Goal: Task Accomplishment & Management: Manage account settings

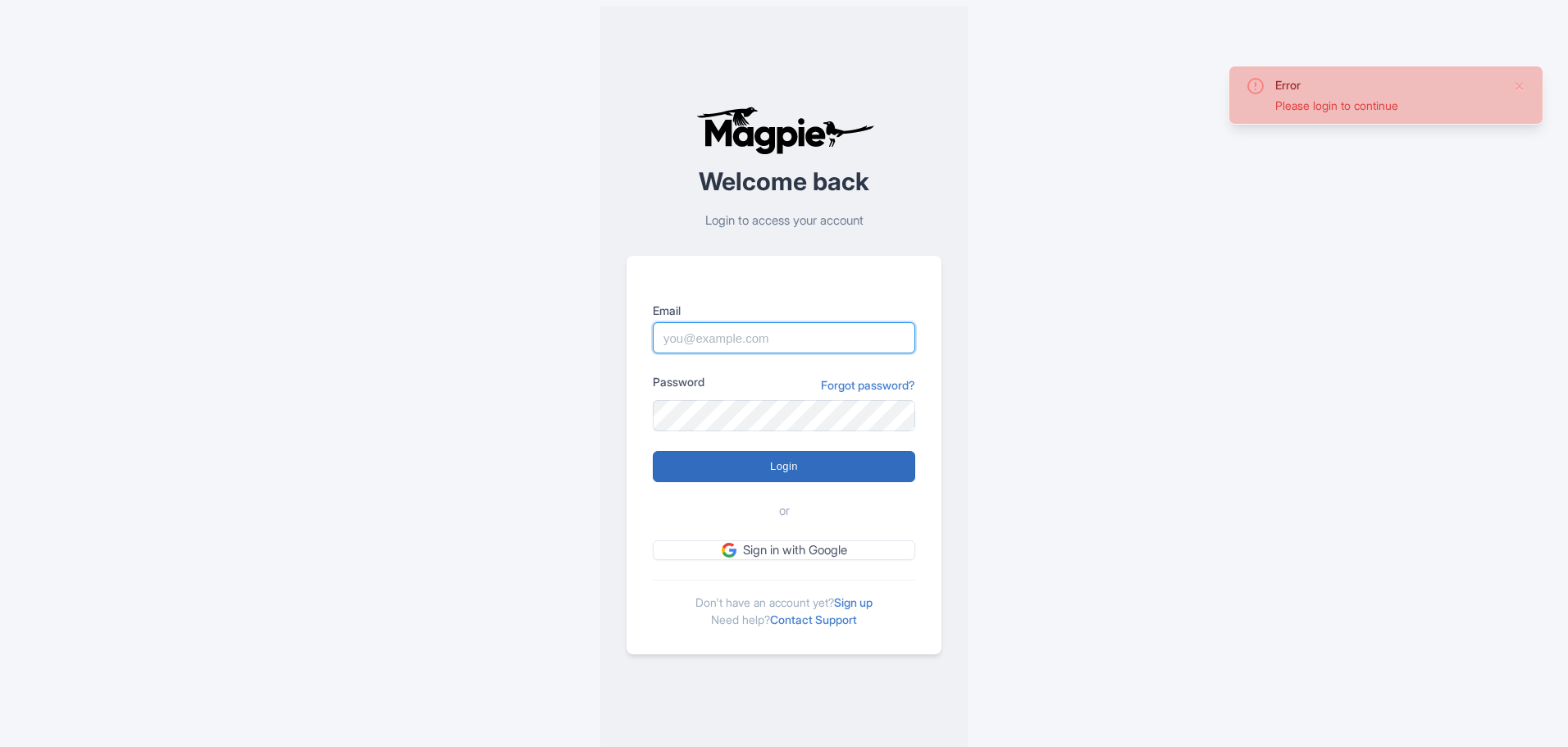
type input "christophe@ophorus.com"
click at [726, 461] on input "Login" at bounding box center [784, 466] width 263 height 31
type input "Logging in..."
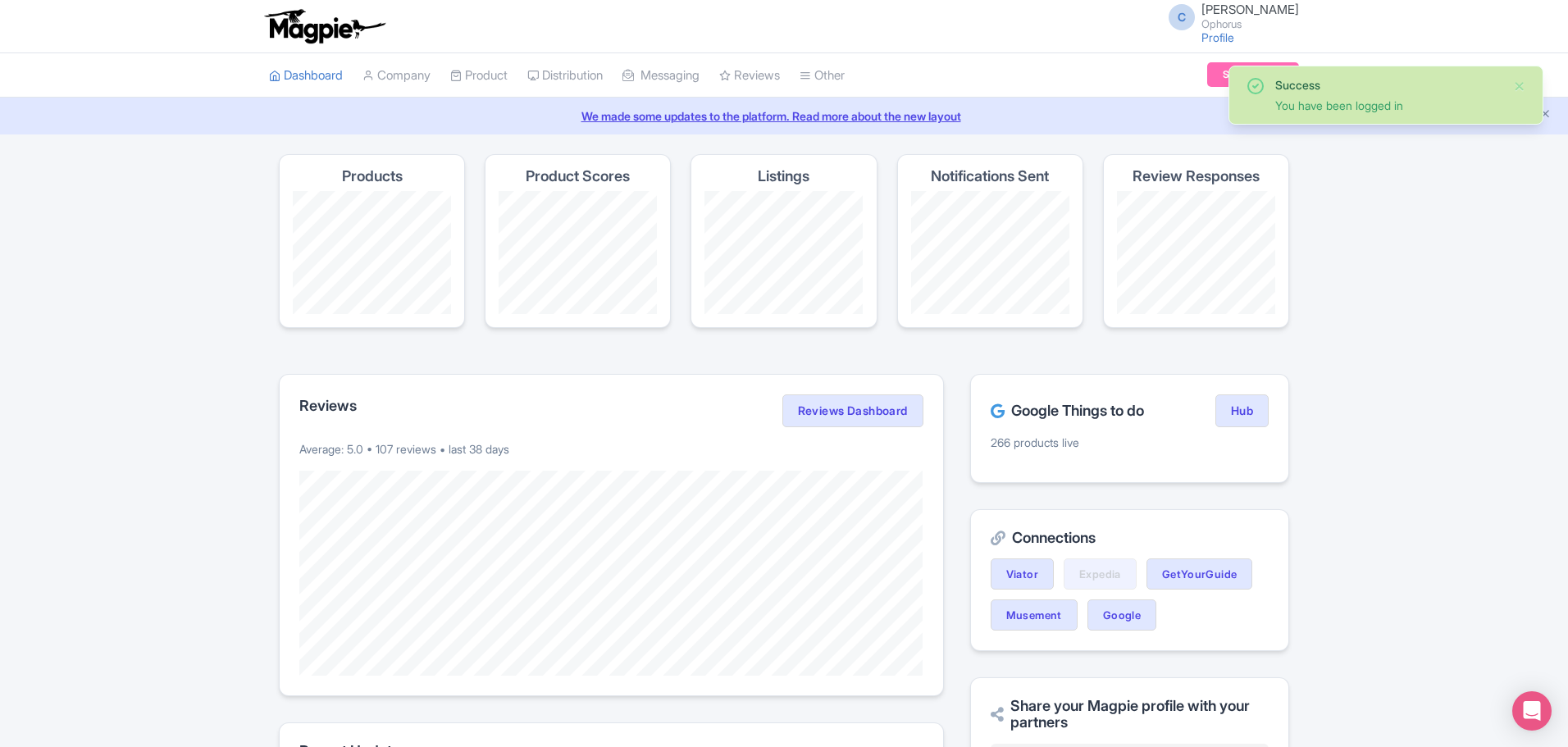
click at [697, 120] on link "We made some updates to the platform. Read more about the new layout" at bounding box center [784, 116] width 1548 height 17
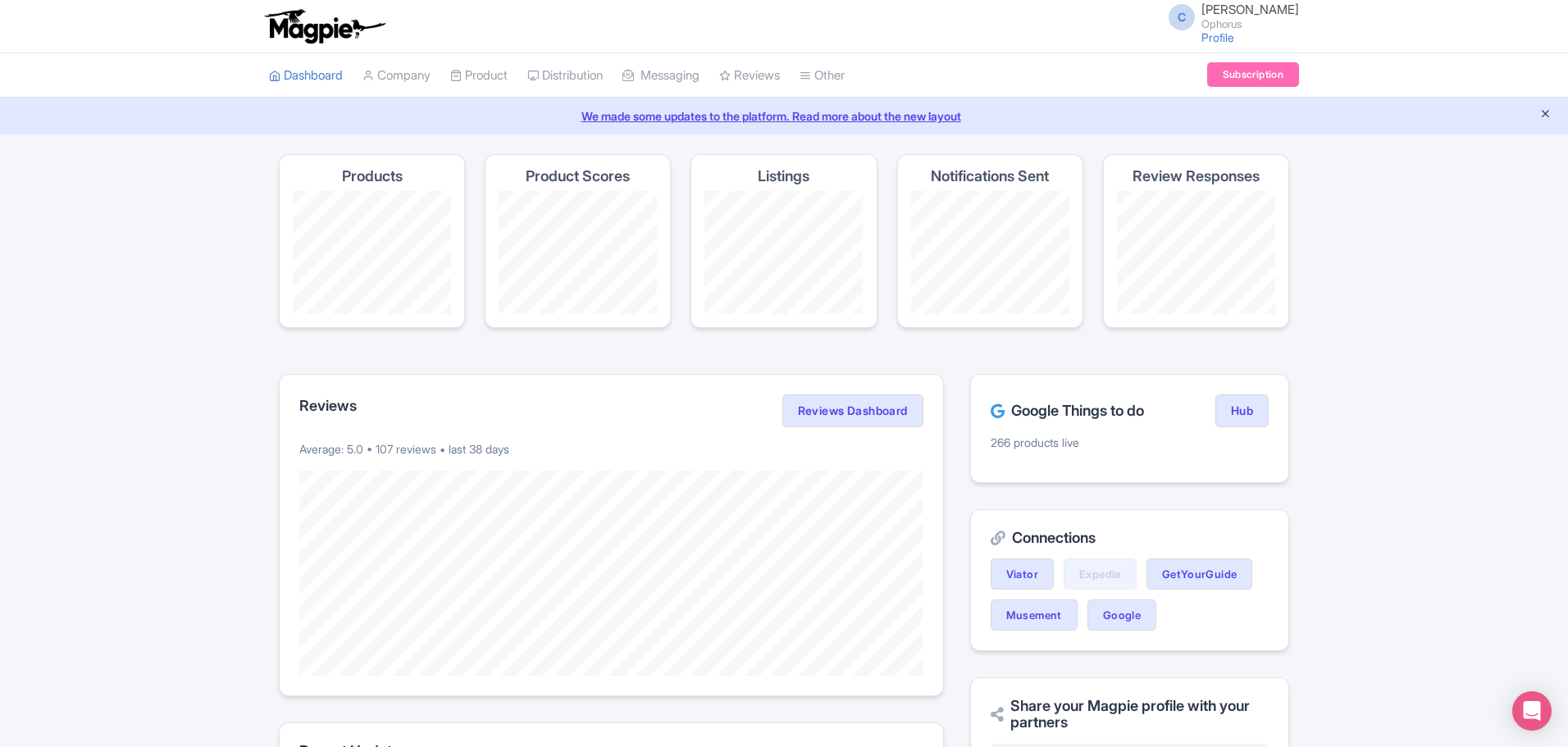
click at [1542, 111] on icon "Close announcement" at bounding box center [1546, 114] width 13 height 13
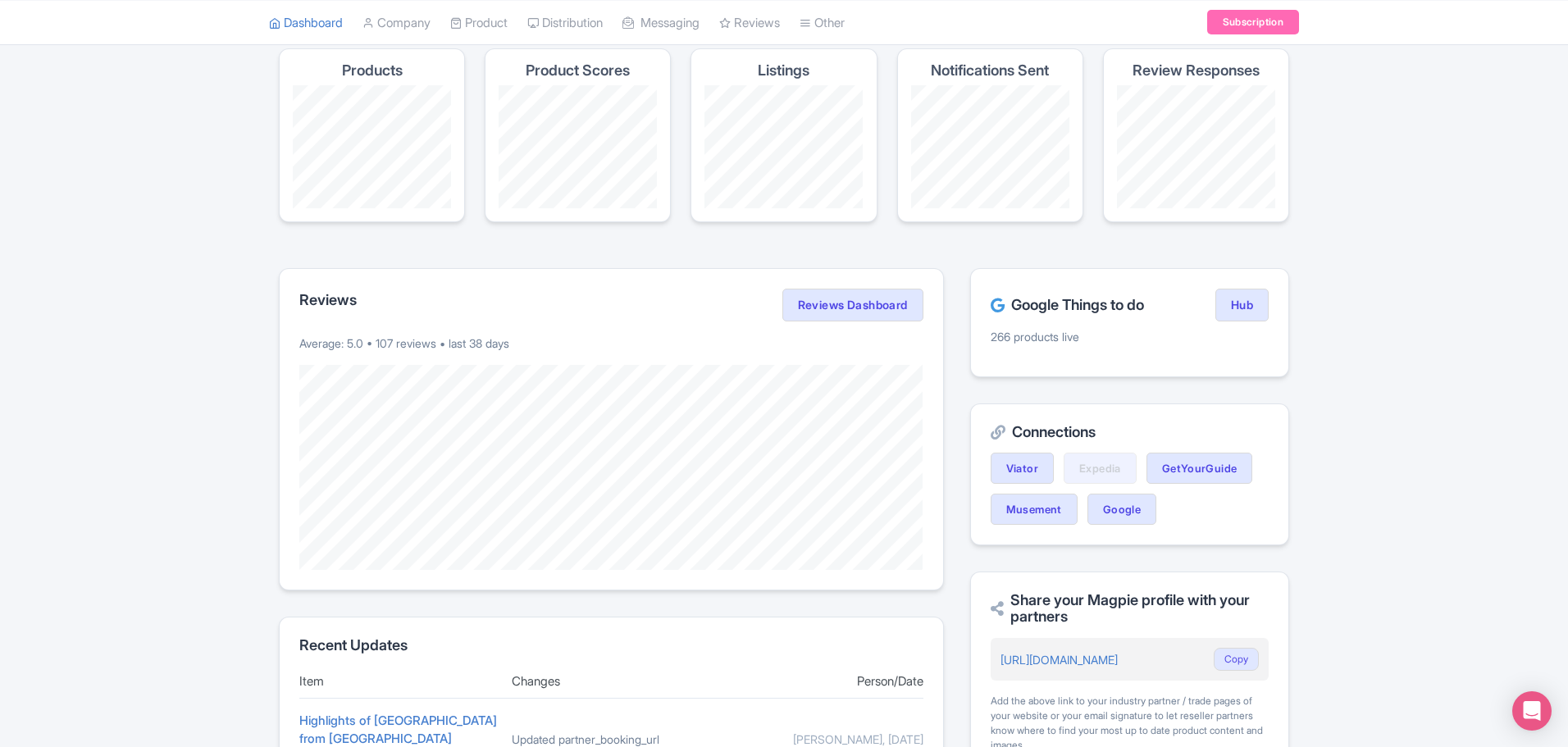
scroll to position [164, 0]
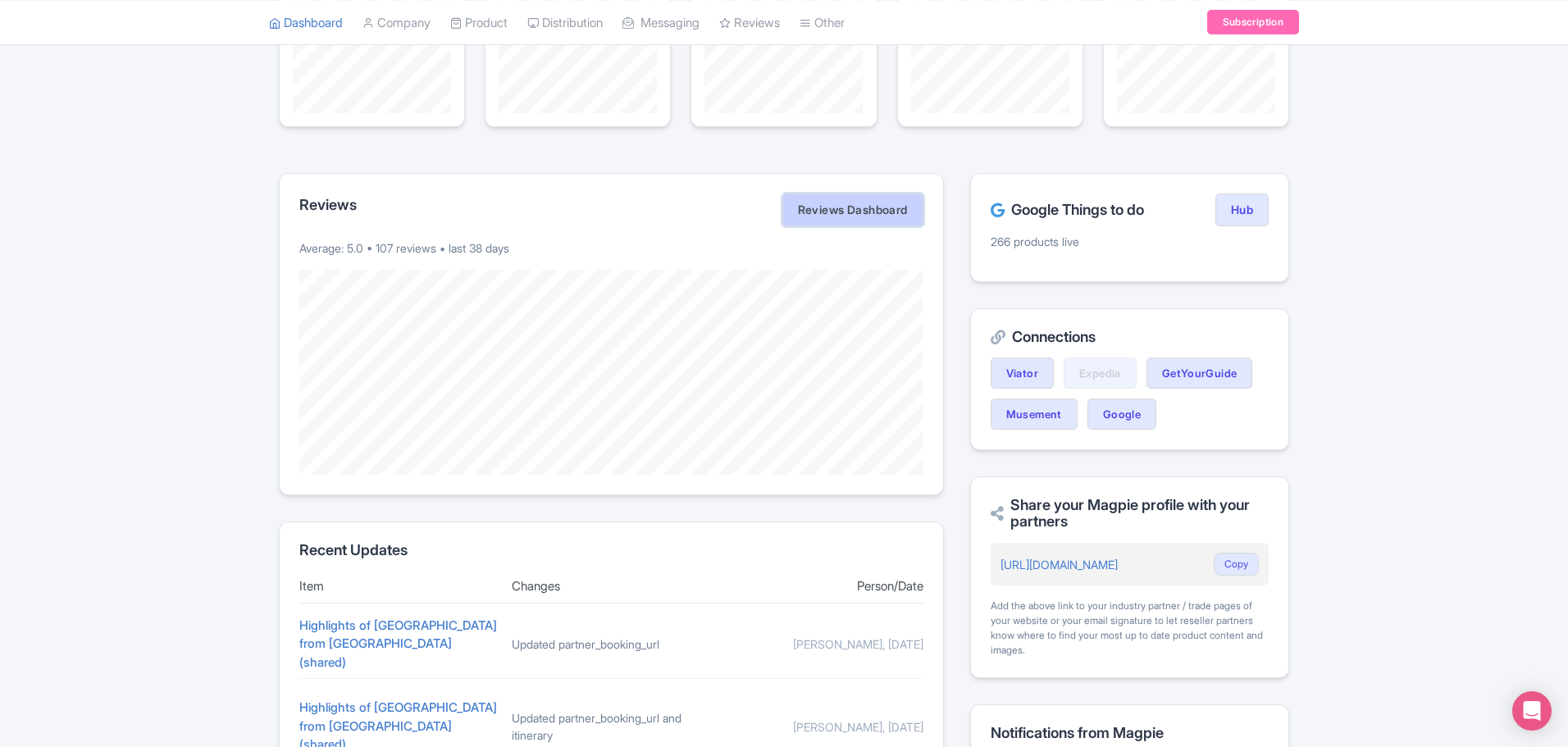
click at [838, 209] on link "Reviews Dashboard" at bounding box center [853, 210] width 141 height 33
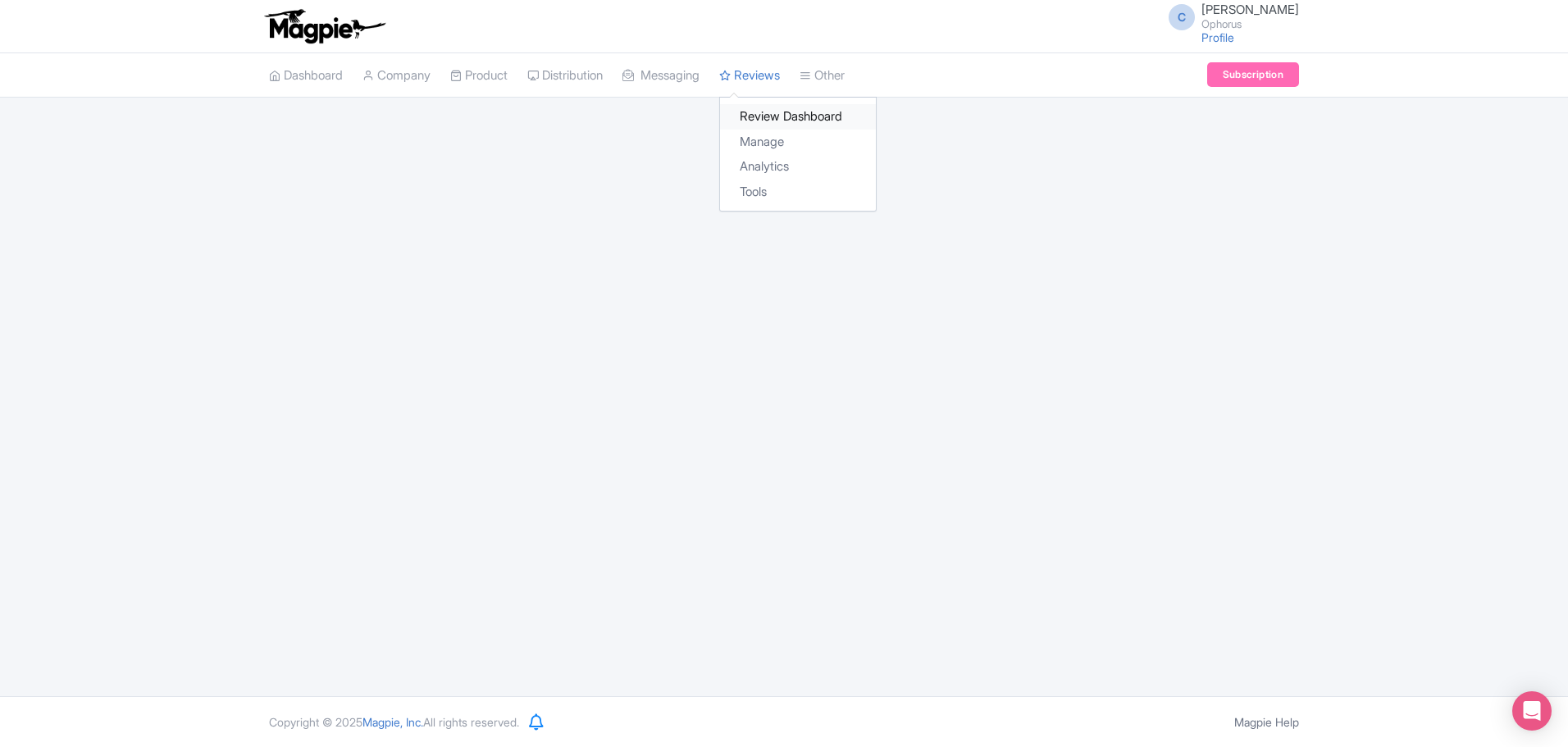
click at [786, 111] on link "Review Dashboard" at bounding box center [798, 117] width 156 height 25
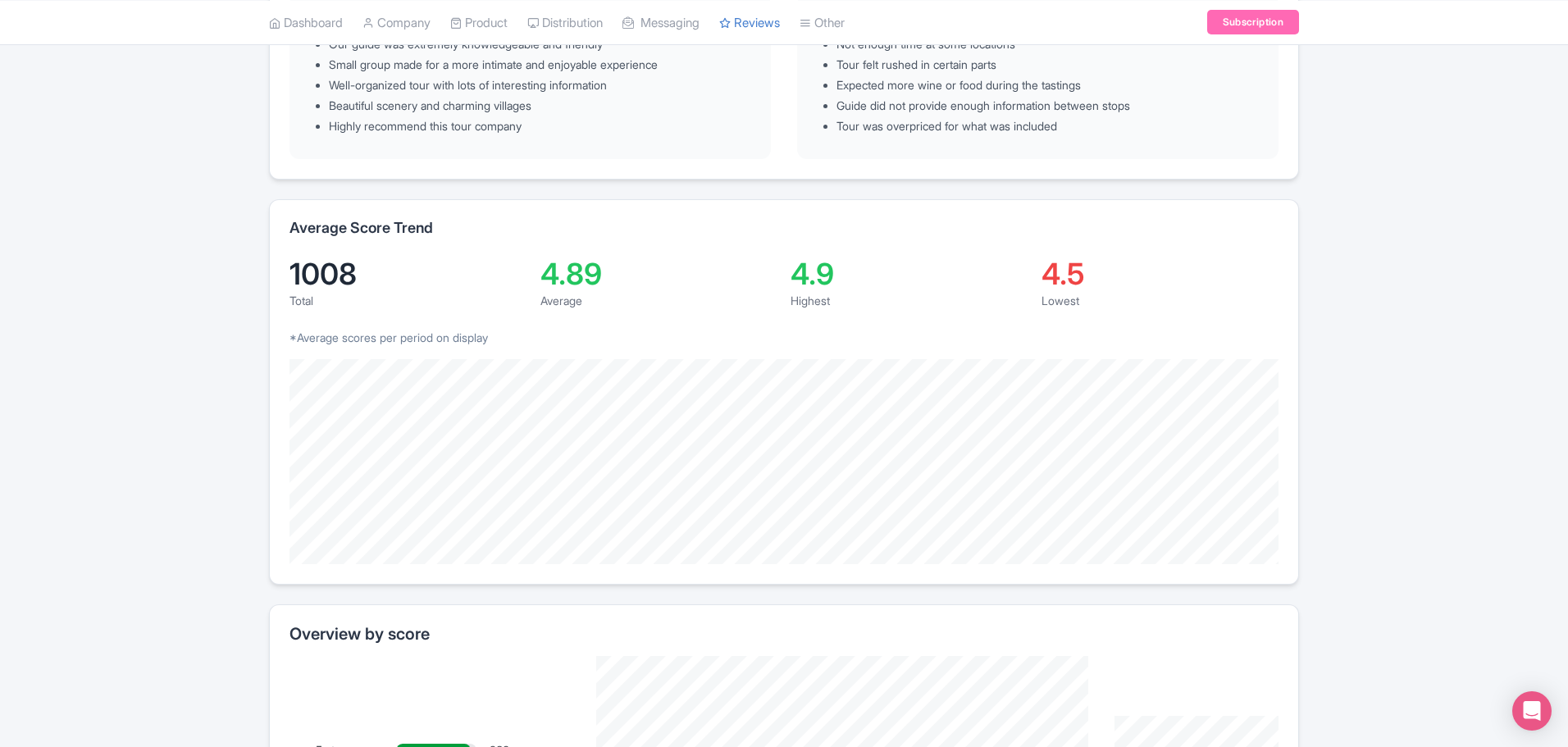
scroll to position [29, 0]
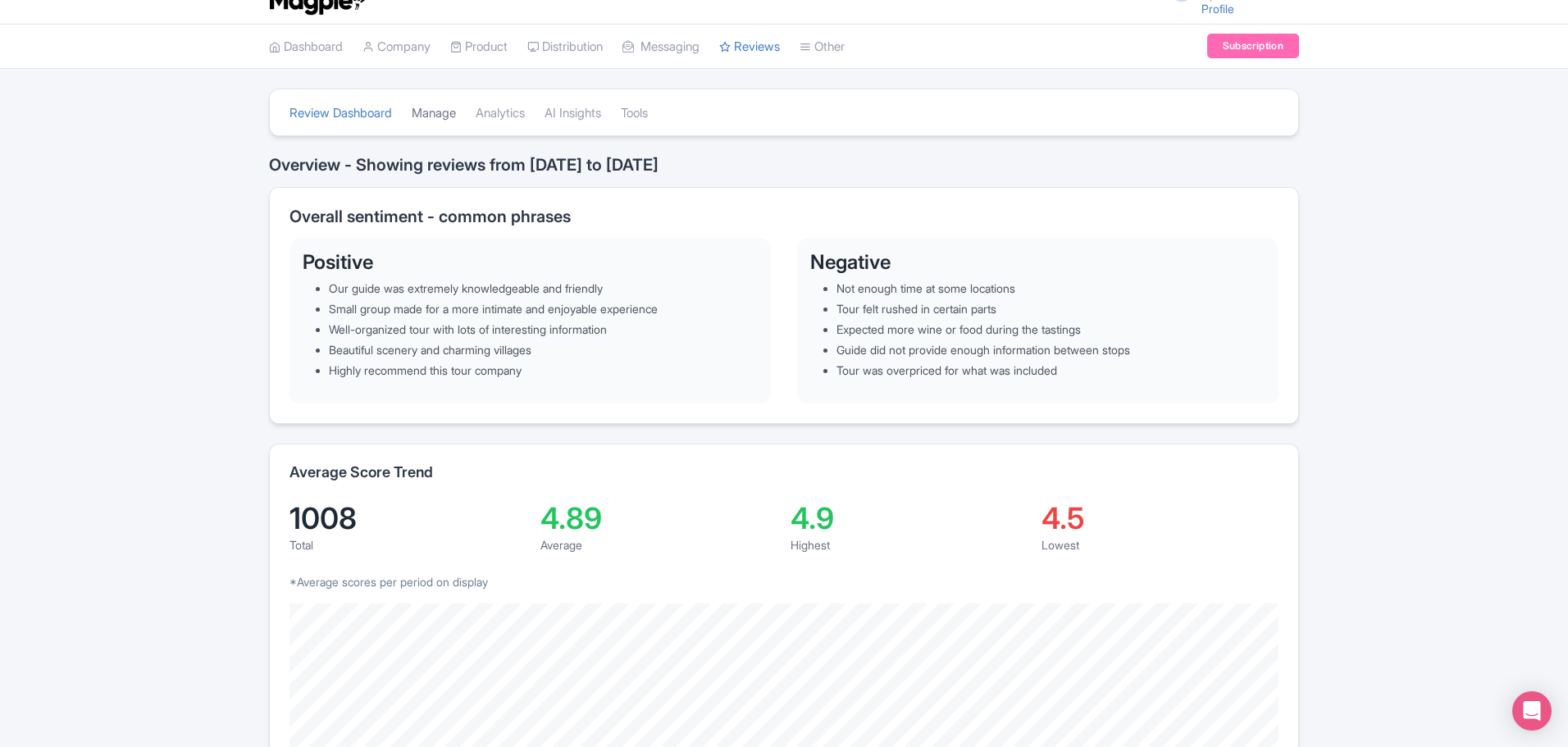
click at [436, 105] on link "Manage" at bounding box center [433, 114] width 44 height 45
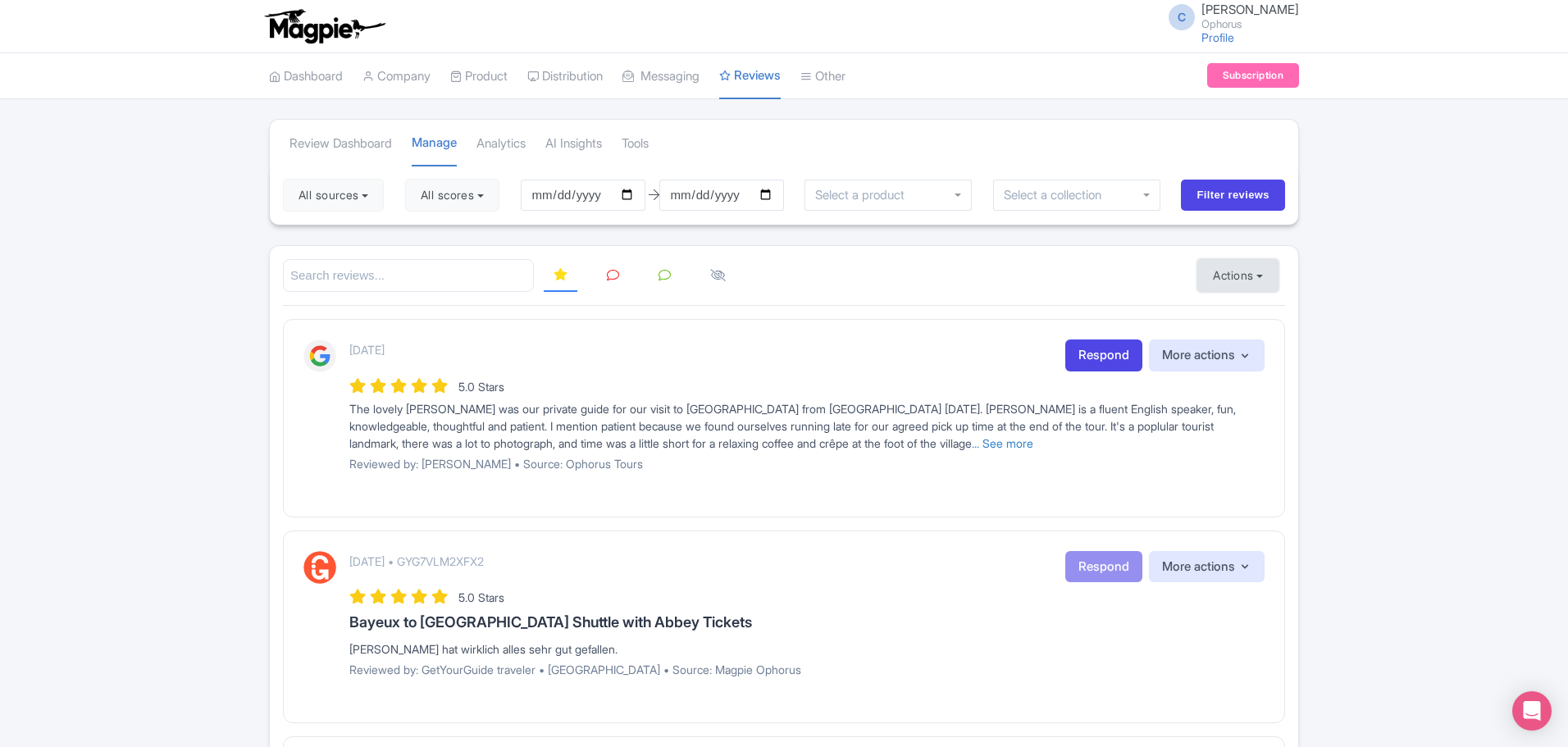
click at [1226, 272] on button "Actions" at bounding box center [1237, 275] width 82 height 33
click at [1236, 319] on link "Import new reviews" at bounding box center [1294, 317] width 193 height 32
click at [845, 70] on link "Other" at bounding box center [823, 76] width 45 height 45
click at [865, 134] on link "Connections" at bounding box center [890, 143] width 178 height 25
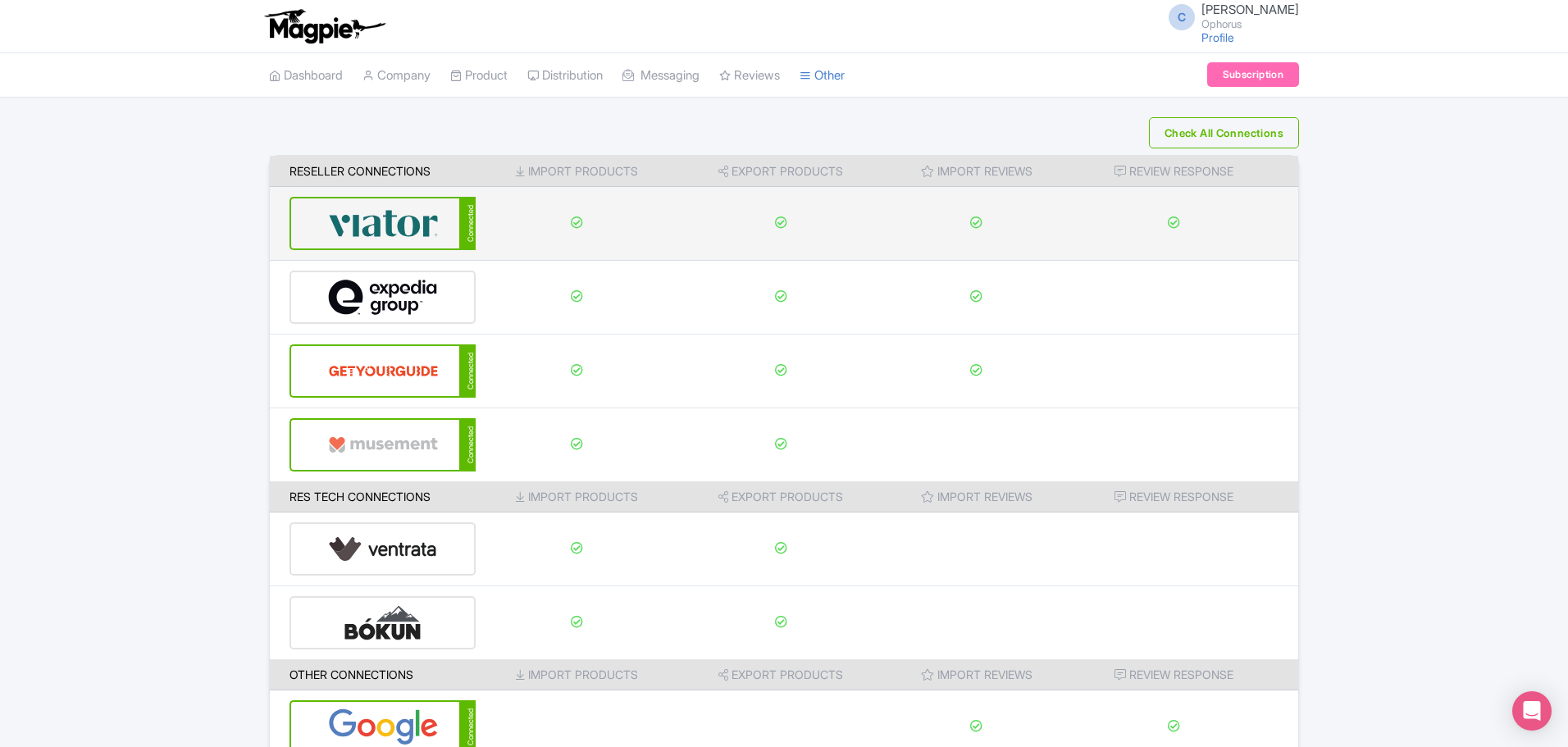
click at [365, 224] on img at bounding box center [383, 223] width 110 height 50
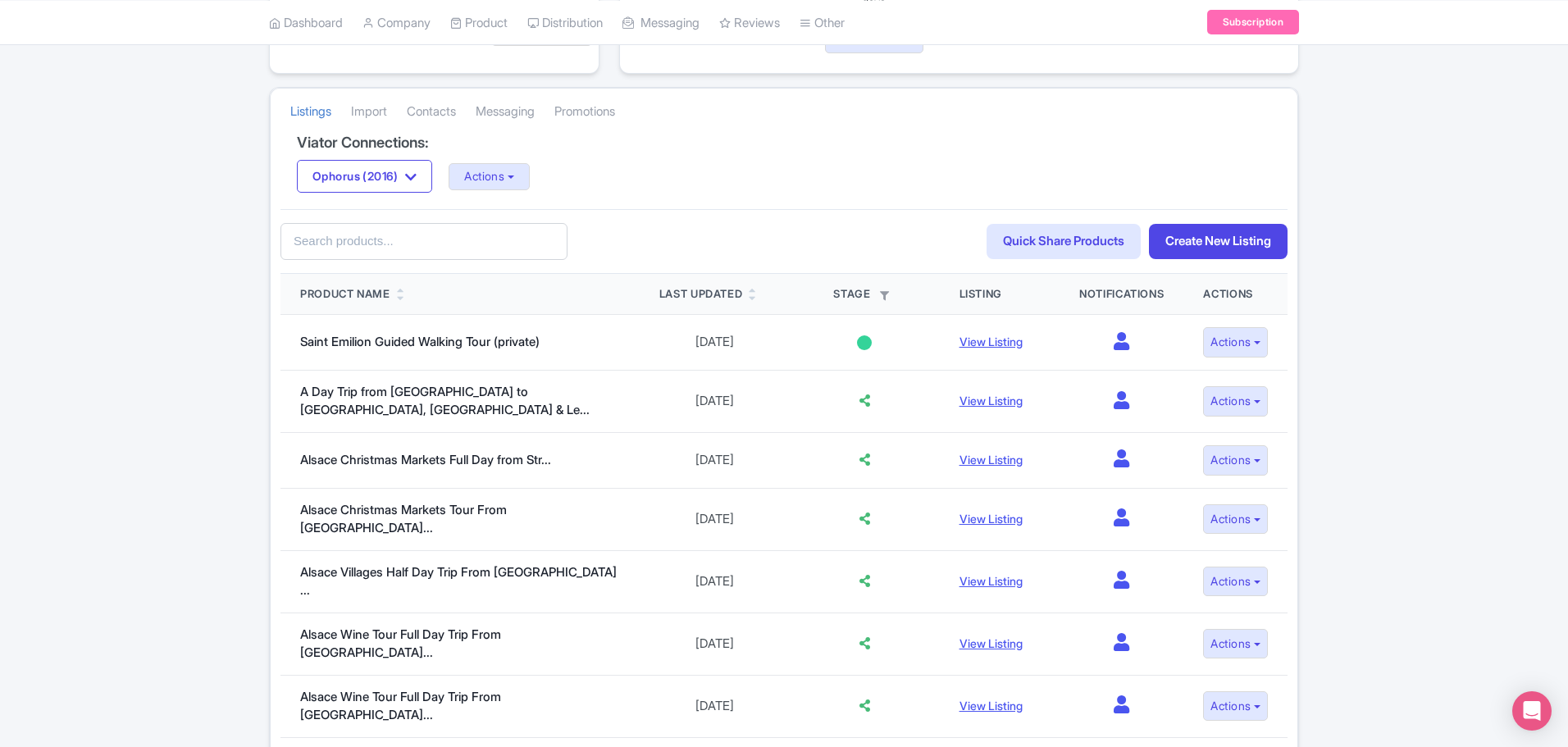
scroll to position [246, 0]
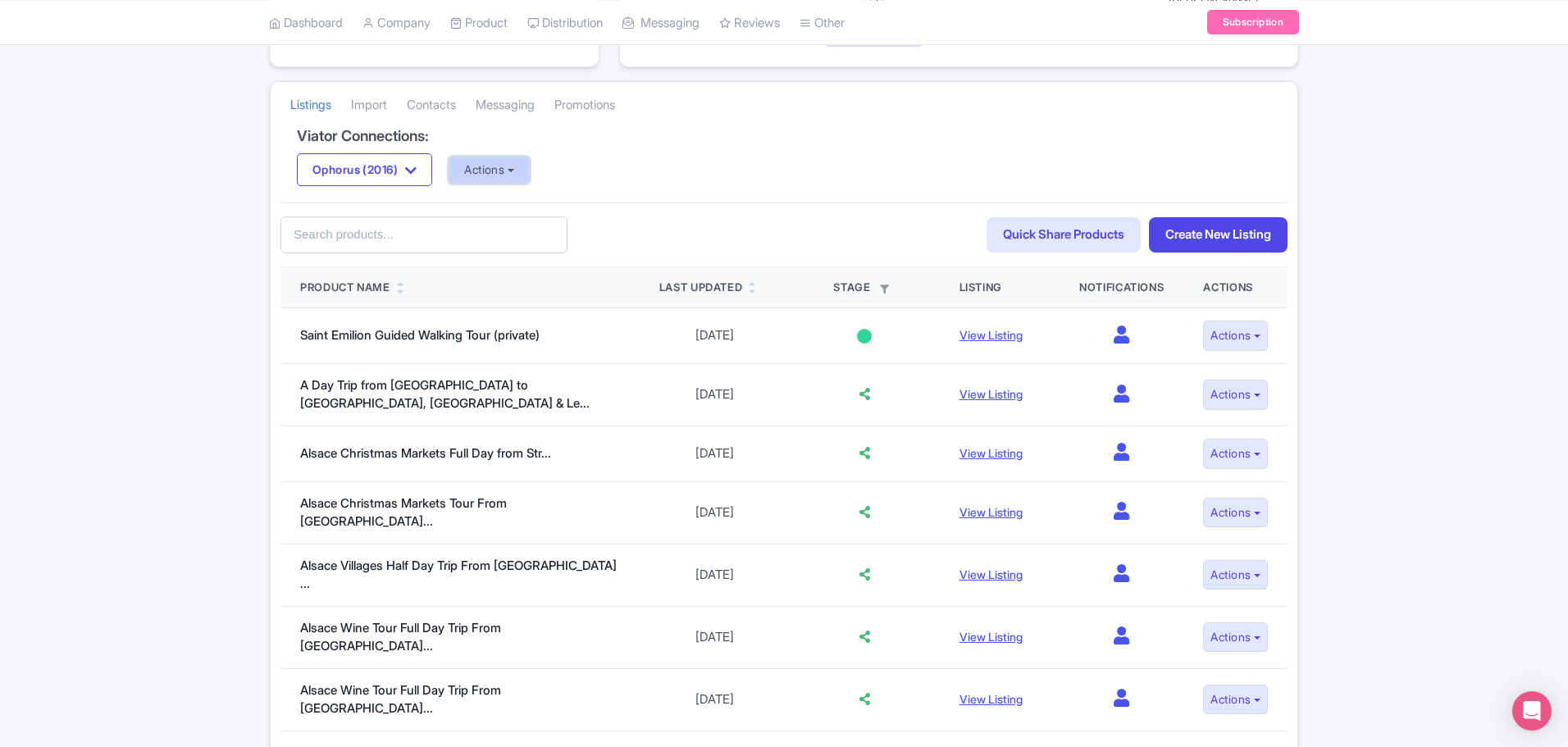
click at [486, 171] on button "Actions" at bounding box center [489, 170] width 82 height 27
click at [492, 198] on link "Update Connection" at bounding box center [554, 205] width 210 height 25
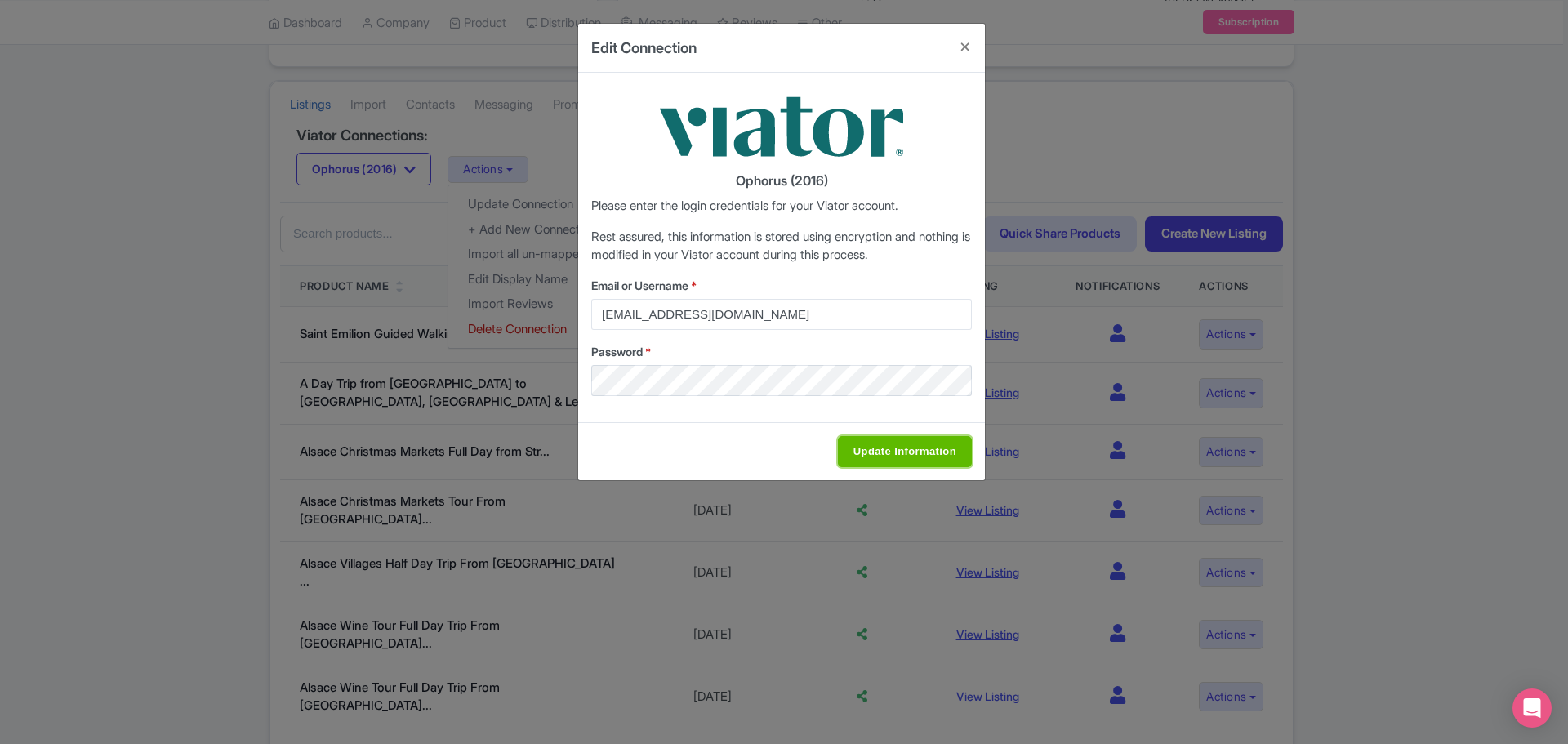
click at [867, 451] on input "Update Information" at bounding box center [905, 451] width 134 height 31
type input "Update Information"
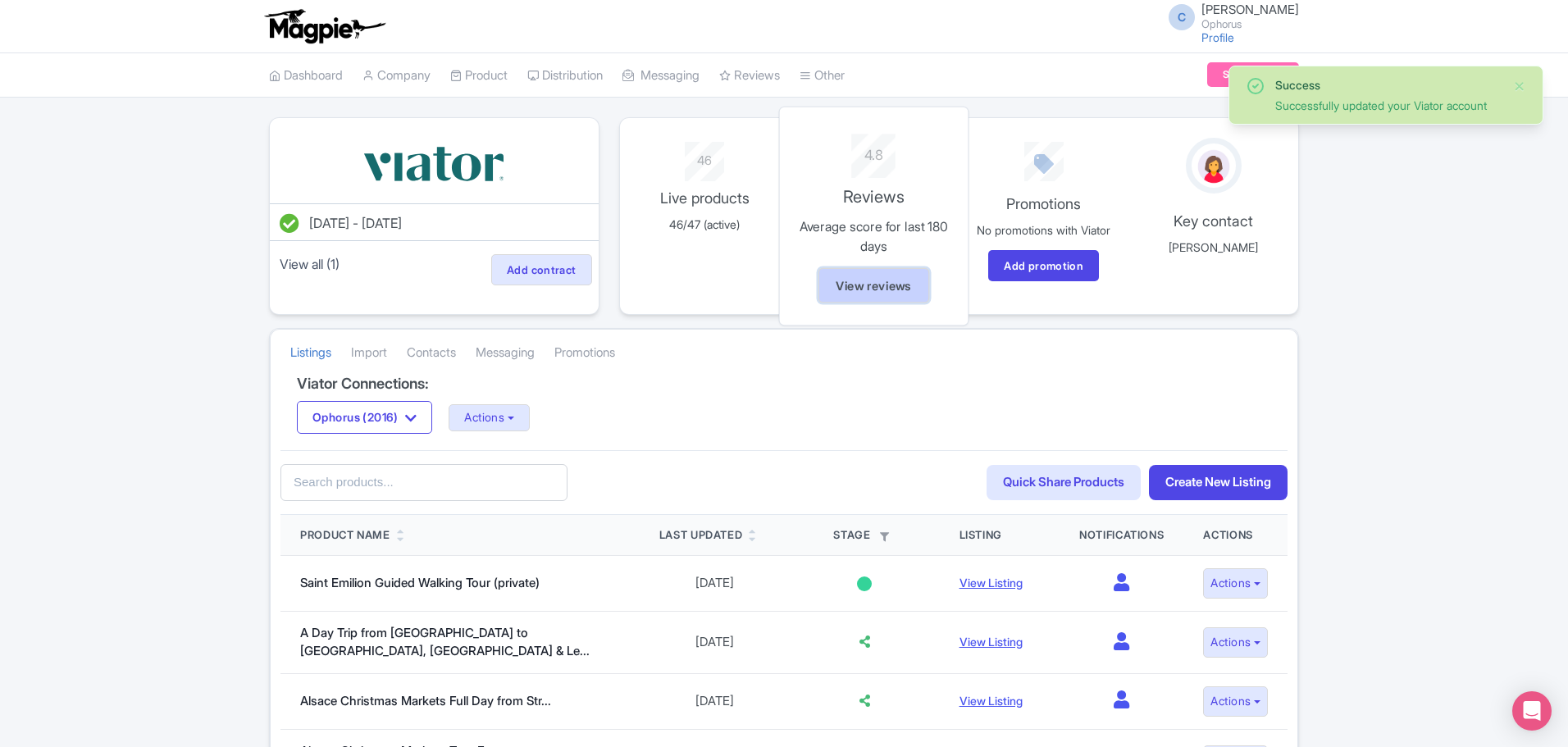
click at [878, 283] on link "View reviews" at bounding box center [873, 284] width 110 height 35
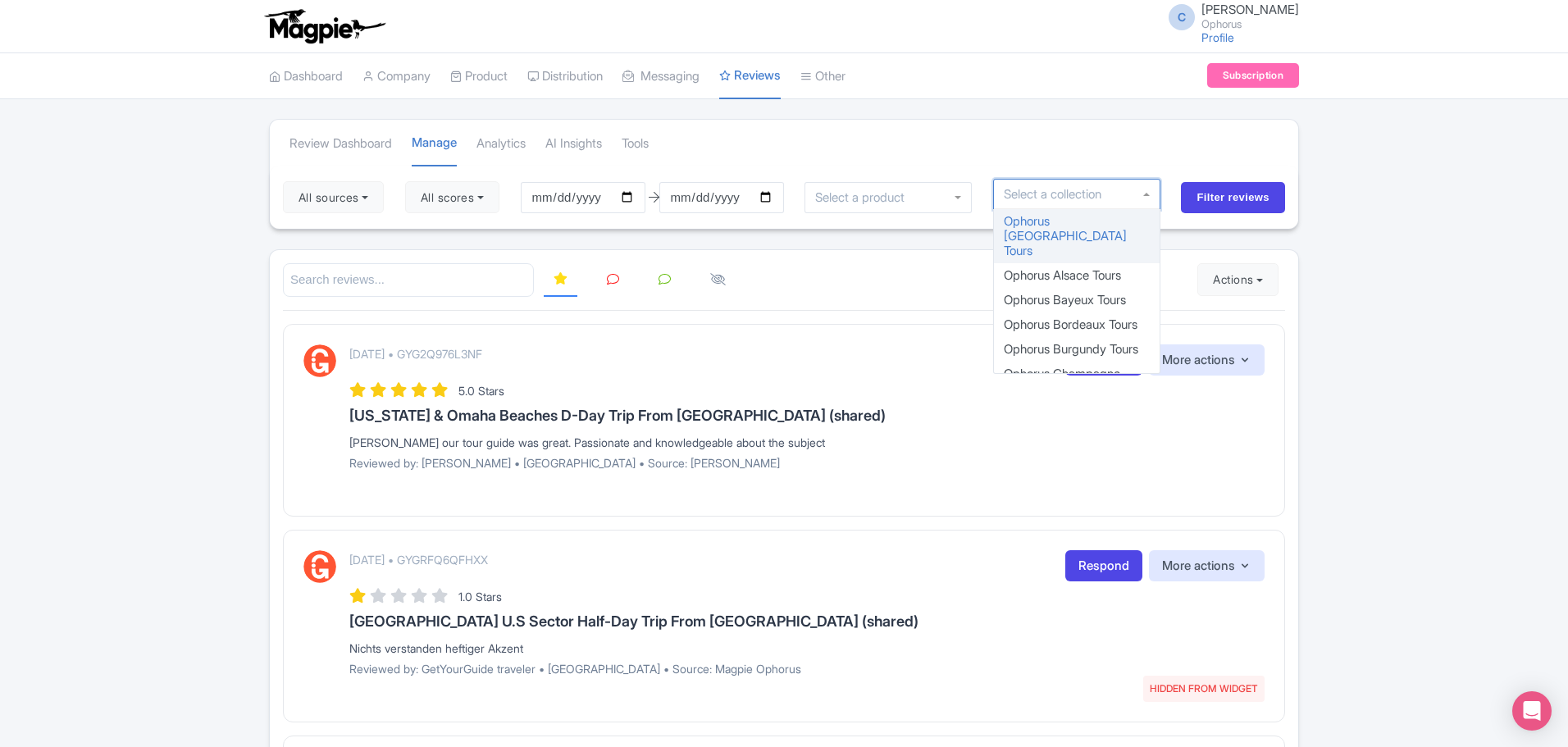
click at [1045, 189] on input "select-one" at bounding box center [1059, 195] width 109 height 14
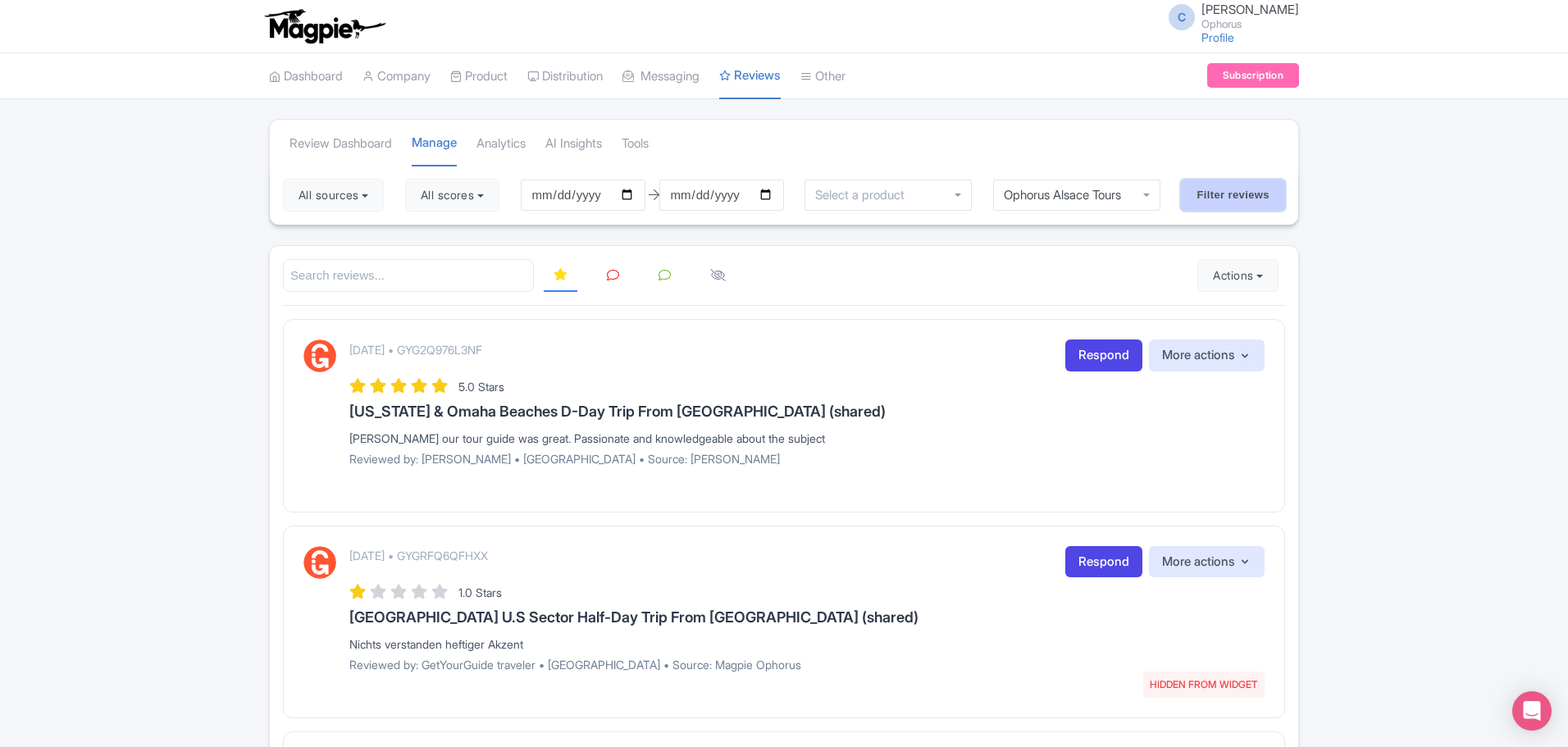
click at [1229, 186] on input "Filter reviews" at bounding box center [1233, 195] width 104 height 31
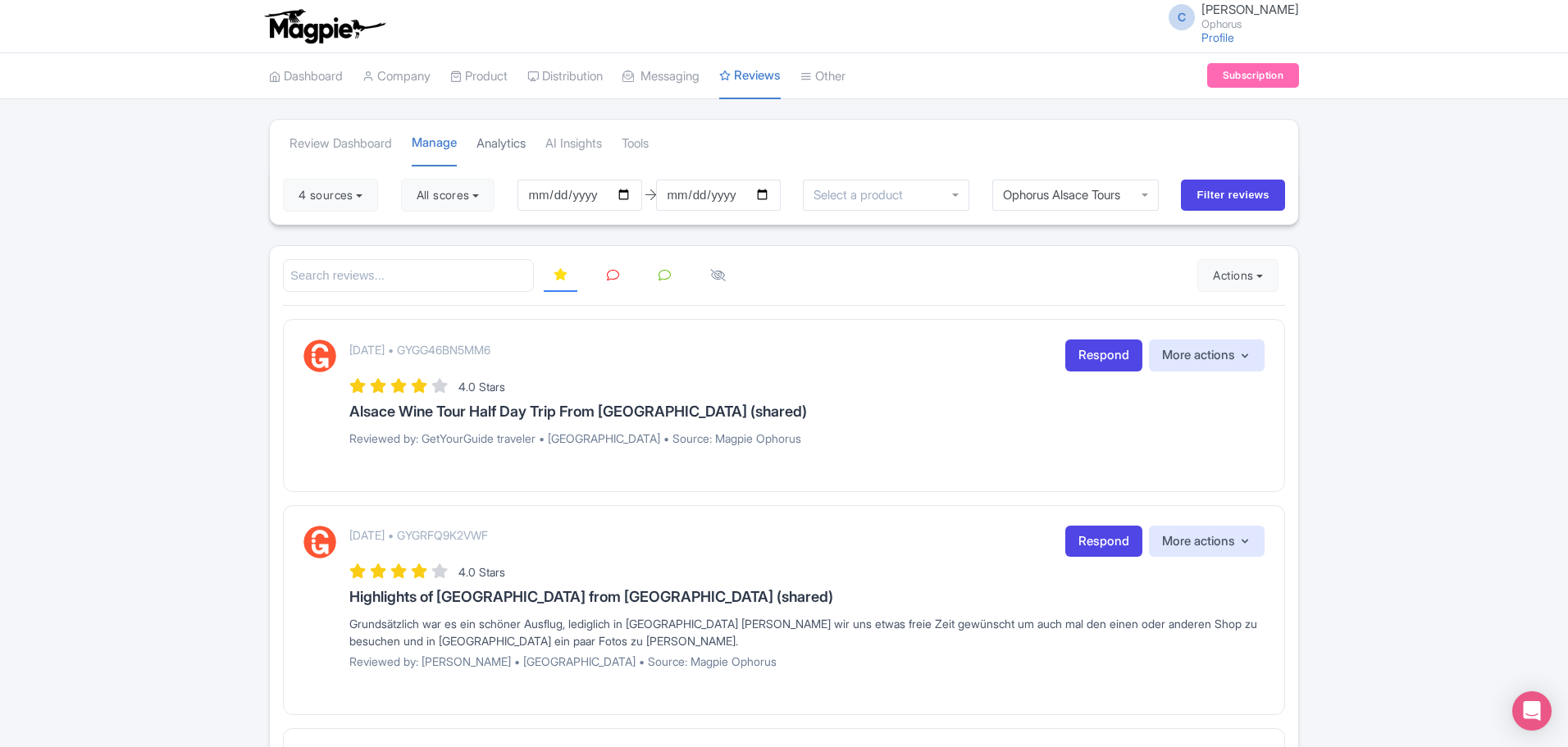
click at [515, 146] on link "Analytics" at bounding box center [500, 143] width 49 height 45
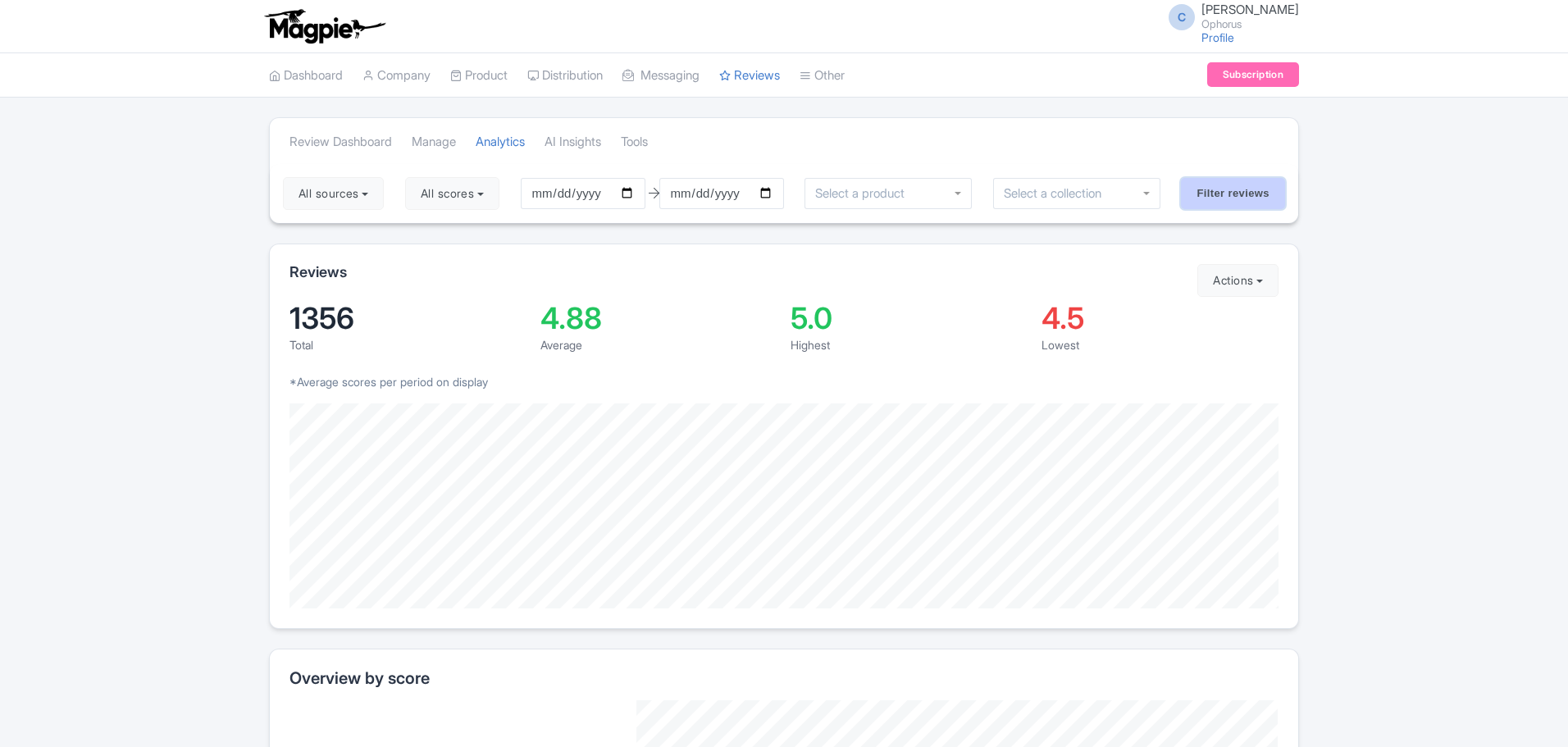
click at [1257, 197] on input "Filter reviews" at bounding box center [1233, 193] width 104 height 31
click at [502, 141] on link "Analytics" at bounding box center [499, 143] width 49 height 45
click at [601, 135] on link "AI Insights" at bounding box center [572, 143] width 56 height 45
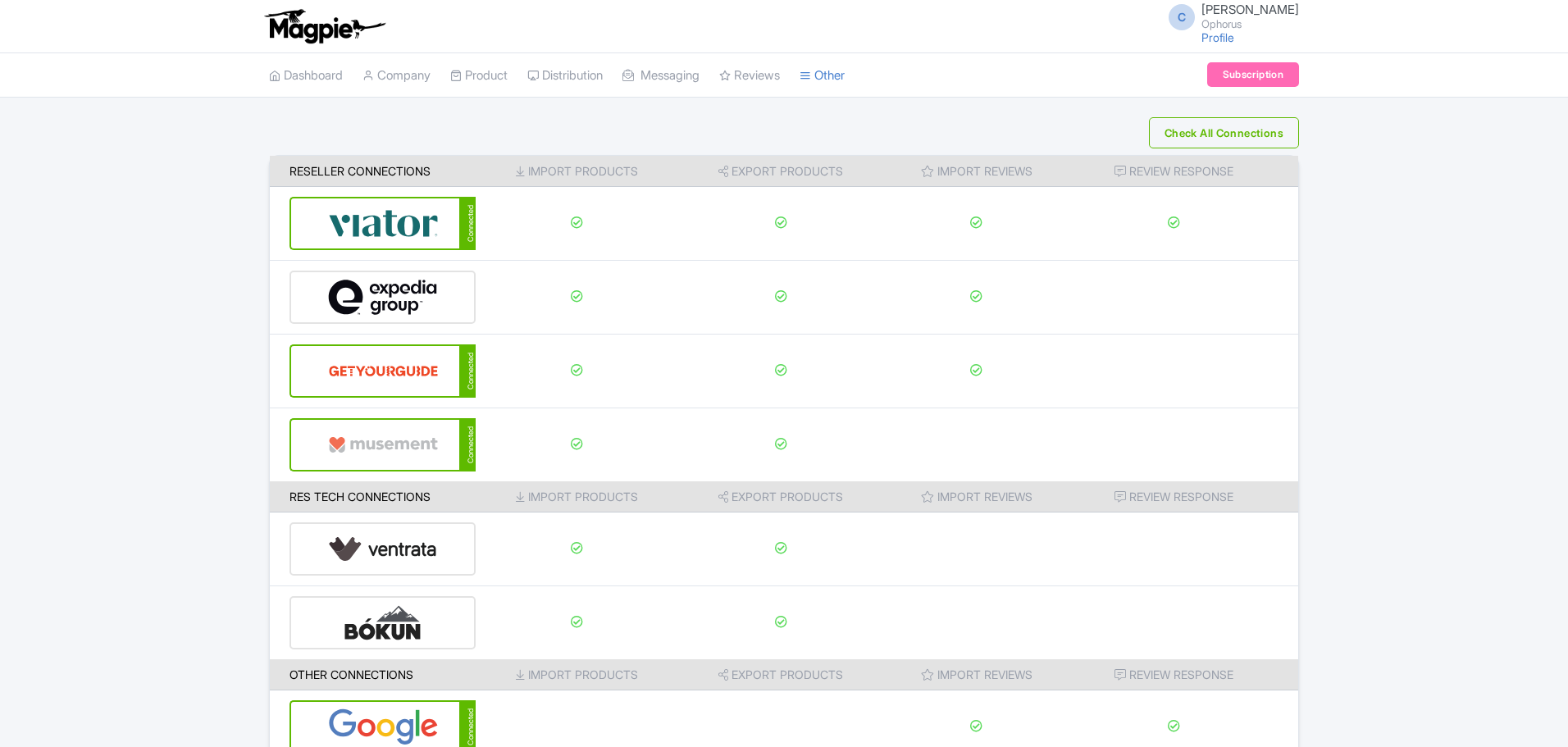
click at [368, 204] on img at bounding box center [383, 223] width 110 height 50
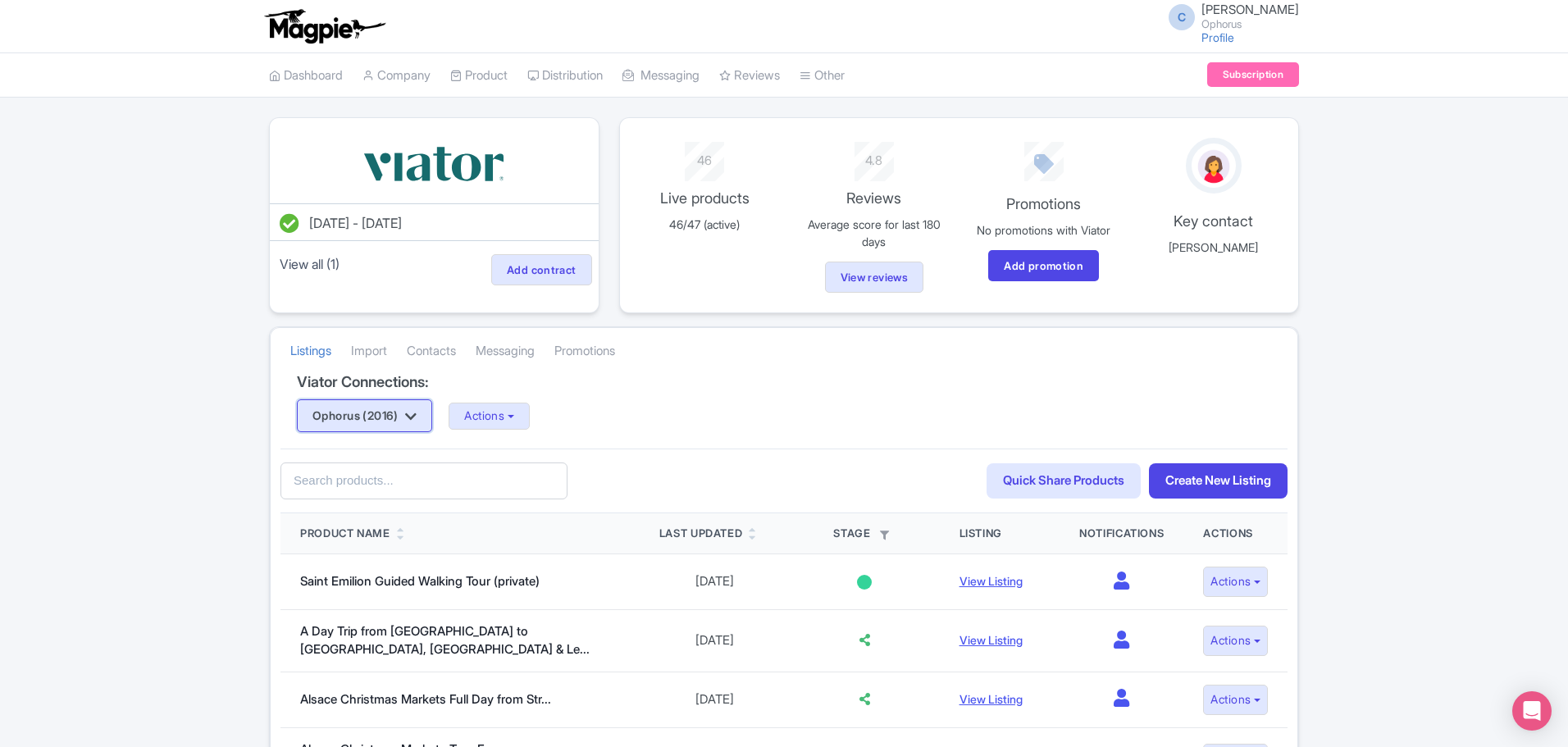
click at [406, 419] on button "Ophorus (2016)" at bounding box center [364, 415] width 135 height 33
click at [507, 413] on button "Actions" at bounding box center [489, 416] width 82 height 27
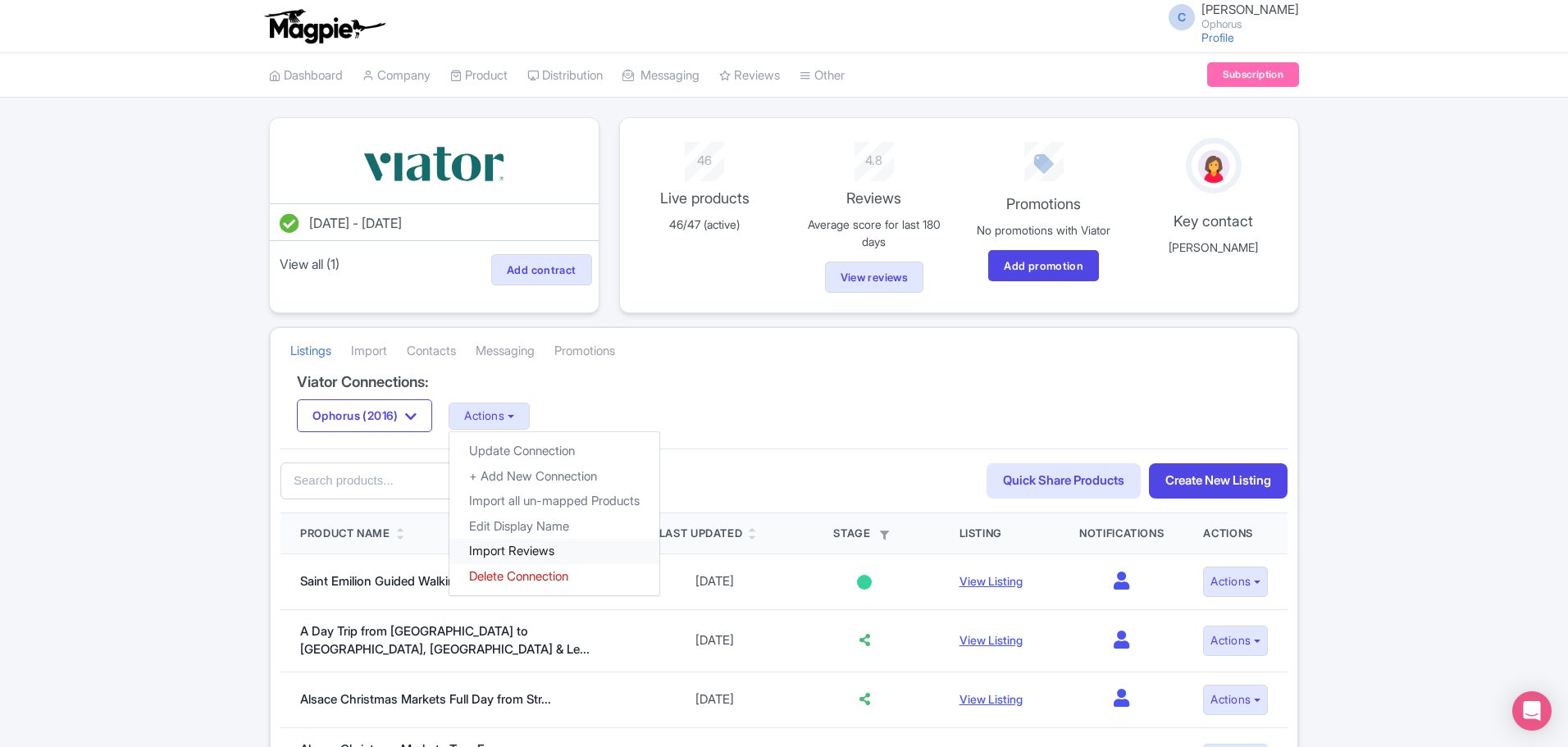
click at [517, 548] on link "Import Reviews" at bounding box center [554, 552] width 210 height 25
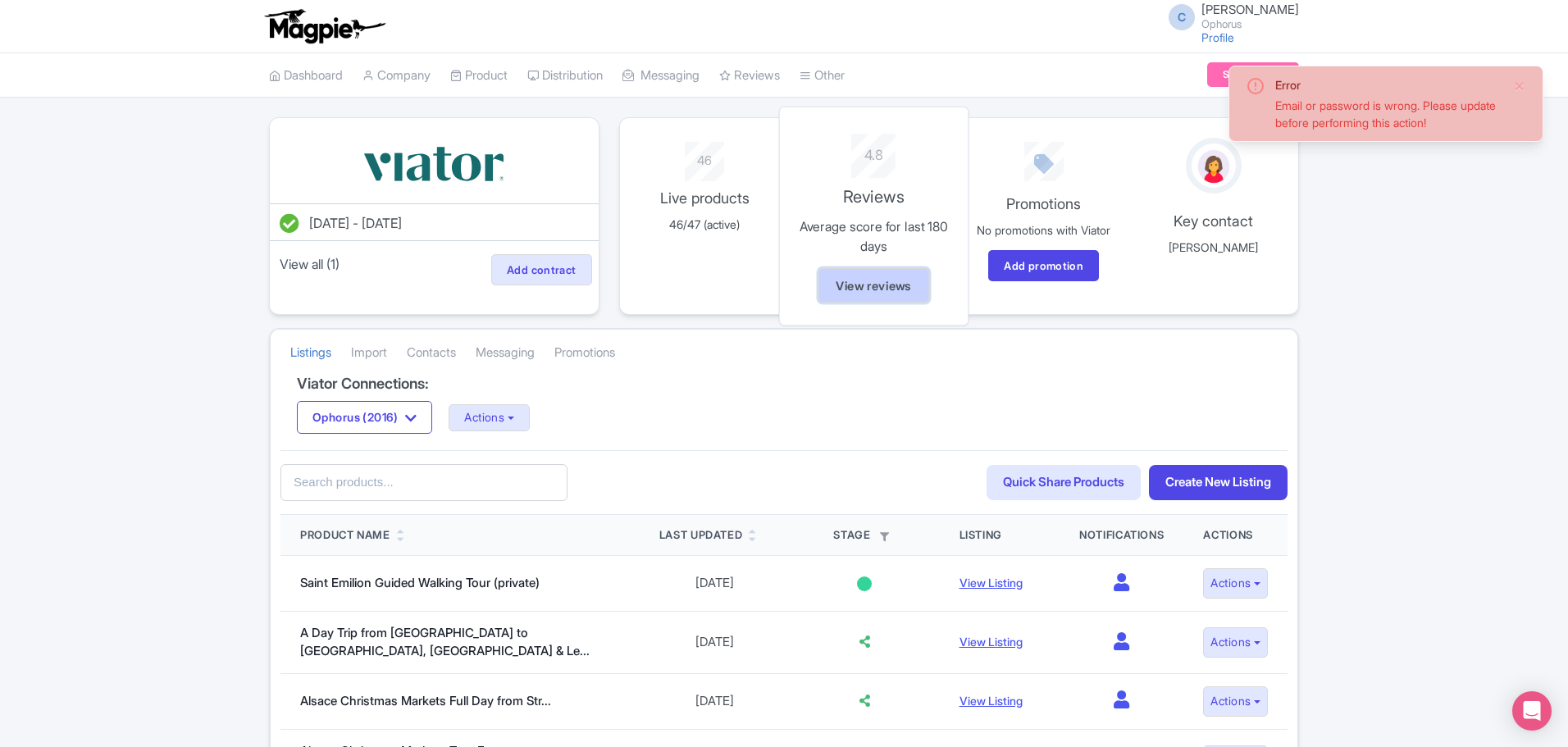
click at [845, 282] on link "View reviews" at bounding box center [873, 284] width 110 height 35
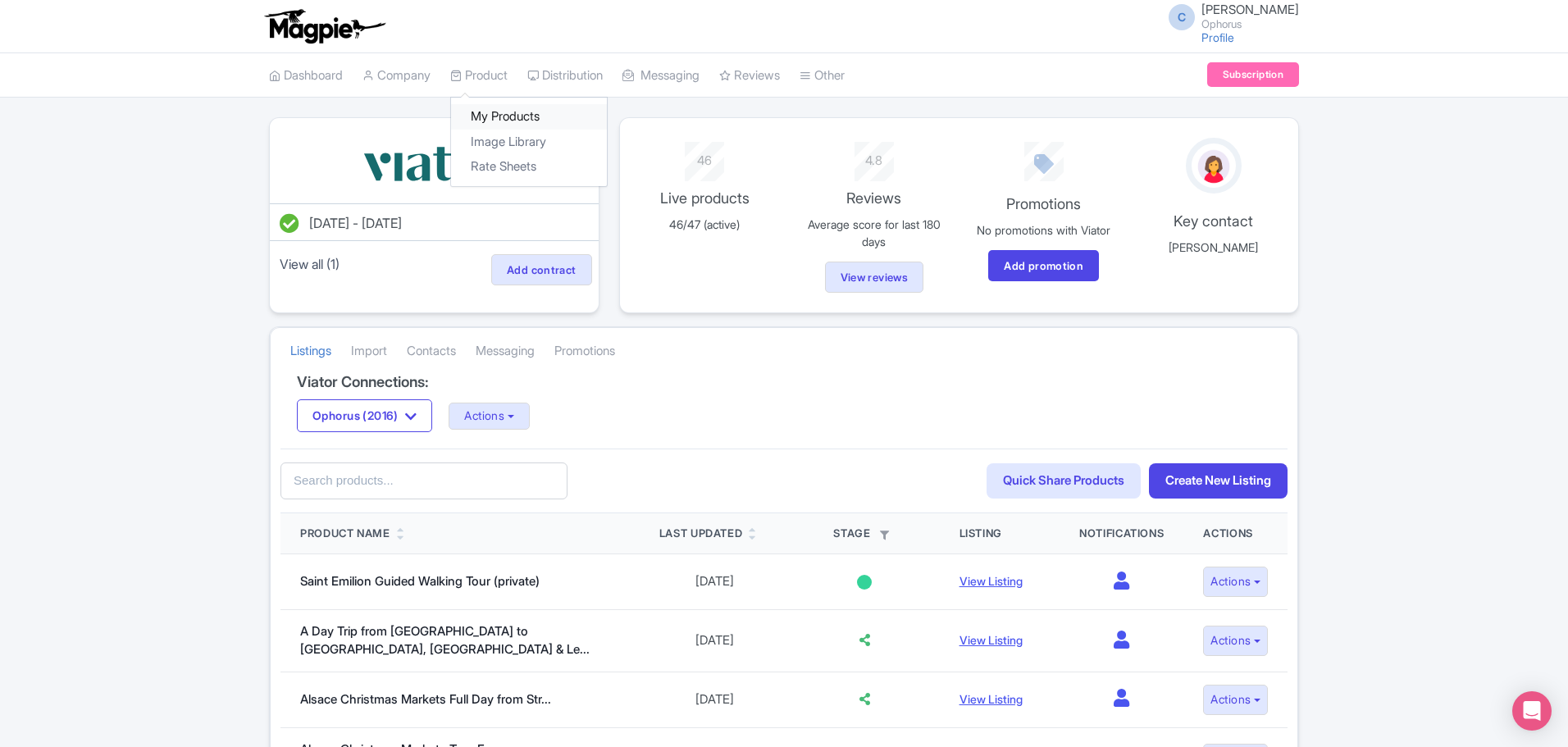
click at [494, 112] on link "My Products" at bounding box center [529, 117] width 156 height 25
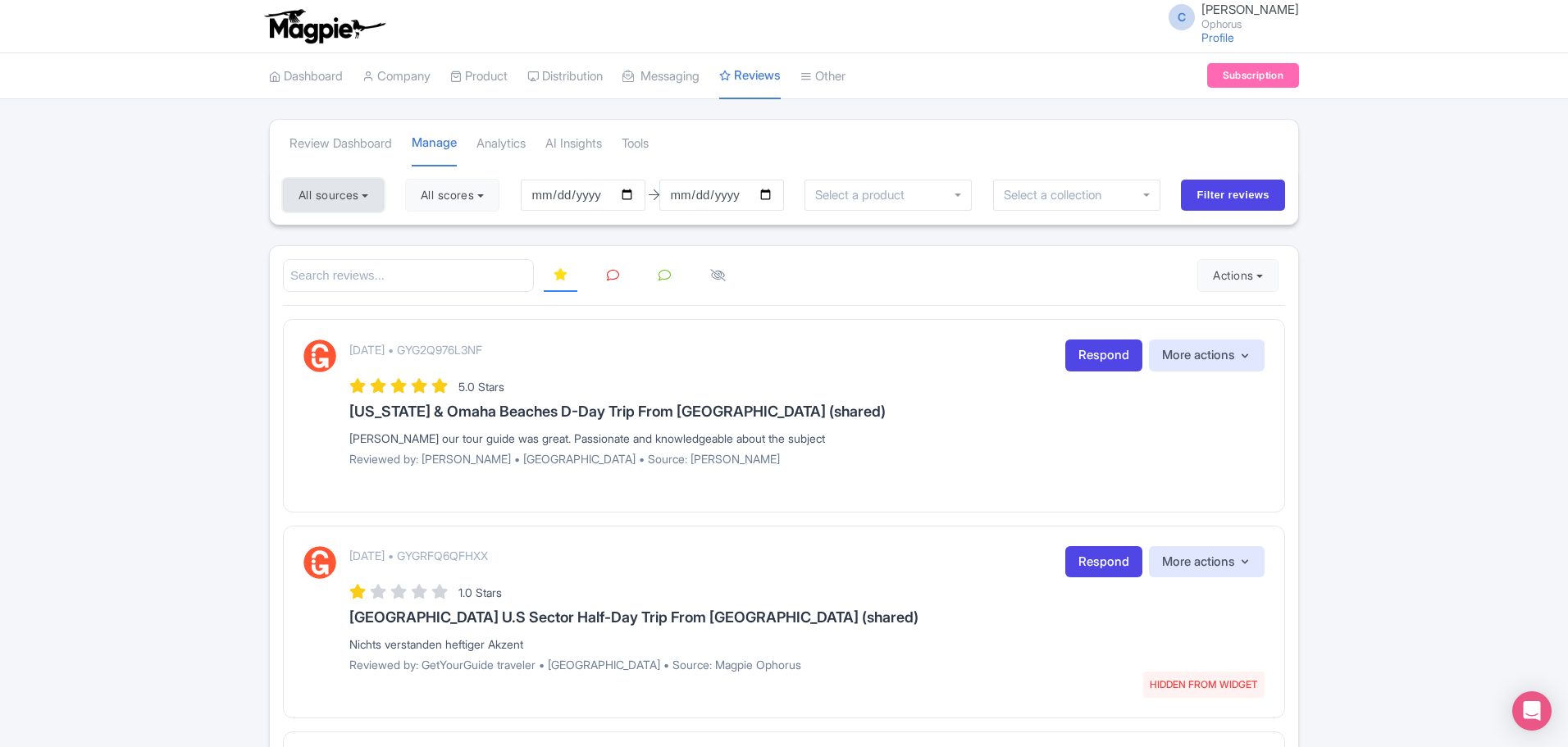
click at [368, 194] on button "All sources" at bounding box center [334, 195] width 101 height 33
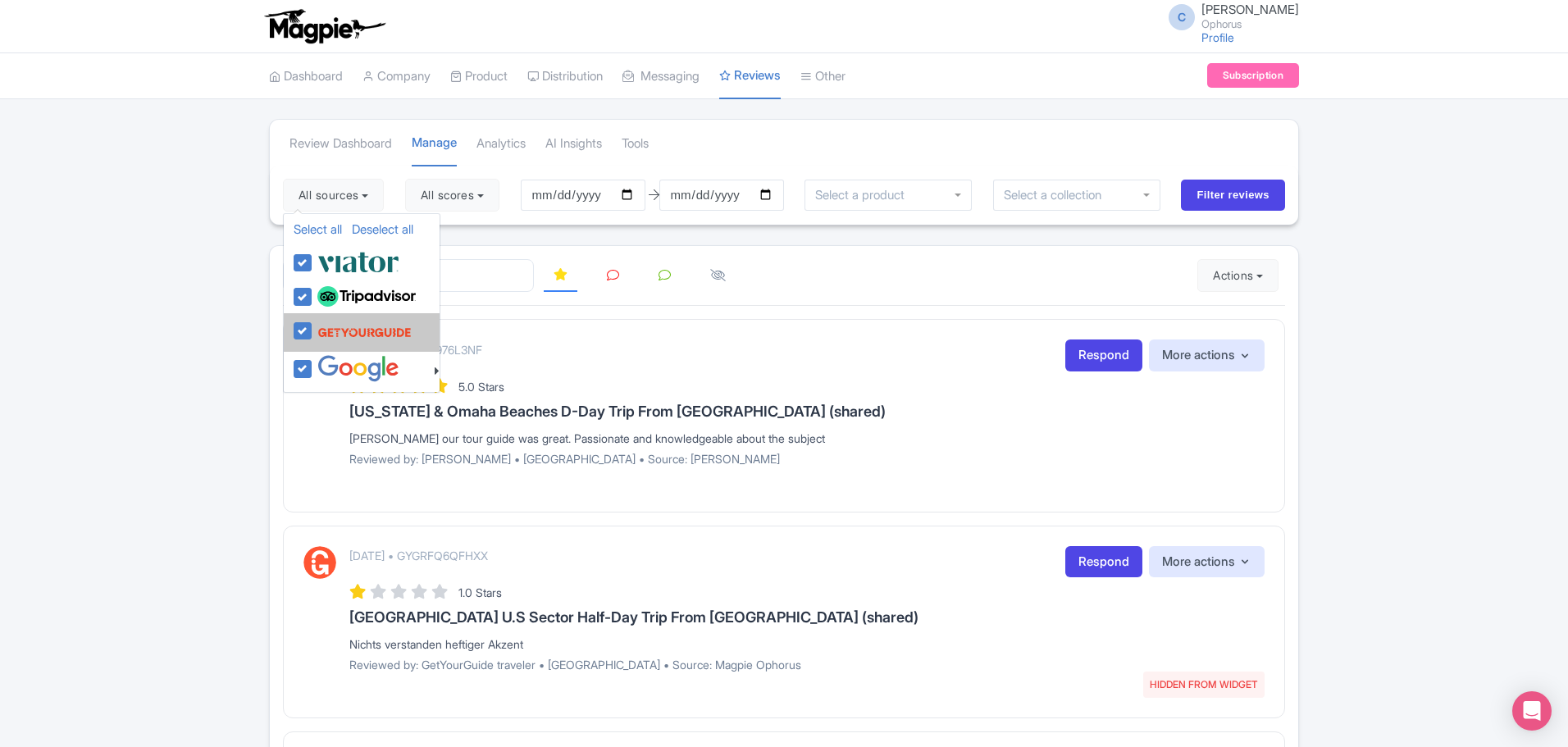
click at [320, 338] on img at bounding box center [364, 332] width 94 height 31
click at [320, 327] on input "checkbox" at bounding box center [318, 322] width 11 height 11
checkbox input "false"
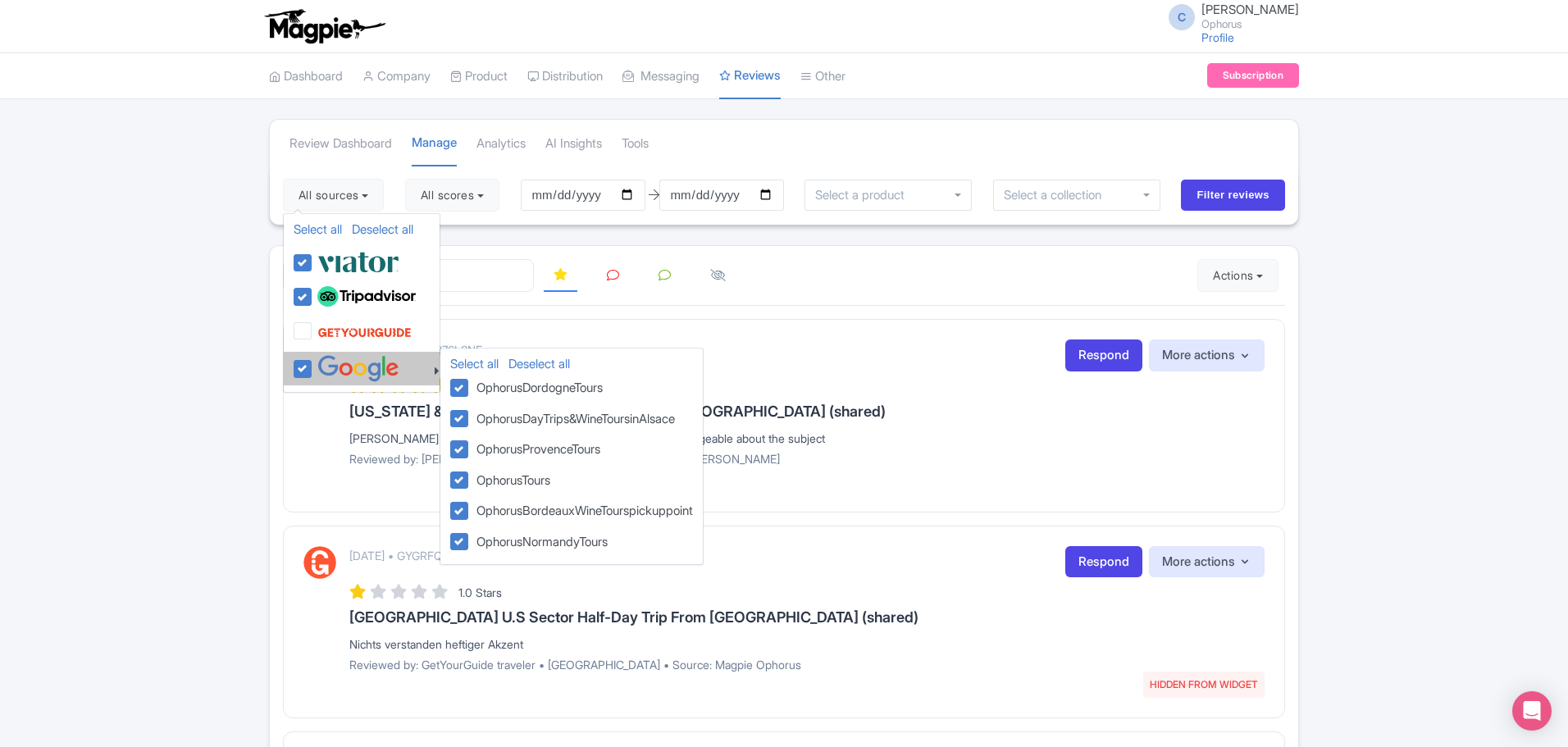
click at [314, 368] on label at bounding box center [356, 369] width 86 height 27
click at [314, 366] on input "checkbox" at bounding box center [318, 360] width 11 height 11
checkbox input "false"
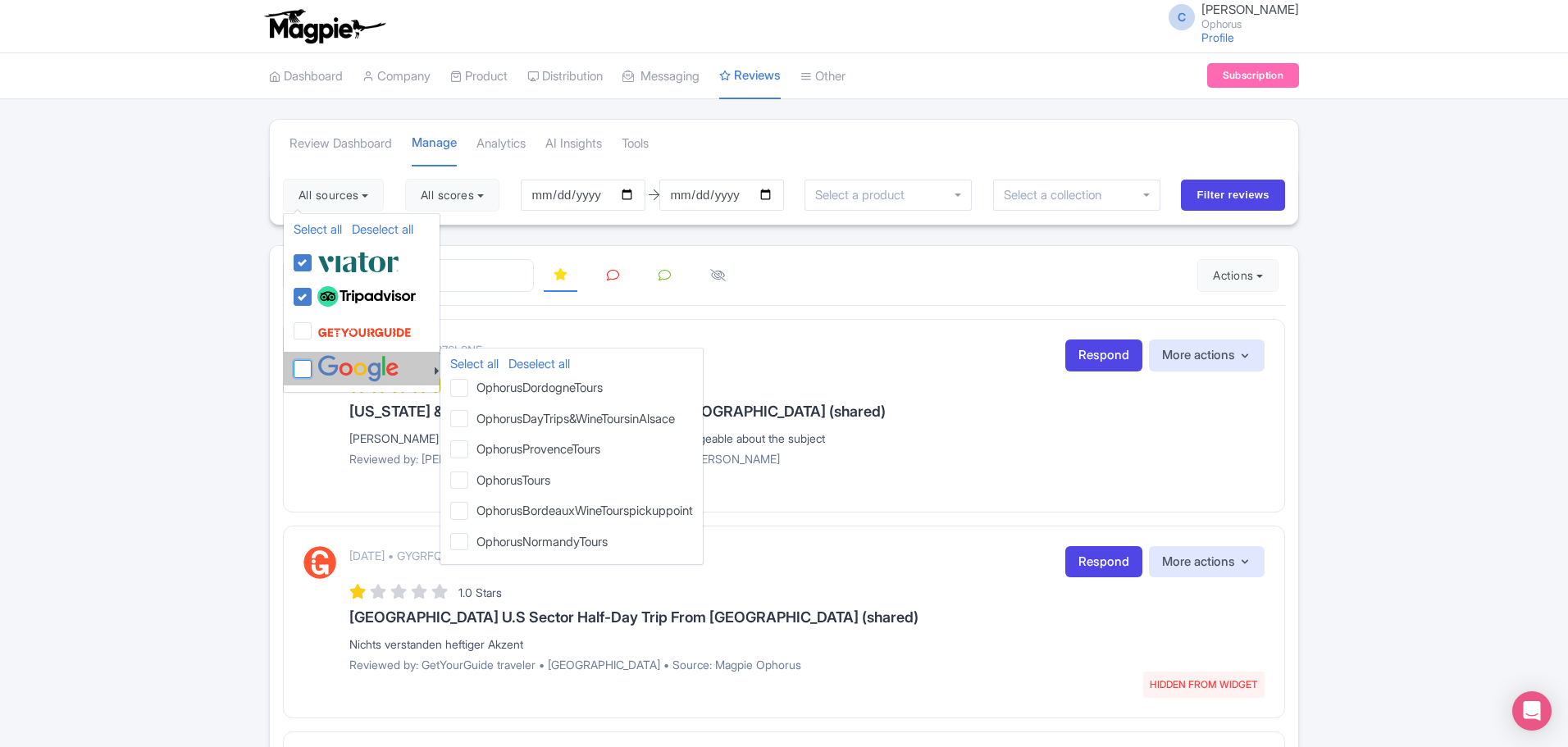
checkbox input "false"
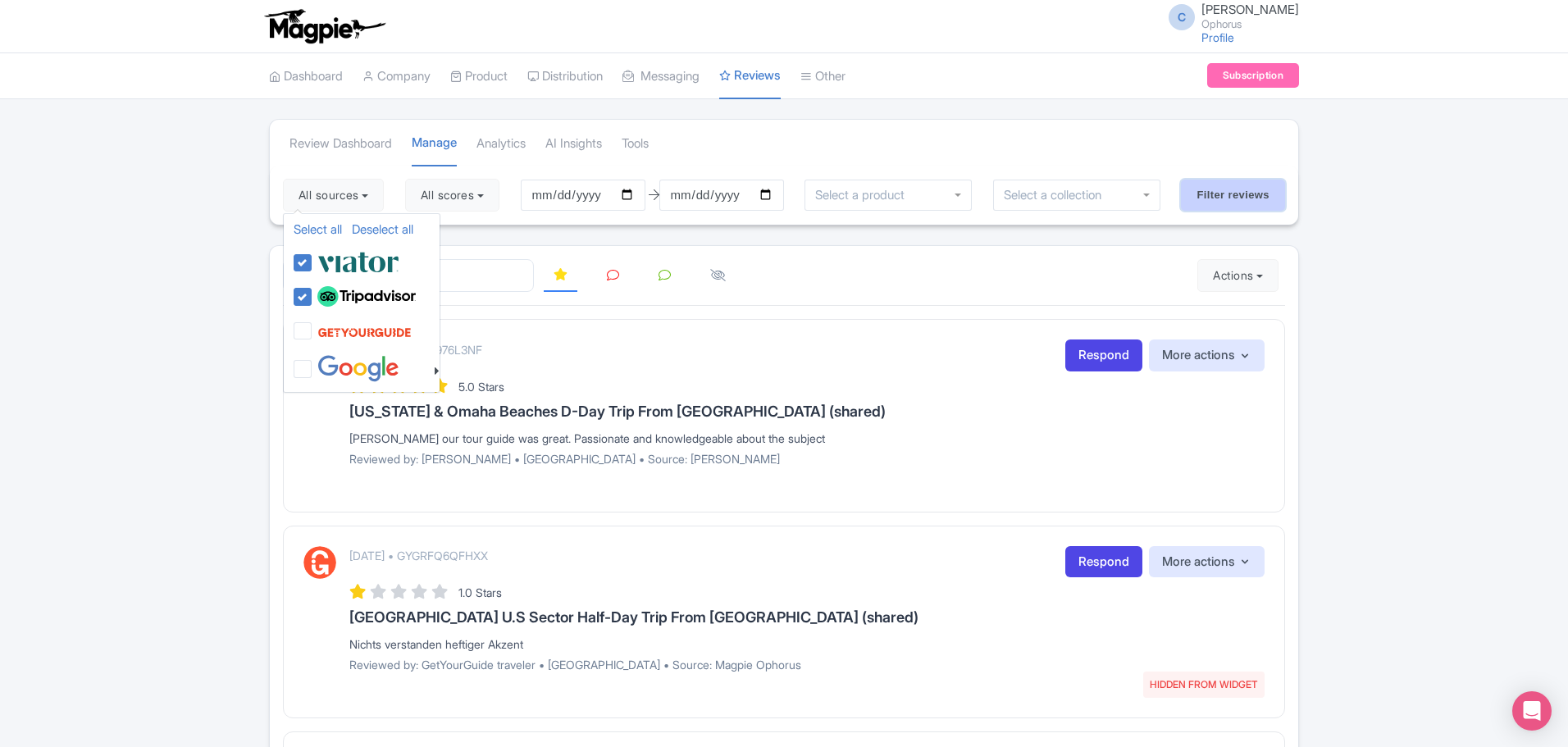
click at [1244, 192] on input "Filter reviews" at bounding box center [1233, 195] width 104 height 31
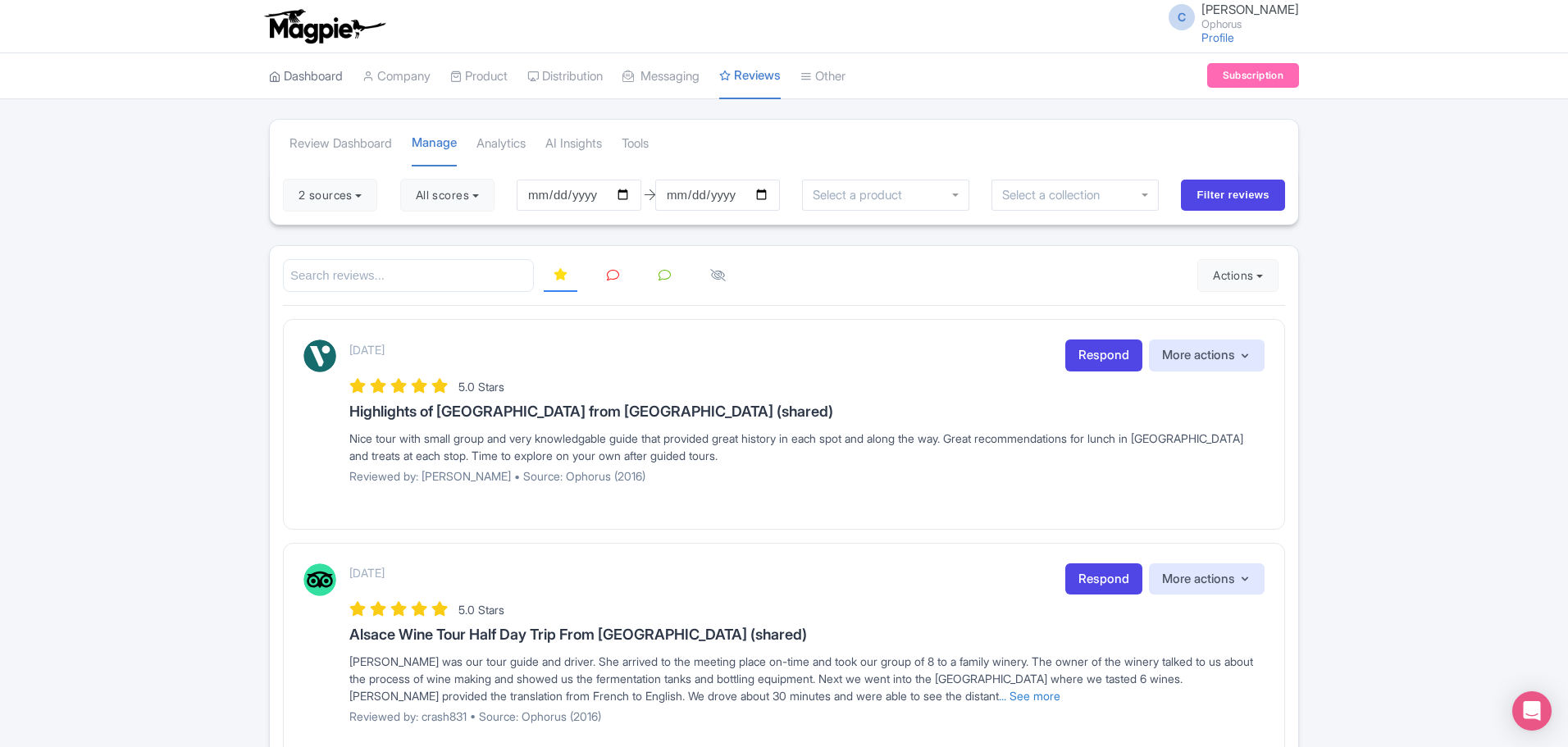
click at [330, 72] on link "Dashboard" at bounding box center [306, 76] width 74 height 45
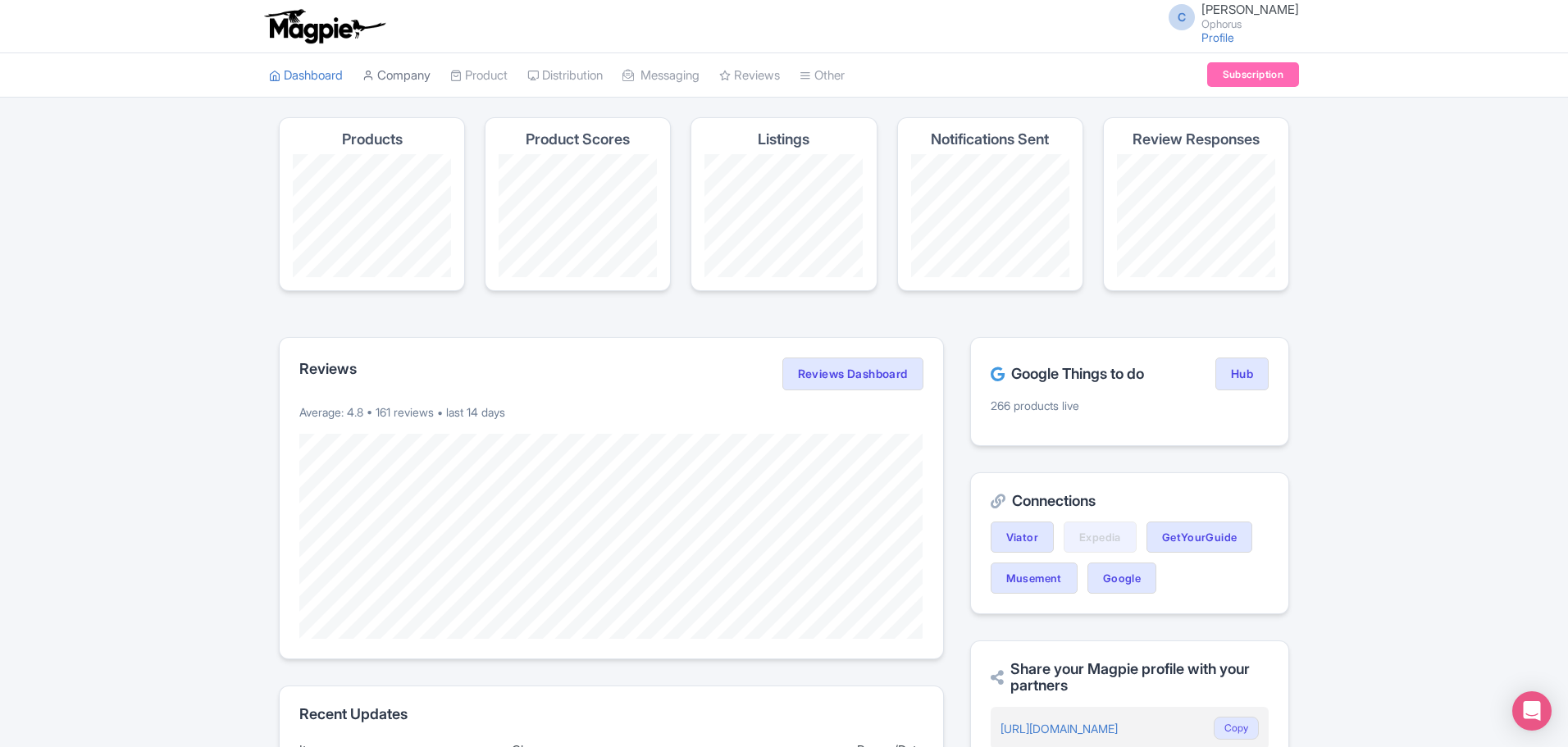
click at [397, 65] on link "Company" at bounding box center [396, 75] width 68 height 45
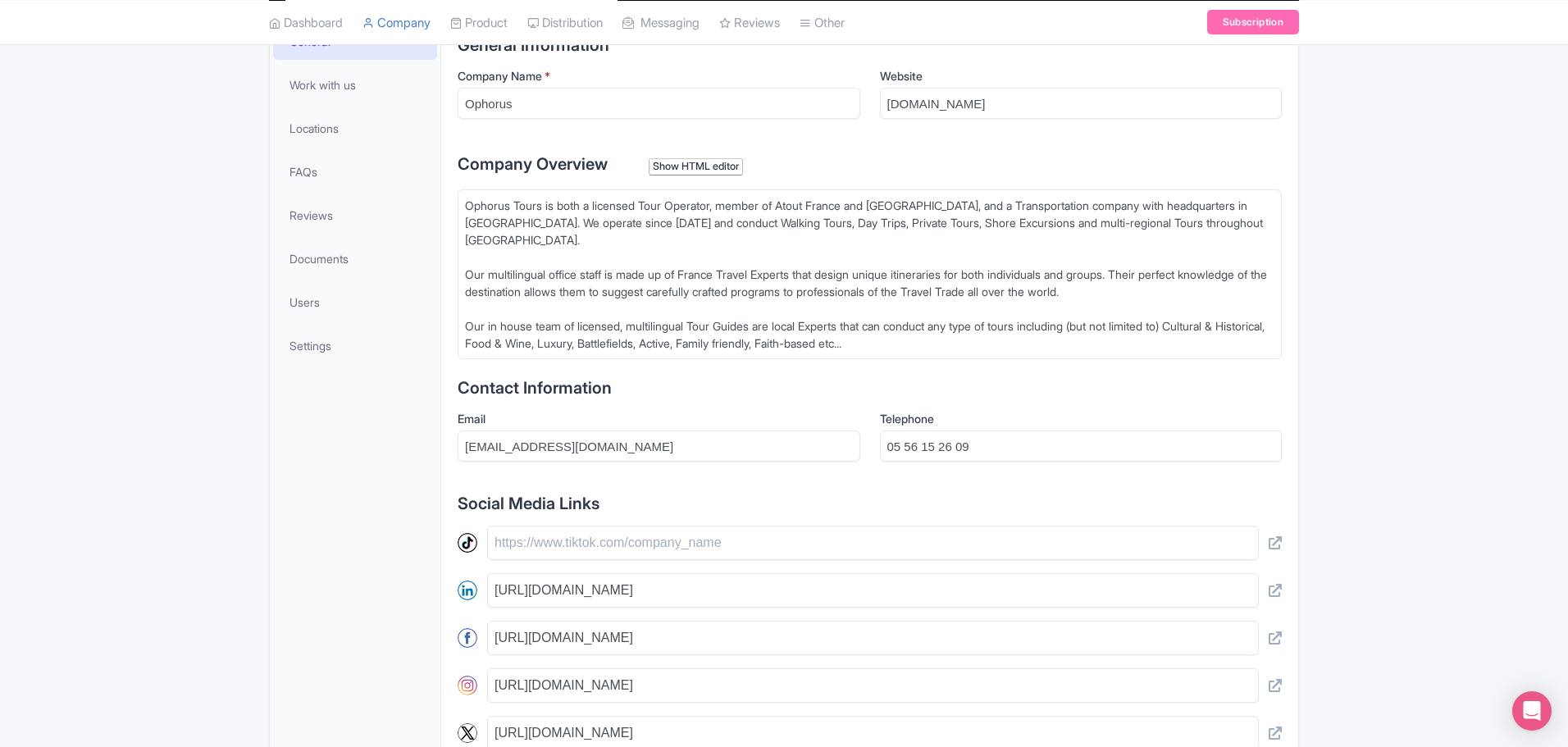
scroll to position [290, 0]
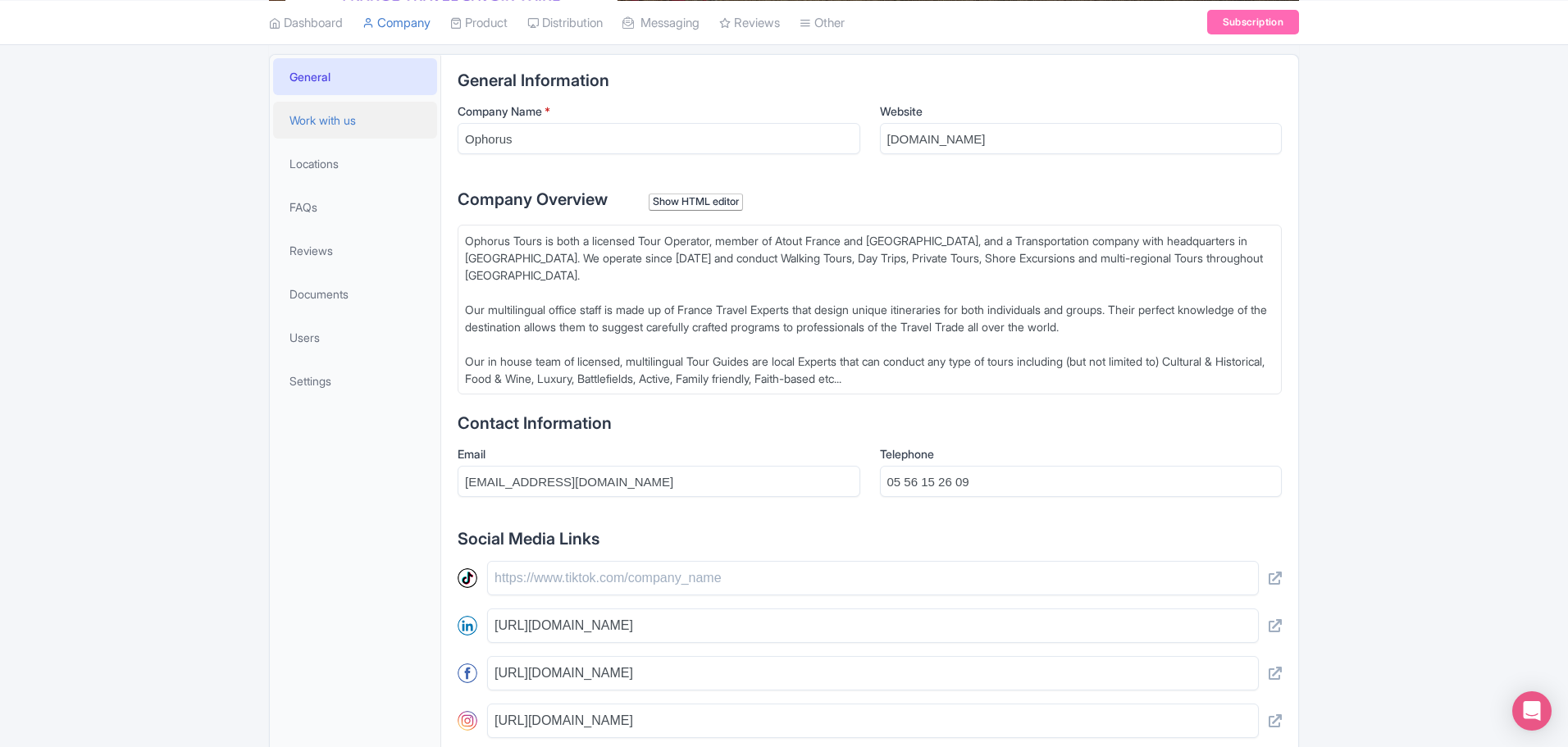
click at [322, 119] on span "Work with us" at bounding box center [323, 119] width 66 height 17
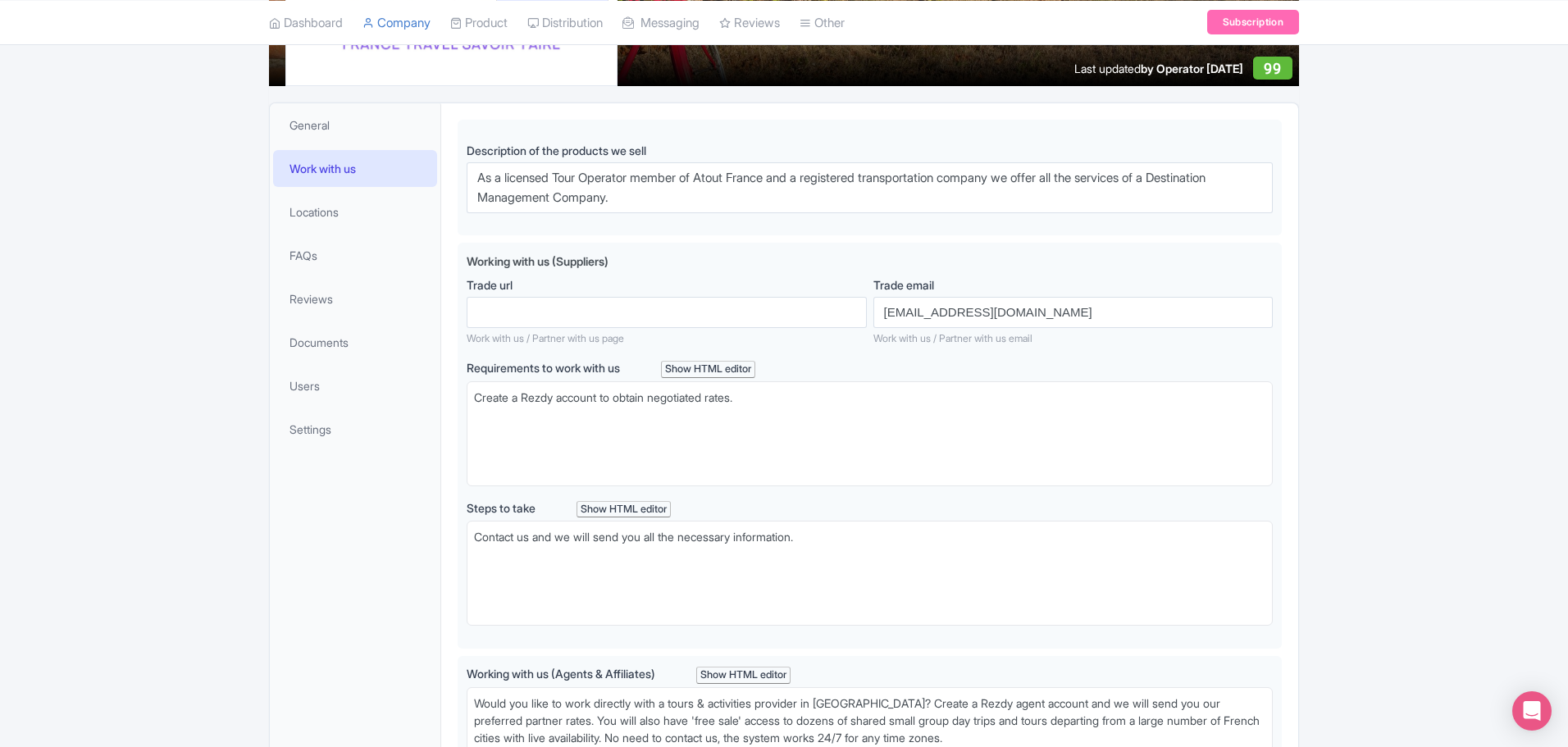
scroll to position [207, 0]
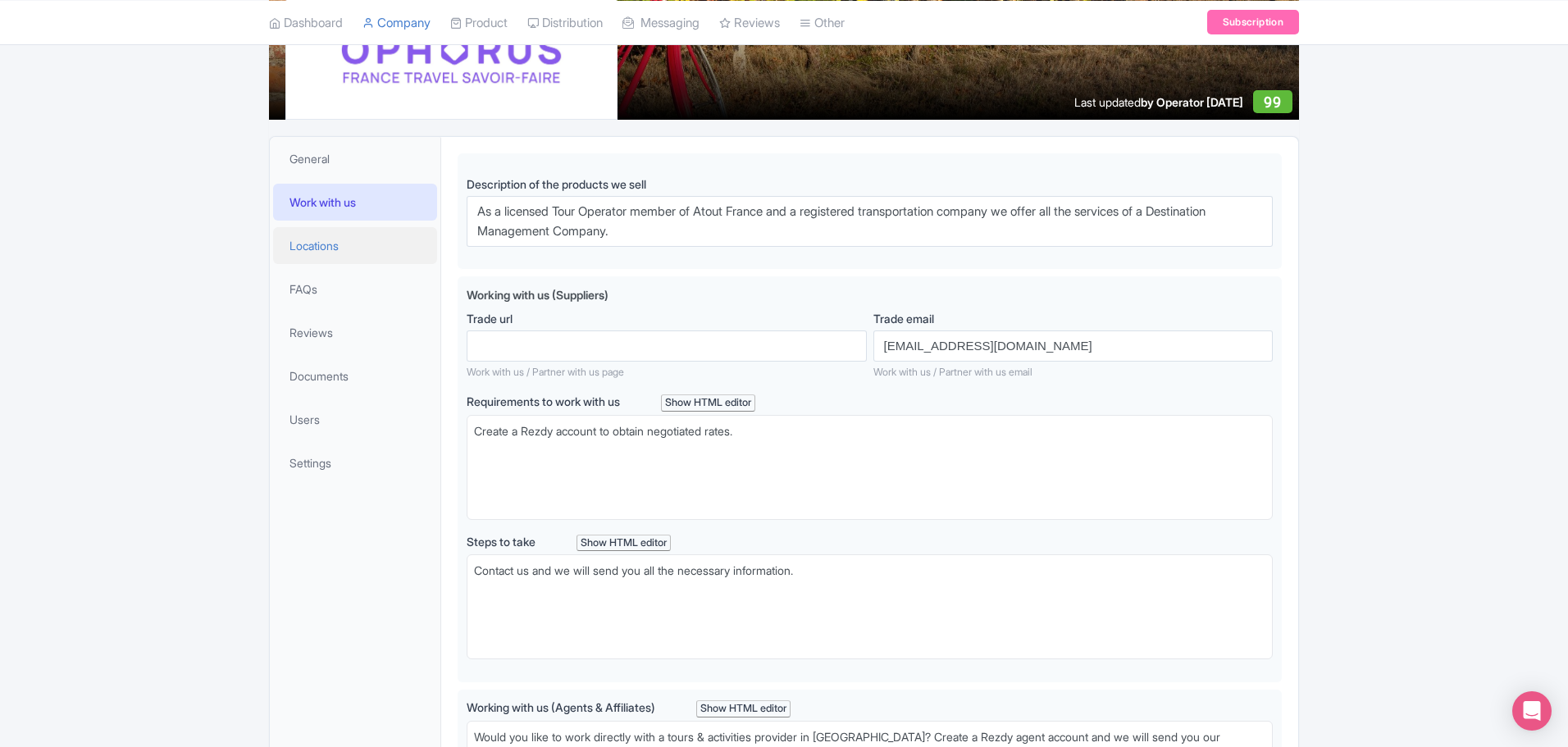
click at [299, 245] on span "Locations" at bounding box center [314, 245] width 49 height 17
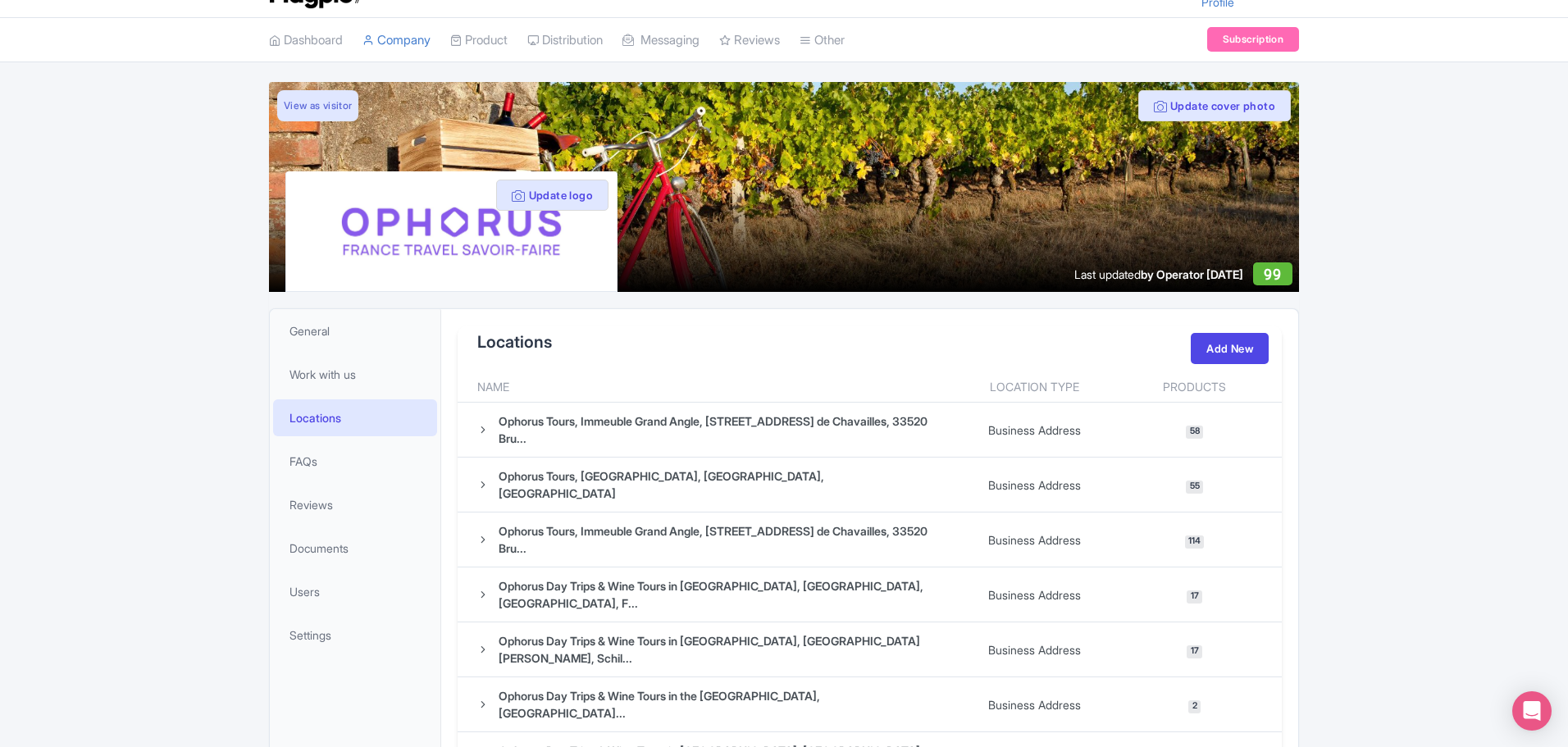
scroll to position [207, 0]
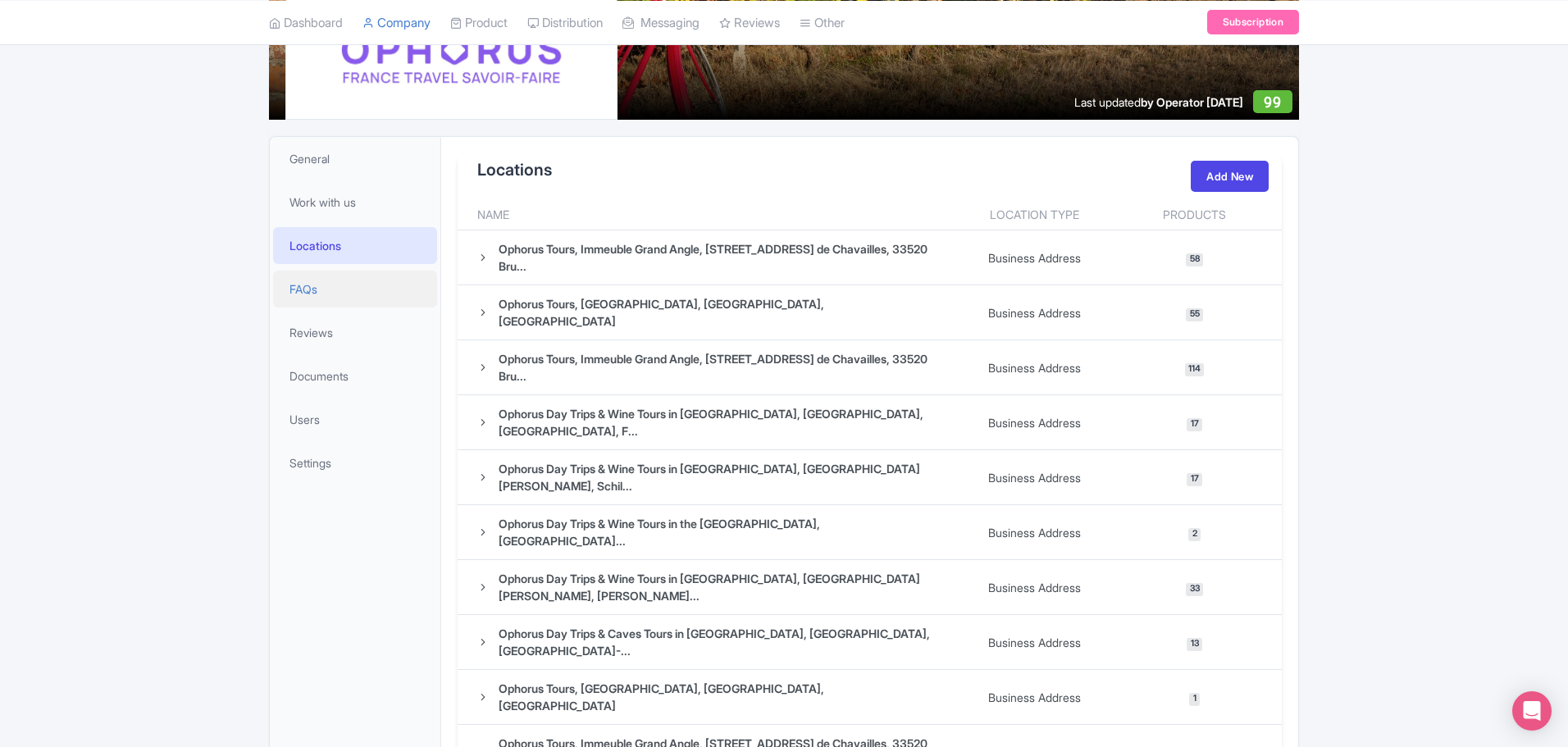
click at [299, 289] on span "FAQs" at bounding box center [303, 289] width 28 height 17
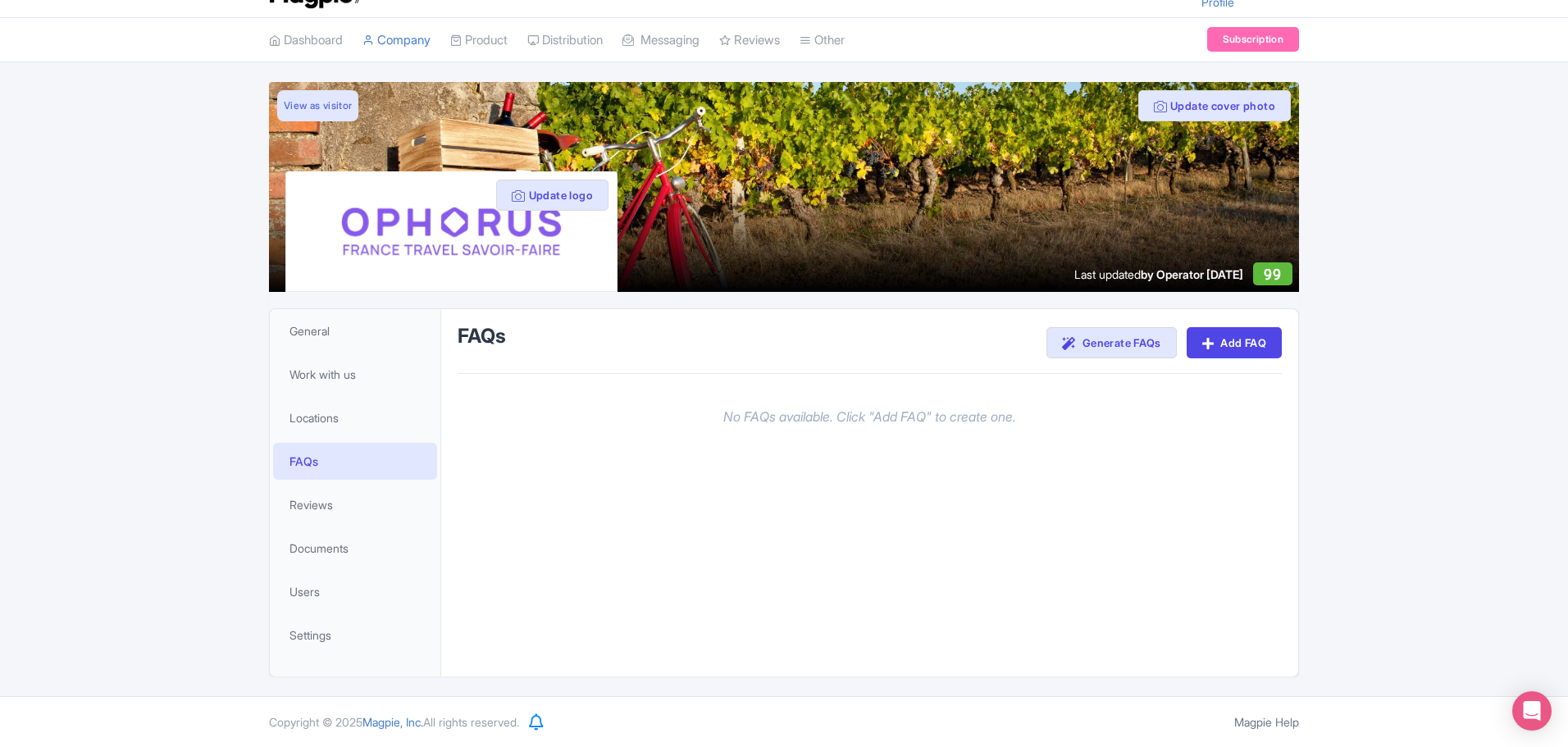
scroll to position [35, 0]
click at [310, 503] on span "Reviews" at bounding box center [311, 504] width 43 height 17
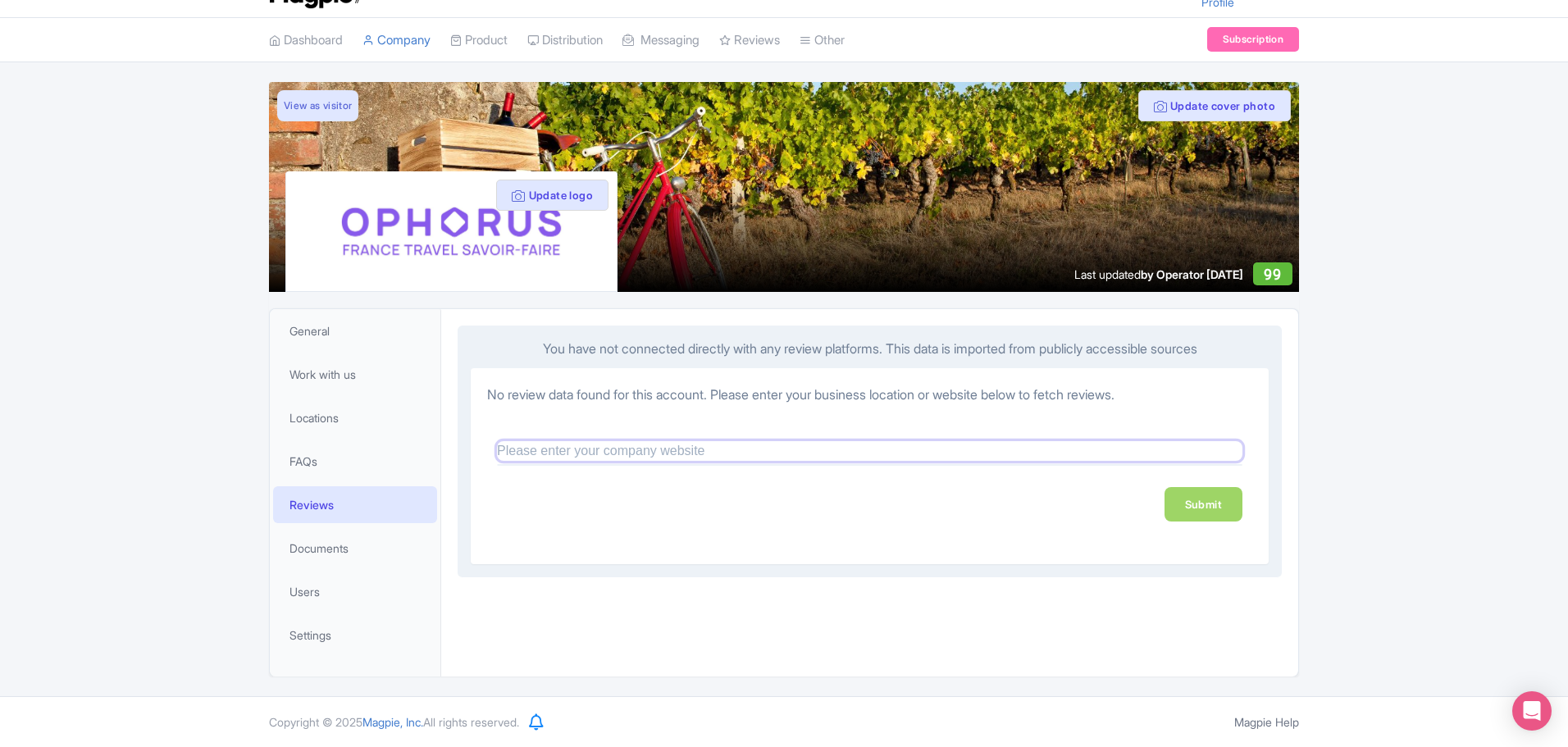
click at [545, 452] on input "text" at bounding box center [869, 451] width 745 height 20
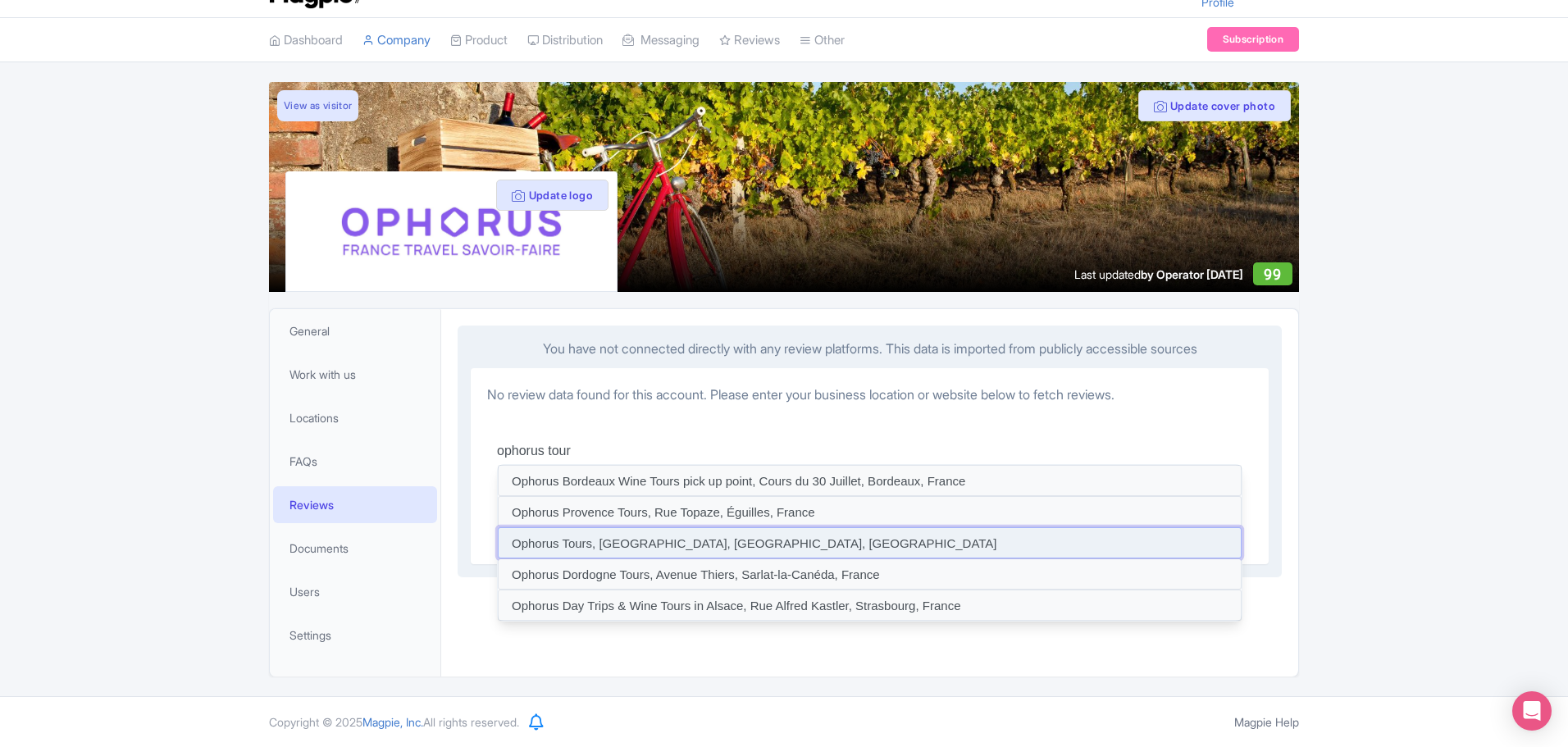
click at [655, 549] on input at bounding box center [870, 543] width 744 height 31
type input "Ophorus Tours, [GEOGRAPHIC_DATA], [GEOGRAPHIC_DATA], [GEOGRAPHIC_DATA]"
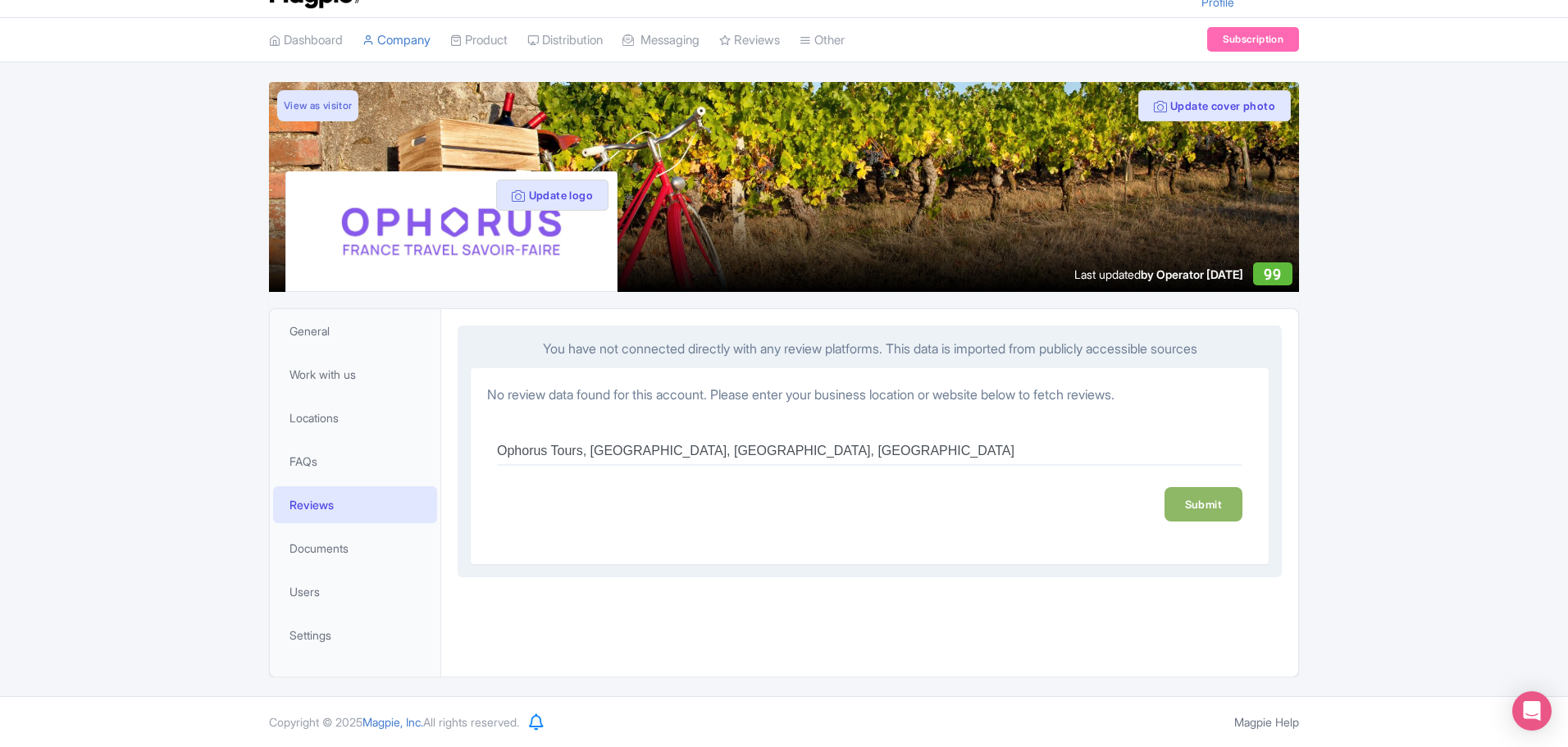
click at [1205, 494] on link "Submit" at bounding box center [1203, 504] width 78 height 34
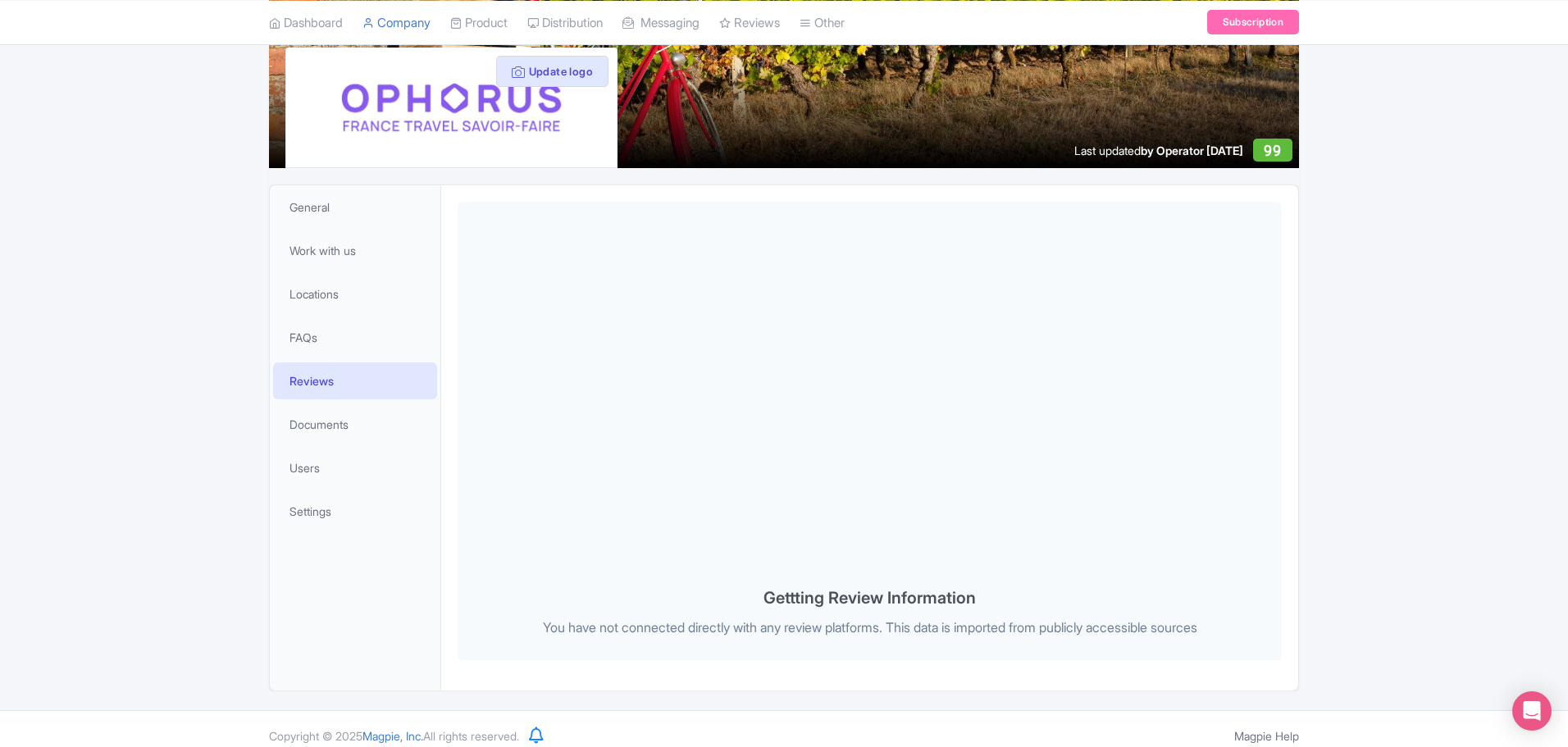
scroll to position [173, 0]
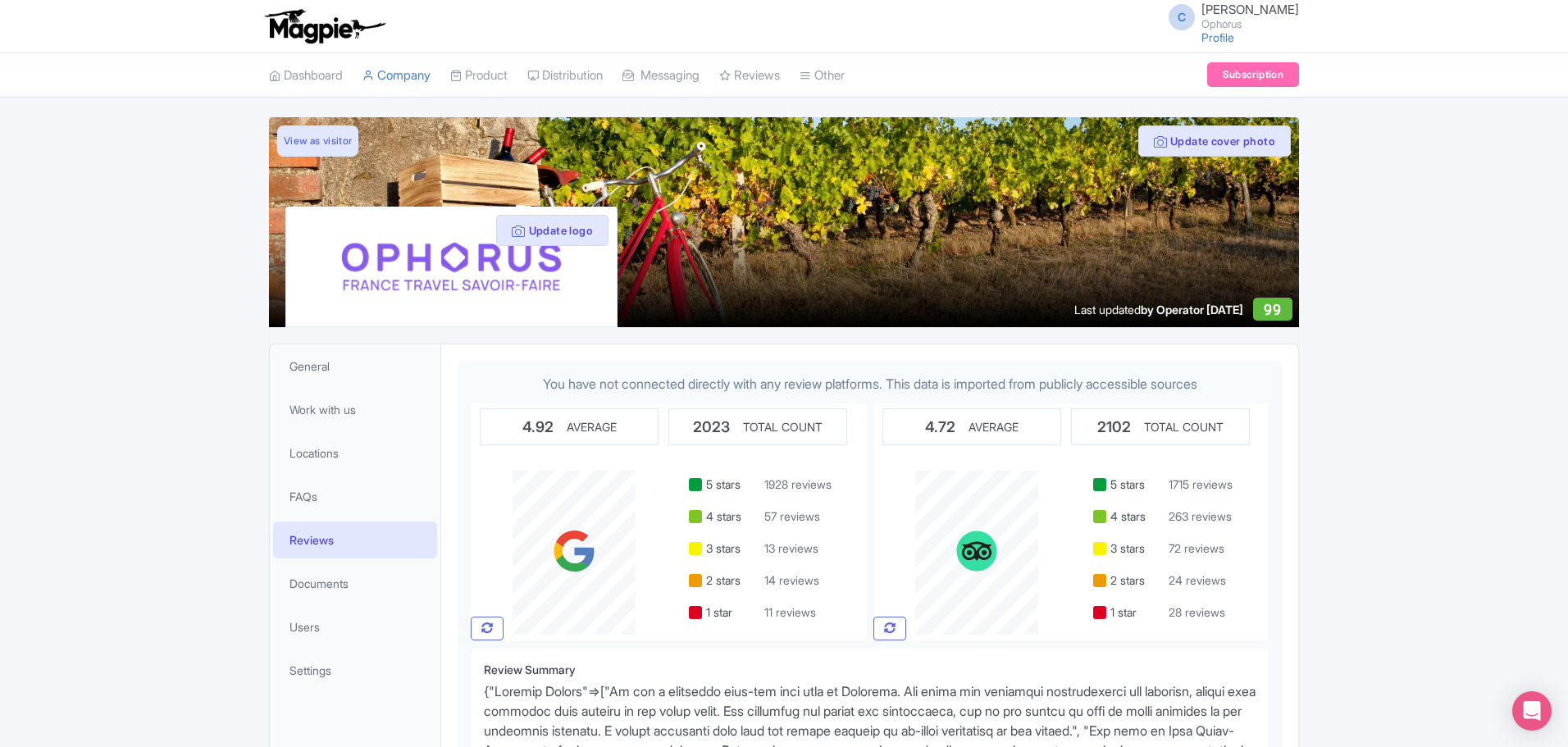
scroll to position [173, 0]
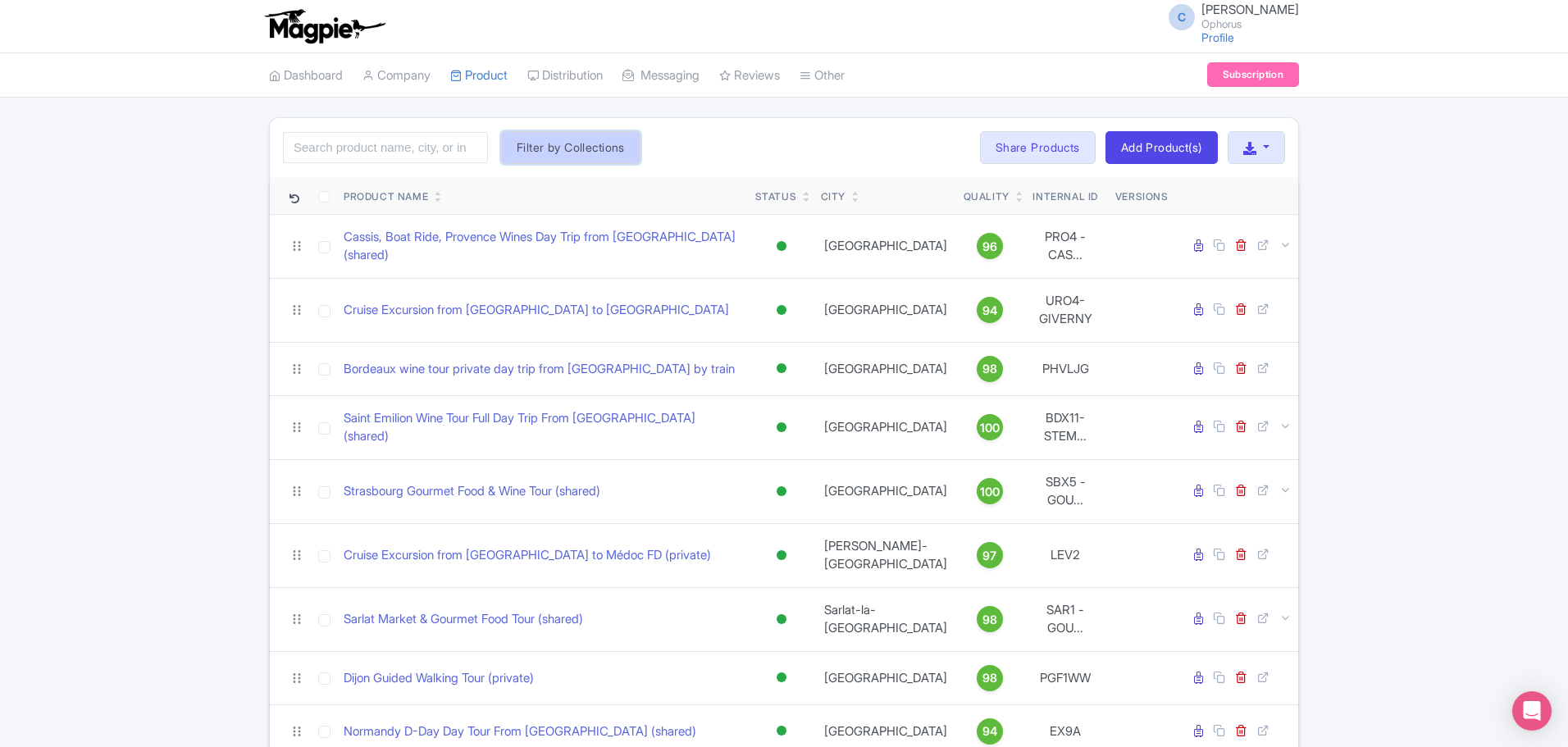
click at [573, 152] on button "Filter by Collections" at bounding box center [570, 147] width 139 height 33
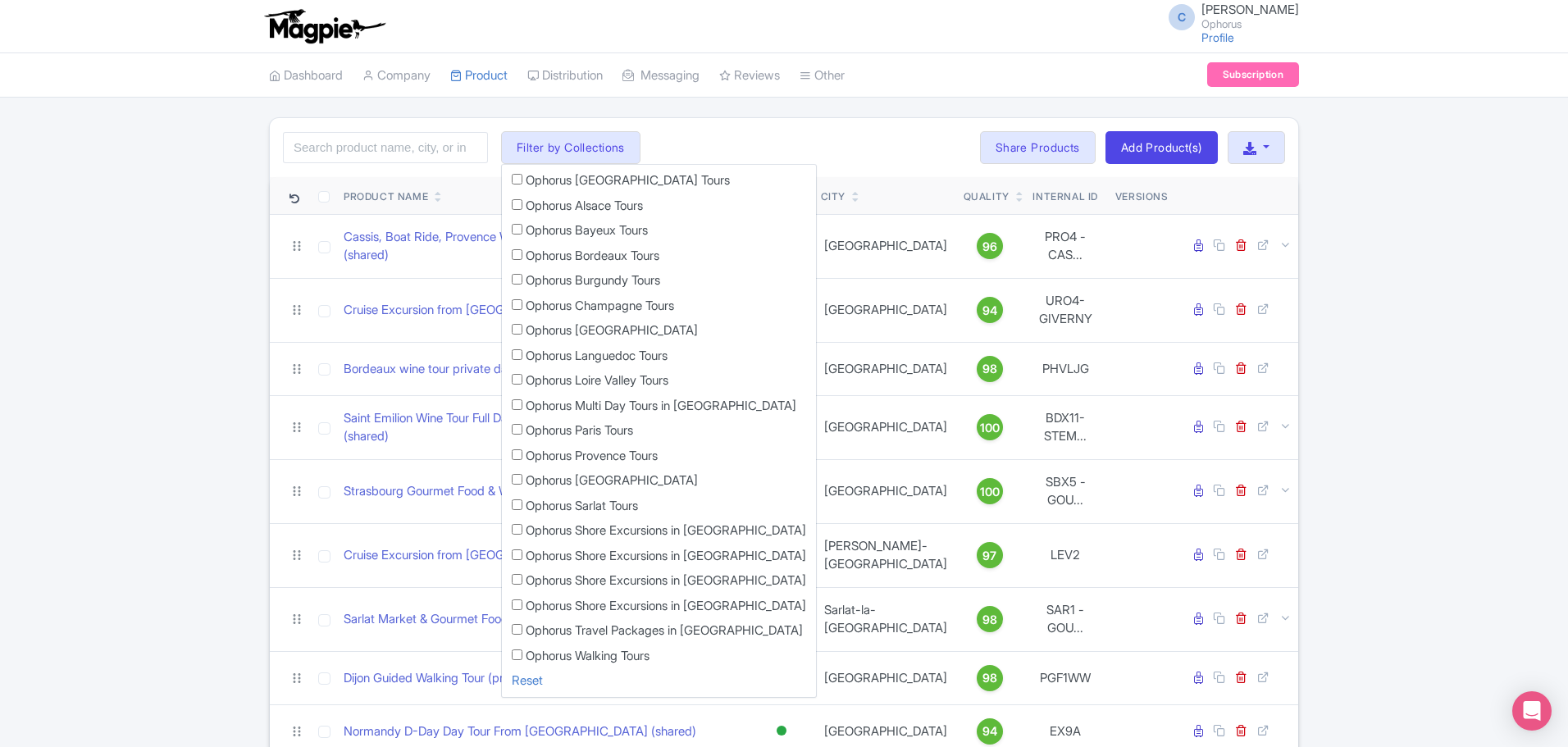
click at [575, 178] on label "Ophorus [GEOGRAPHIC_DATA] Tours" at bounding box center [628, 180] width 204 height 19
click at [523, 178] on input "Ophorus [GEOGRAPHIC_DATA] Tours" at bounding box center [517, 179] width 11 height 11
checkbox input "true"
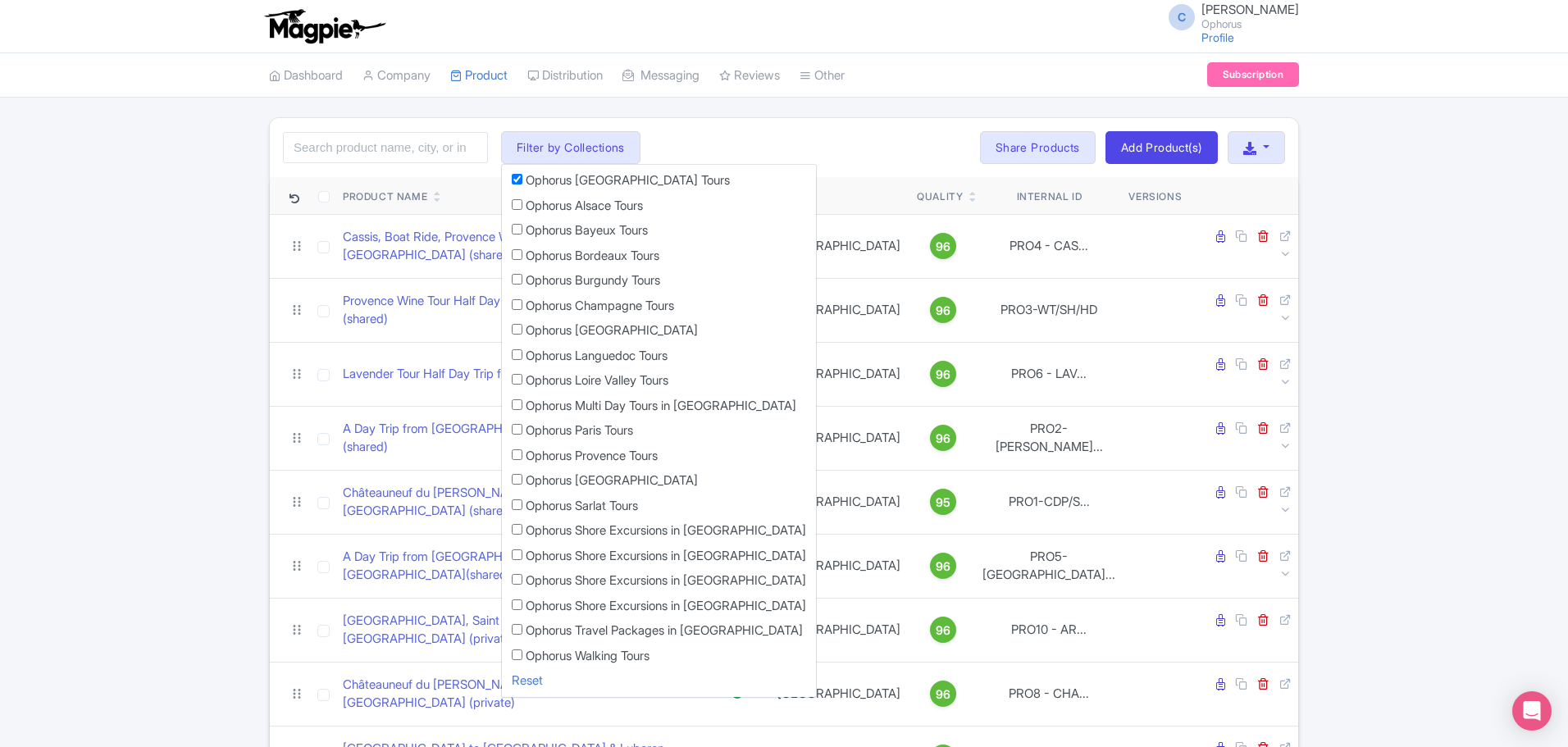
click at [2, 283] on div "Search Filter by Collections Ophorus [GEOGRAPHIC_DATA] en [GEOGRAPHIC_DATA] Tou…" at bounding box center [784, 614] width 1568 height 994
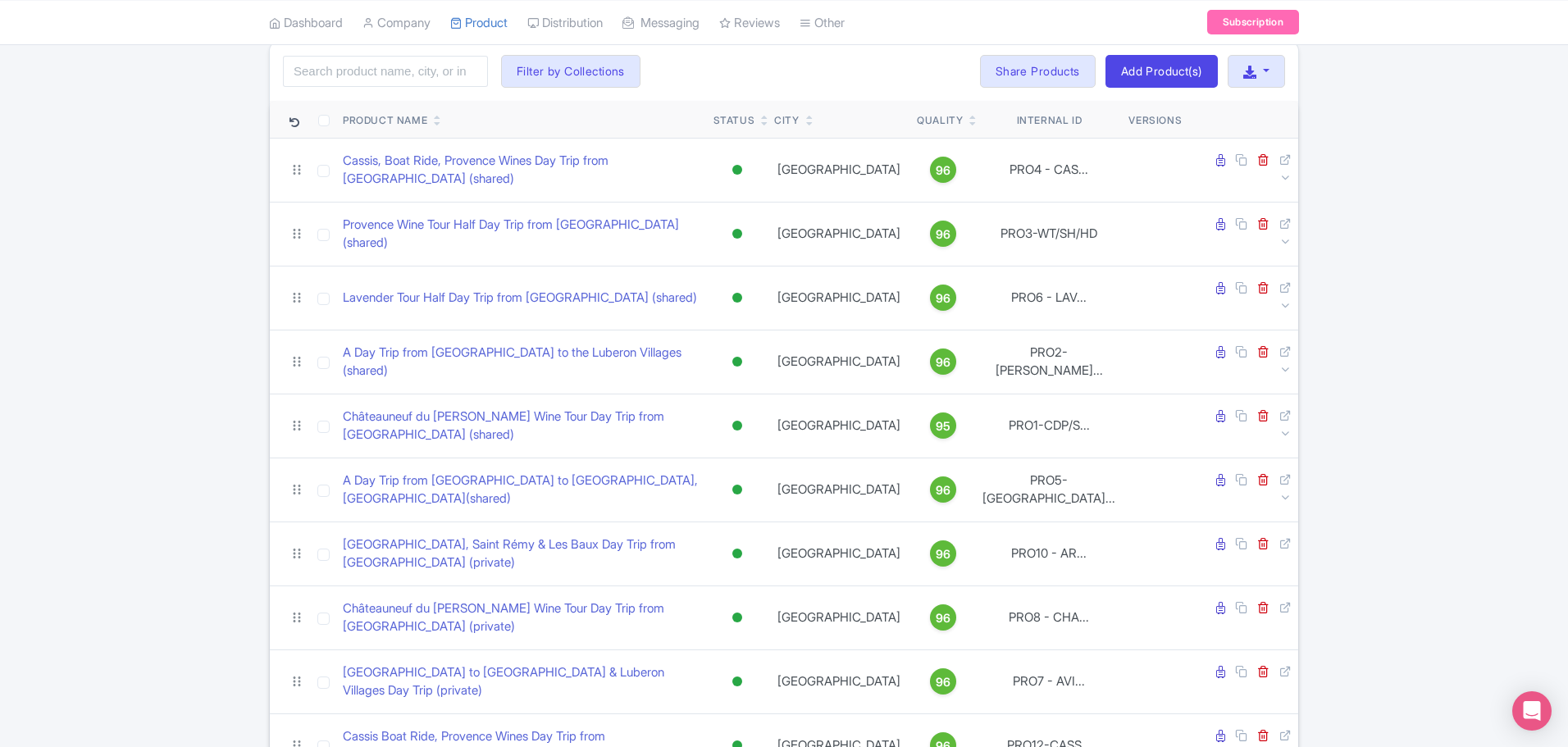
scroll to position [24, 0]
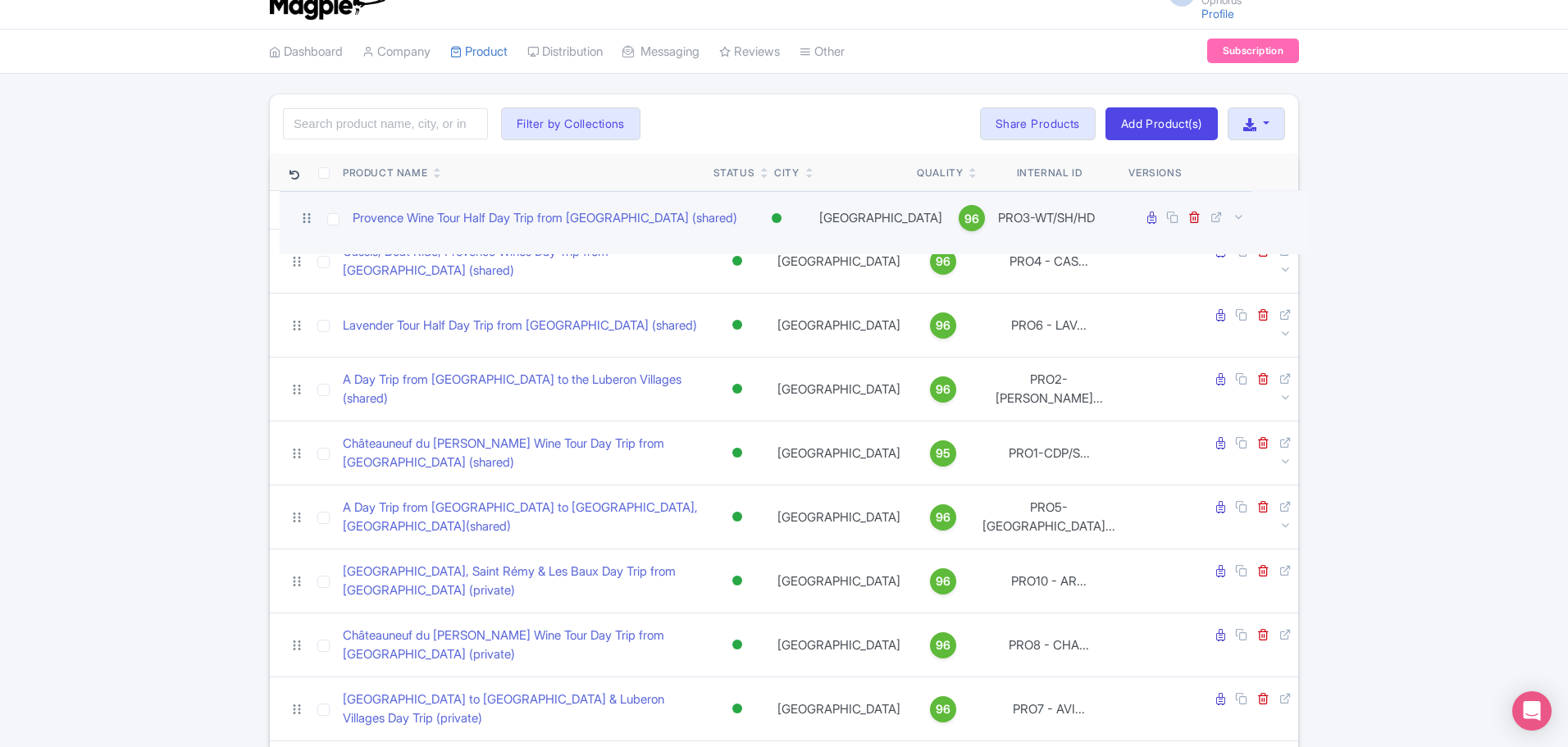
drag, startPoint x: 300, startPoint y: 285, endPoint x: 310, endPoint y: 221, distance: 64.8
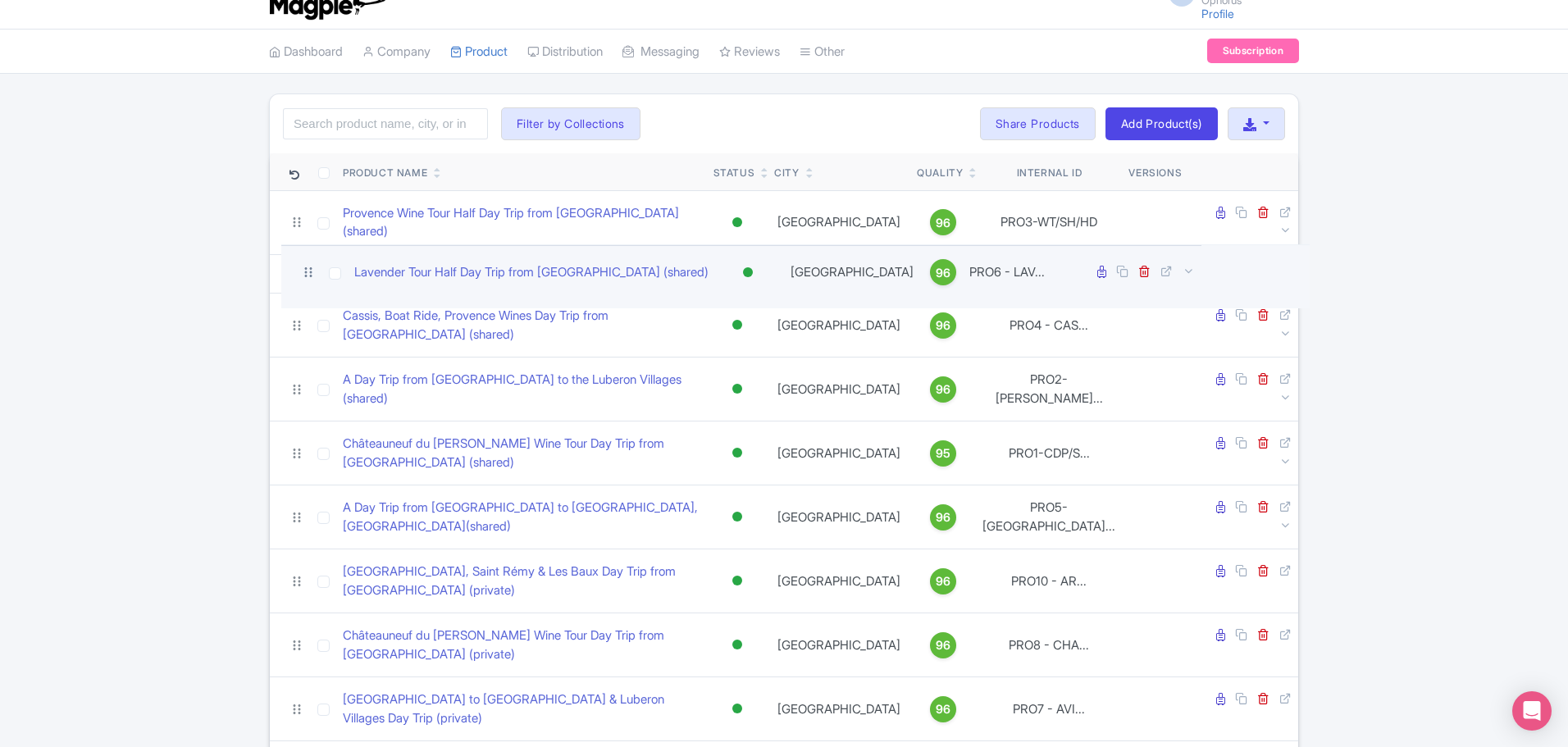
drag, startPoint x: 298, startPoint y: 353, endPoint x: 309, endPoint y: 279, distance: 74.8
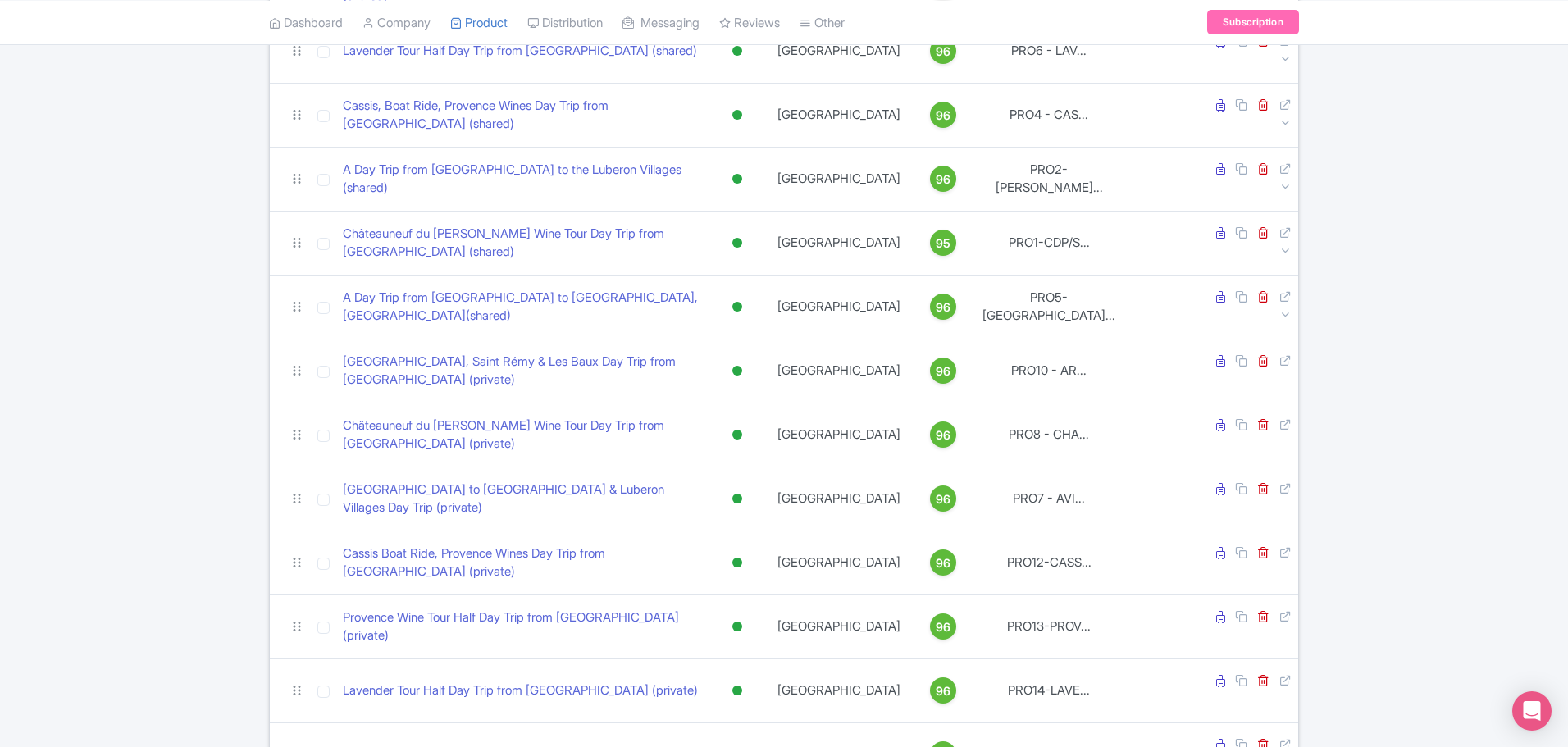
scroll to position [270, 0]
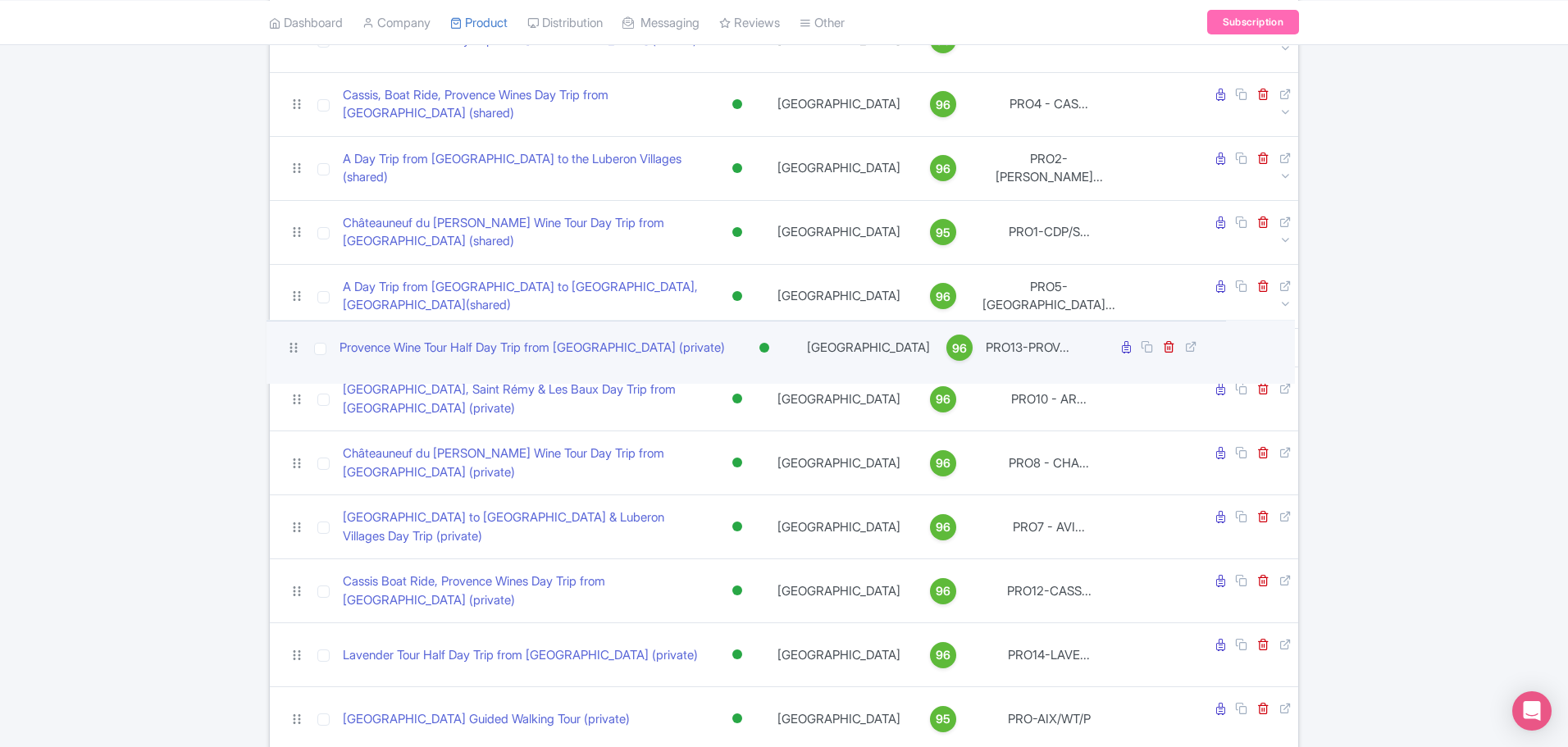
drag, startPoint x: 298, startPoint y: 623, endPoint x: 294, endPoint y: 360, distance: 263.0
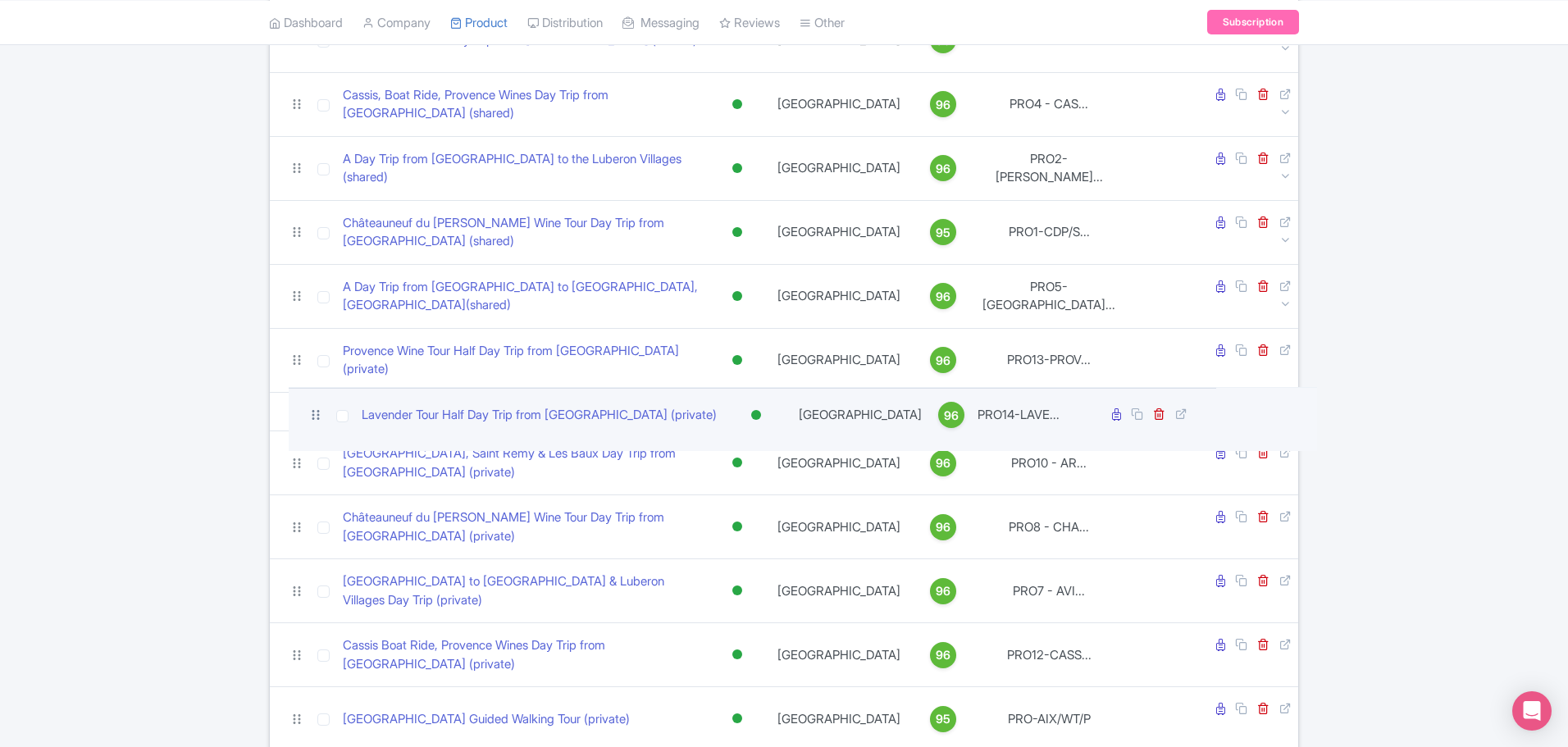
drag, startPoint x: 292, startPoint y: 685, endPoint x: 311, endPoint y: 424, distance: 261.7
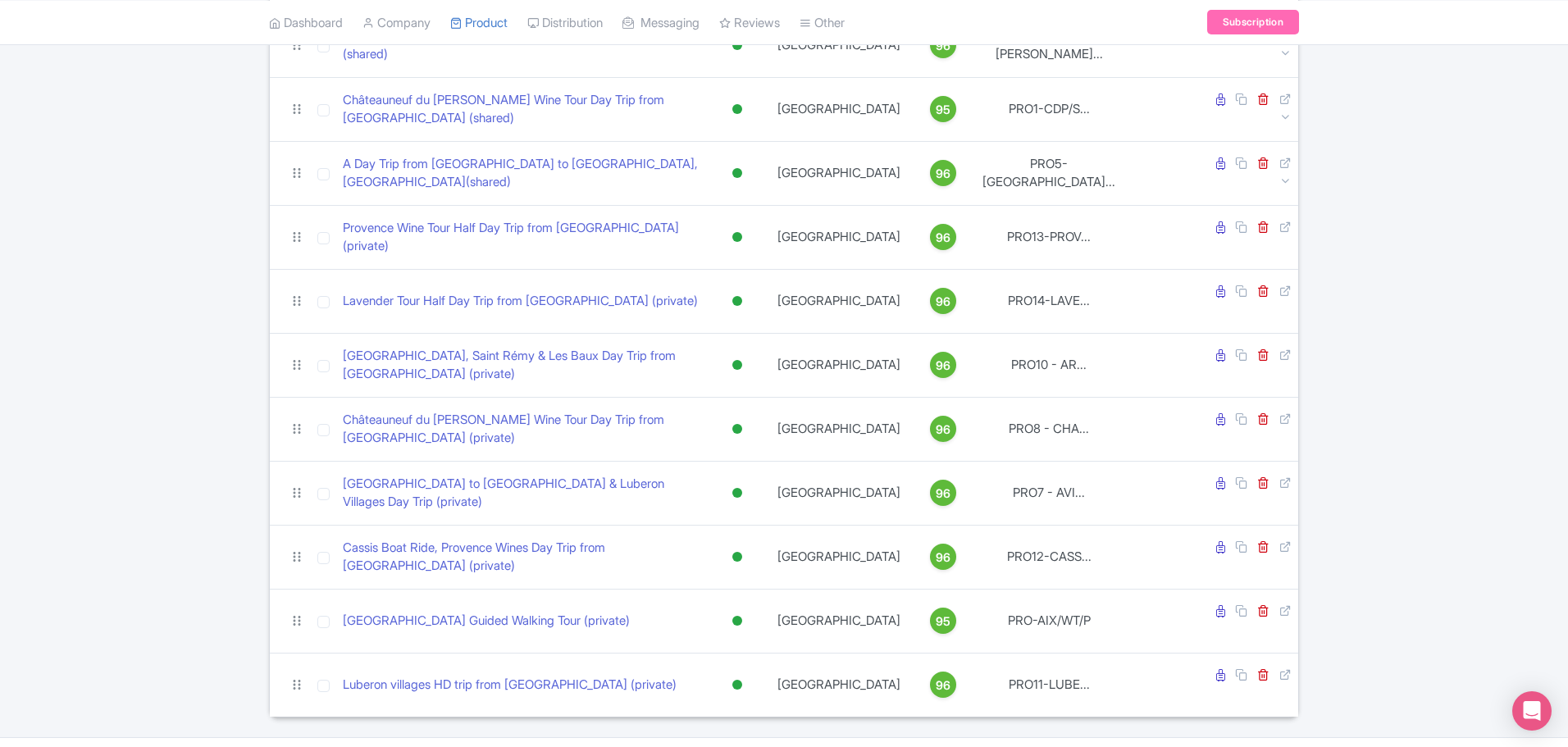
scroll to position [434, 0]
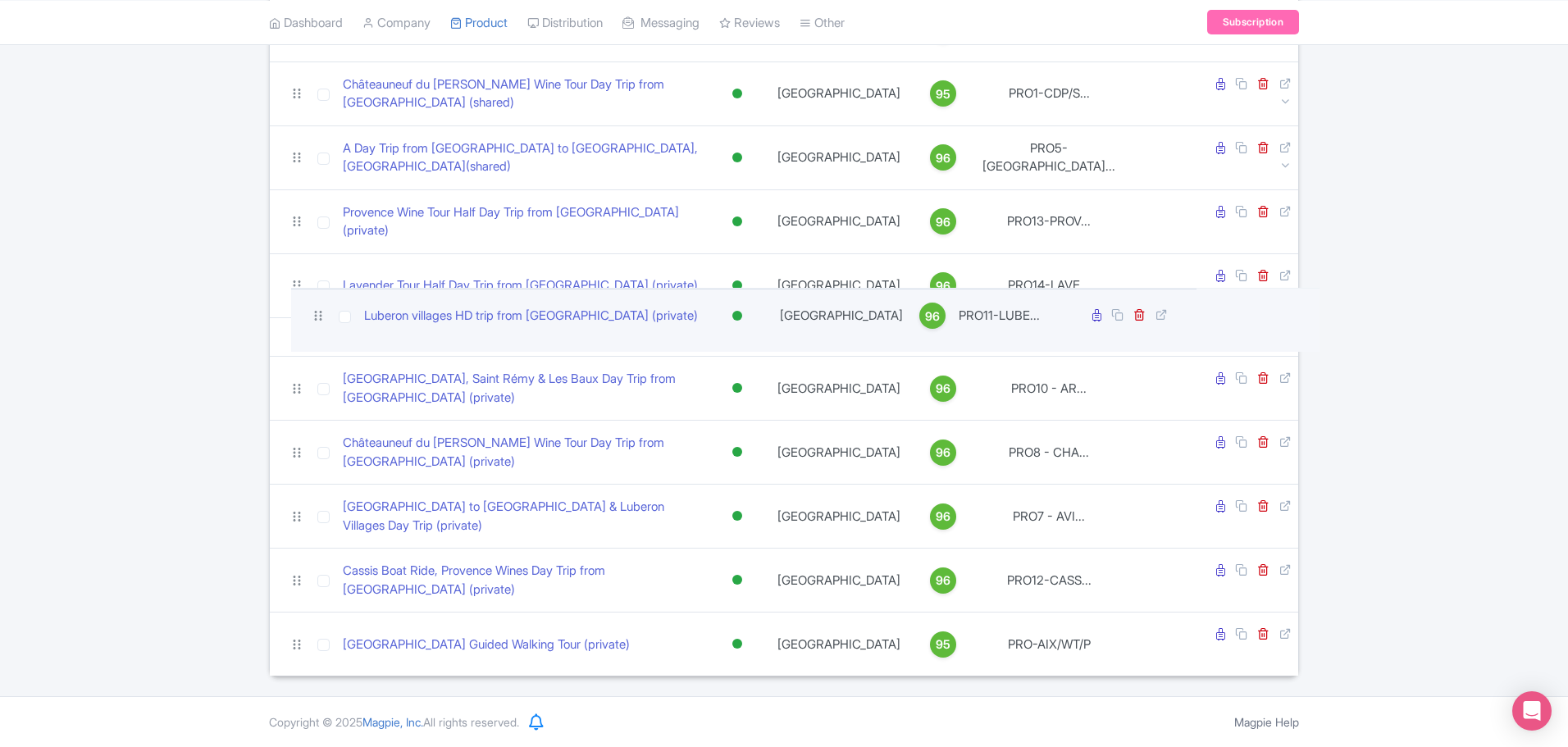
drag, startPoint x: 293, startPoint y: 648, endPoint x: 315, endPoint y: 325, distance: 323.7
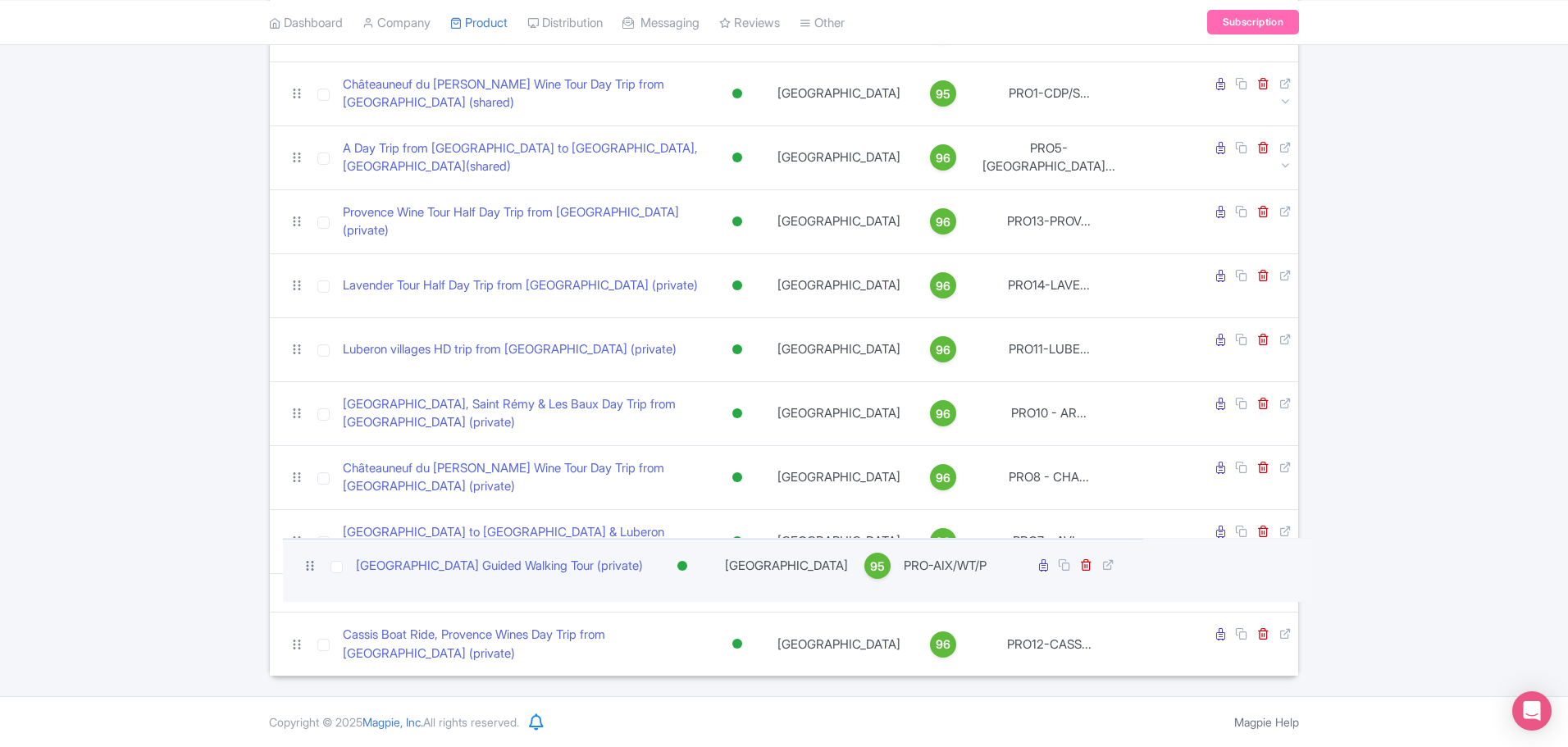
scroll to position [408, 0]
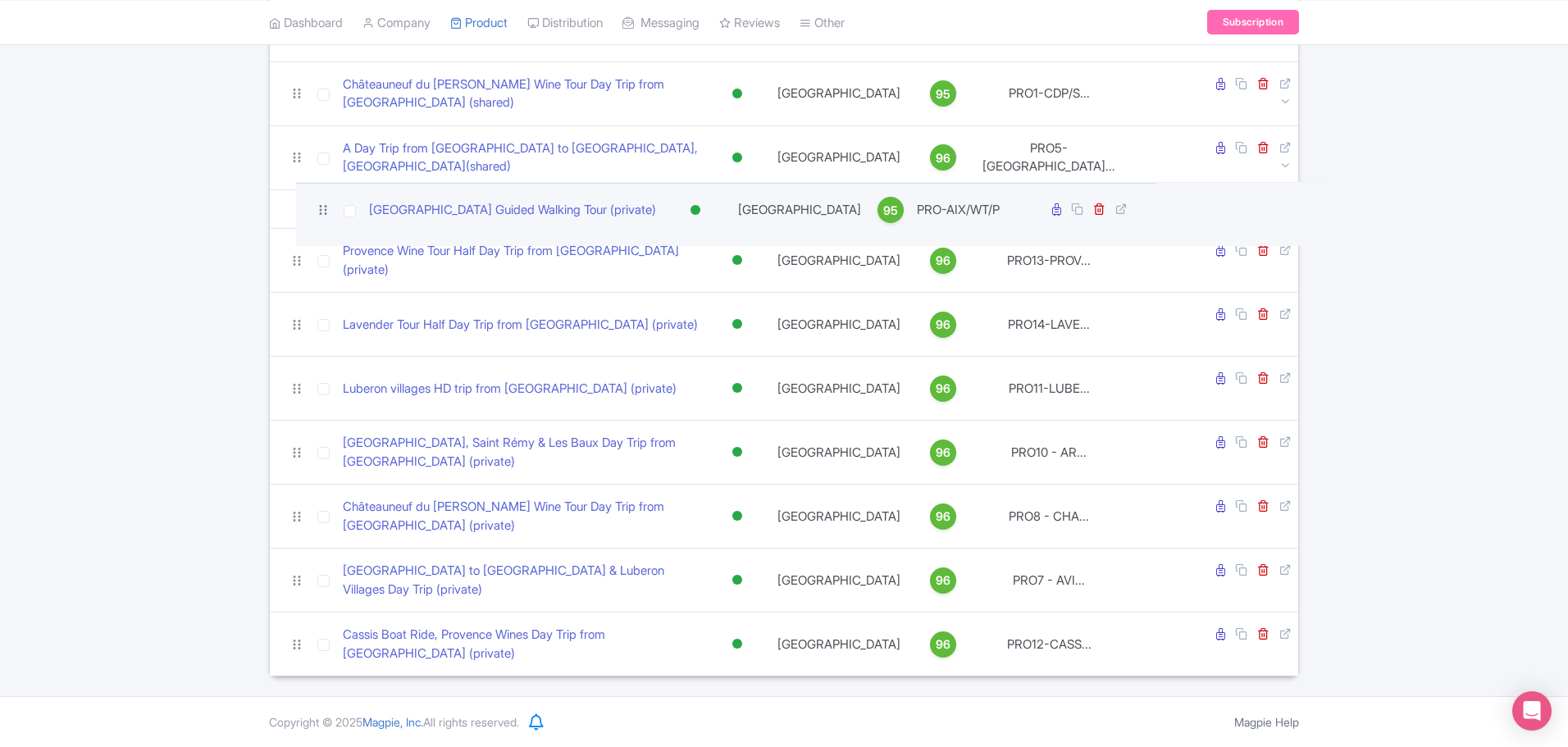
drag, startPoint x: 295, startPoint y: 644, endPoint x: 322, endPoint y: 214, distance: 430.8
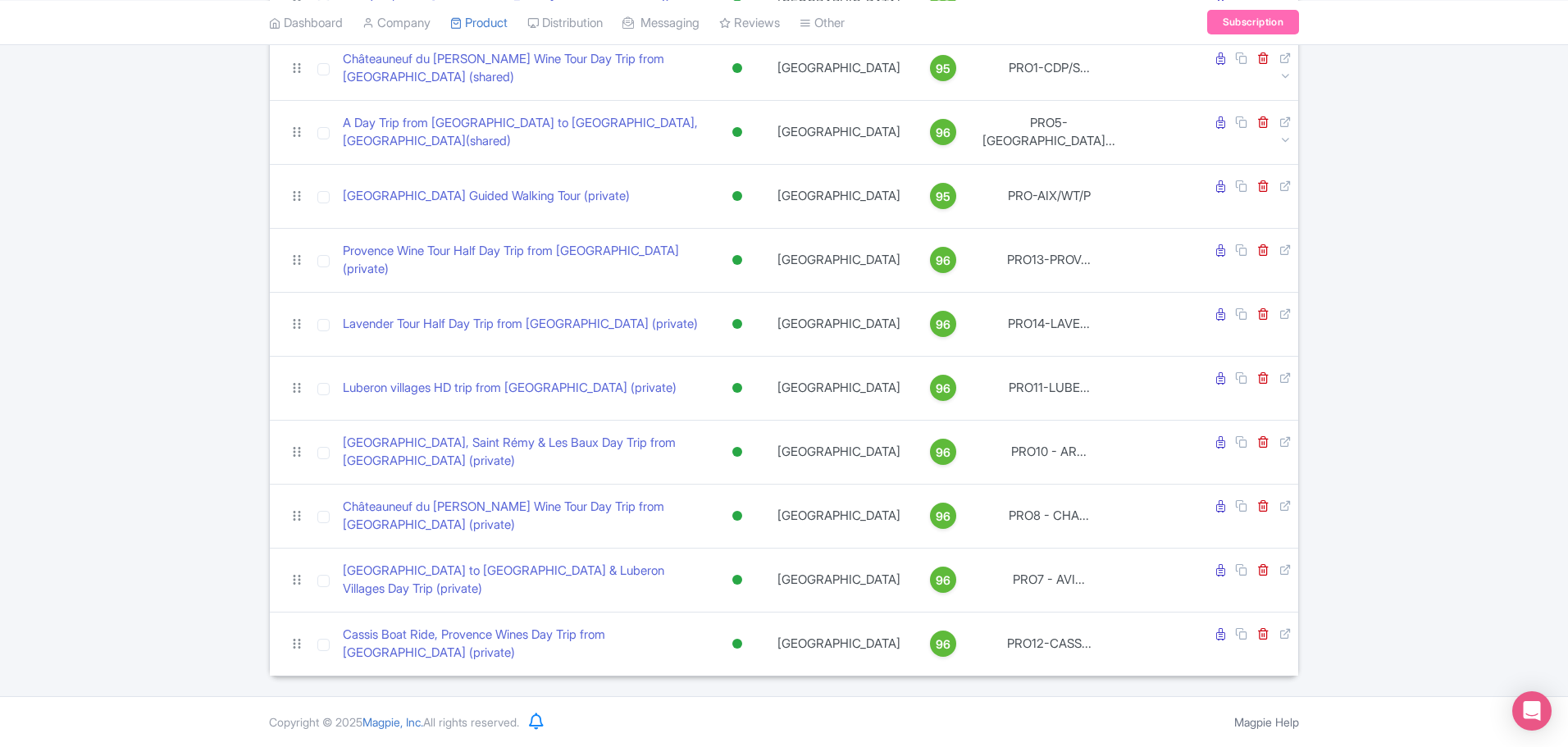
click at [1479, 412] on div "Search Filter by Collections Ophorus Aix en Provence Tours Ophorus Alsace Tours…" at bounding box center [784, 180] width 1568 height 994
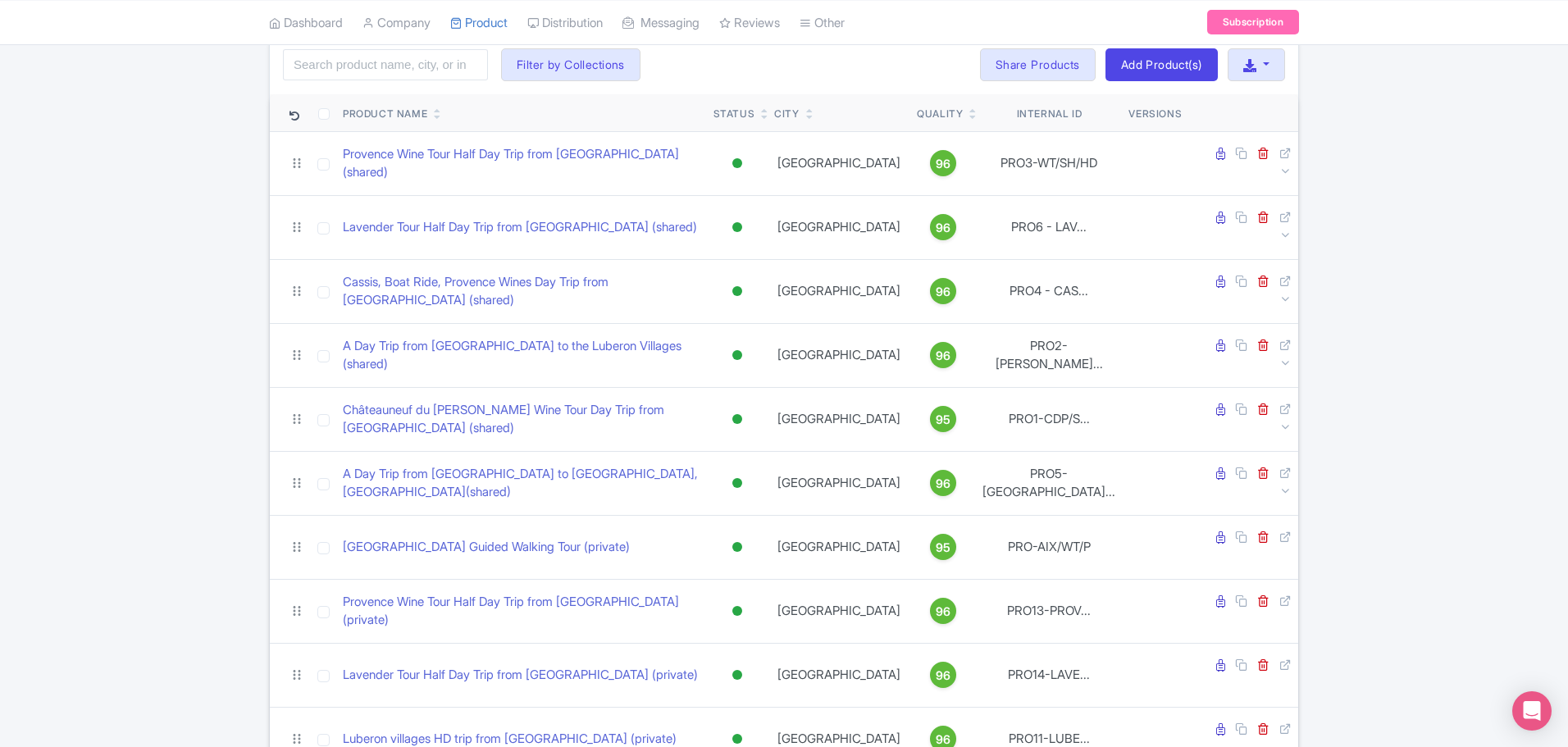
scroll to position [0, 0]
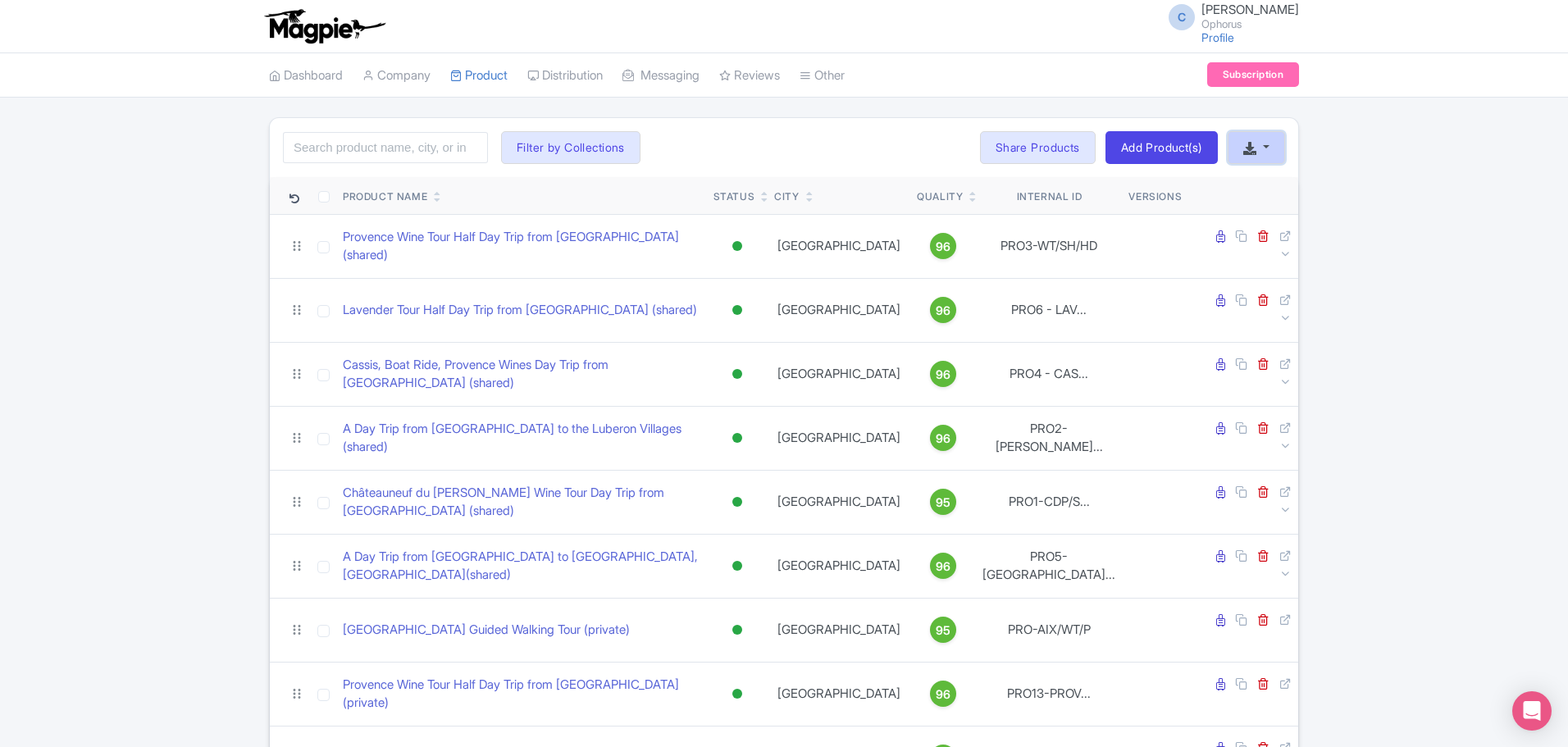
click at [1259, 144] on button "button" at bounding box center [1256, 147] width 57 height 33
click at [1270, 211] on link "Download Product List" at bounding box center [1309, 211] width 161 height 25
click at [1268, 145] on button "button" at bounding box center [1256, 147] width 57 height 33
click at [1437, 341] on div "Search Filter by Collections Ophorus Aix en Provence Tours Ophorus Alsace Tours…" at bounding box center [784, 614] width 1568 height 994
click at [1031, 148] on link "Share Products" at bounding box center [1037, 147] width 116 height 33
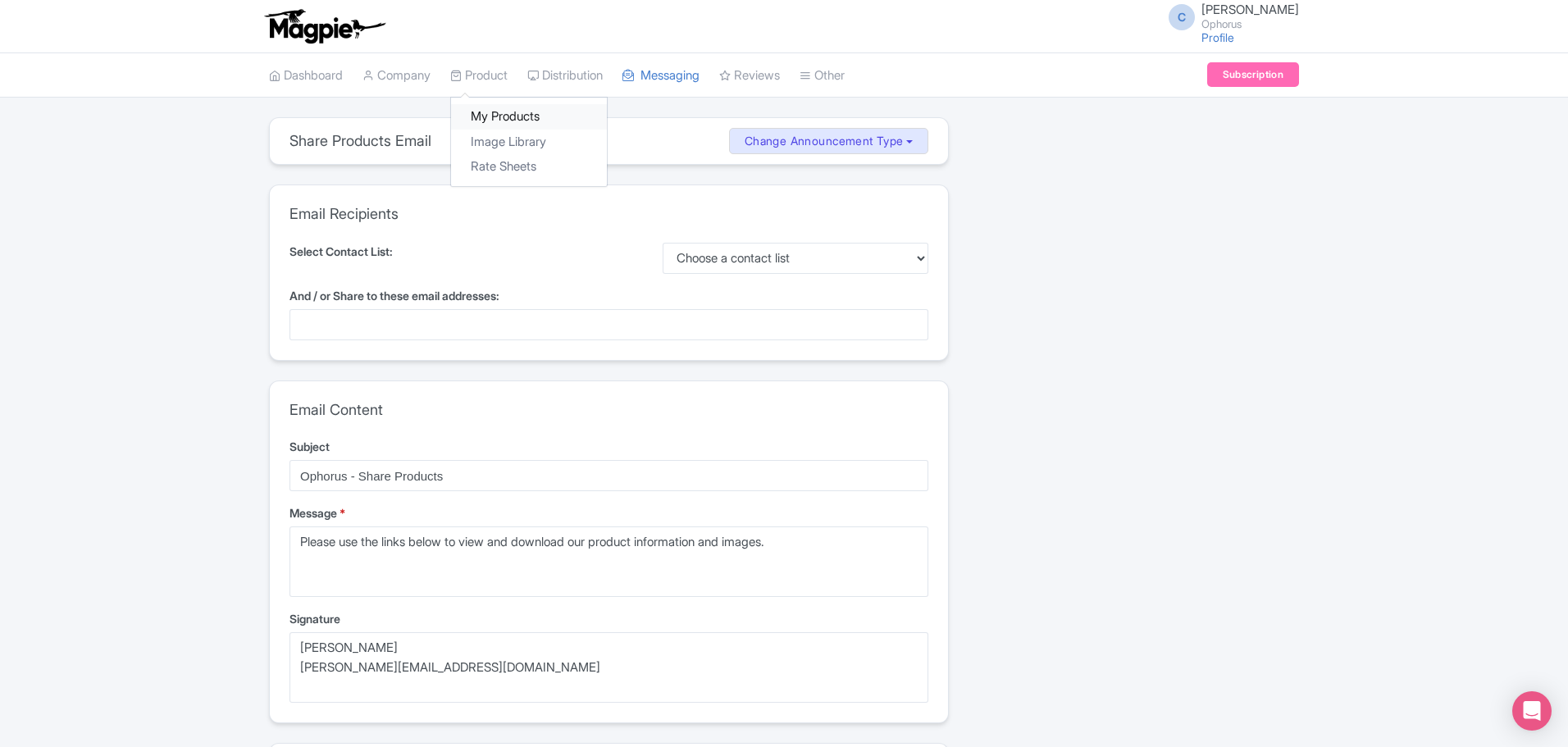
click at [512, 105] on link "My Products" at bounding box center [529, 117] width 156 height 25
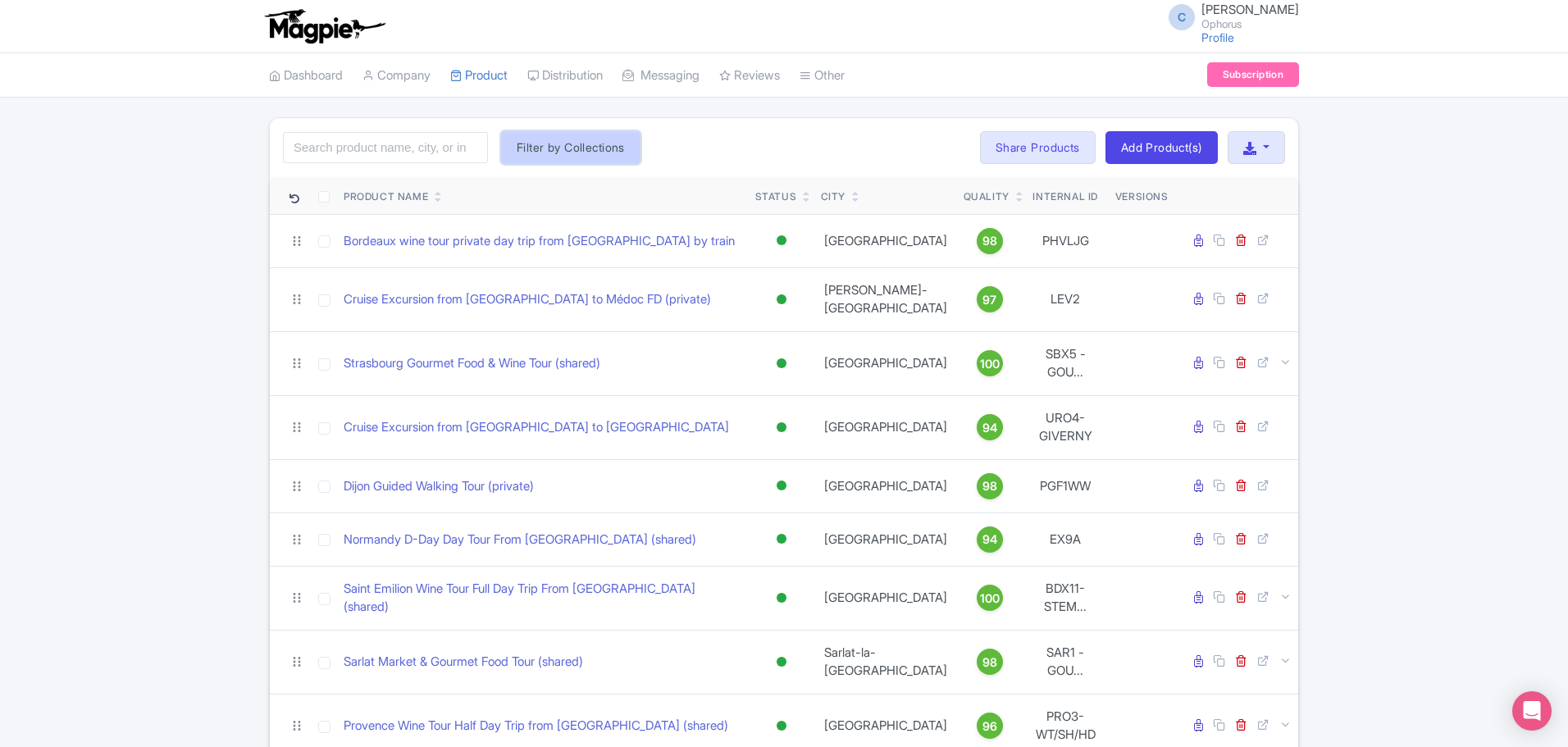
click at [599, 140] on button "Filter by Collections" at bounding box center [570, 147] width 139 height 33
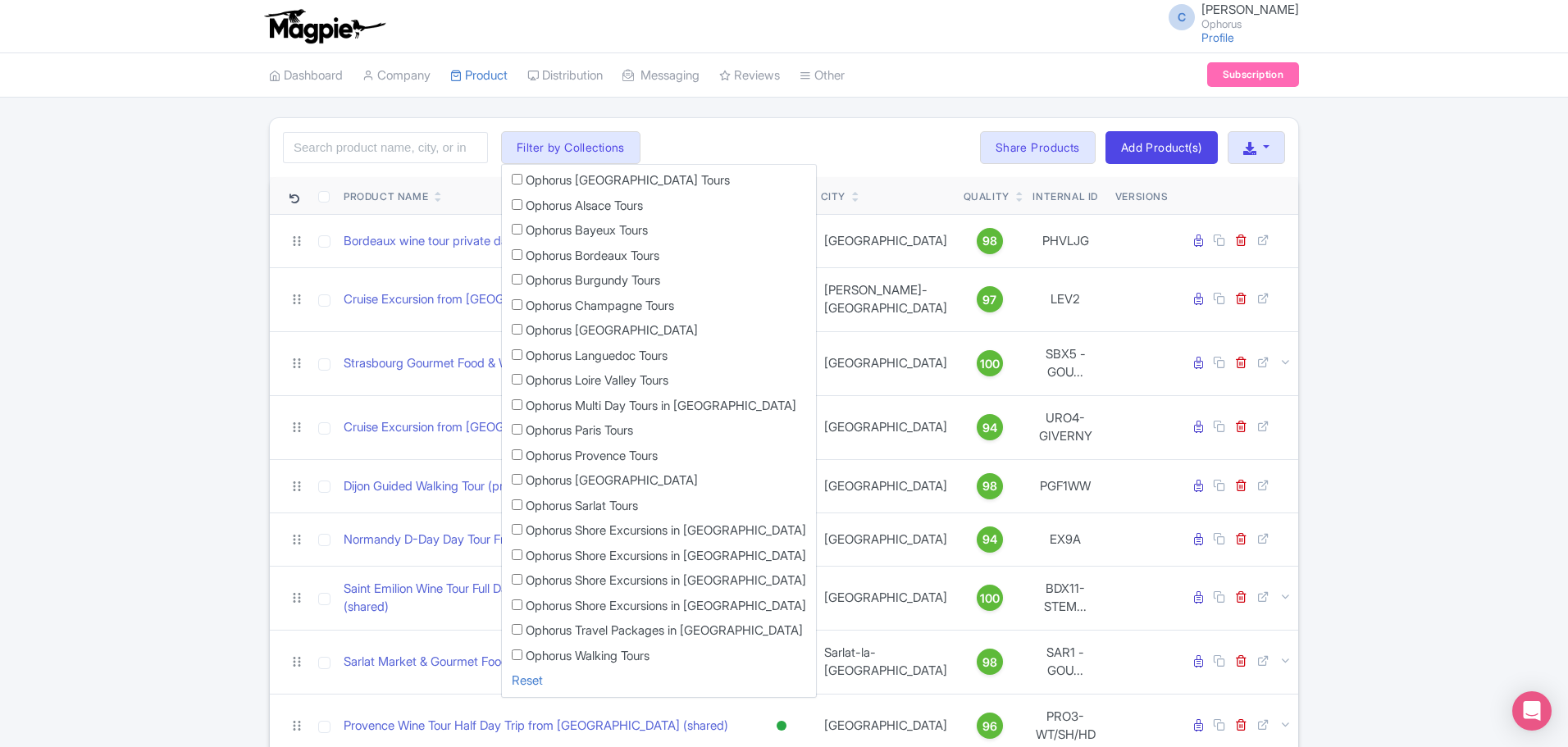
click at [604, 178] on label "Ophorus [GEOGRAPHIC_DATA] Tours" at bounding box center [628, 180] width 204 height 19
click at [523, 178] on input "Ophorus [GEOGRAPHIC_DATA] Tours" at bounding box center [517, 179] width 11 height 11
checkbox input "true"
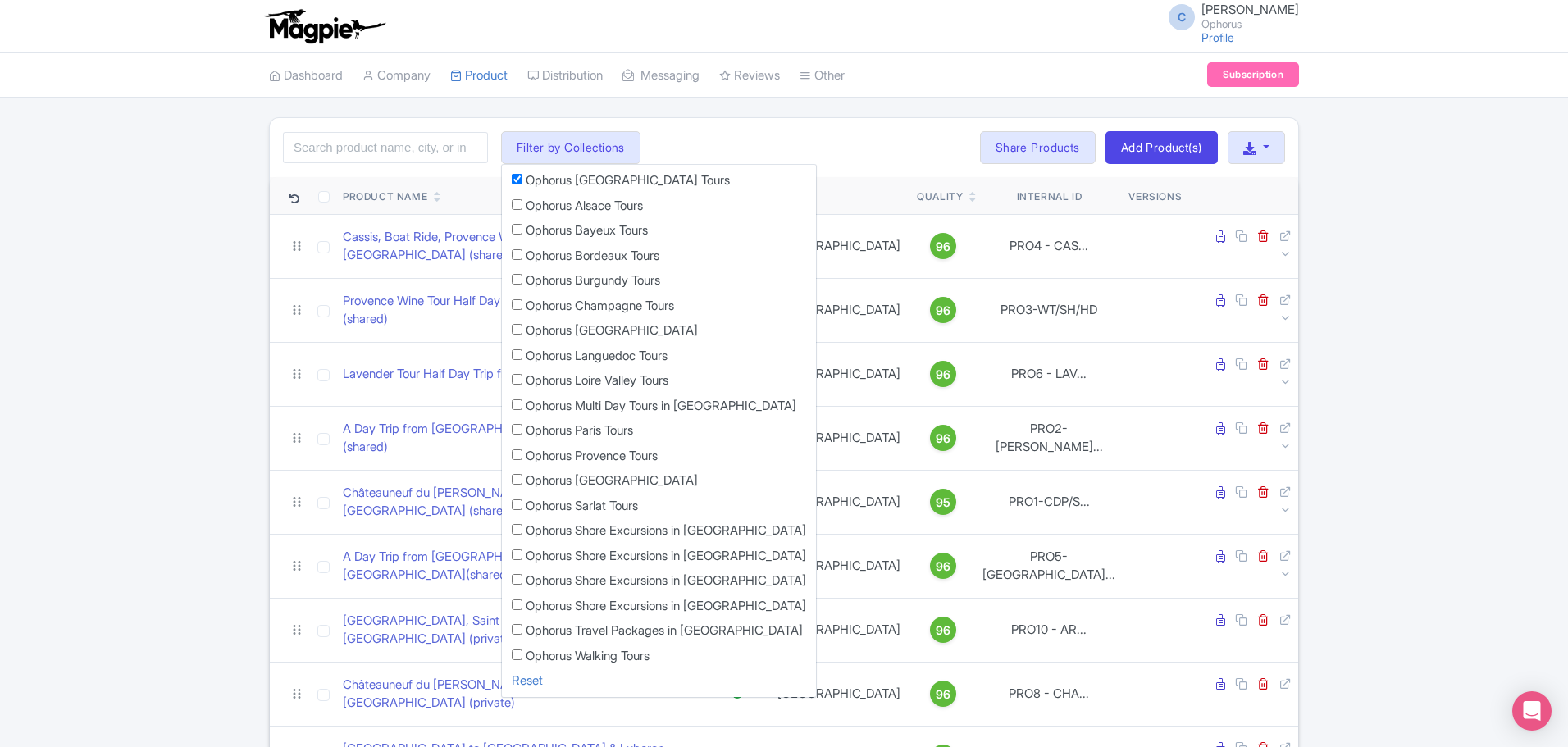
click at [187, 273] on div "Search Filter by Collections Ophorus [GEOGRAPHIC_DATA] en [GEOGRAPHIC_DATA] Tou…" at bounding box center [784, 614] width 1568 height 994
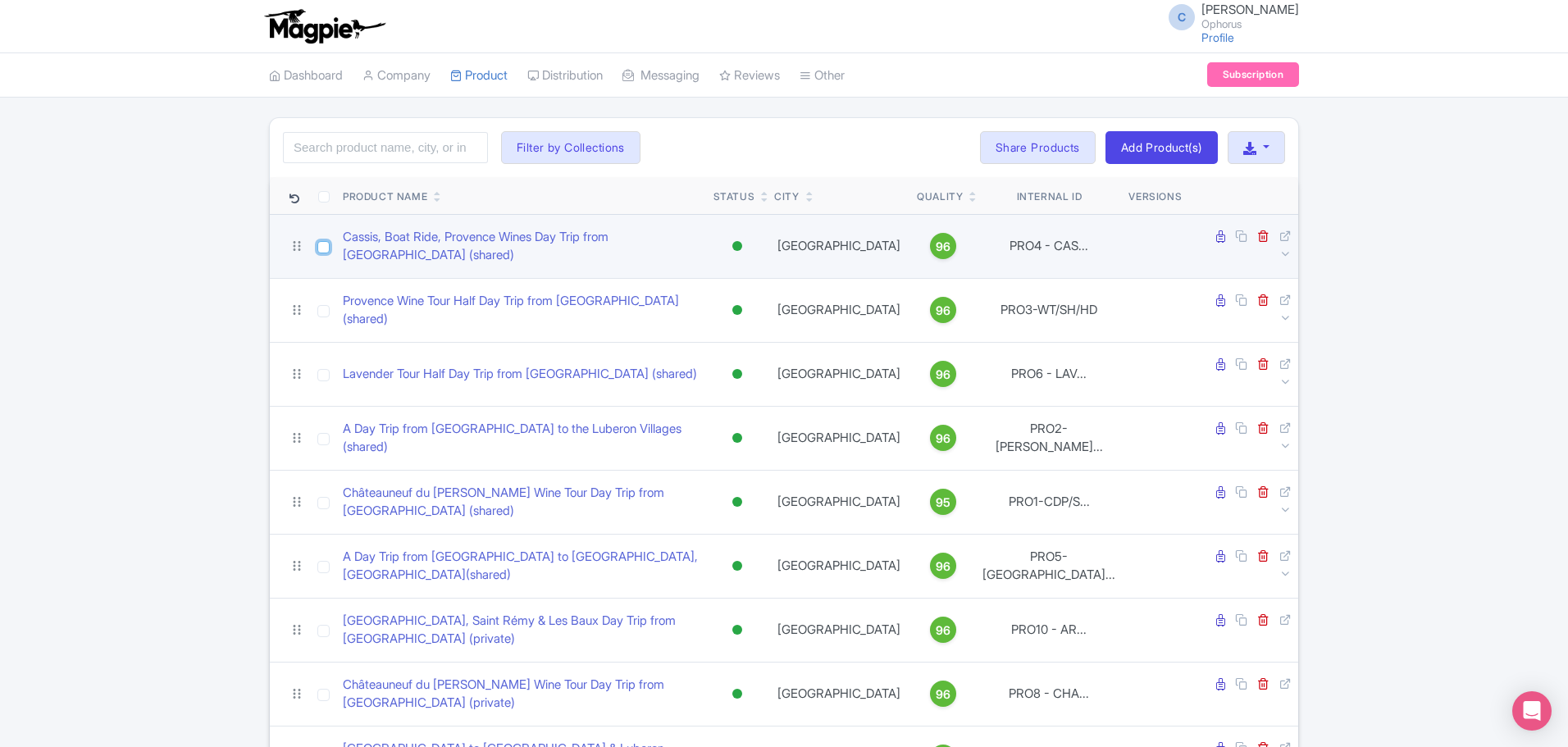
click at [323, 247] on input "checkbox" at bounding box center [324, 248] width 13 height 13
checkbox input "true"
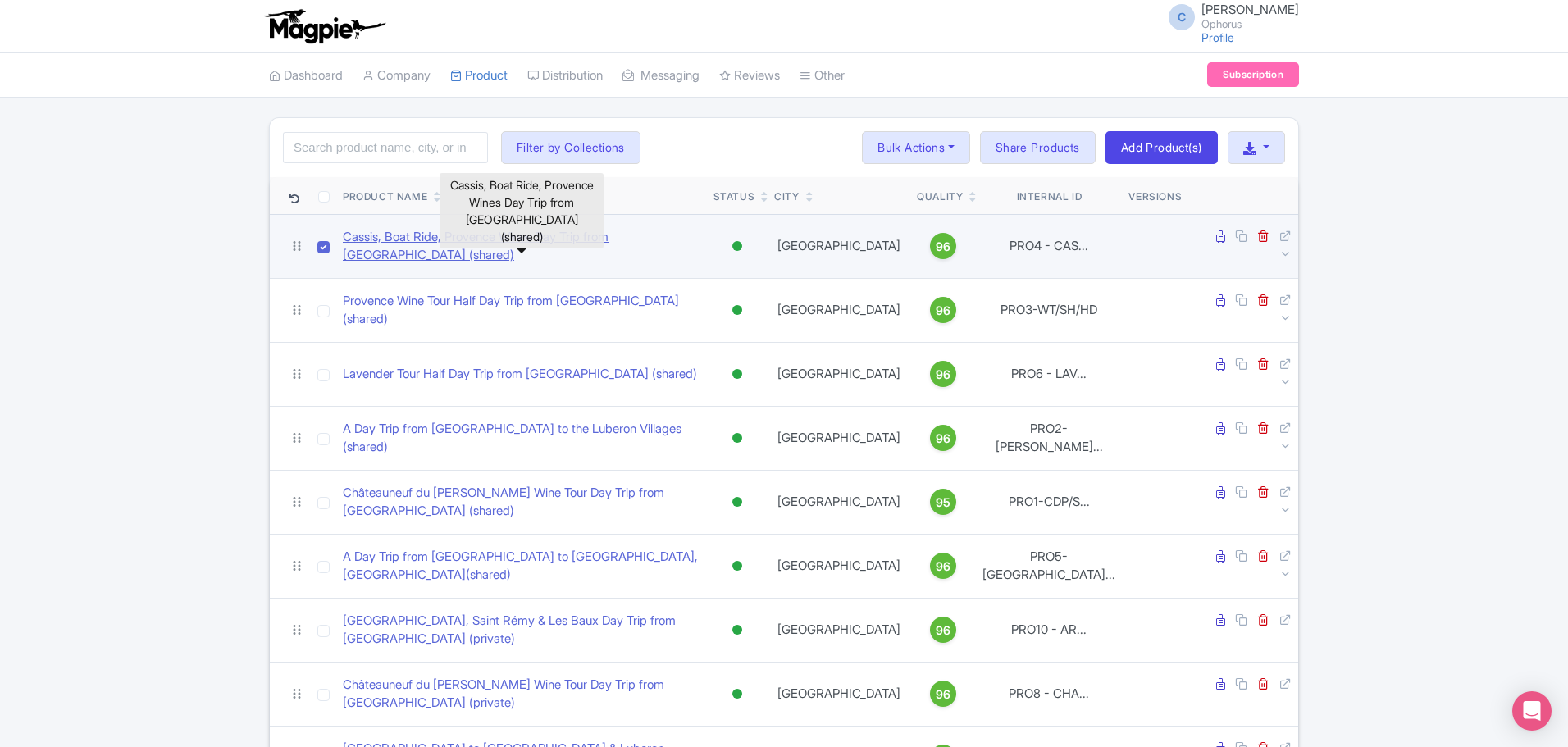
click at [404, 248] on link "Cassis, Boat Ride, Provence Wines Day Trip from [GEOGRAPHIC_DATA] (shared)" at bounding box center [521, 246] width 358 height 37
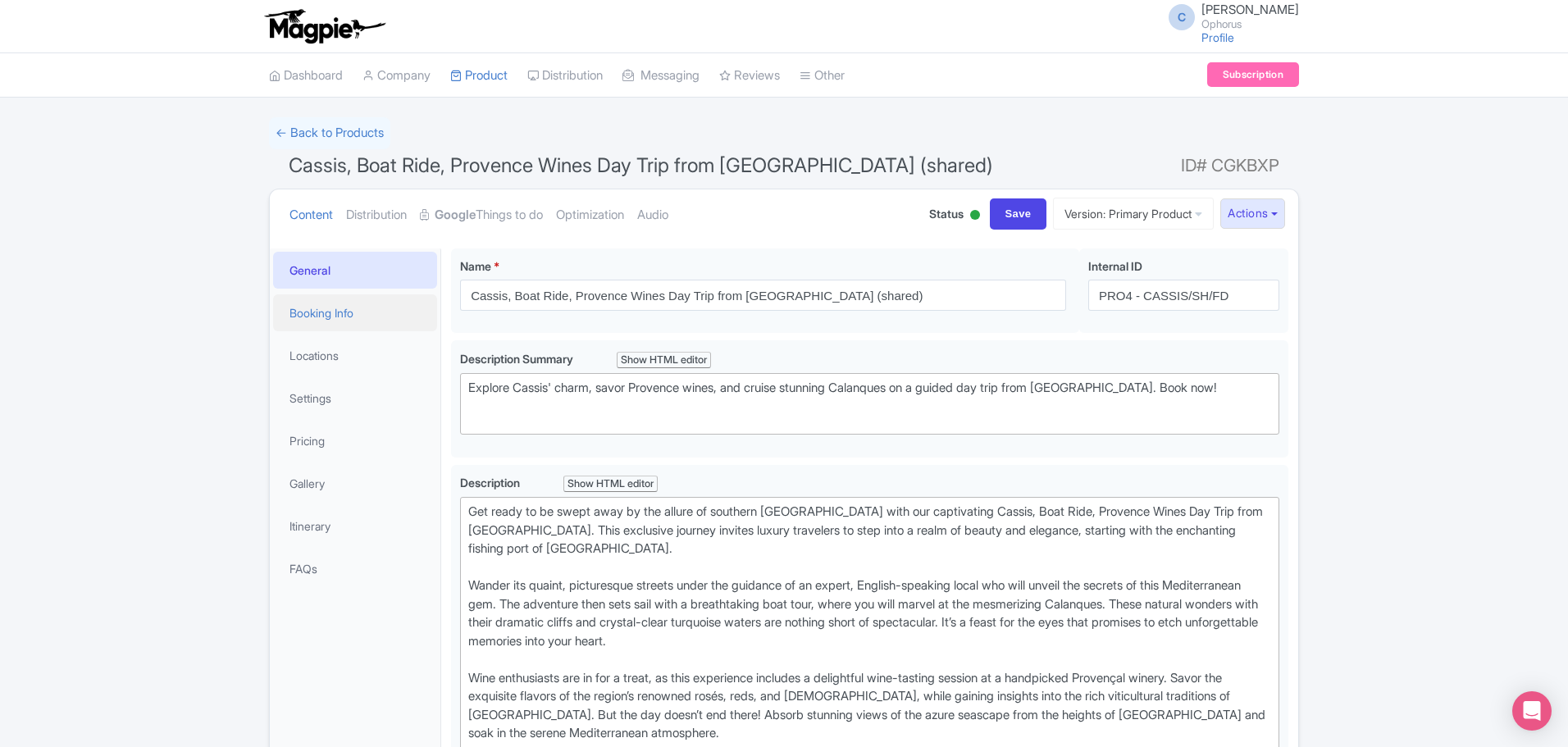
click at [318, 302] on link "Booking Info" at bounding box center [355, 312] width 164 height 37
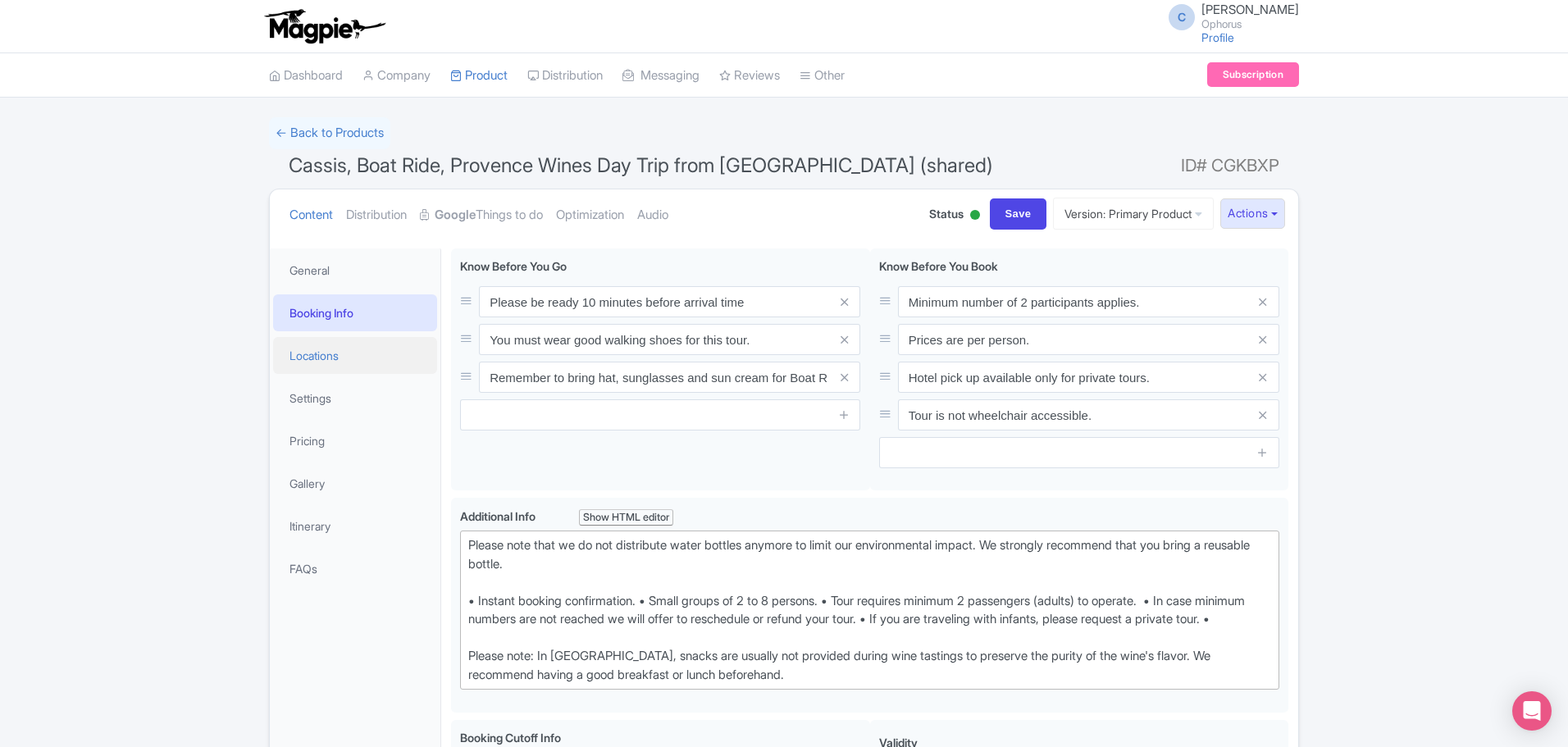
click at [341, 369] on link "Locations" at bounding box center [355, 355] width 164 height 37
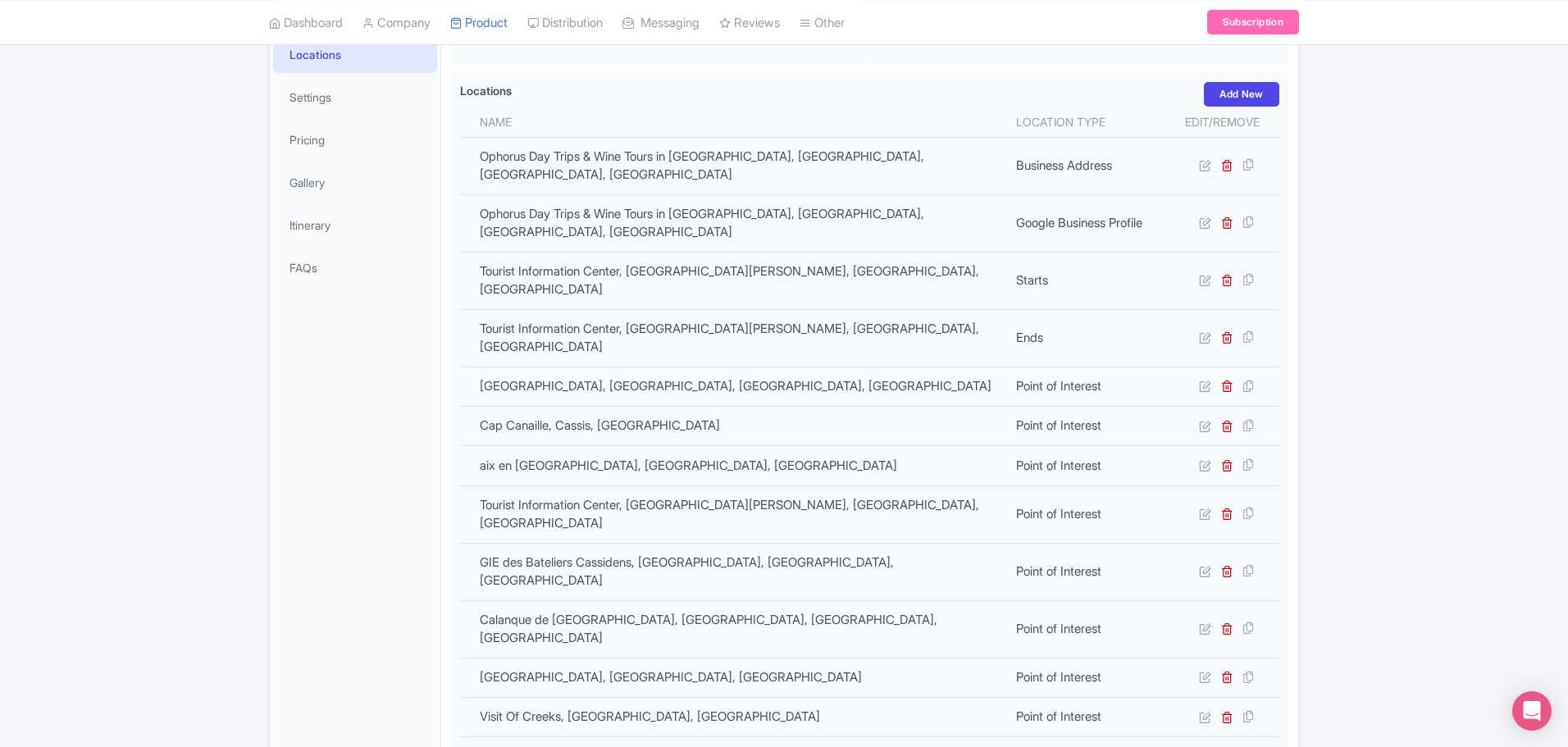
scroll to position [246, 0]
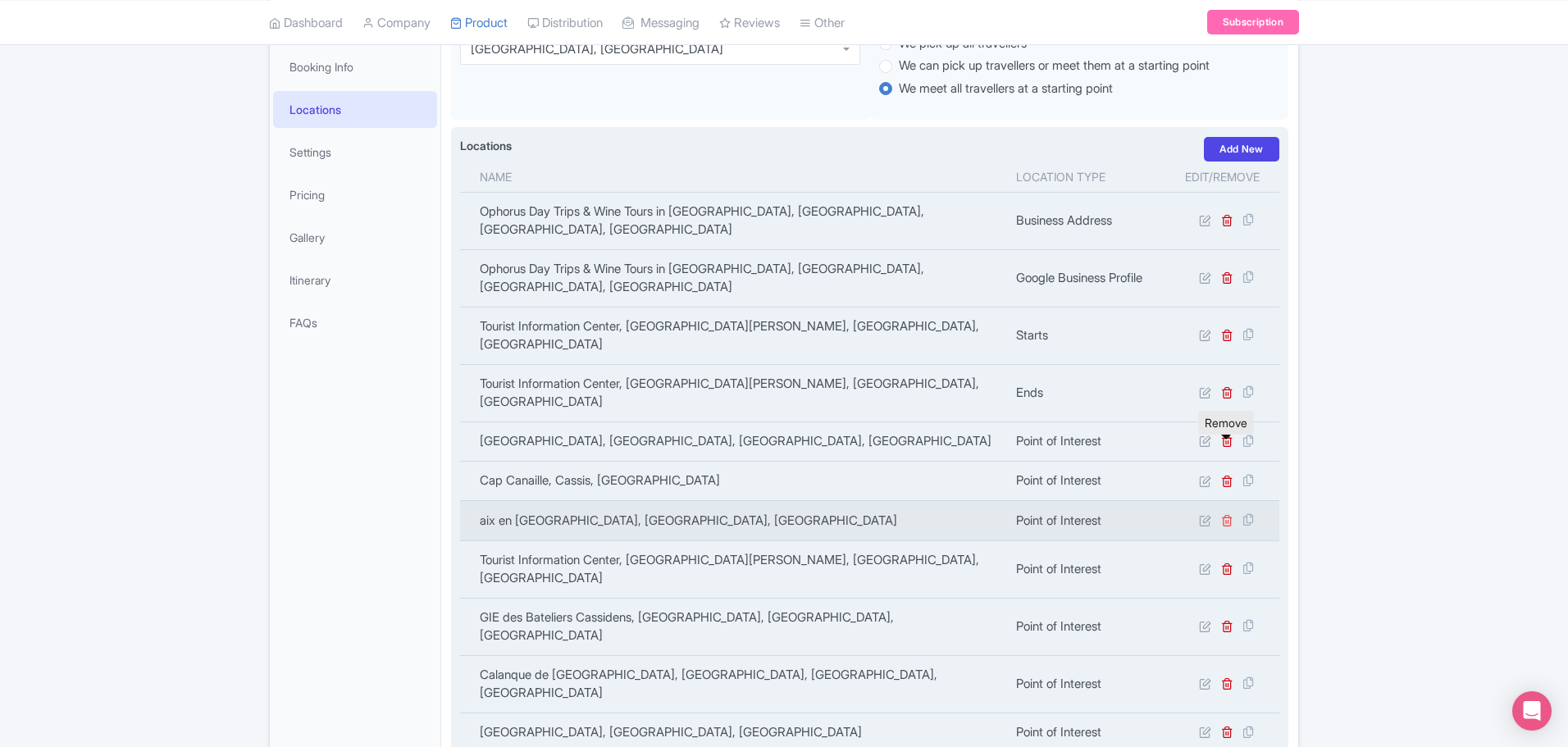
click icon
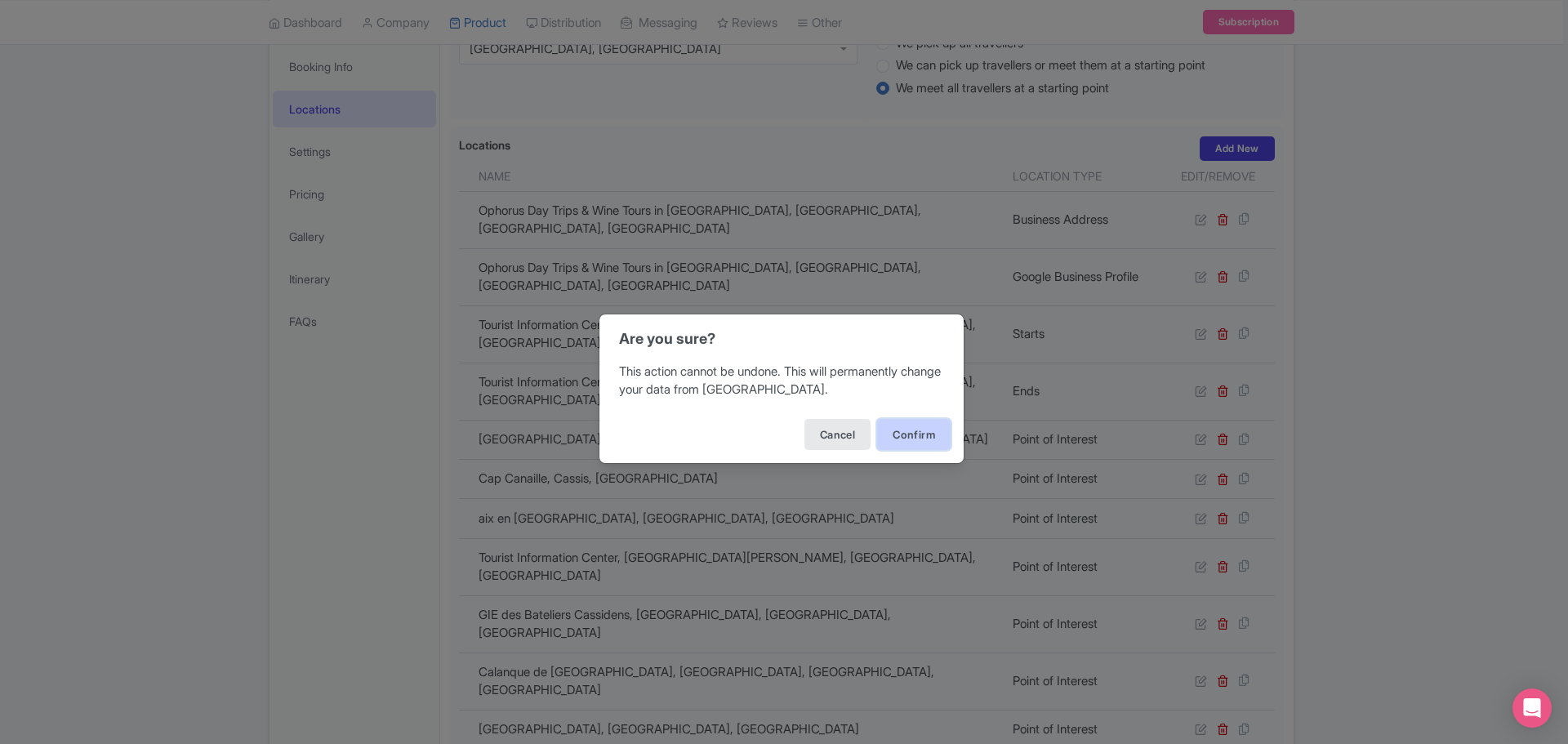
click button "Confirm"
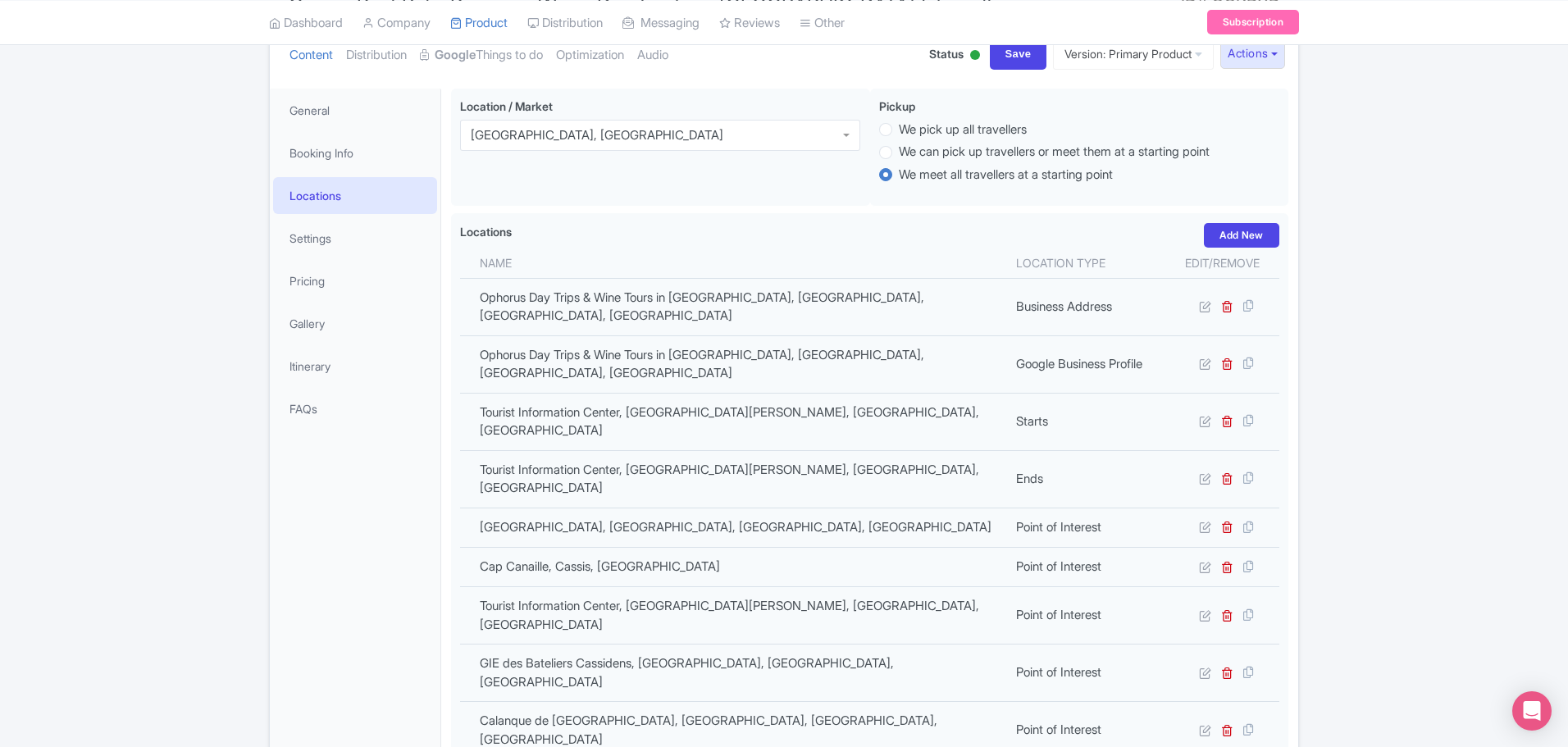
scroll to position [164, 0]
click at [315, 241] on link "Settings" at bounding box center [355, 234] width 164 height 37
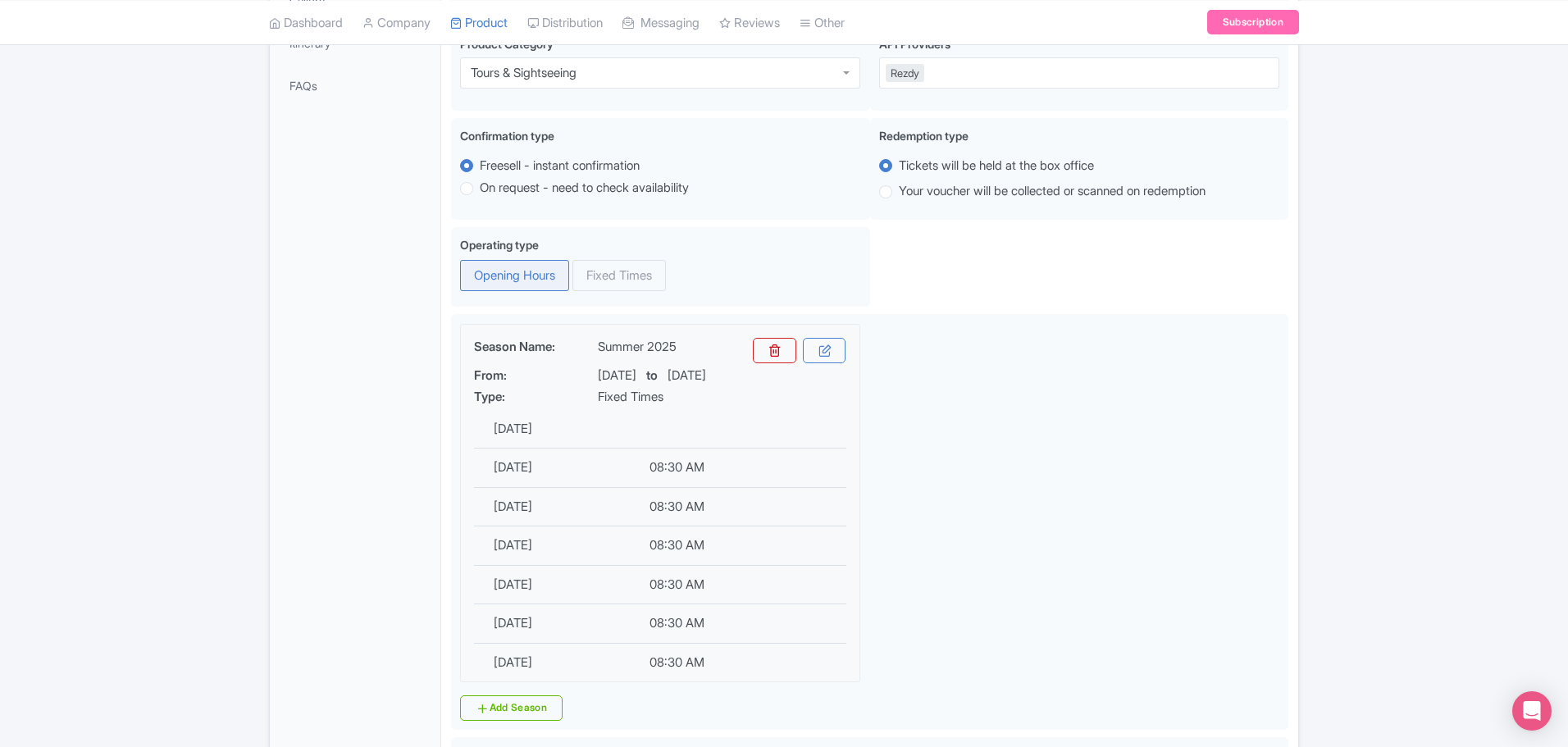
scroll to position [169, 0]
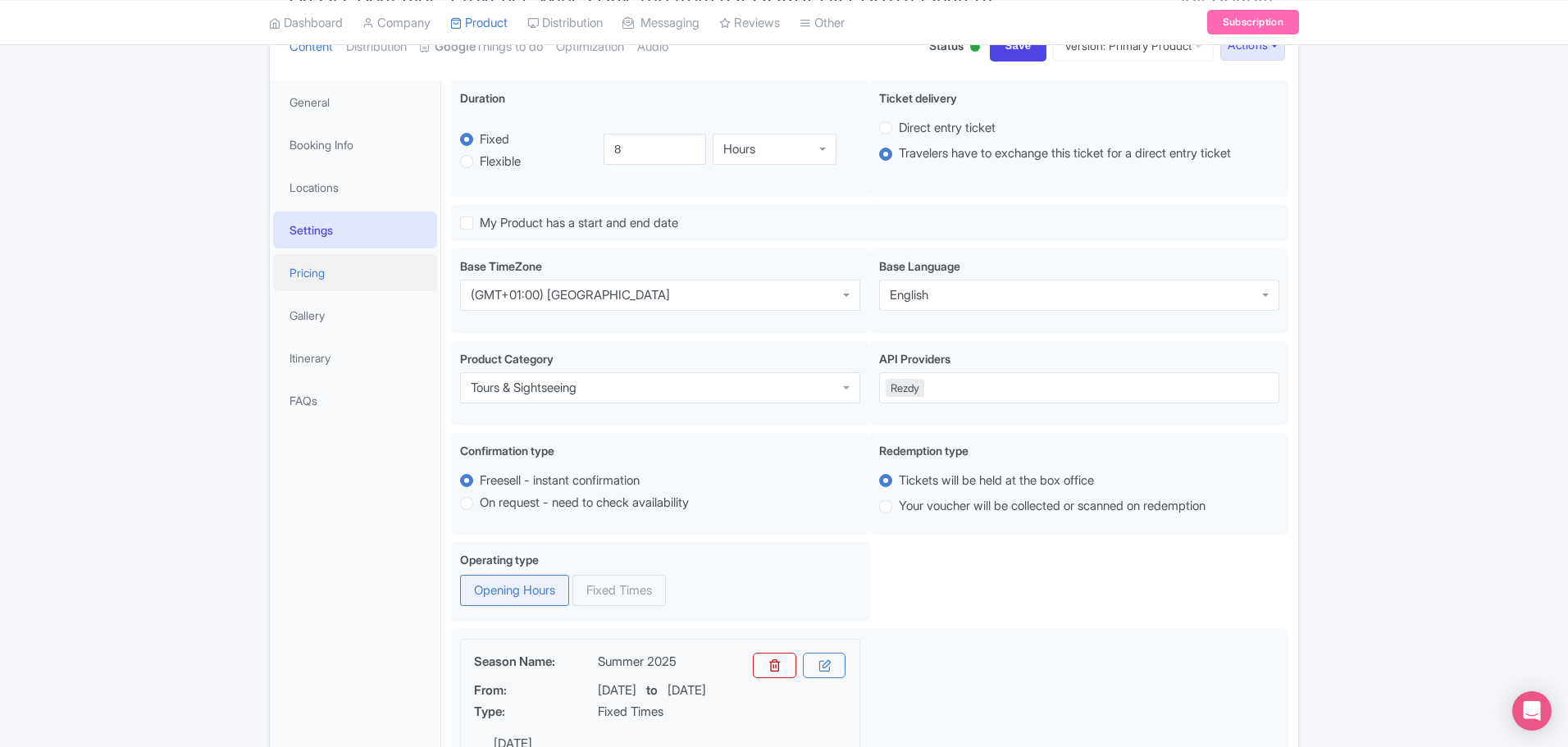
click at [298, 268] on link "Pricing" at bounding box center [355, 273] width 164 height 37
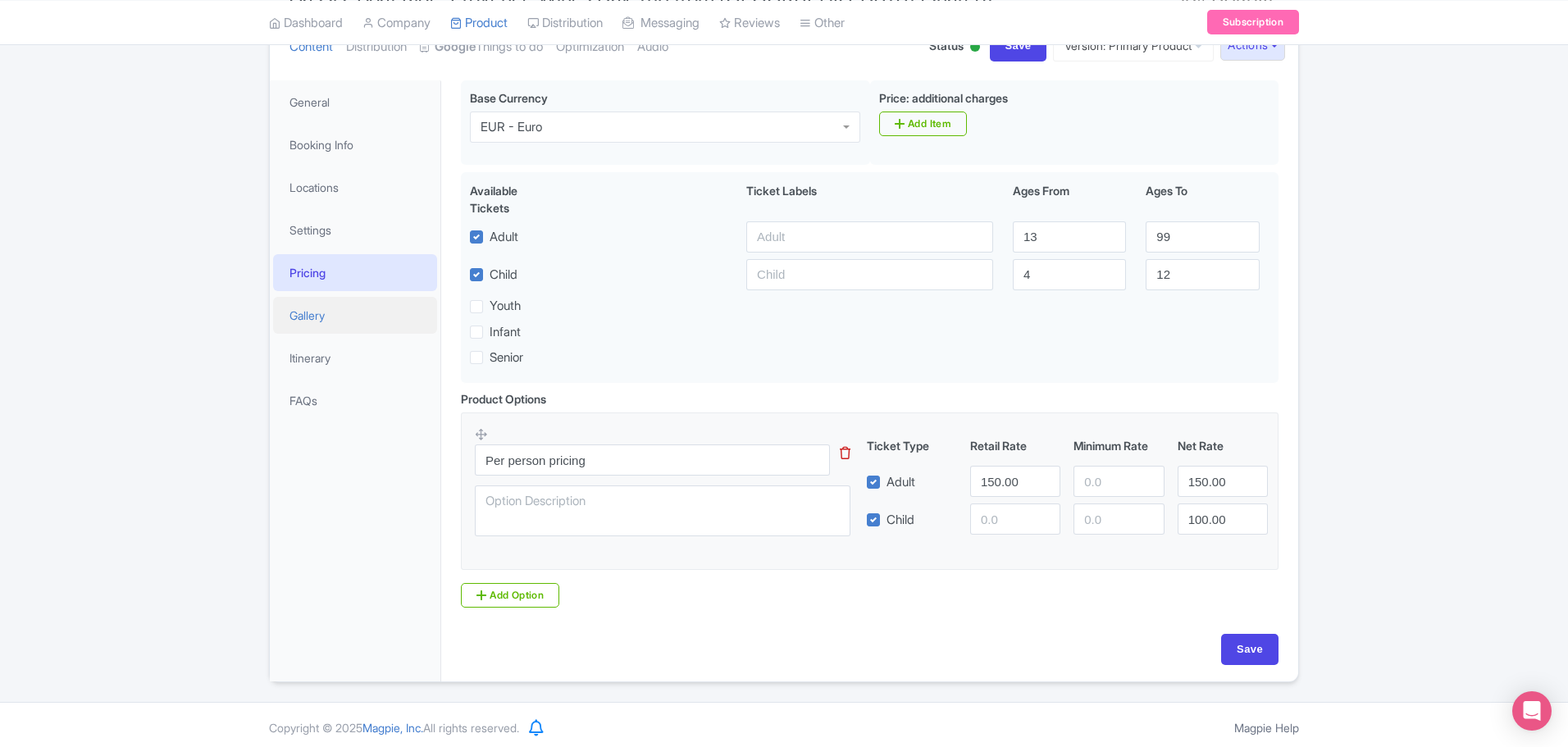
click at [314, 307] on link "Gallery" at bounding box center [355, 315] width 164 height 37
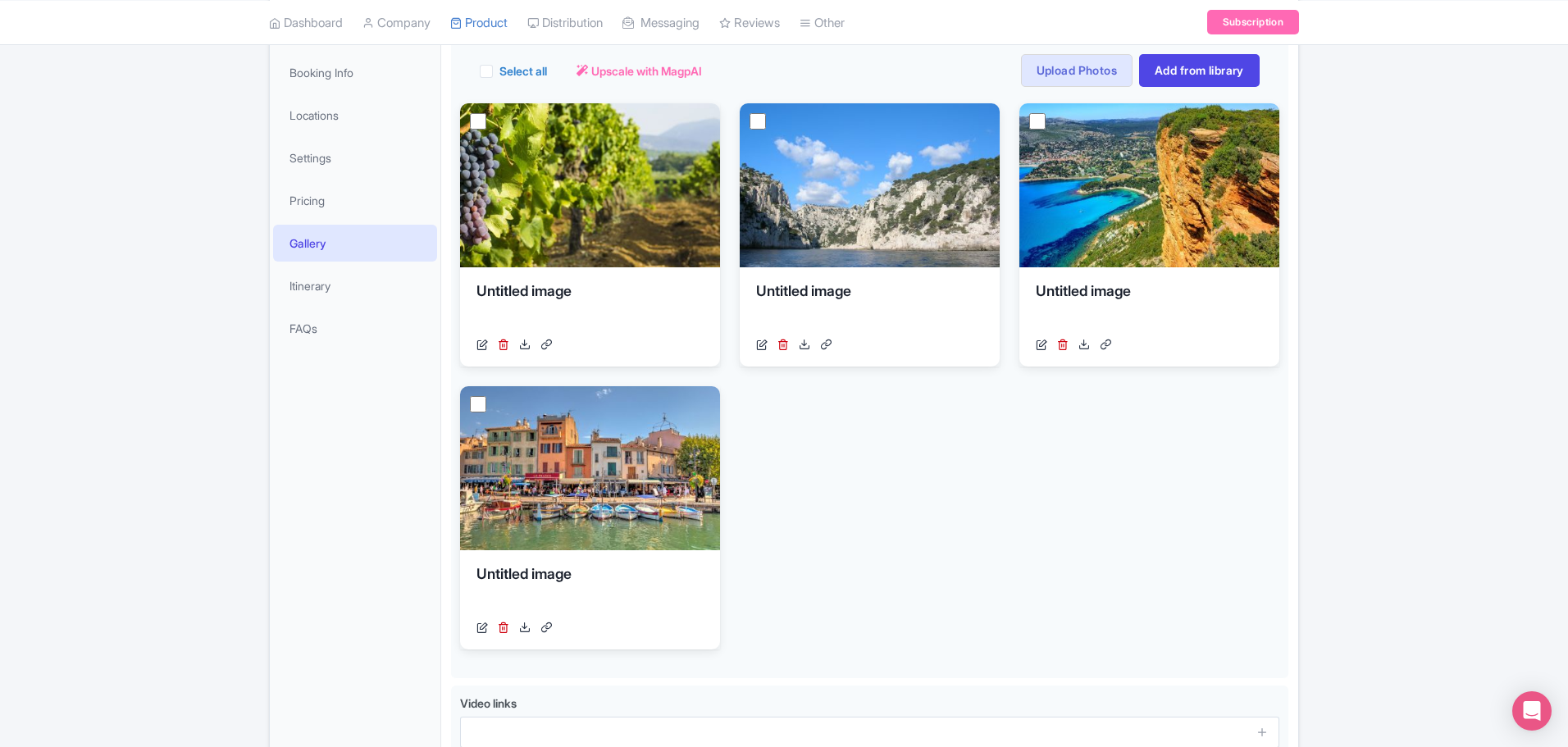
scroll to position [246, 0]
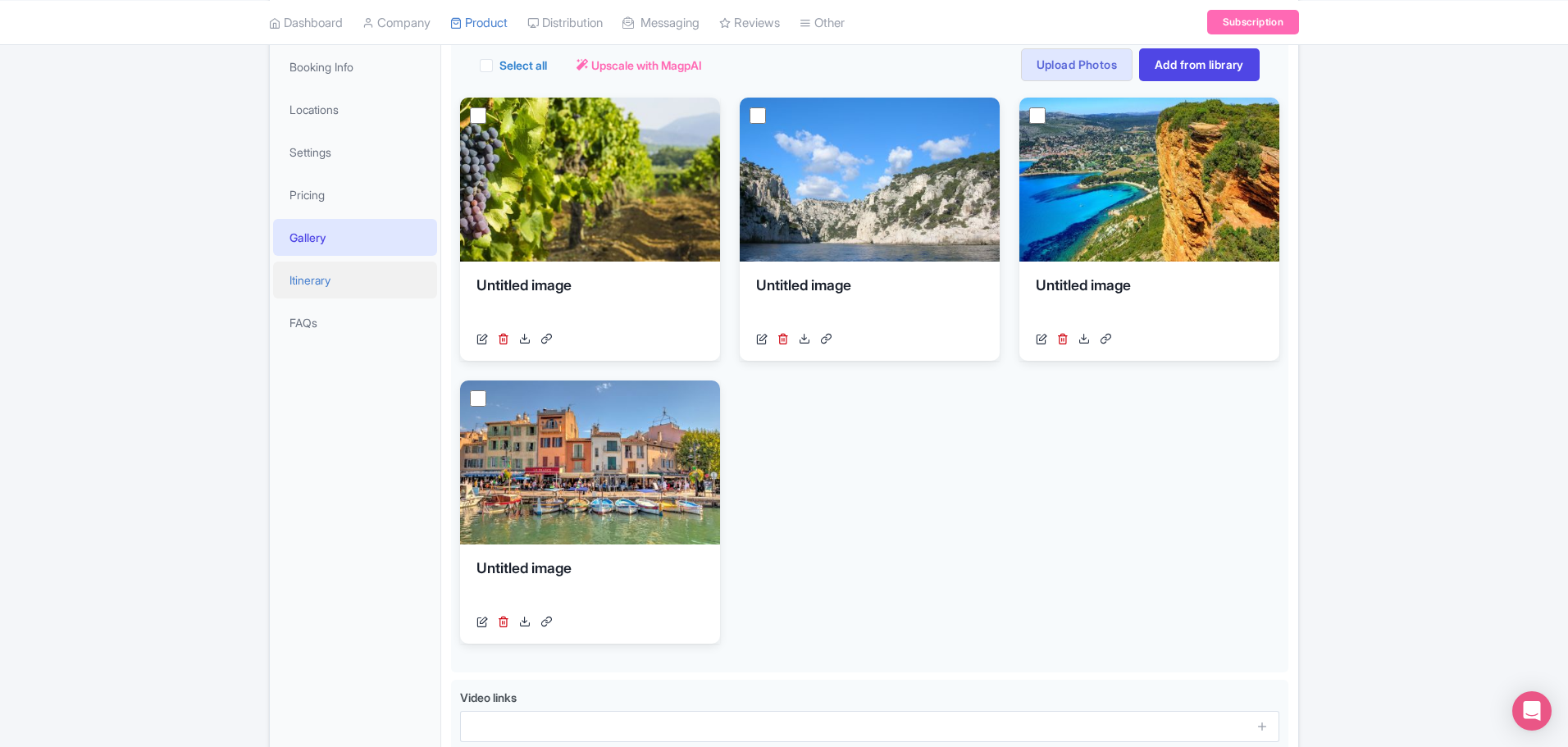
click at [329, 282] on link "Itinerary" at bounding box center [355, 280] width 164 height 37
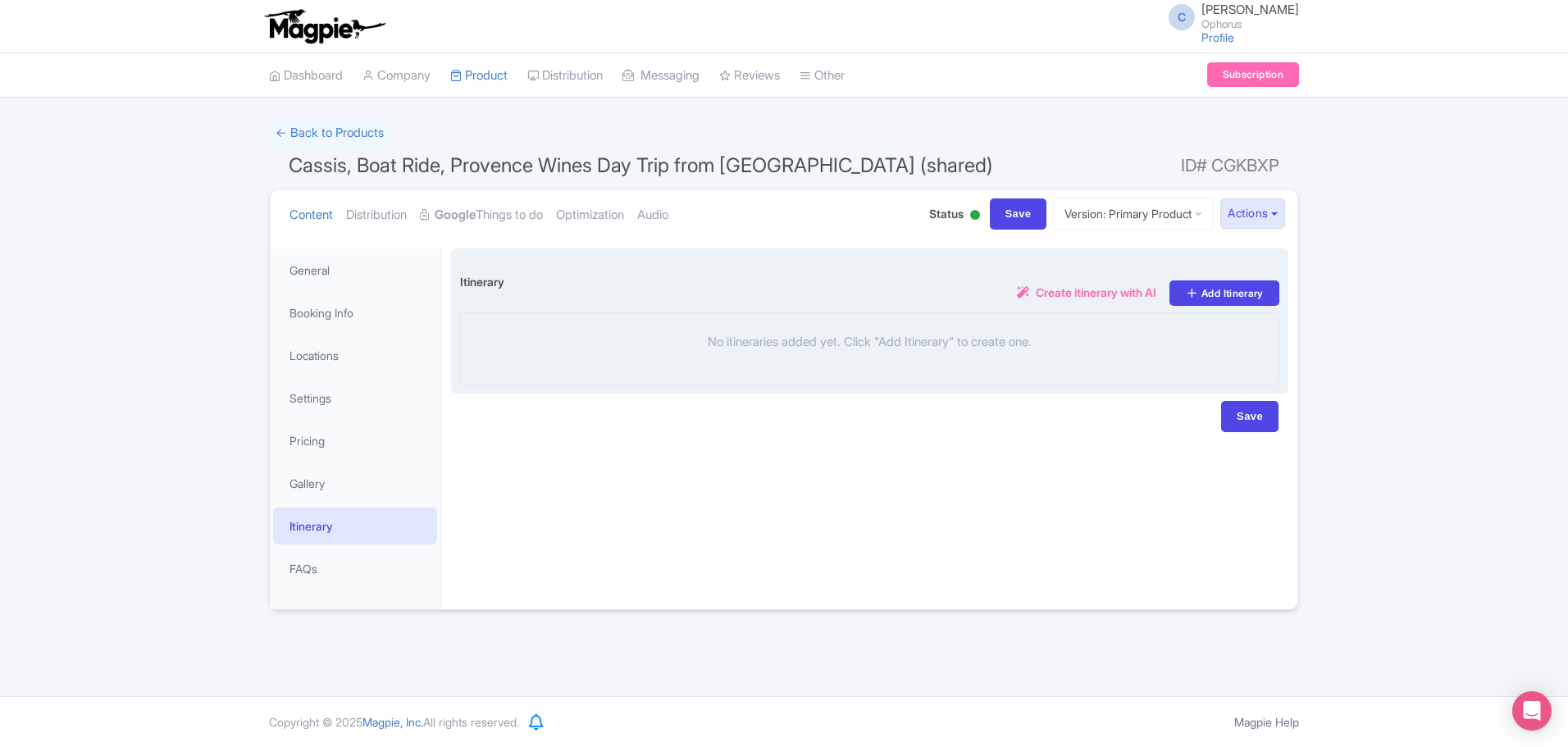
click at [1209, 279] on div "Itinerary i Create itinerary with AI Add Itinerary" at bounding box center [870, 284] width 819 height 55
click at [1216, 297] on link "Add Itinerary" at bounding box center [1224, 293] width 110 height 25
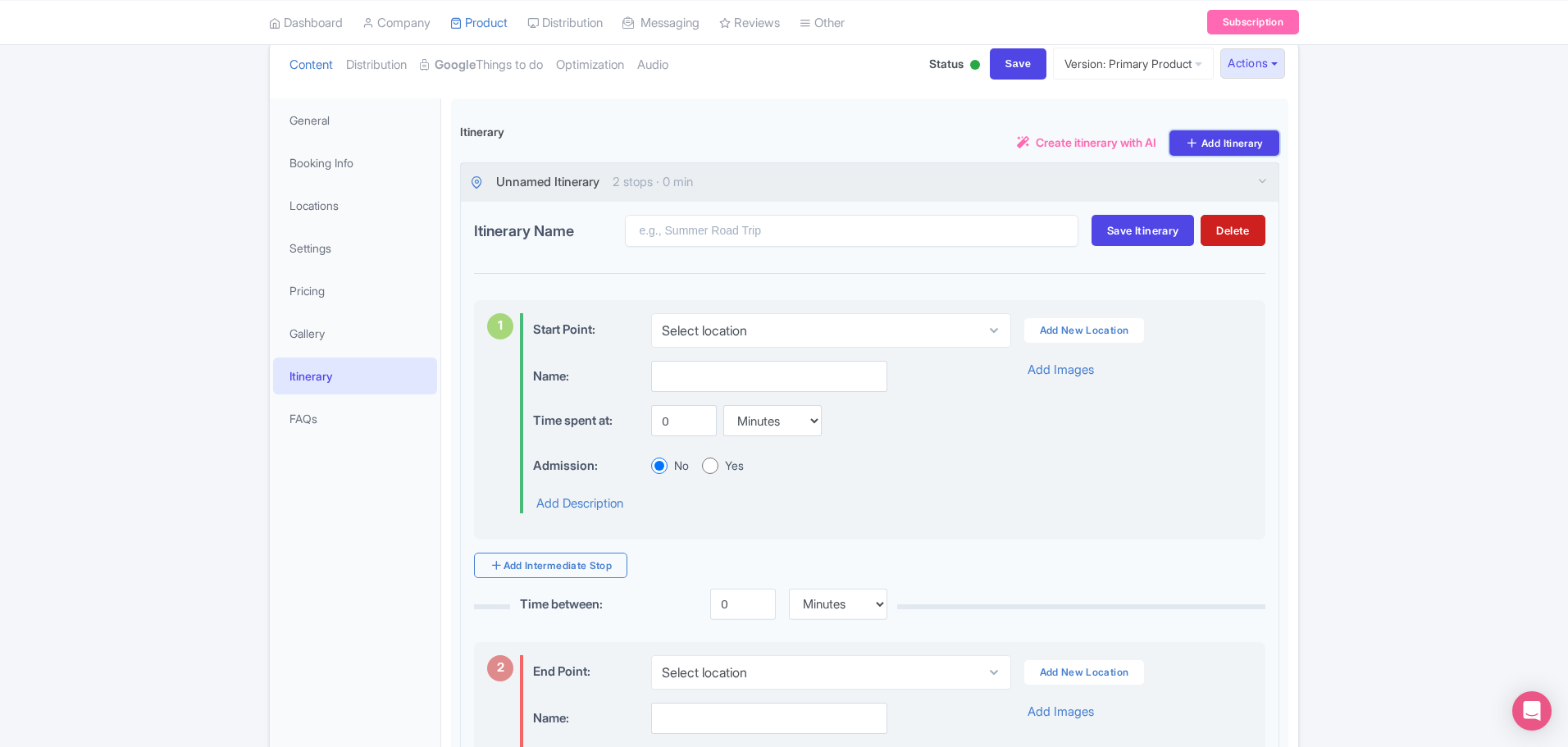
scroll to position [164, 0]
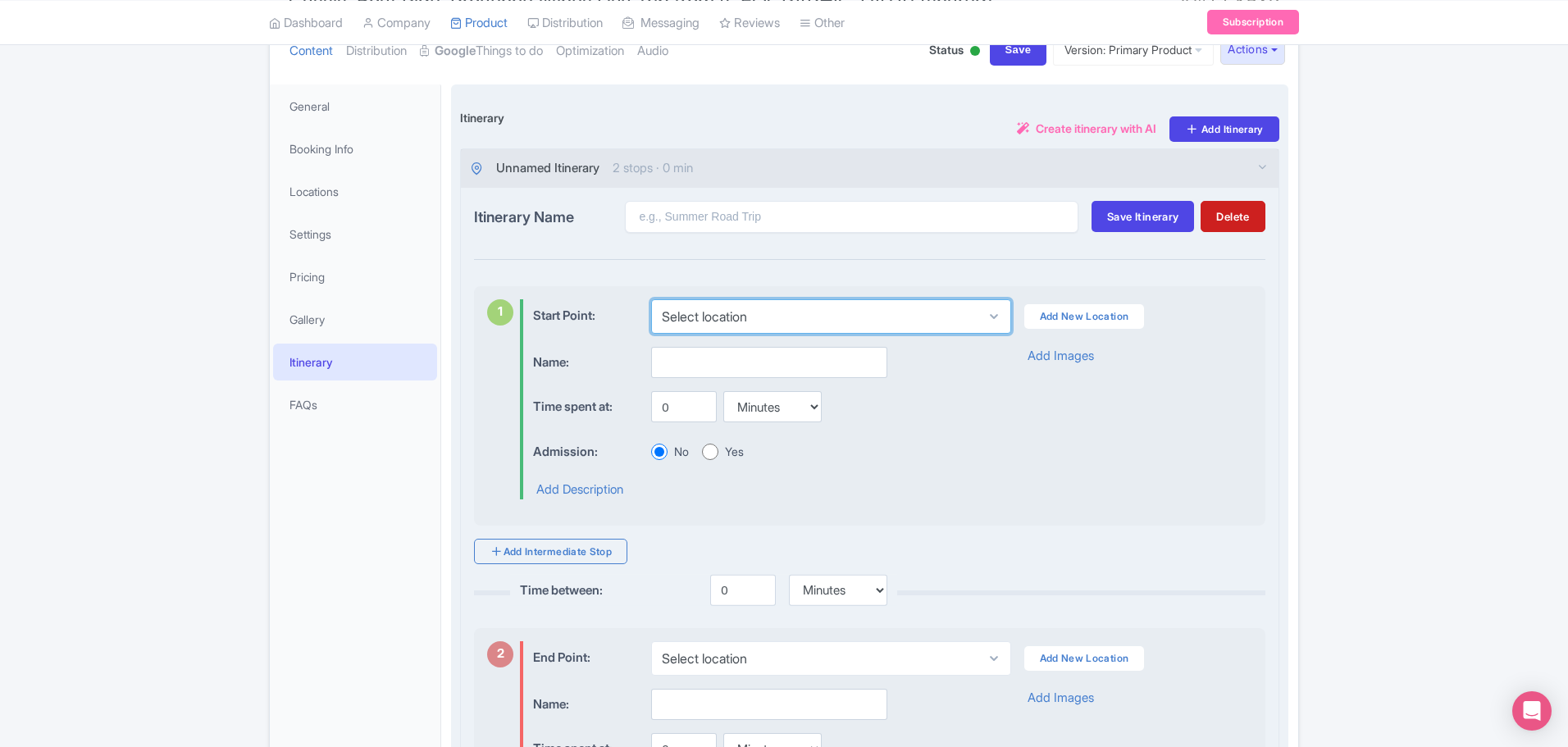
click at [732, 316] on select "Select location Tourist Information Center, Avenue Giuseppe Verdi, Aix-en-Prove…" at bounding box center [830, 317] width 360 height 34
select select "330ea78d-841e-47cd-8d20-92b0ccc99d1e"
click at [651, 300] on select "Select location Tourist Information Center, Avenue Giuseppe Verdi, Aix-en-Prove…" at bounding box center [830, 317] width 360 height 34
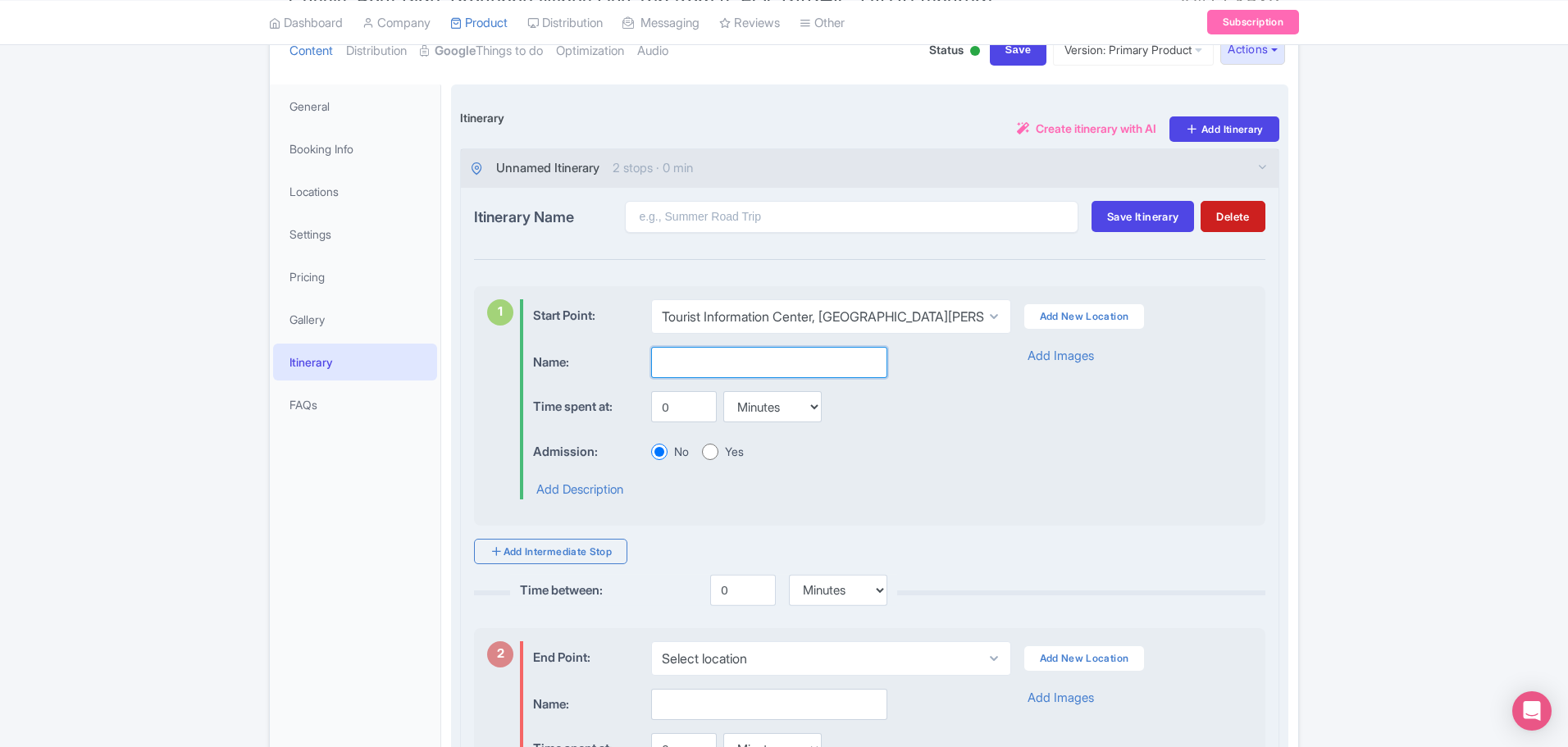
click at [732, 364] on input "text" at bounding box center [768, 362] width 236 height 31
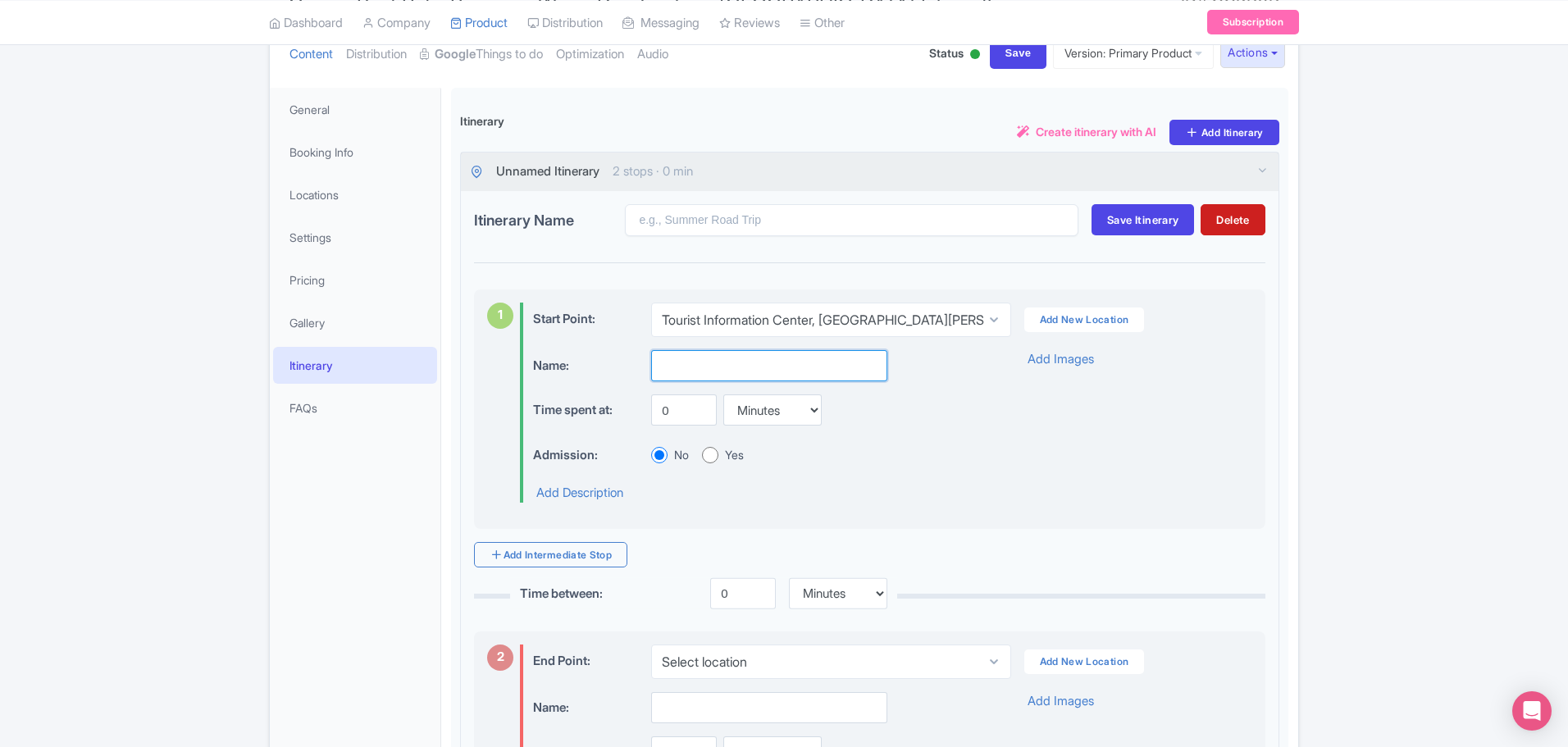
scroll to position [139, 0]
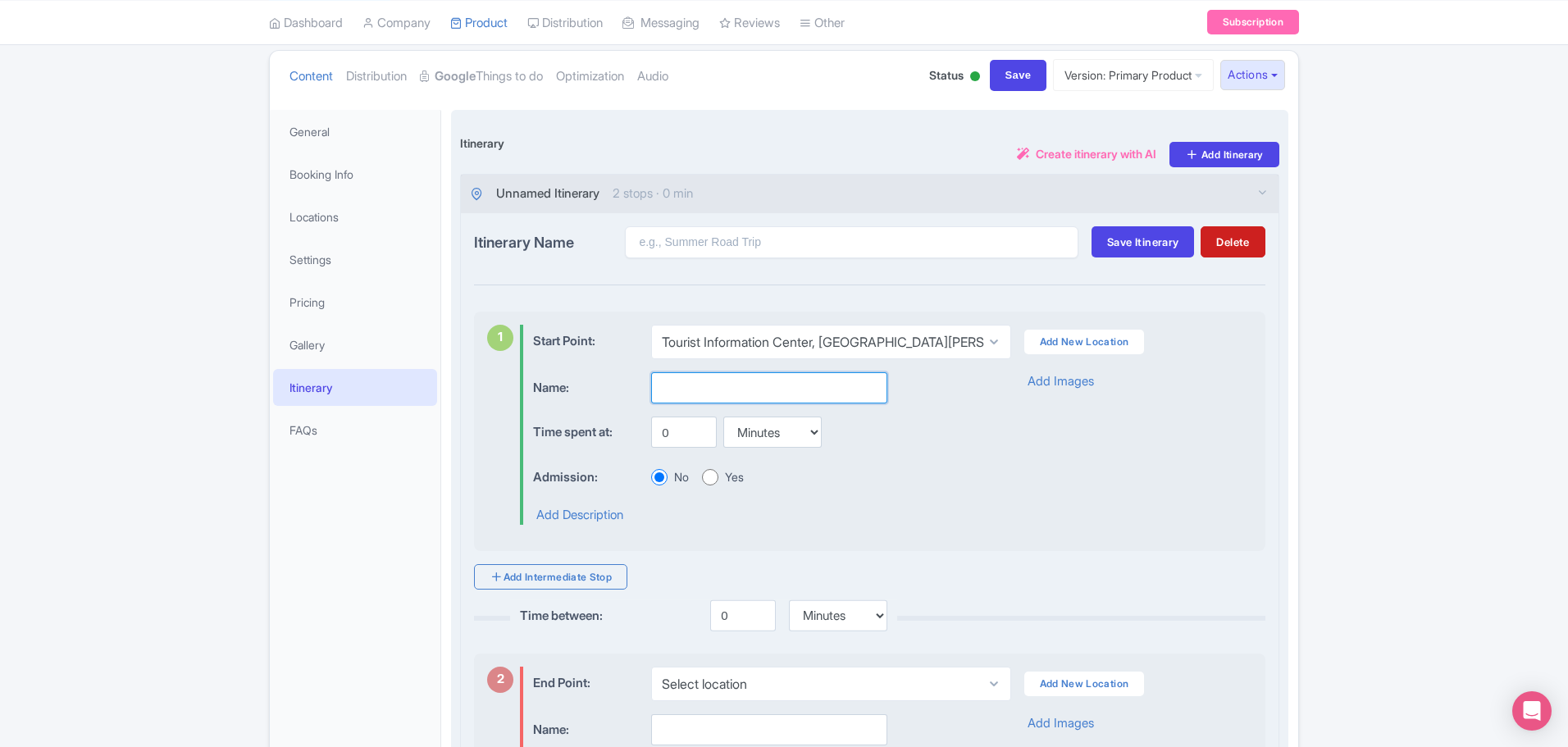
type input "P"
type input "Meeting point"
click at [1080, 382] on link "Add Images" at bounding box center [1061, 381] width 66 height 19
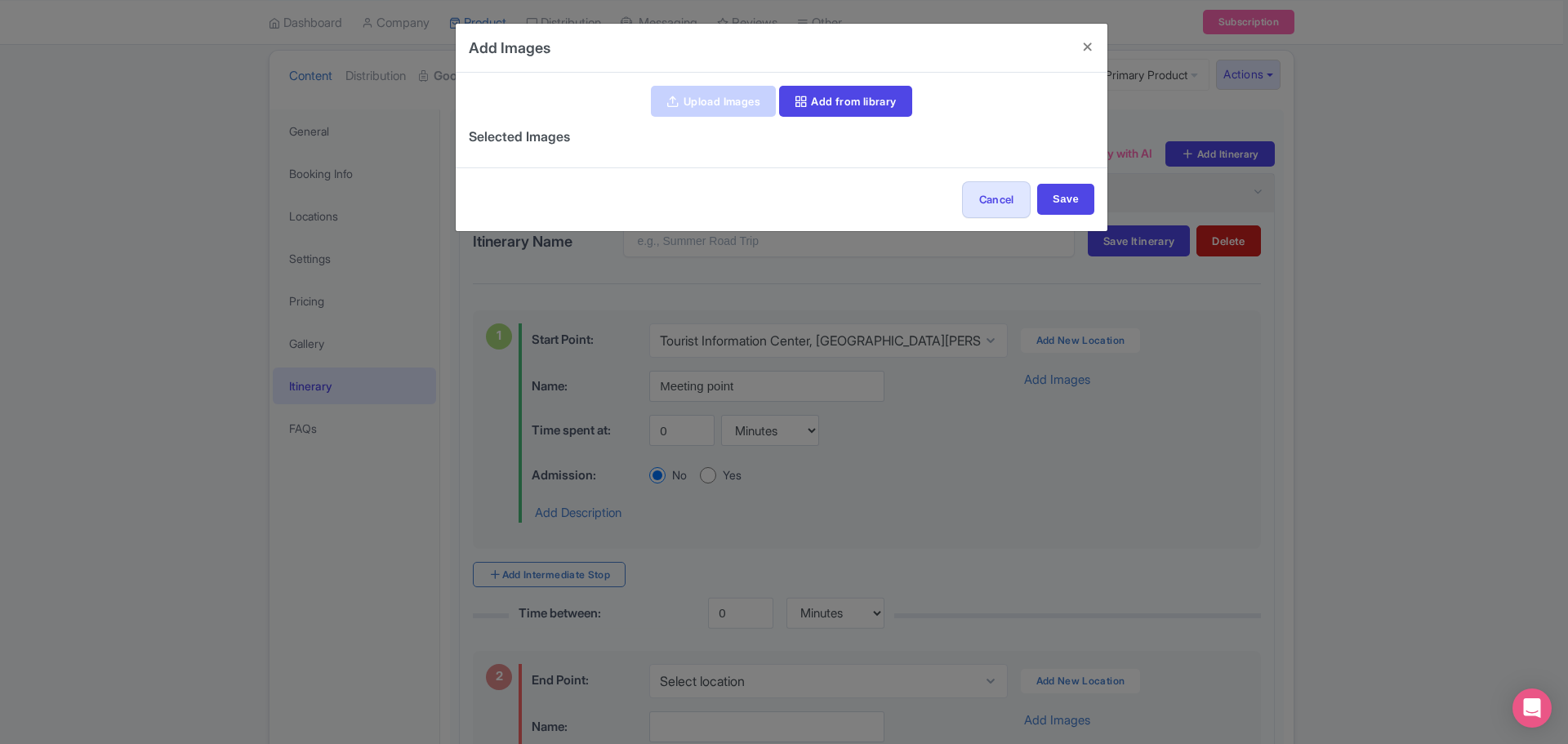
click at [729, 97] on link "Upload Images" at bounding box center [713, 101] width 124 height 31
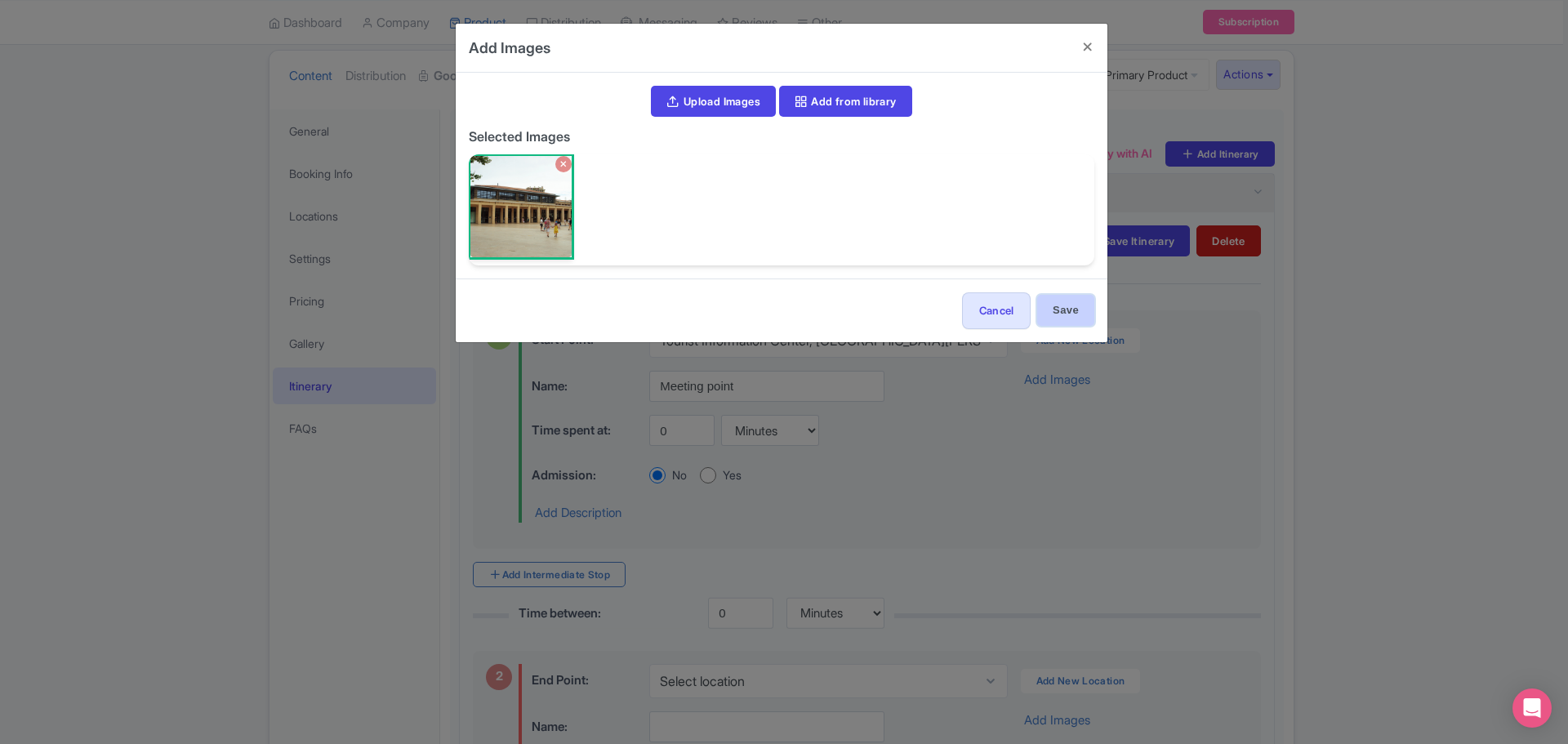
click at [1064, 299] on input "Save" at bounding box center [1066, 310] width 57 height 31
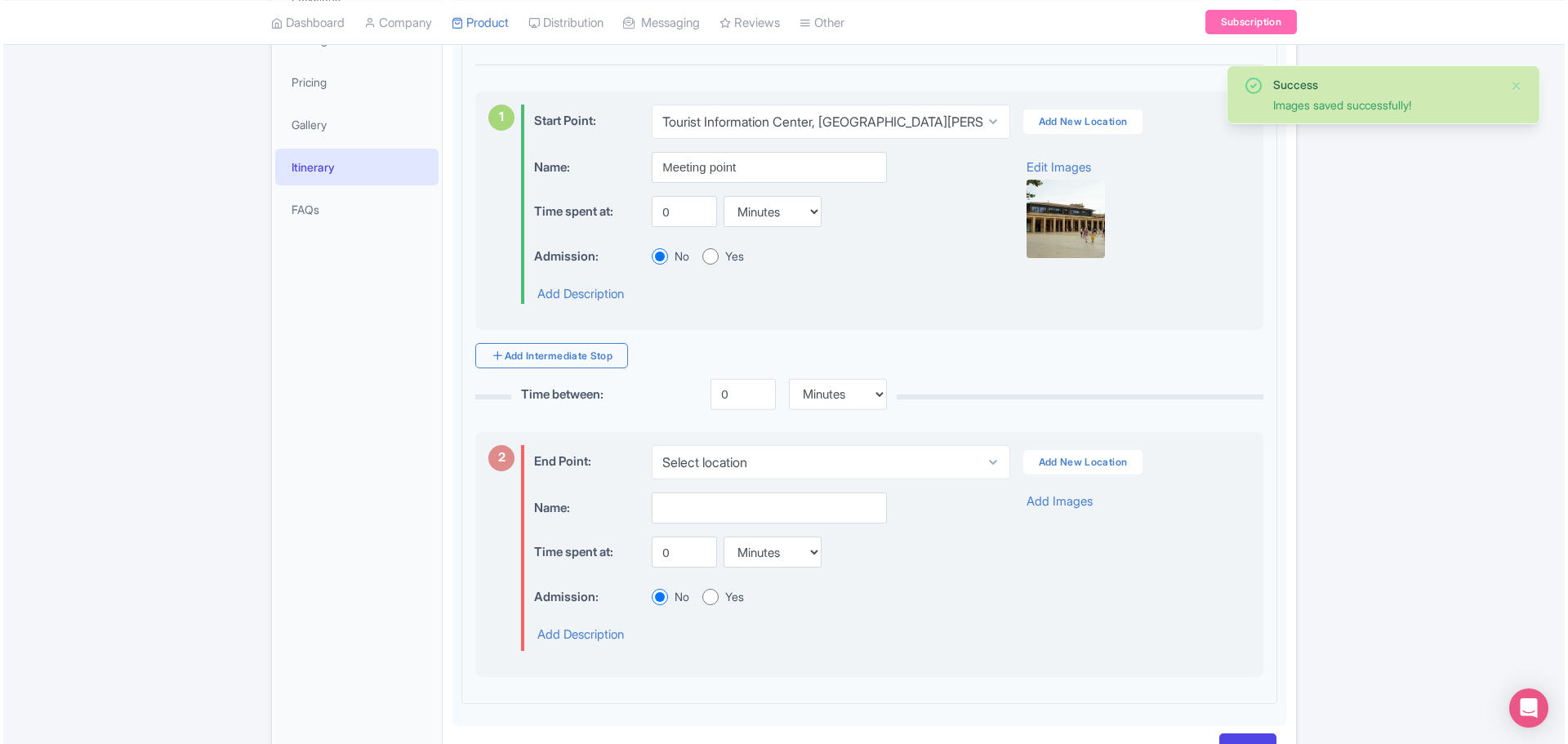
scroll to position [383, 0]
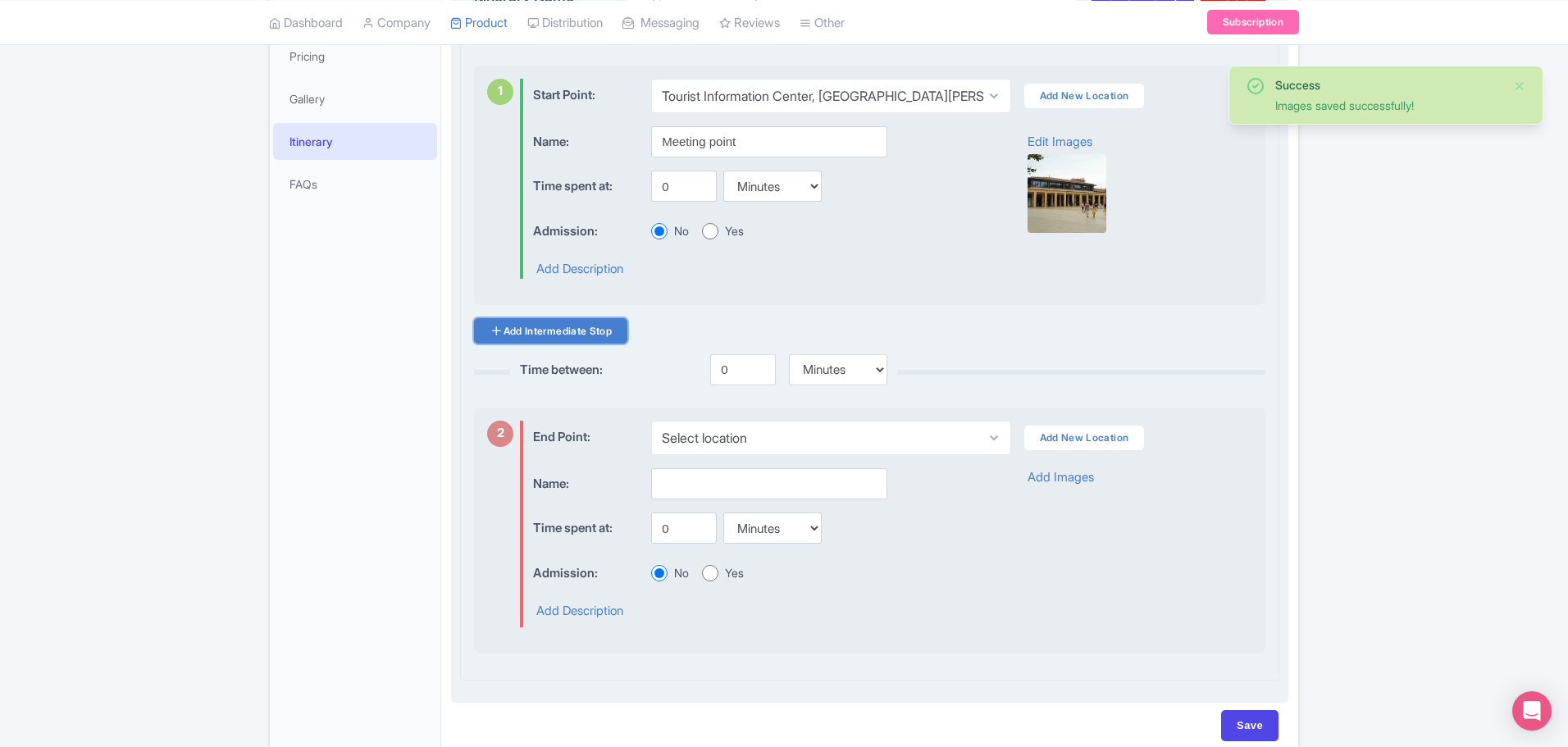
click at [567, 332] on link "Add Intermediate Stop" at bounding box center [550, 331] width 153 height 25
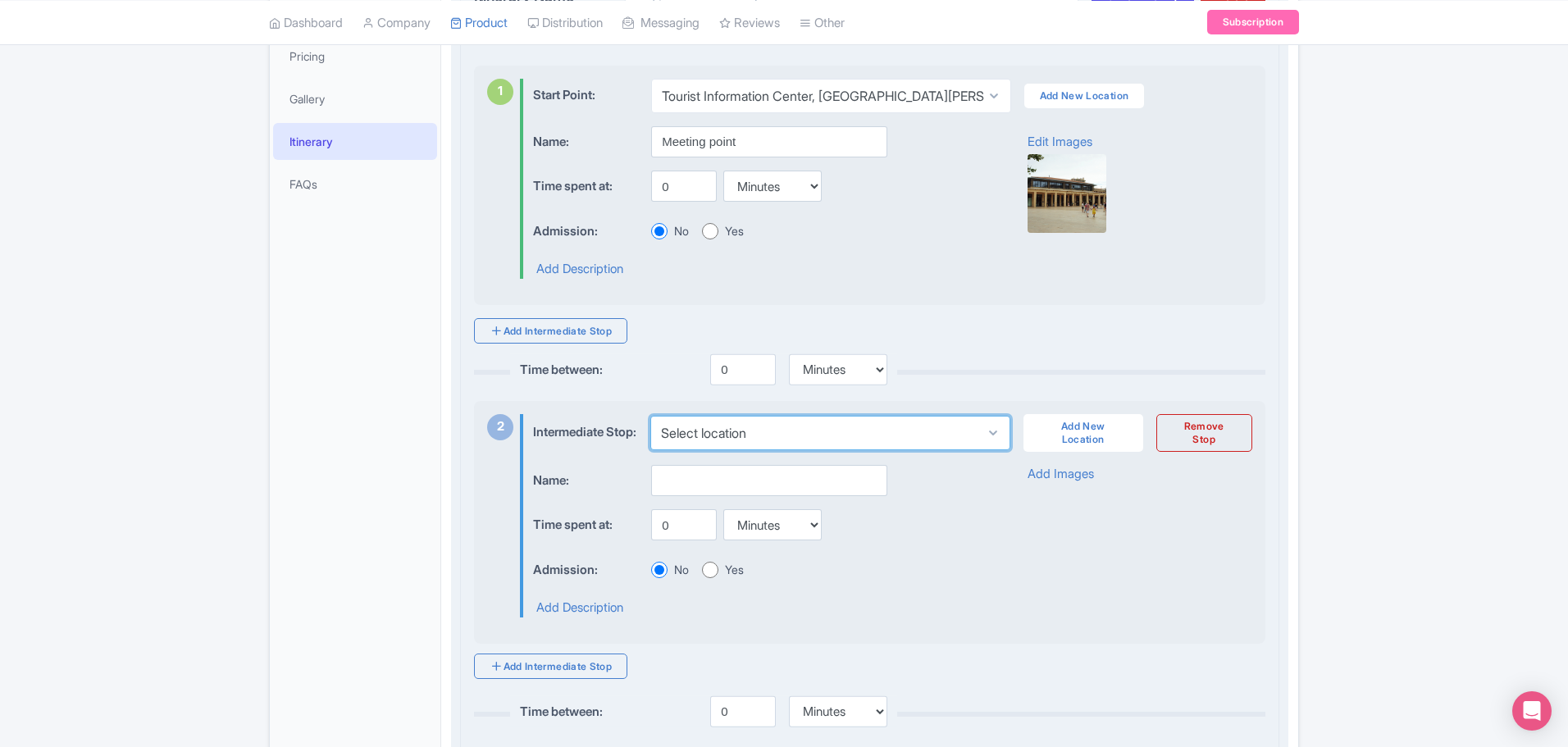
click at [762, 446] on select "Select location" at bounding box center [829, 433] width 360 height 34
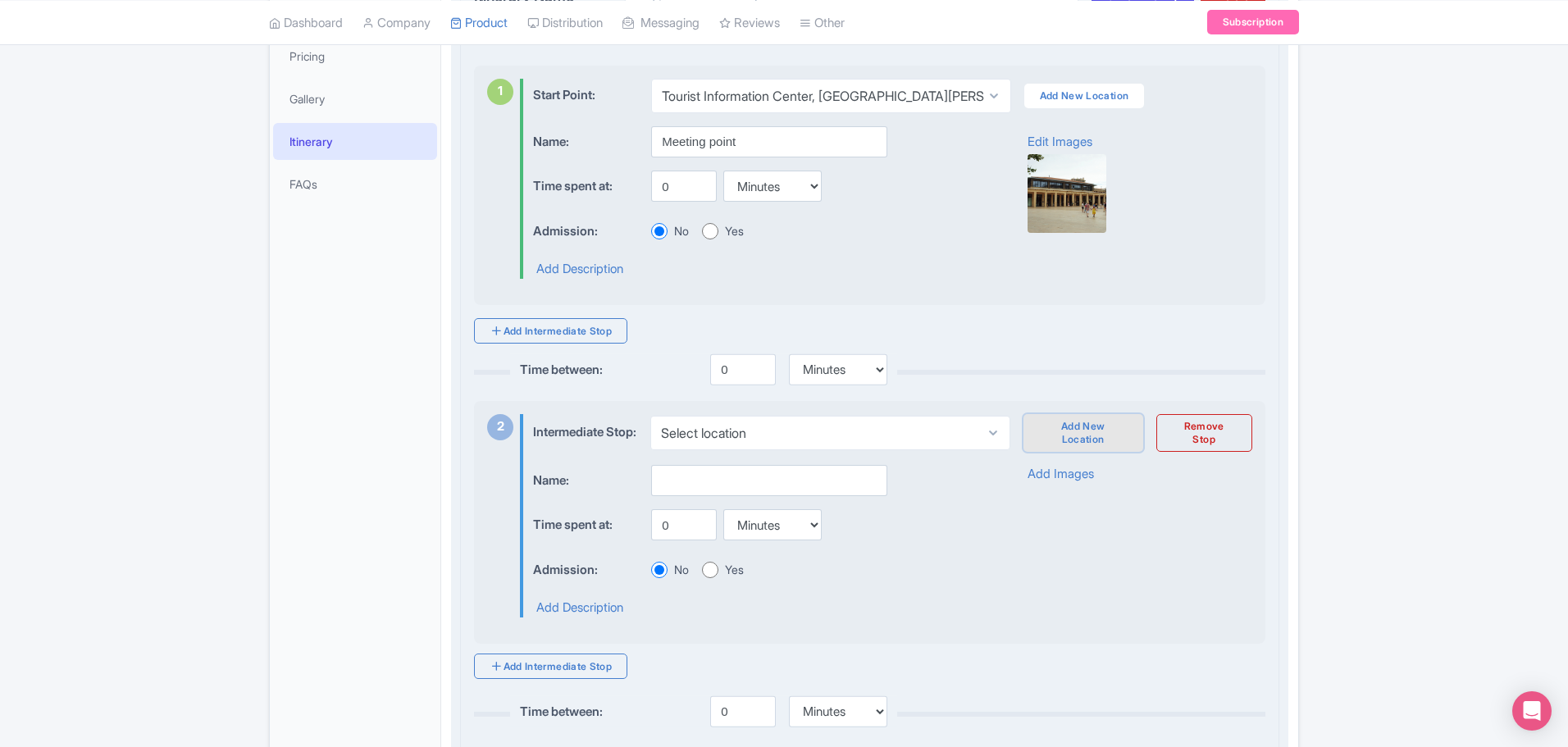
click at [1086, 433] on link "Add New Location" at bounding box center [1083, 433] width 120 height 38
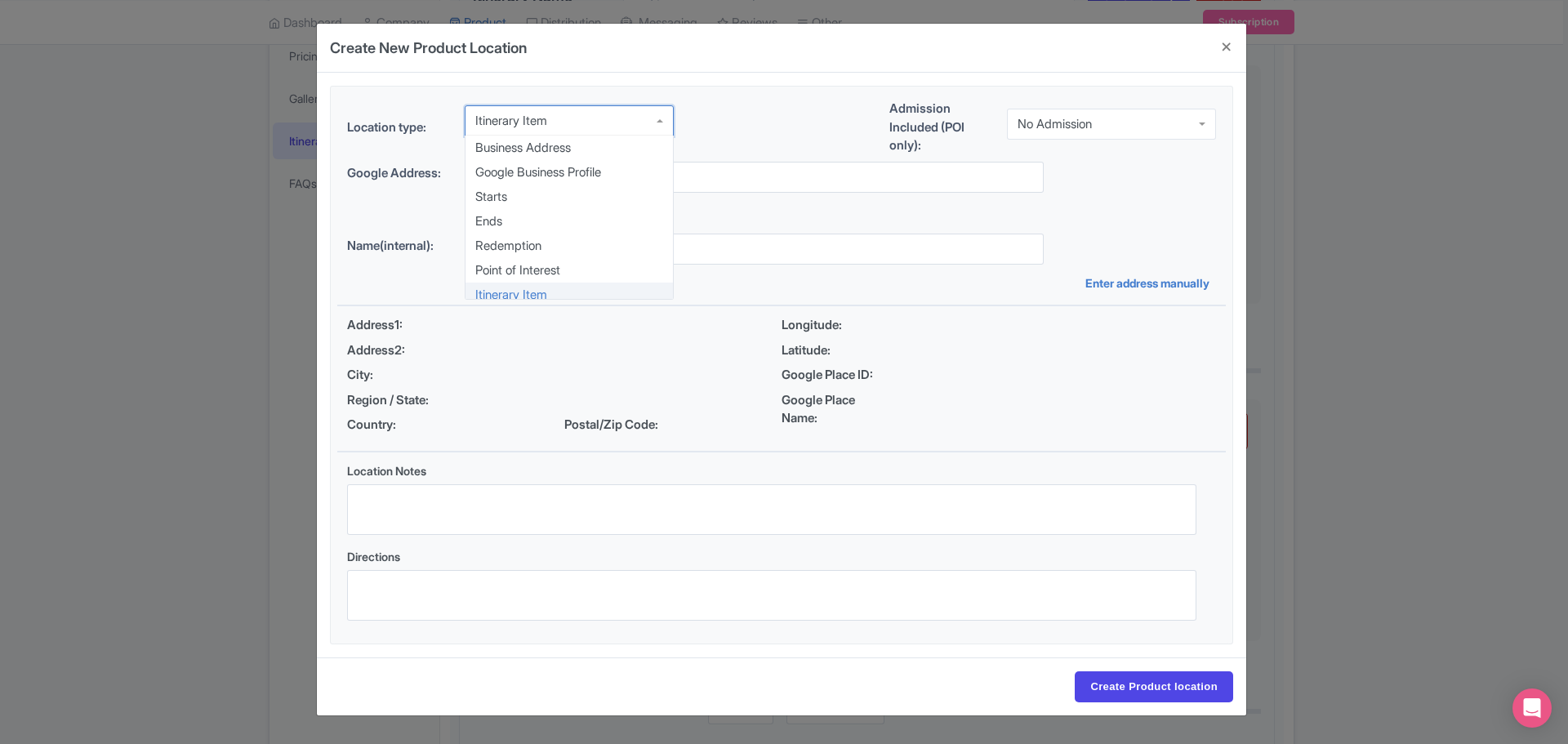
click at [617, 130] on div "Itinerary Item" at bounding box center [569, 121] width 209 height 31
click at [562, 117] on div "Itinerary Item" at bounding box center [569, 121] width 209 height 31
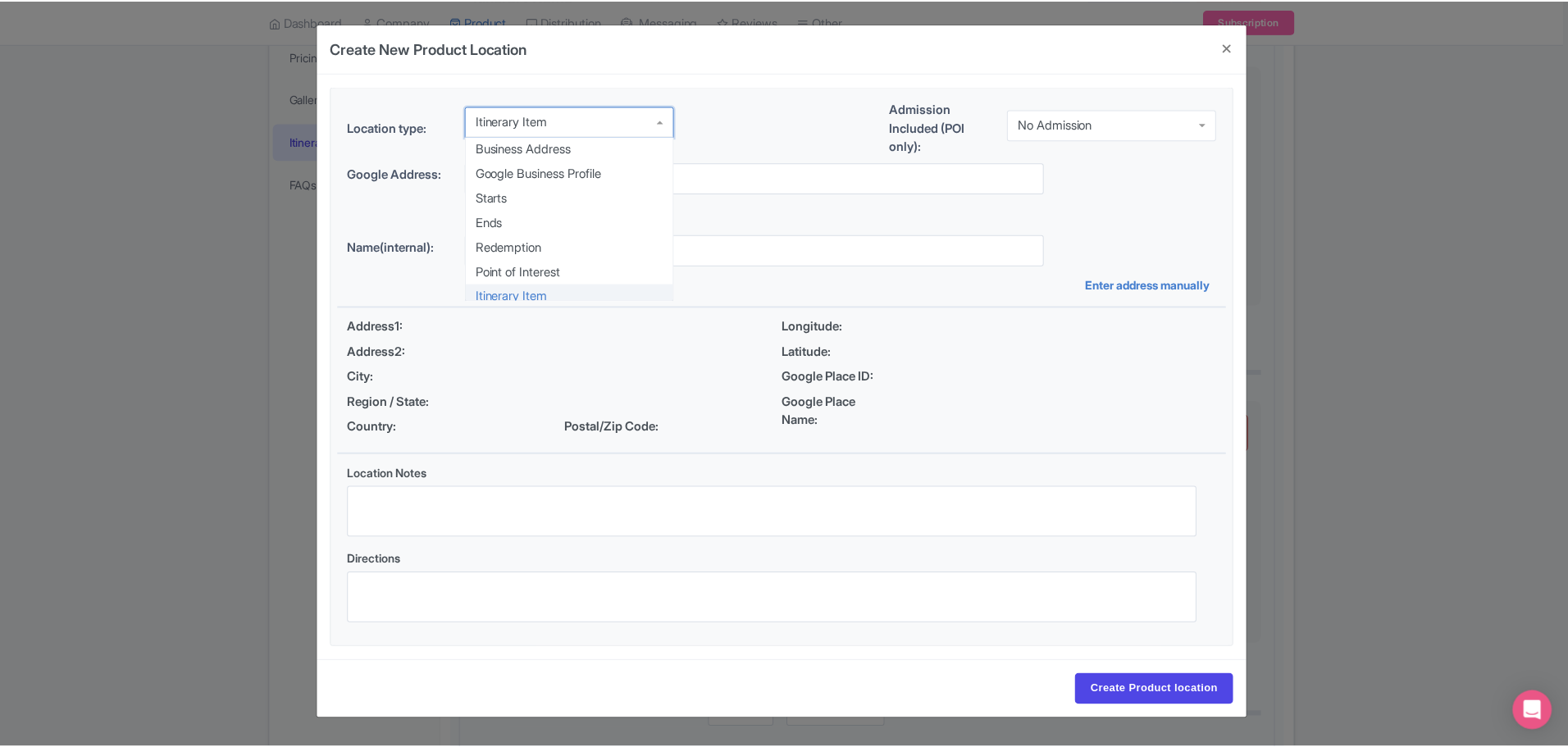
scroll to position [8, 0]
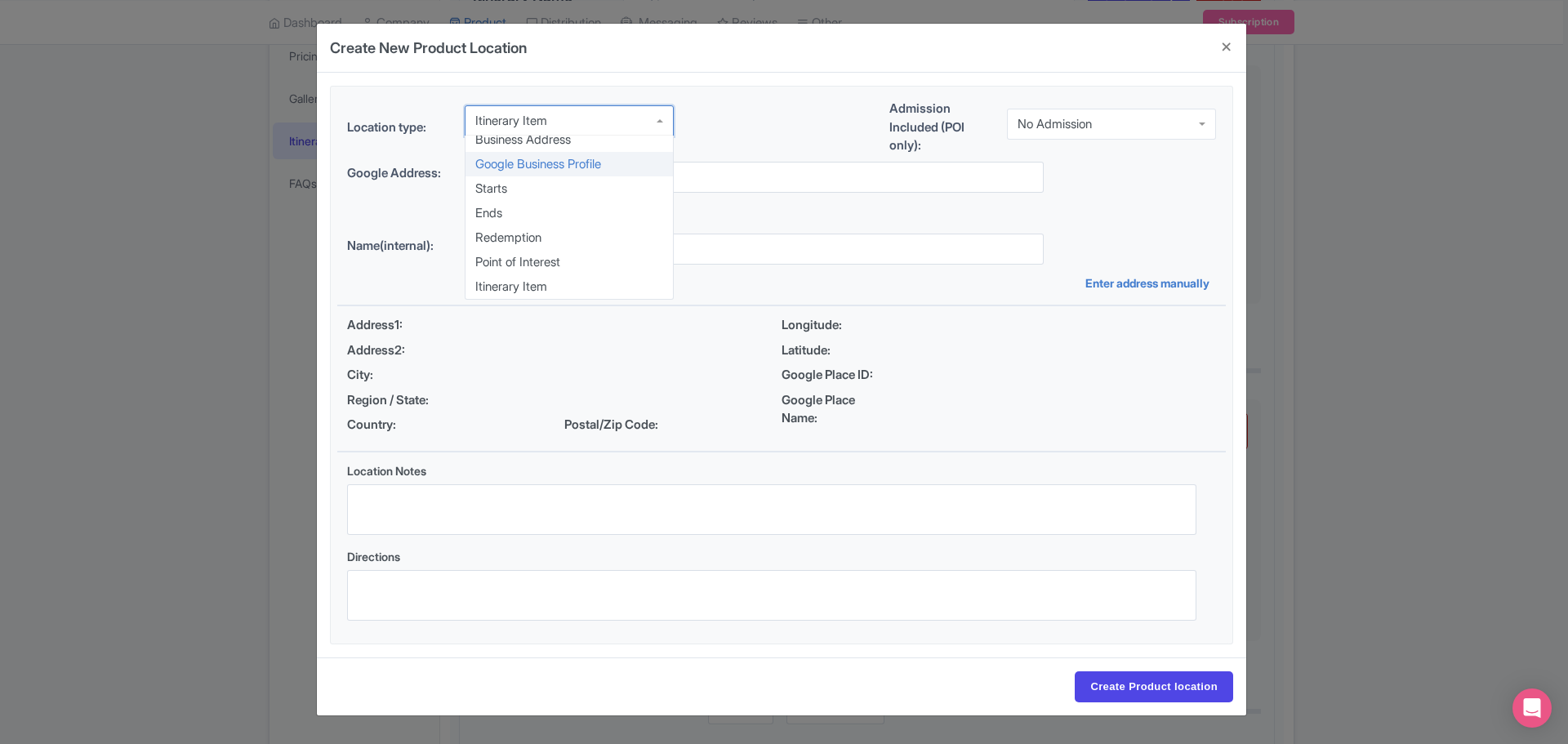
click at [728, 120] on div "Location type: Itinerary Item Itinerary Item Business Address Google Business P…" at bounding box center [781, 131] width 888 height 63
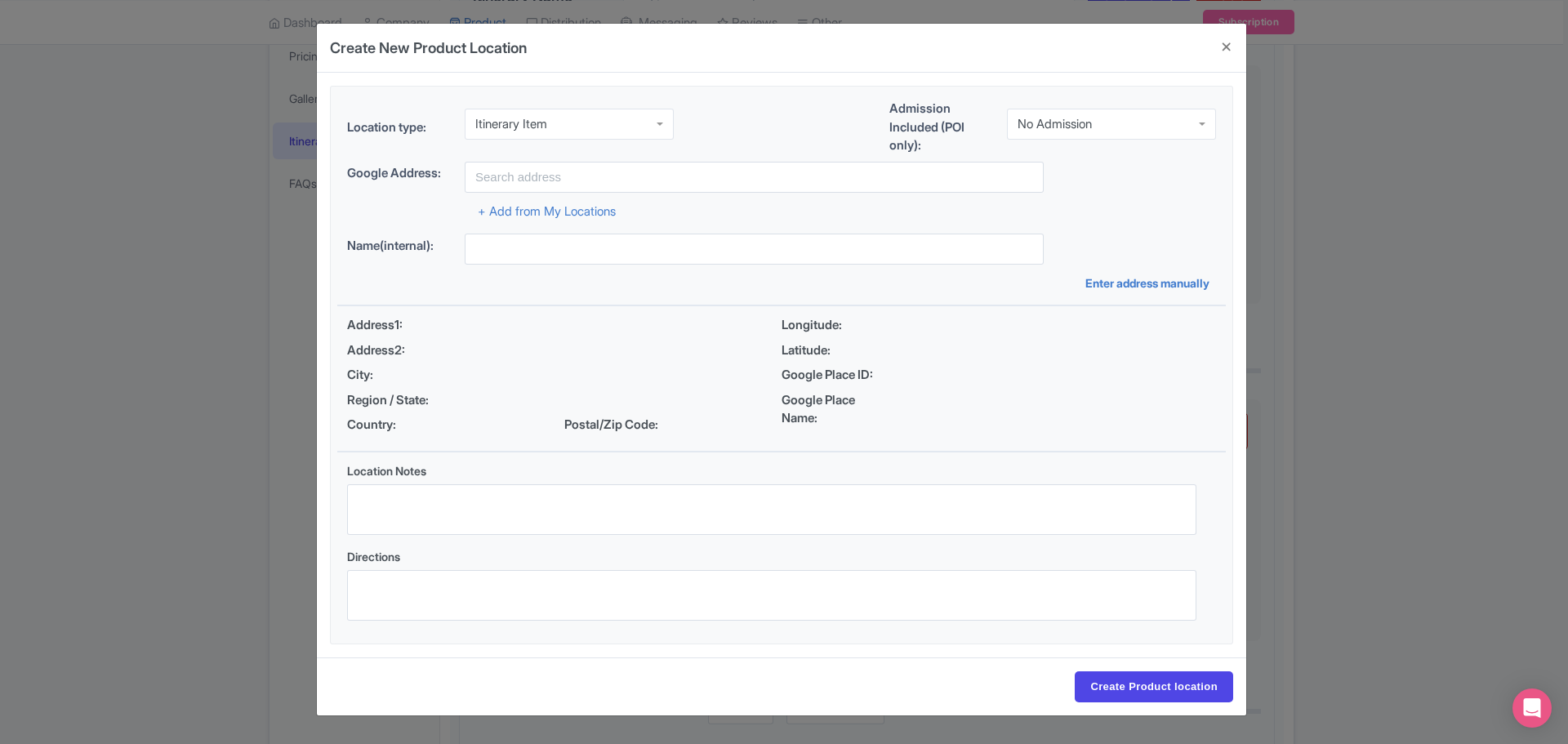
click at [1096, 123] on input "select-one" at bounding box center [1094, 124] width 4 height 14
click at [1106, 283] on link "Enter address manually" at bounding box center [1151, 282] width 130 height 17
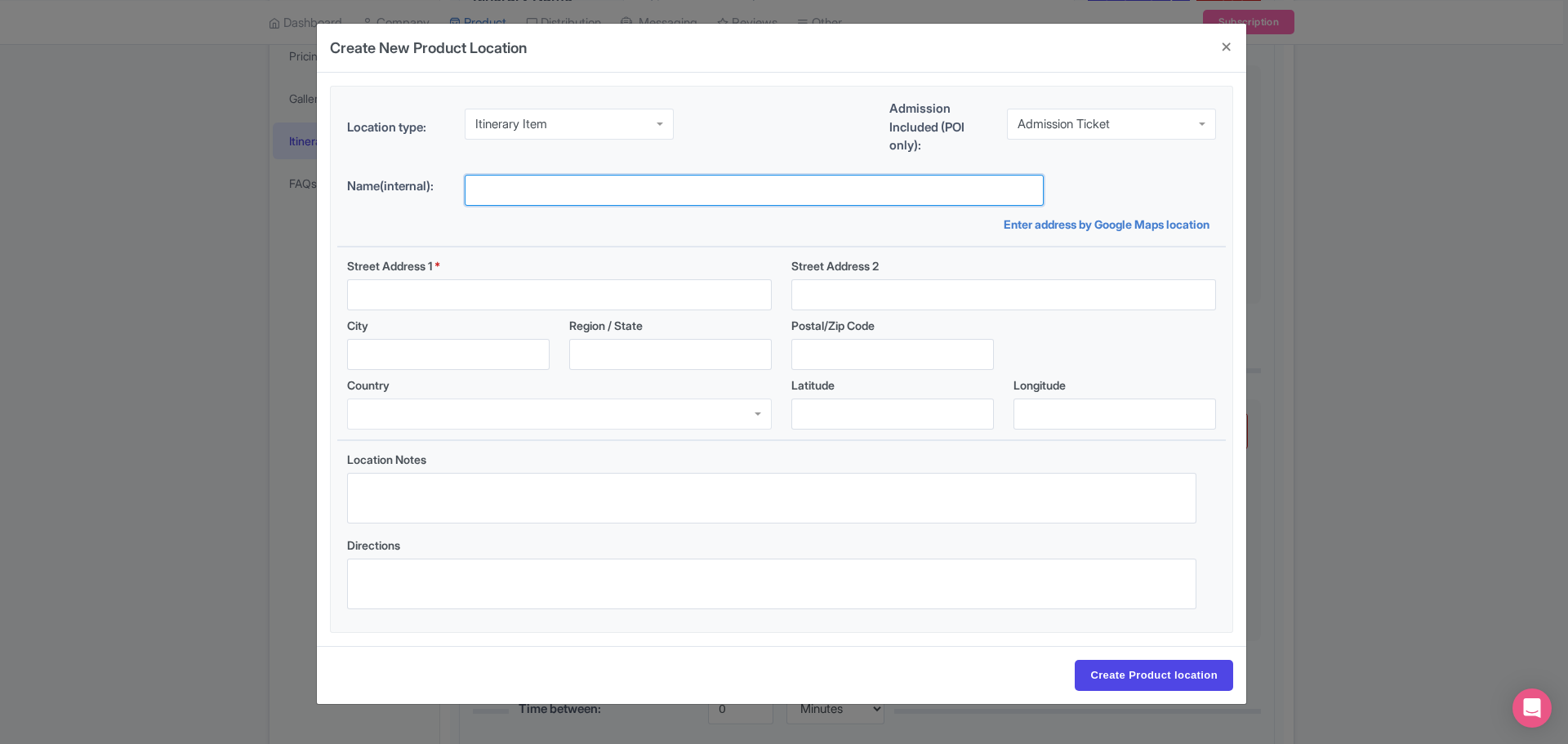
click at [566, 189] on input "text" at bounding box center [754, 190] width 579 height 31
type input "Boat tour Cassis"
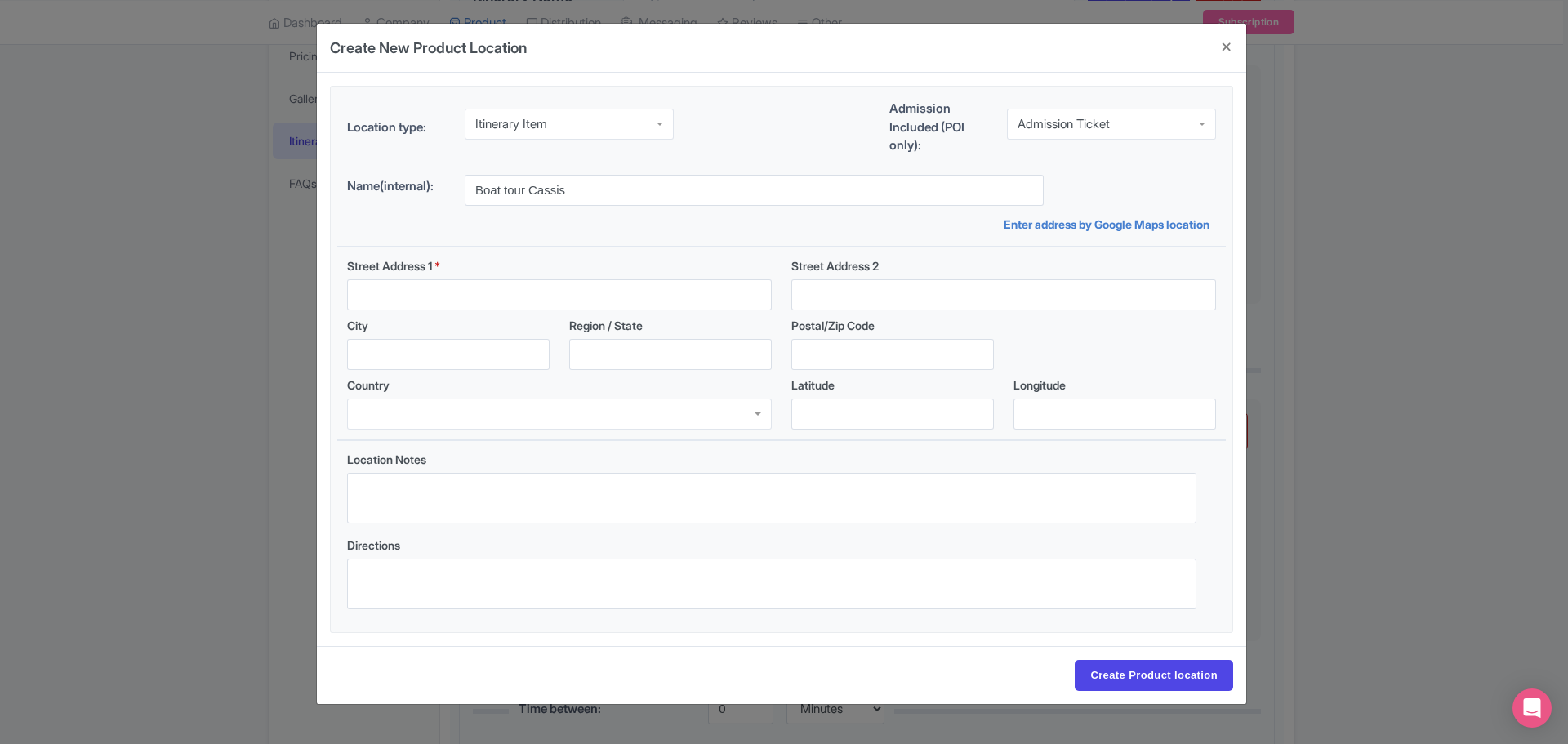
click at [578, 118] on div "Itinerary Item" at bounding box center [569, 124] width 209 height 31
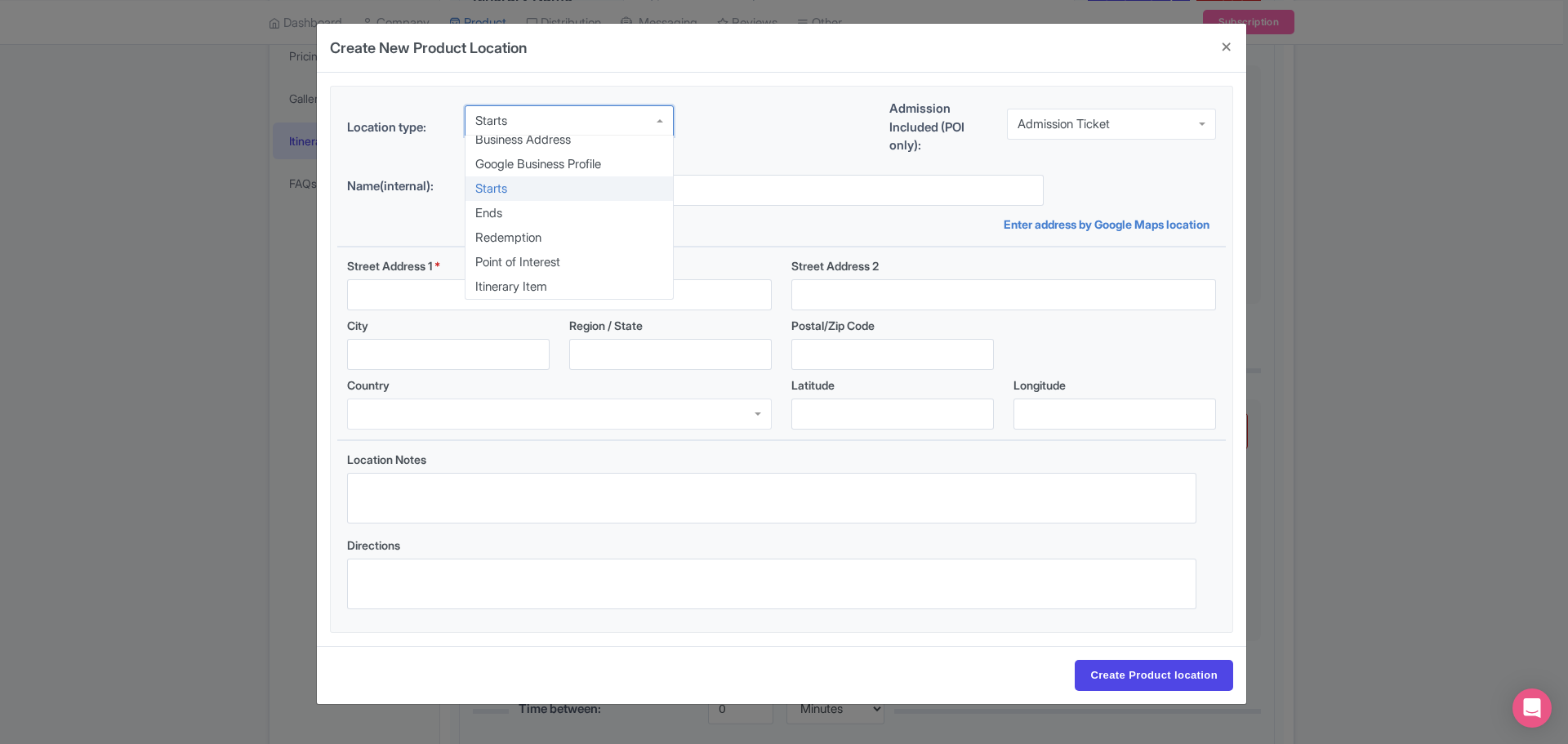
click at [507, 123] on div "Starts" at bounding box center [491, 121] width 32 height 14
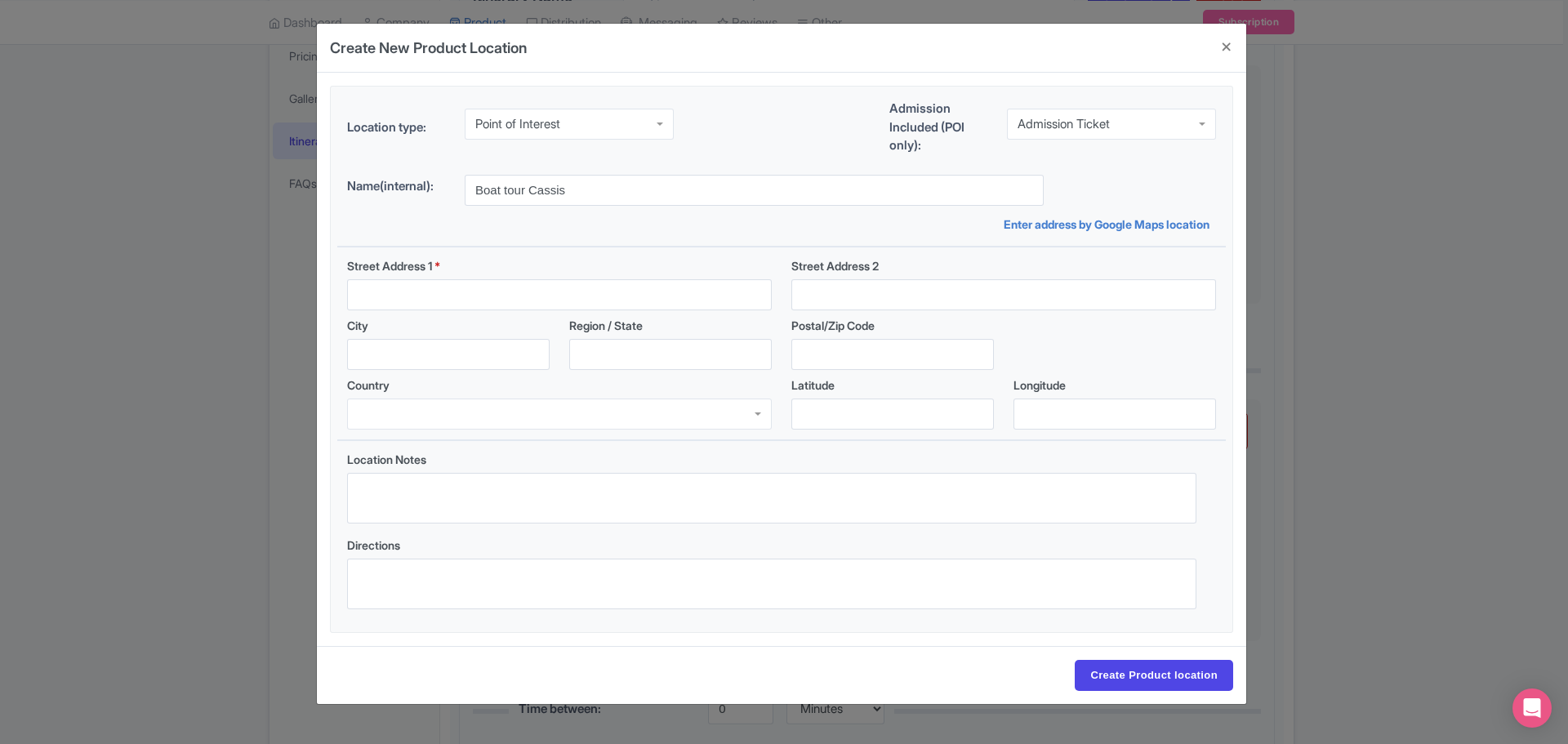
click at [1063, 121] on div "Admission Ticket" at bounding box center [1063, 124] width 92 height 14
click at [540, 292] on input "Street Address 1 *" at bounding box center [560, 295] width 425 height 31
type input "cassis"
click at [369, 292] on input "cassis" at bounding box center [560, 295] width 425 height 31
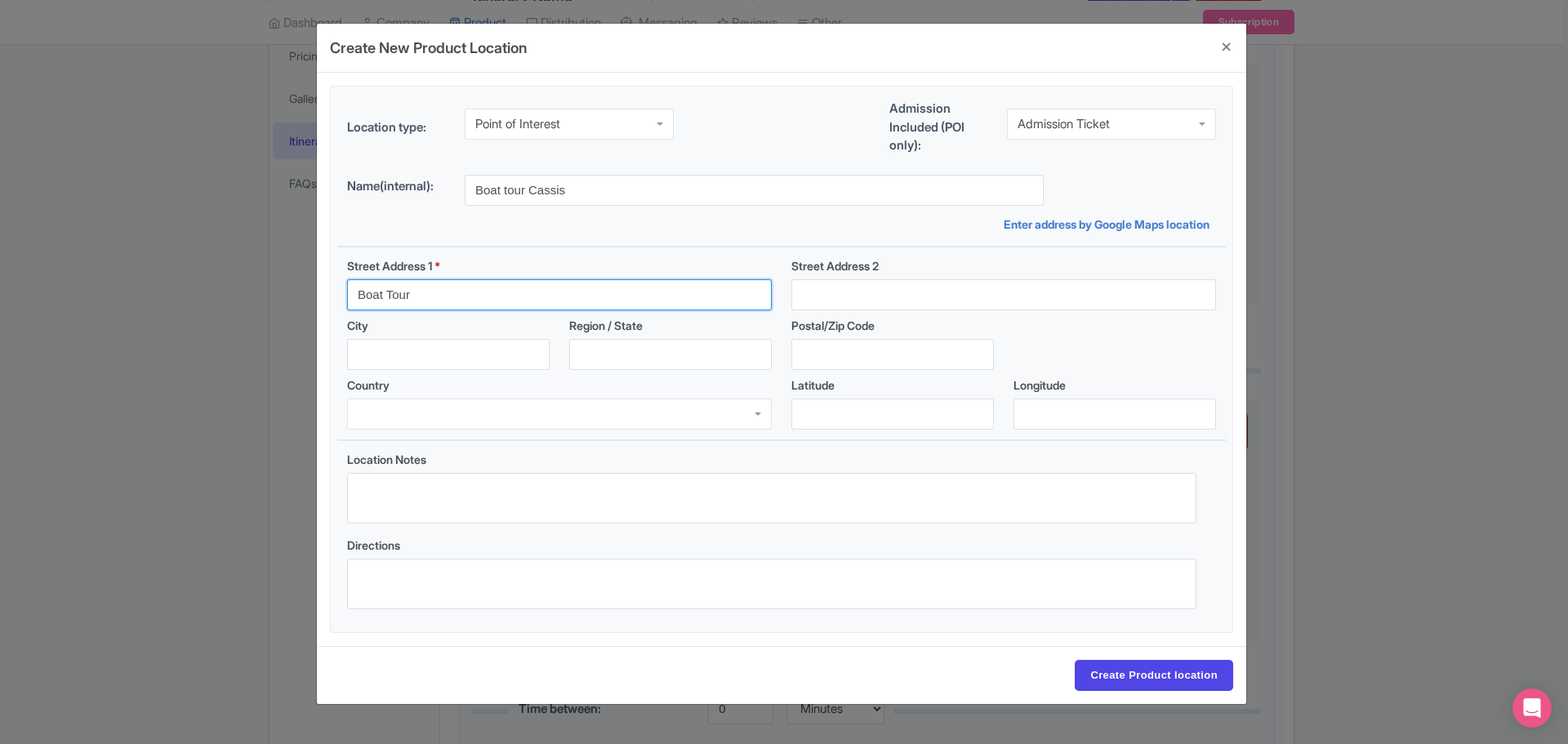
type input "Boat Tour"
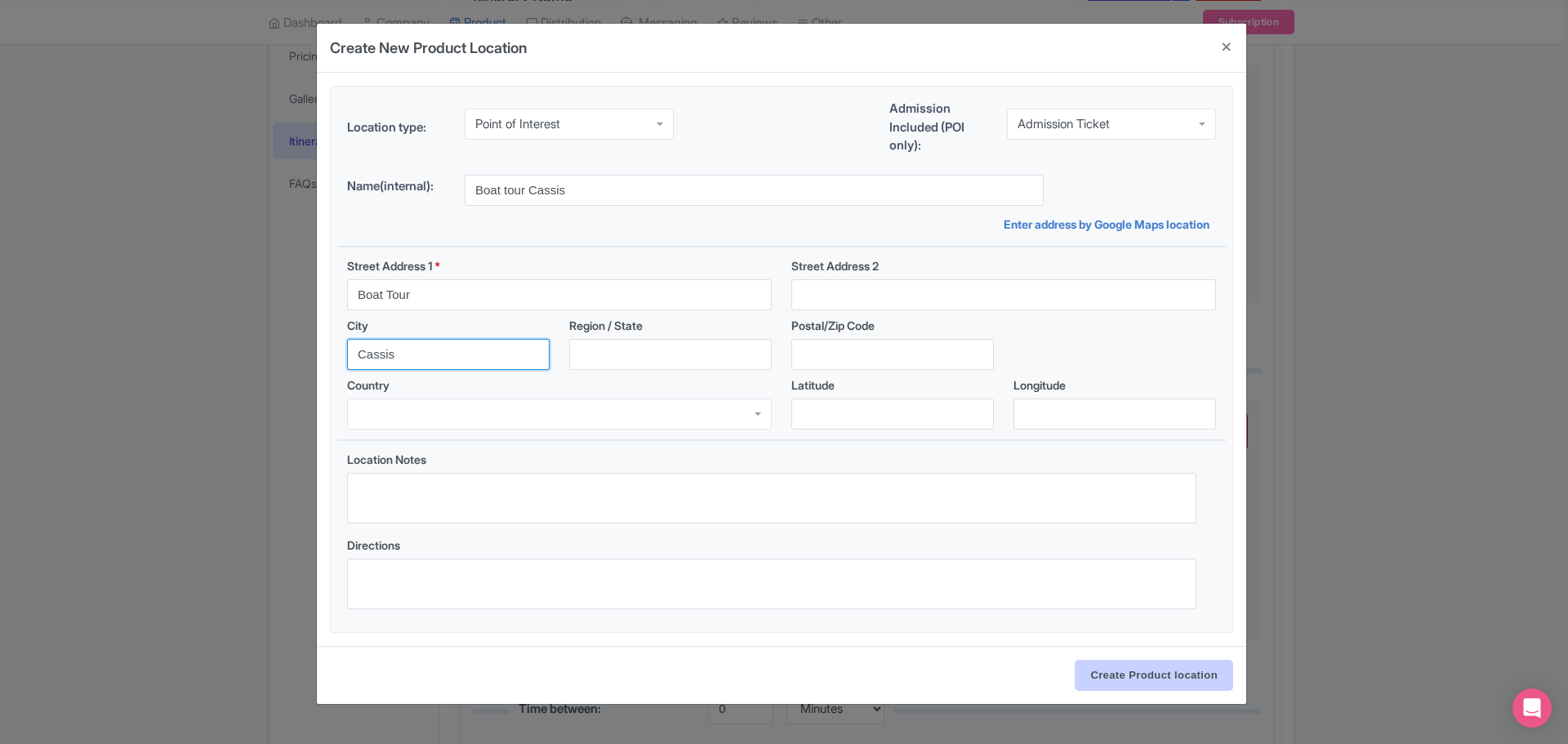
type input "Cassis"
click at [1124, 665] on input "Create Product location" at bounding box center [1154, 675] width 158 height 31
select select "9cc5c608-c745-412d-a3e8-e57ad98fdf71"
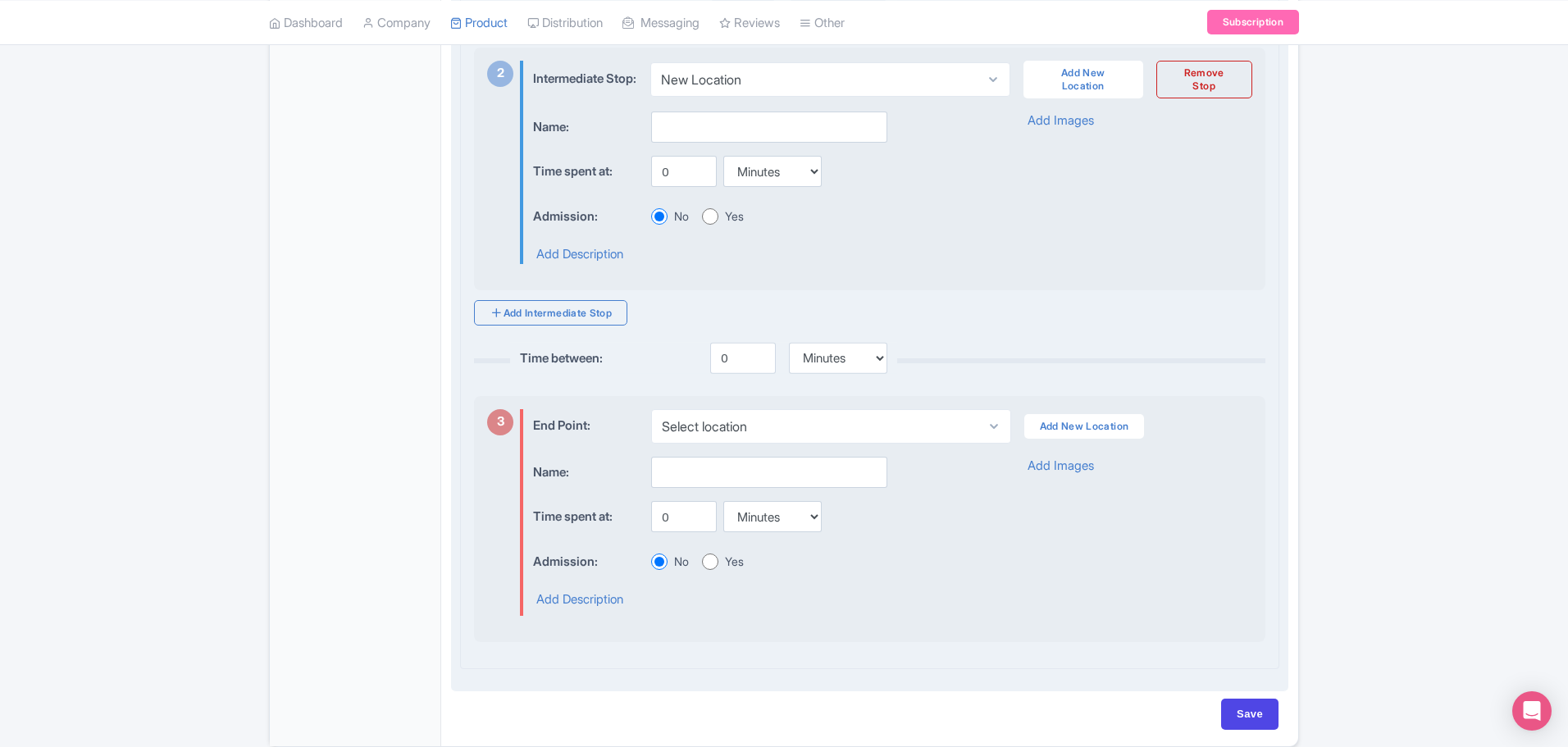
scroll to position [656, 0]
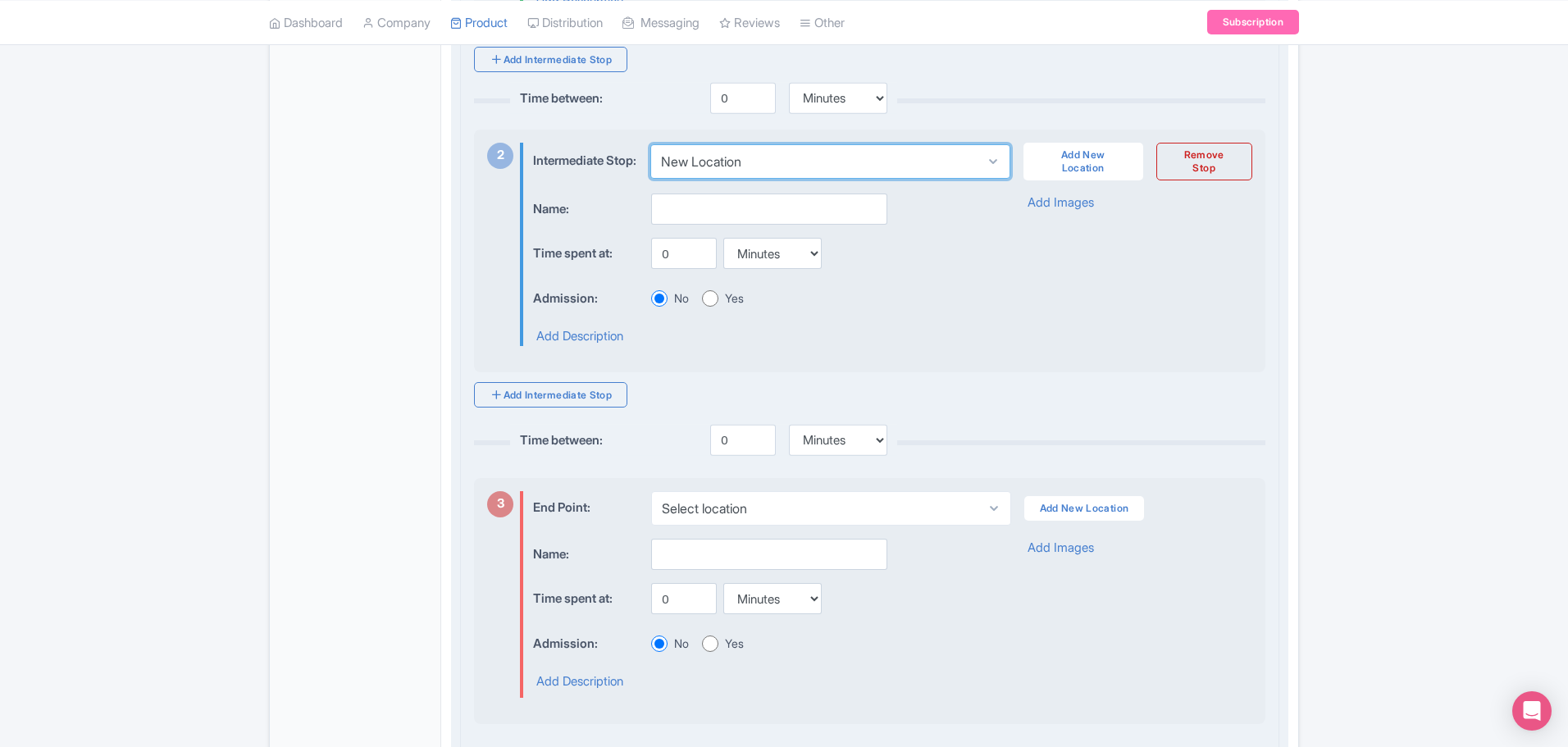
click at [857, 157] on select "Select location New Location" at bounding box center [829, 161] width 360 height 34
click at [650, 150] on select "Select location New Location" at bounding box center [829, 161] width 360 height 34
click at [784, 222] on input "text" at bounding box center [768, 209] width 236 height 31
type input "Boat Tour in Cassis"
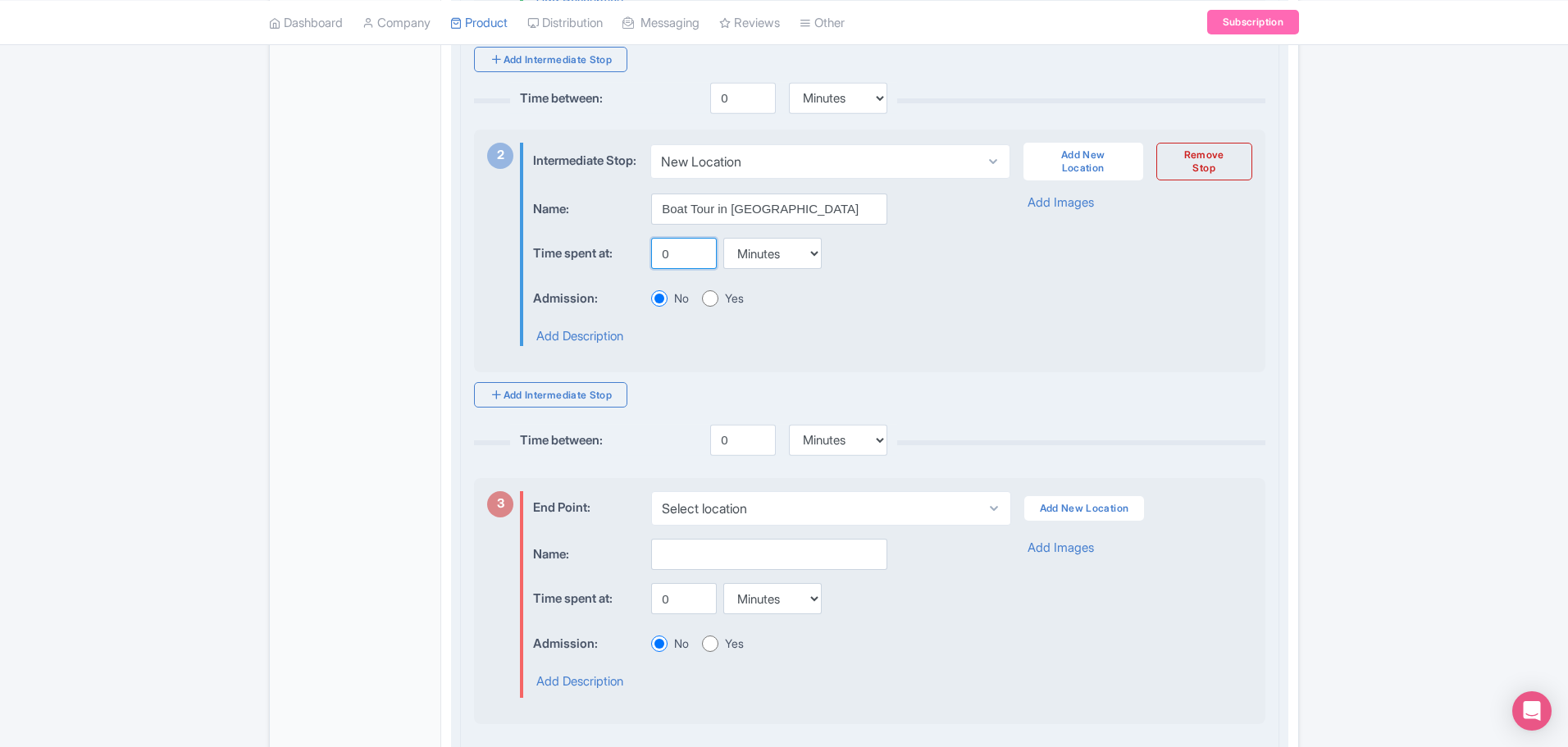
click at [698, 266] on input "0" at bounding box center [683, 253] width 65 height 31
click at [681, 265] on input "0" at bounding box center [683, 253] width 65 height 31
type input "45"
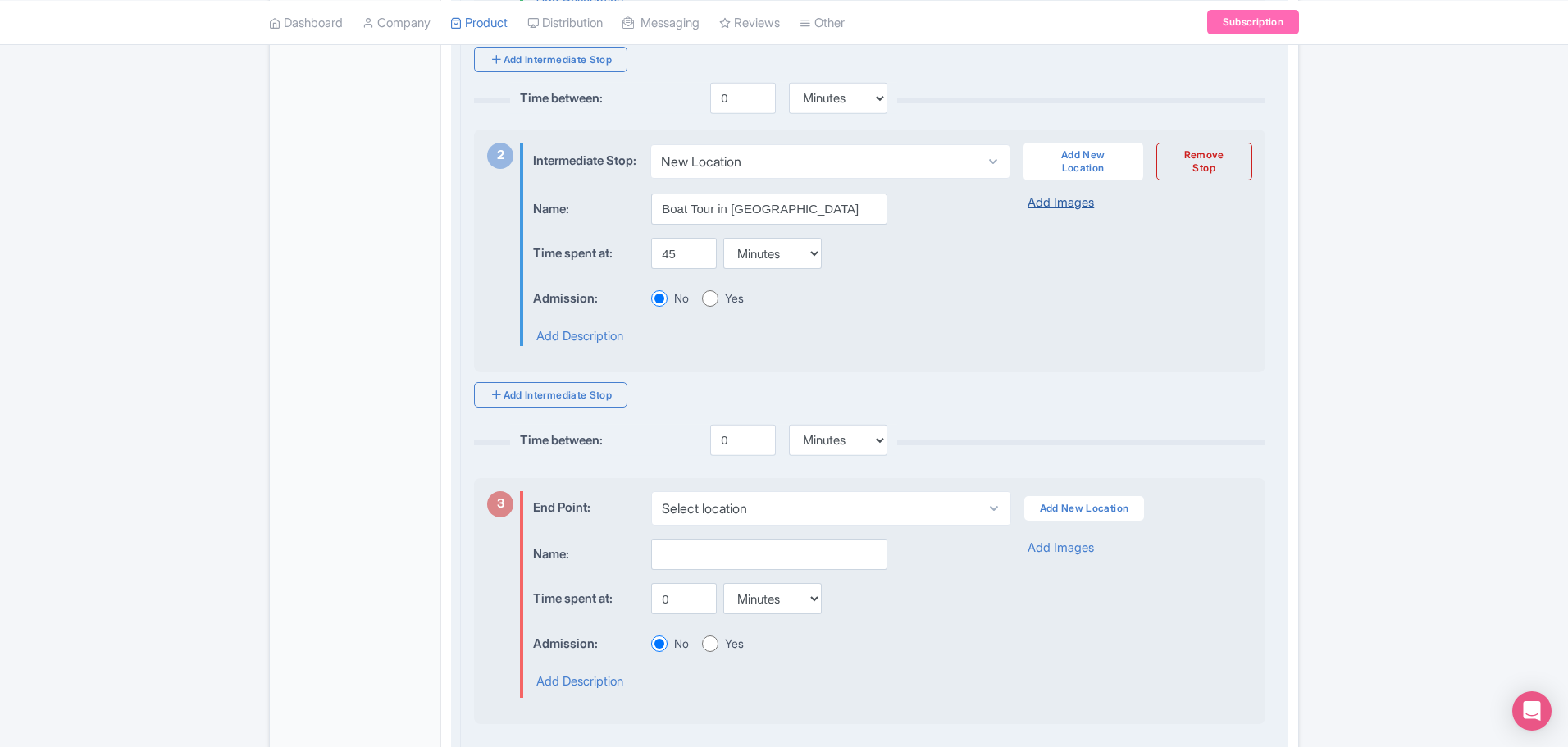
click at [1061, 213] on link "Add Images" at bounding box center [1061, 203] width 66 height 19
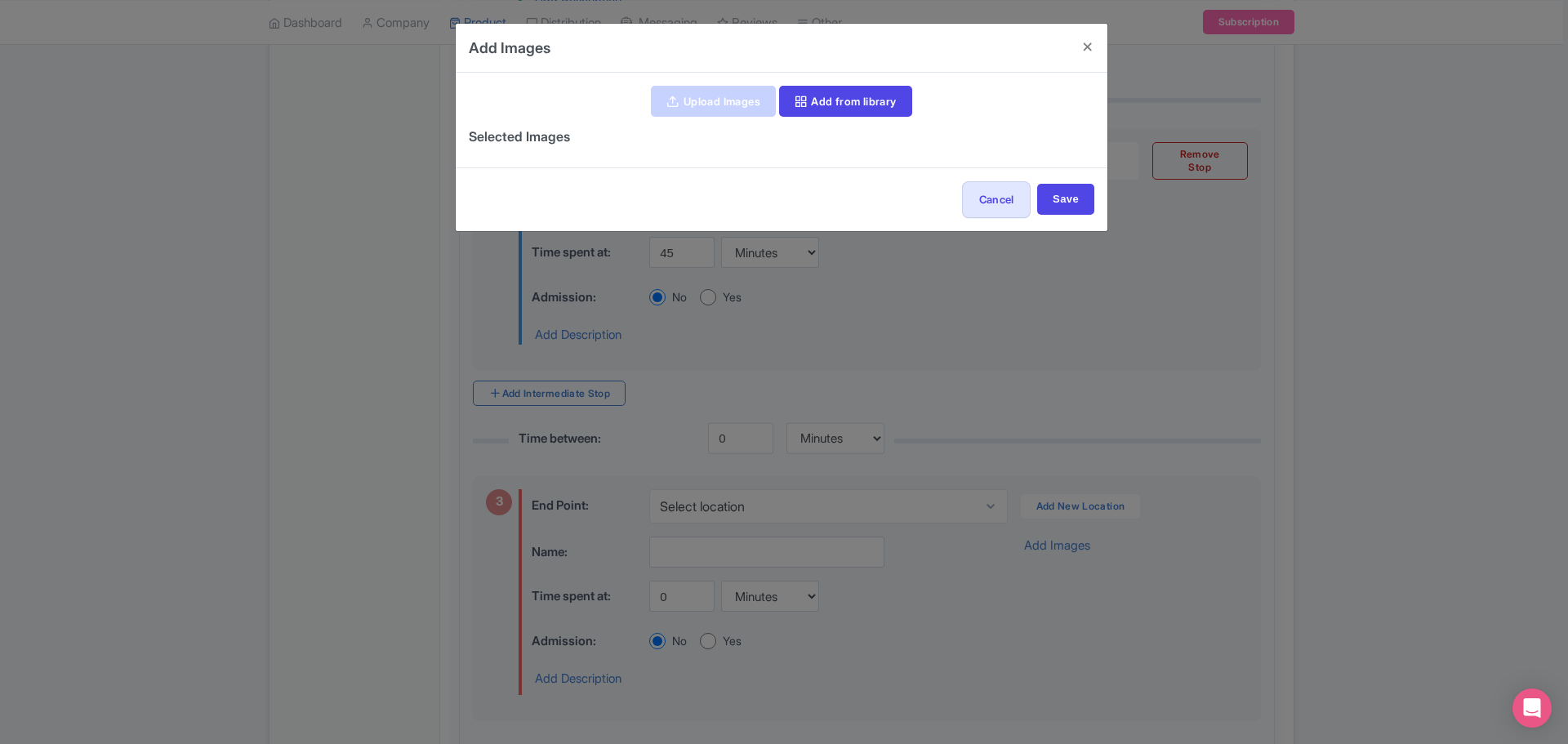
click at [744, 89] on link "Upload Images" at bounding box center [713, 101] width 124 height 31
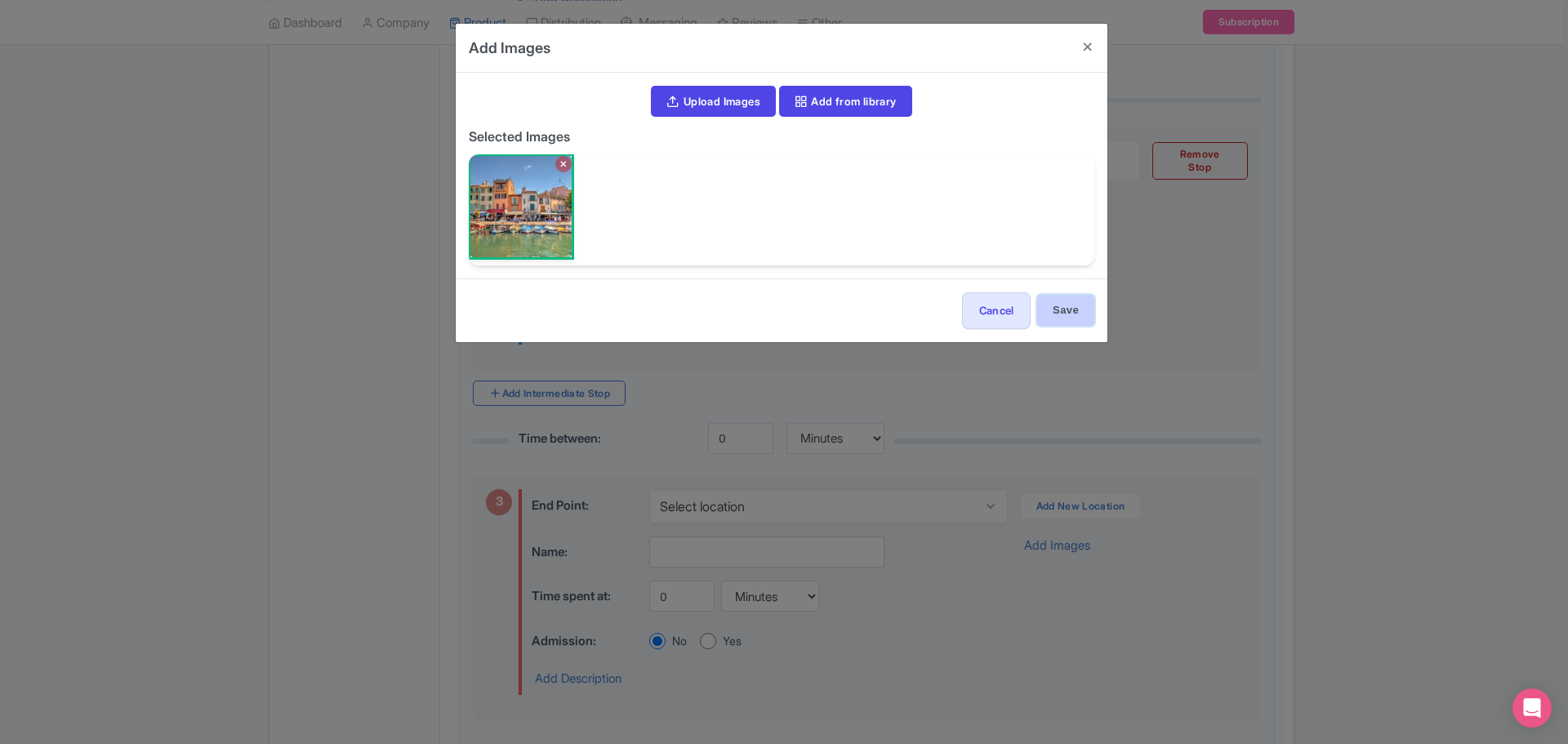
click at [1070, 320] on input "Save" at bounding box center [1066, 310] width 57 height 31
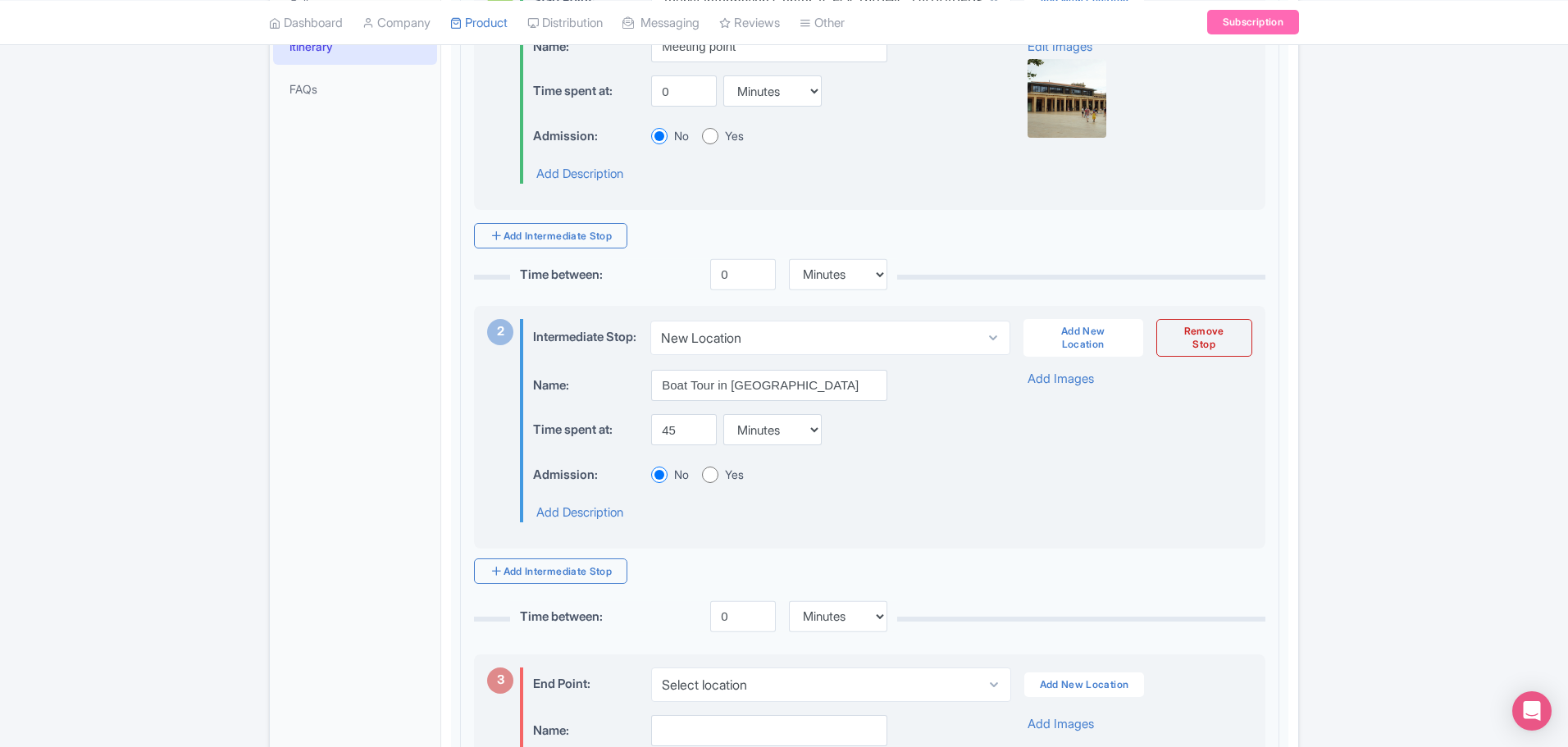
scroll to position [411, 0]
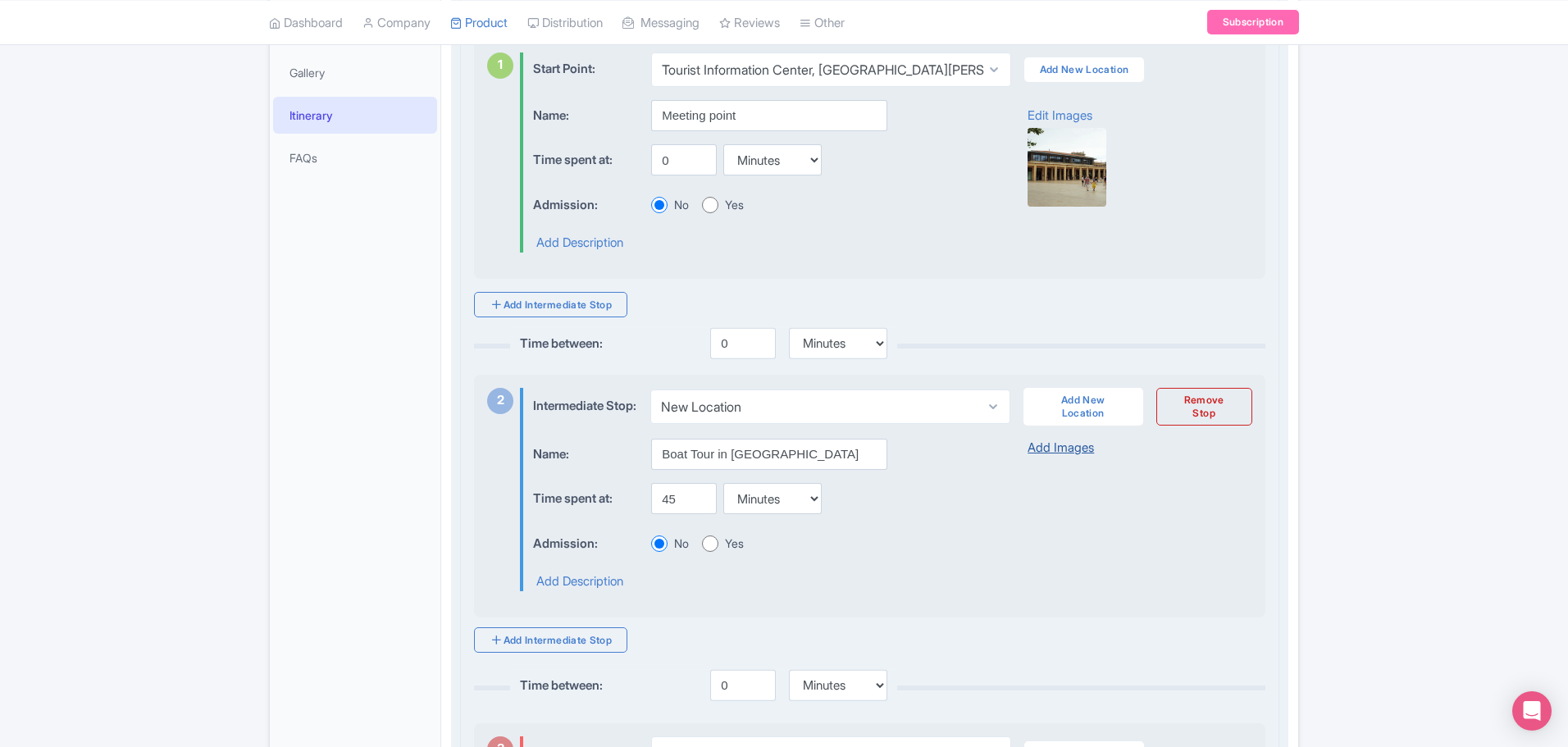
click at [1051, 457] on link "Add Images" at bounding box center [1061, 447] width 66 height 19
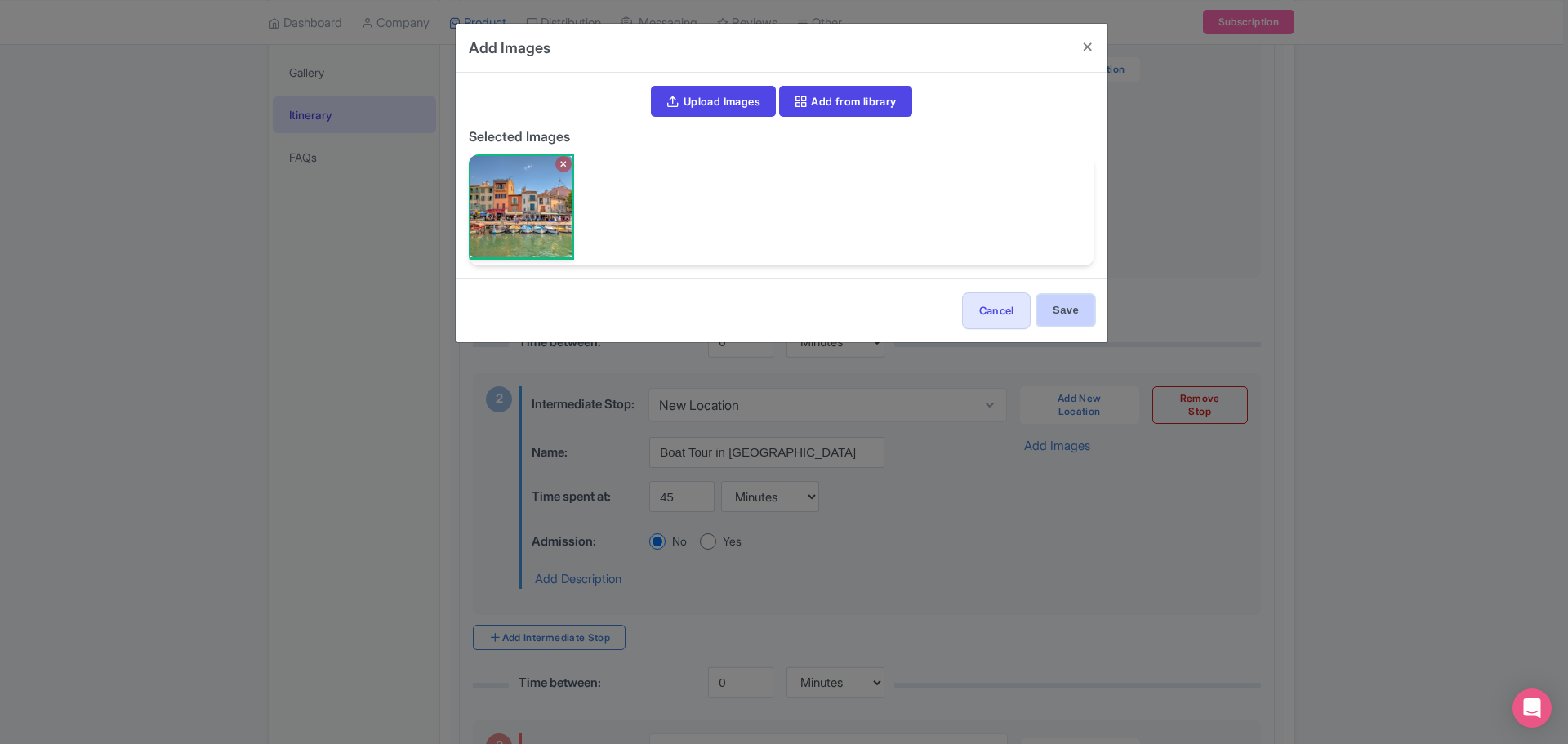
click at [1063, 322] on input "Save" at bounding box center [1066, 310] width 57 height 31
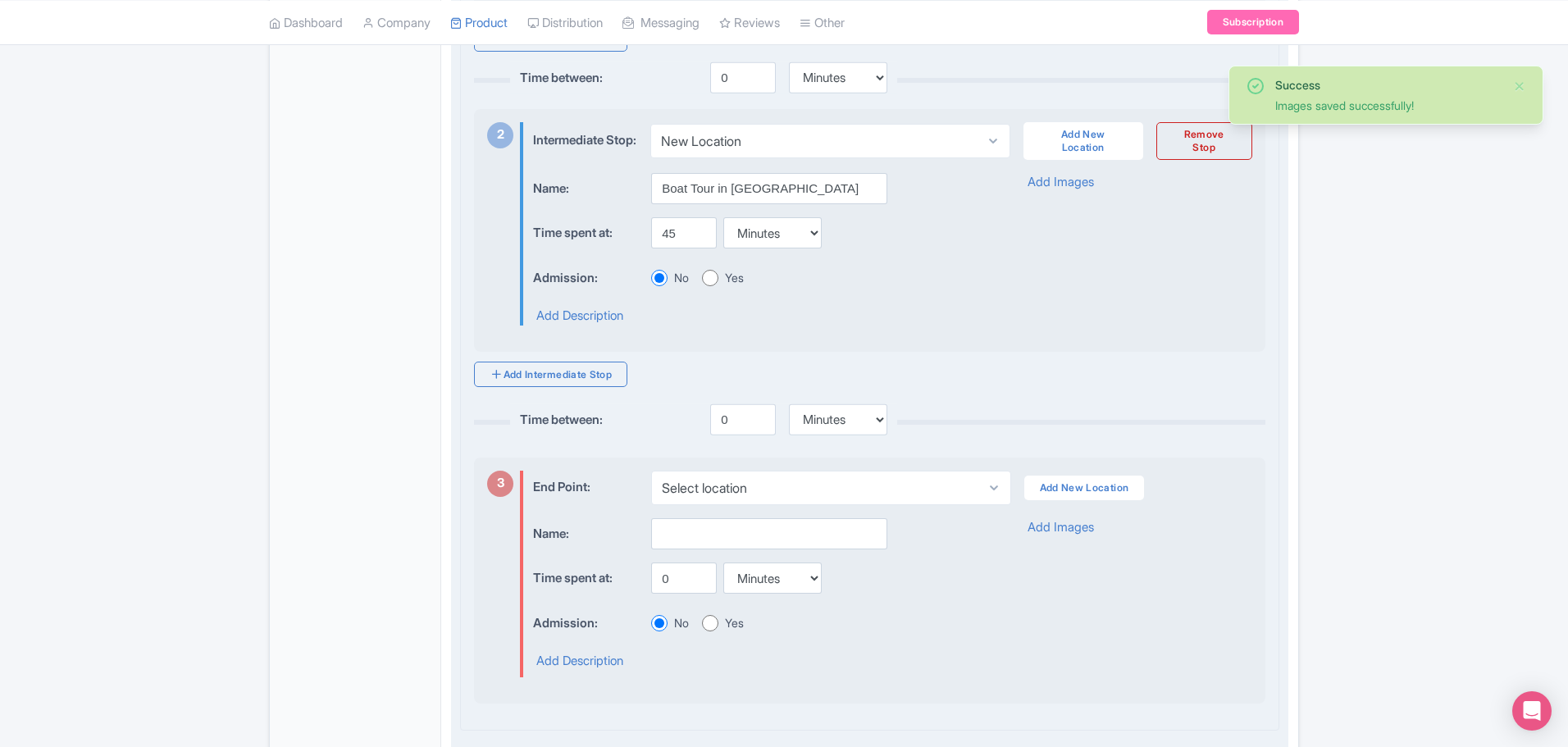
scroll to position [739, 0]
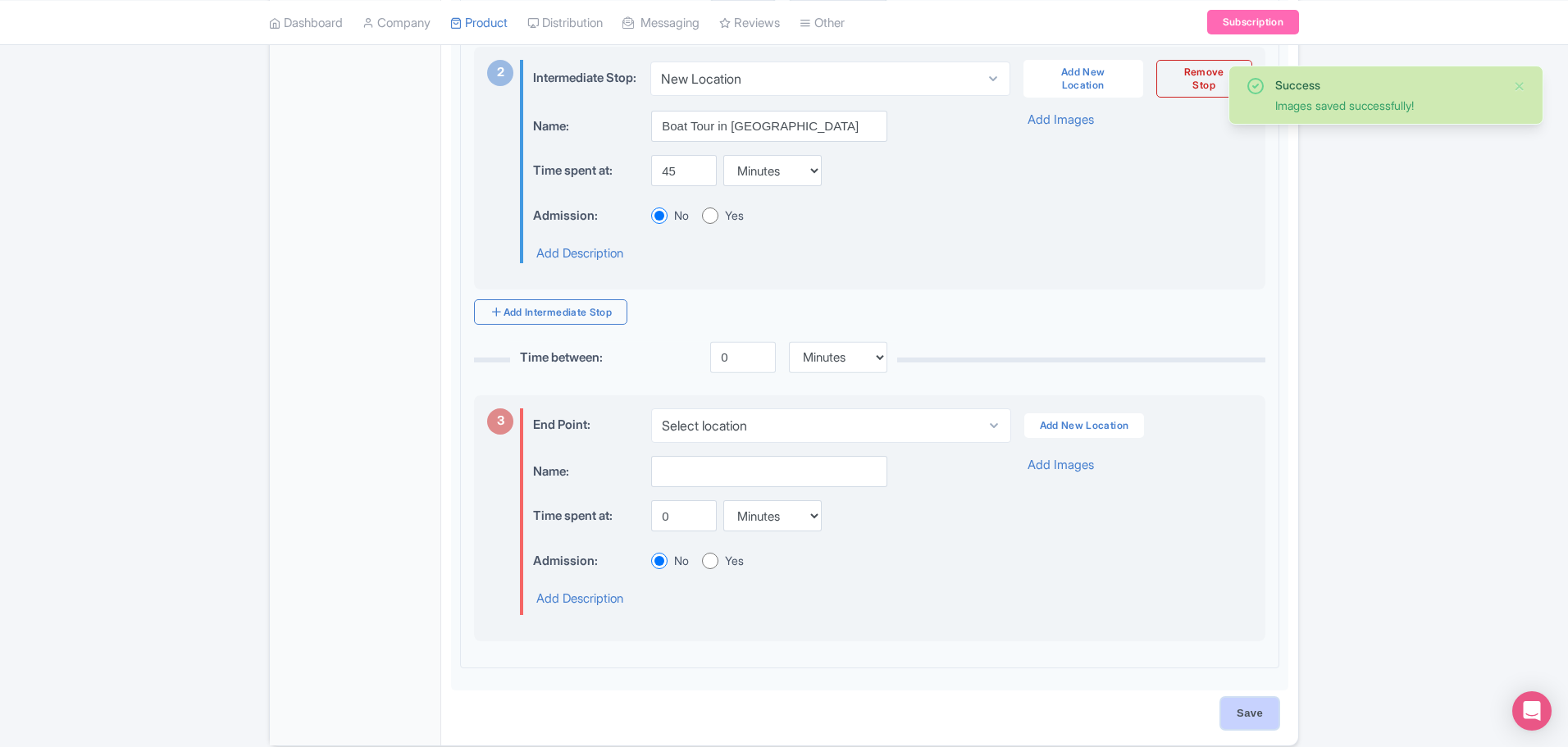
click at [1250, 726] on input "Save" at bounding box center [1250, 713] width 57 height 31
type input "Saving..."
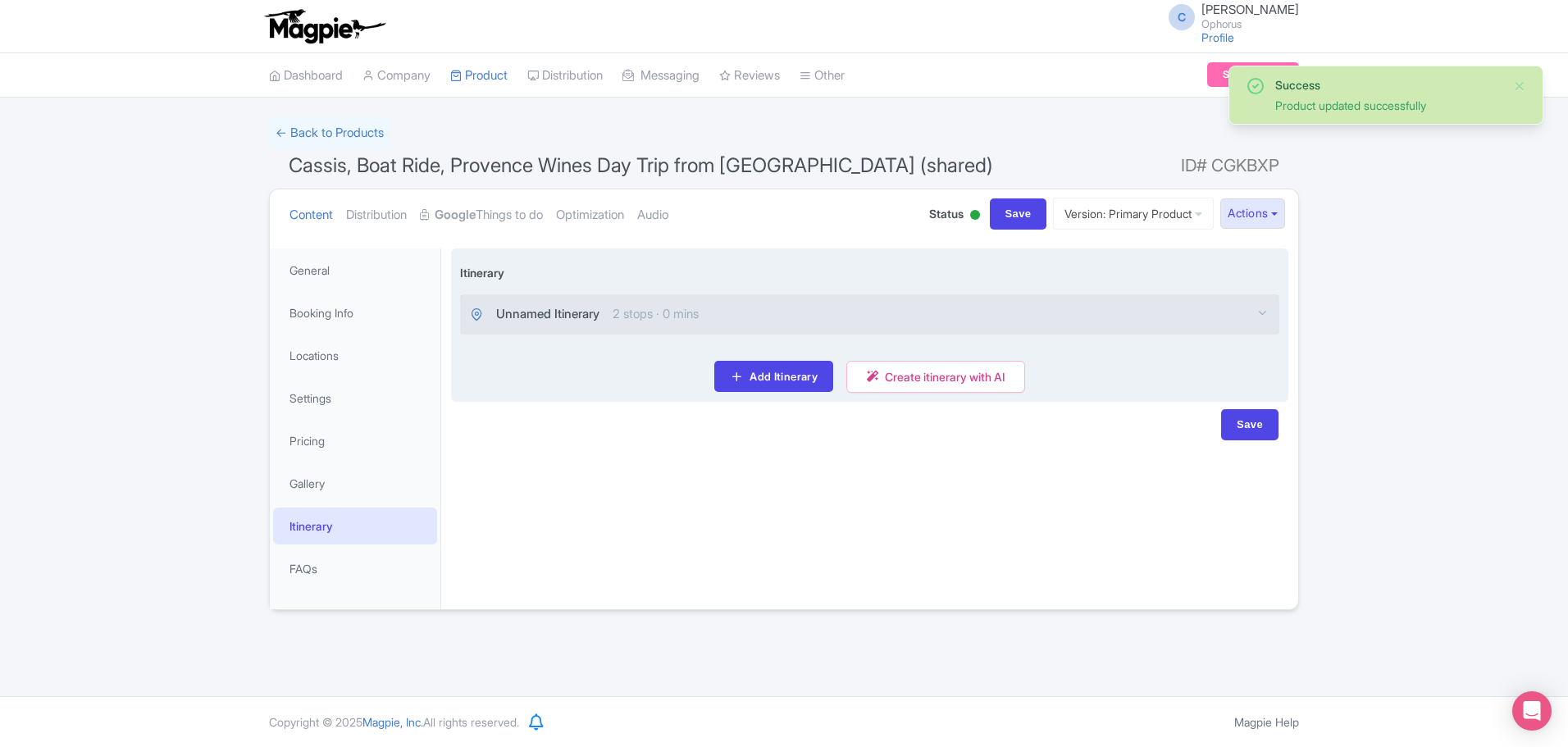
click at [562, 312] on span "Unnamed Itinerary" at bounding box center [547, 314] width 103 height 19
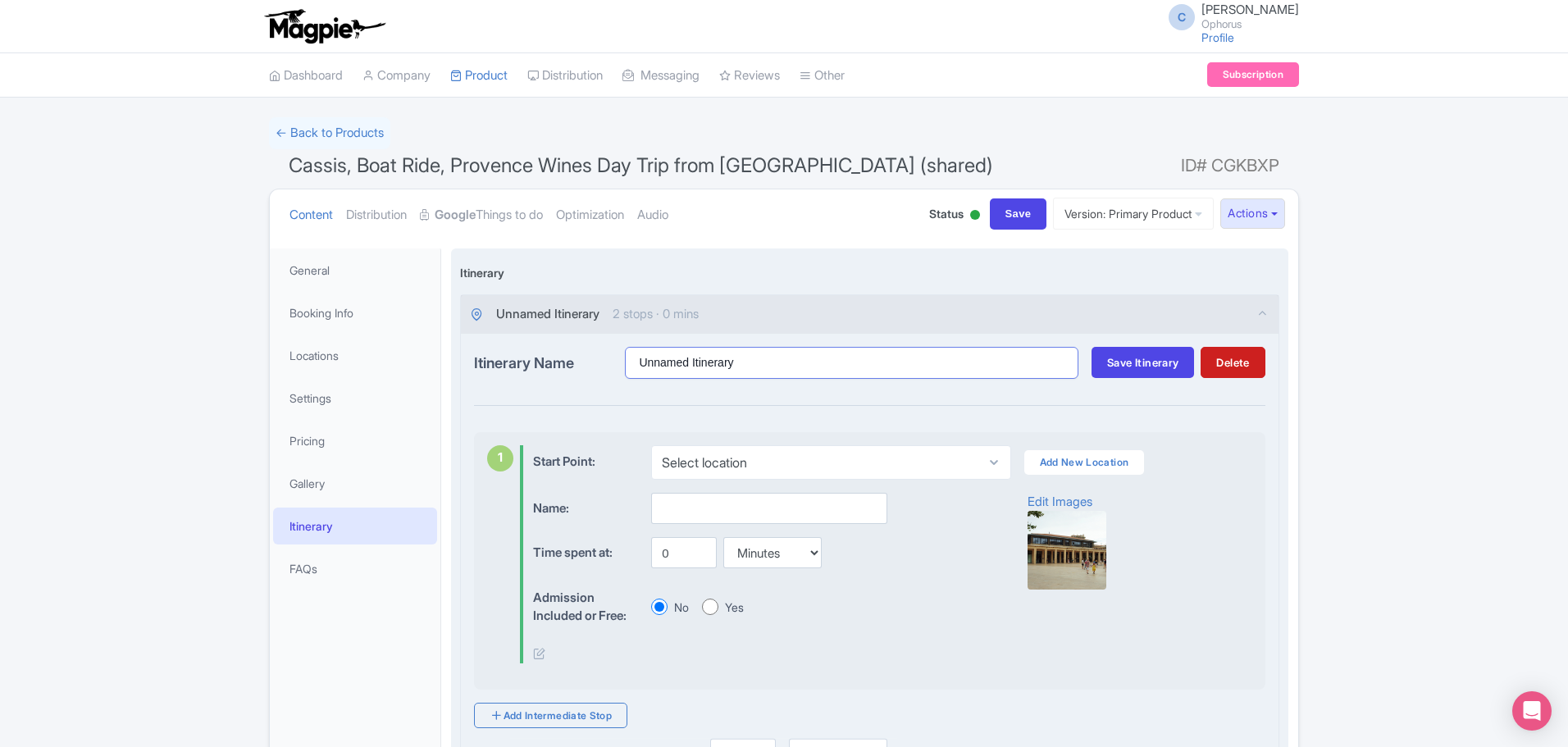
click at [699, 353] on input "Unnamed Itinerary" at bounding box center [852, 363] width 454 height 32
type input "Cassis & Provence Full day"
click at [1140, 366] on span "Save Itinerary" at bounding box center [1143, 362] width 72 height 13
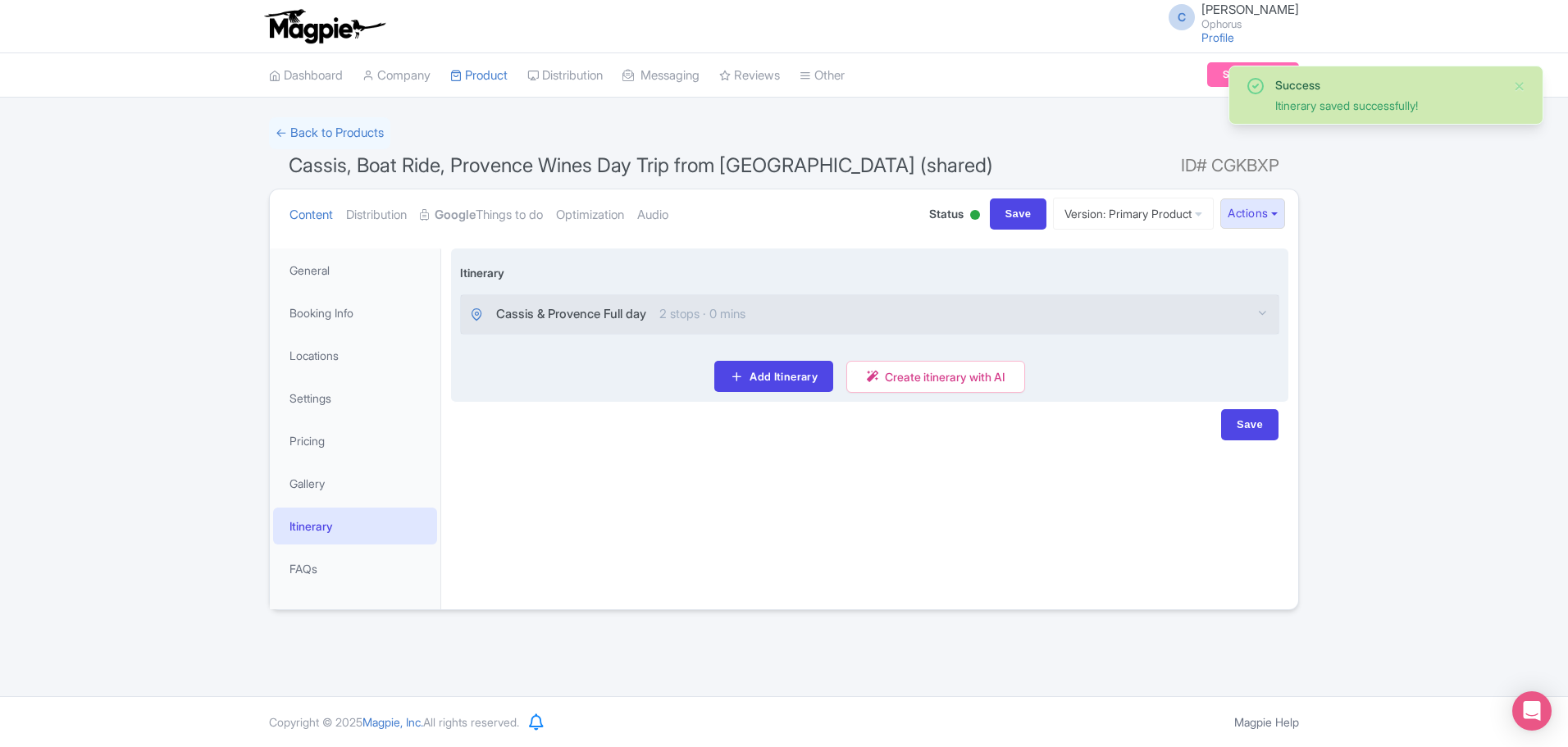
click at [732, 309] on span "2 stops · 0 mins" at bounding box center [702, 314] width 86 height 19
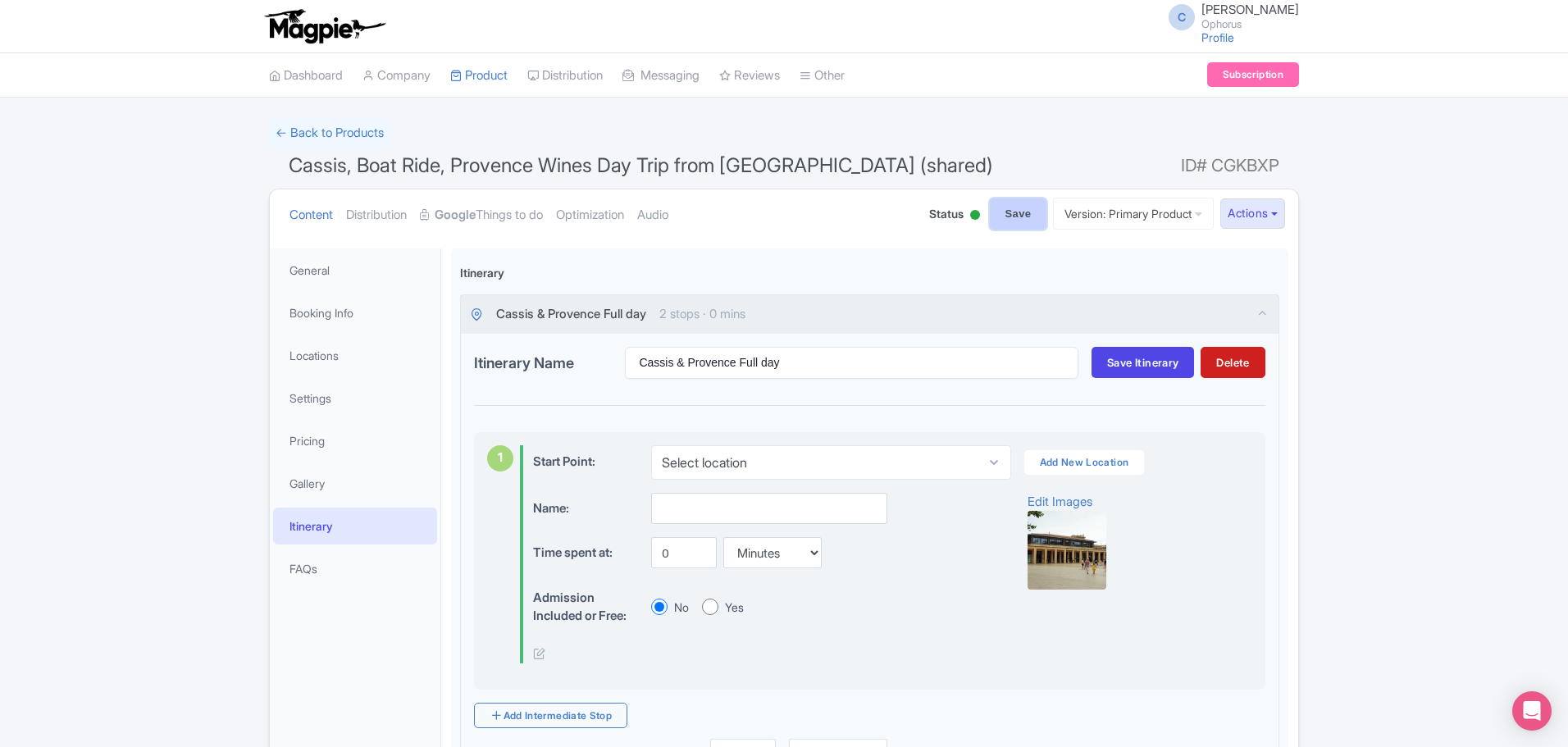
click at [994, 211] on input "Save" at bounding box center [1018, 213] width 57 height 31
type input "Saving..."
click at [1254, 210] on button "Actions" at bounding box center [1252, 213] width 65 height 30
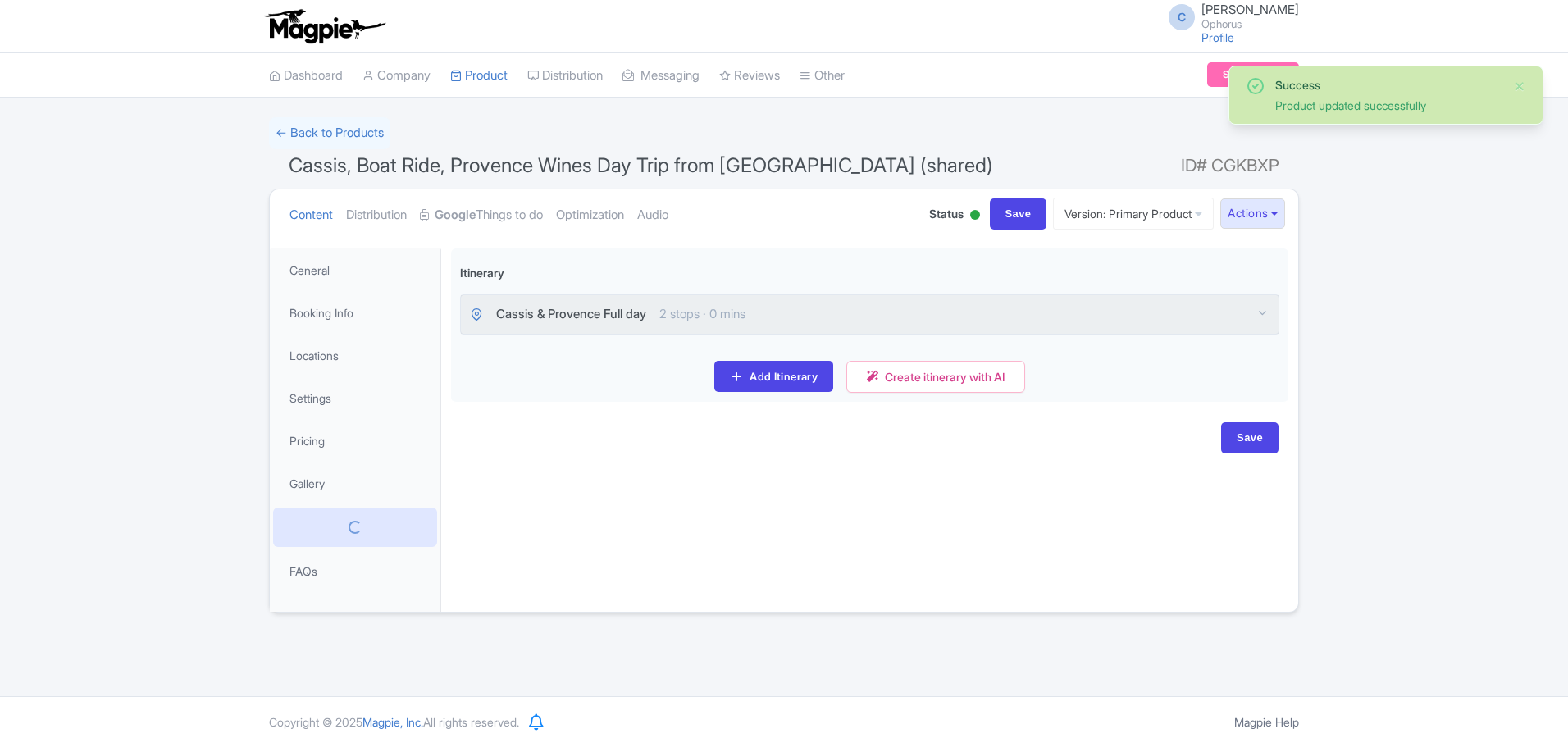
click at [1252, 219] on button "Actions" at bounding box center [1252, 213] width 65 height 30
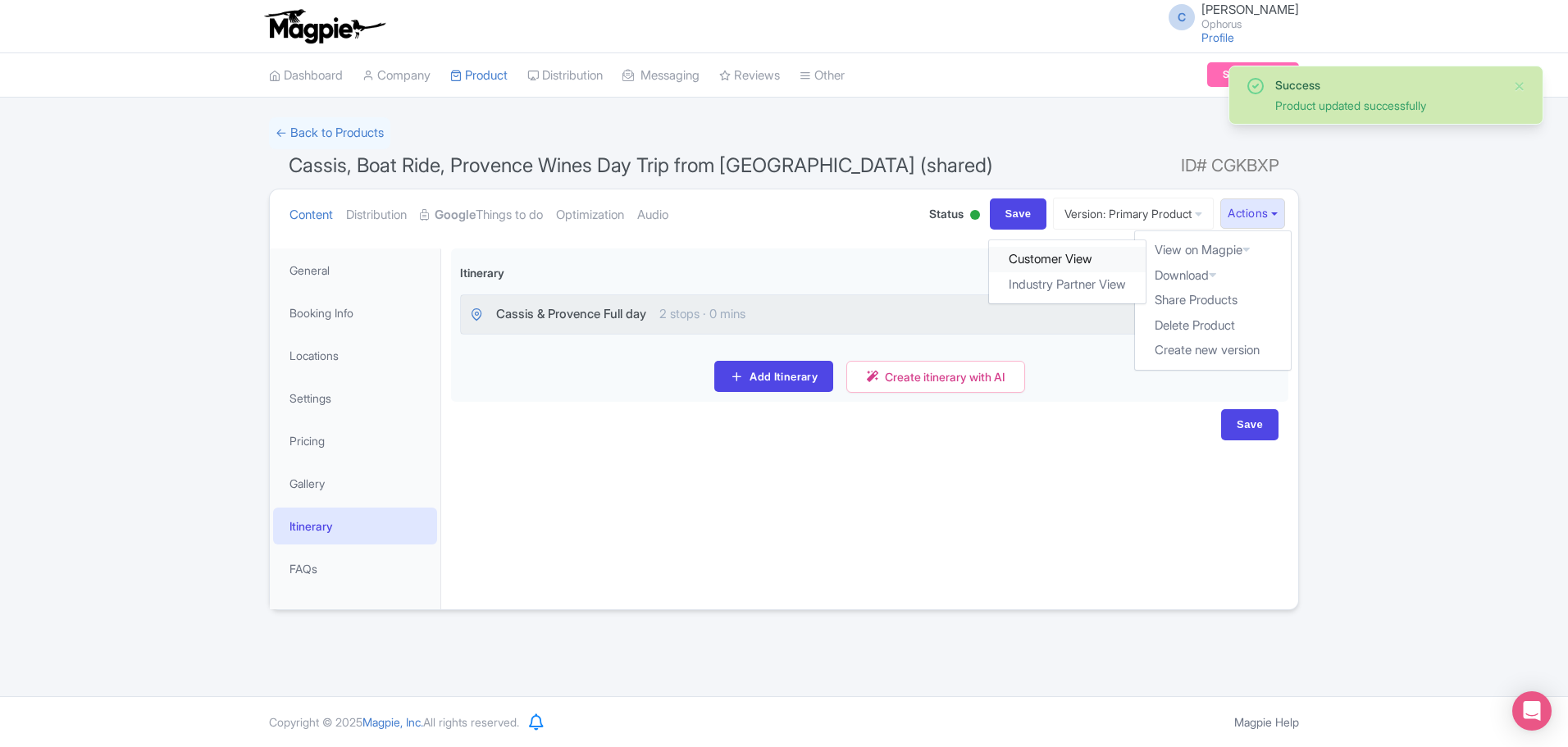
click at [1091, 255] on link "Customer View" at bounding box center [1068, 259] width 157 height 25
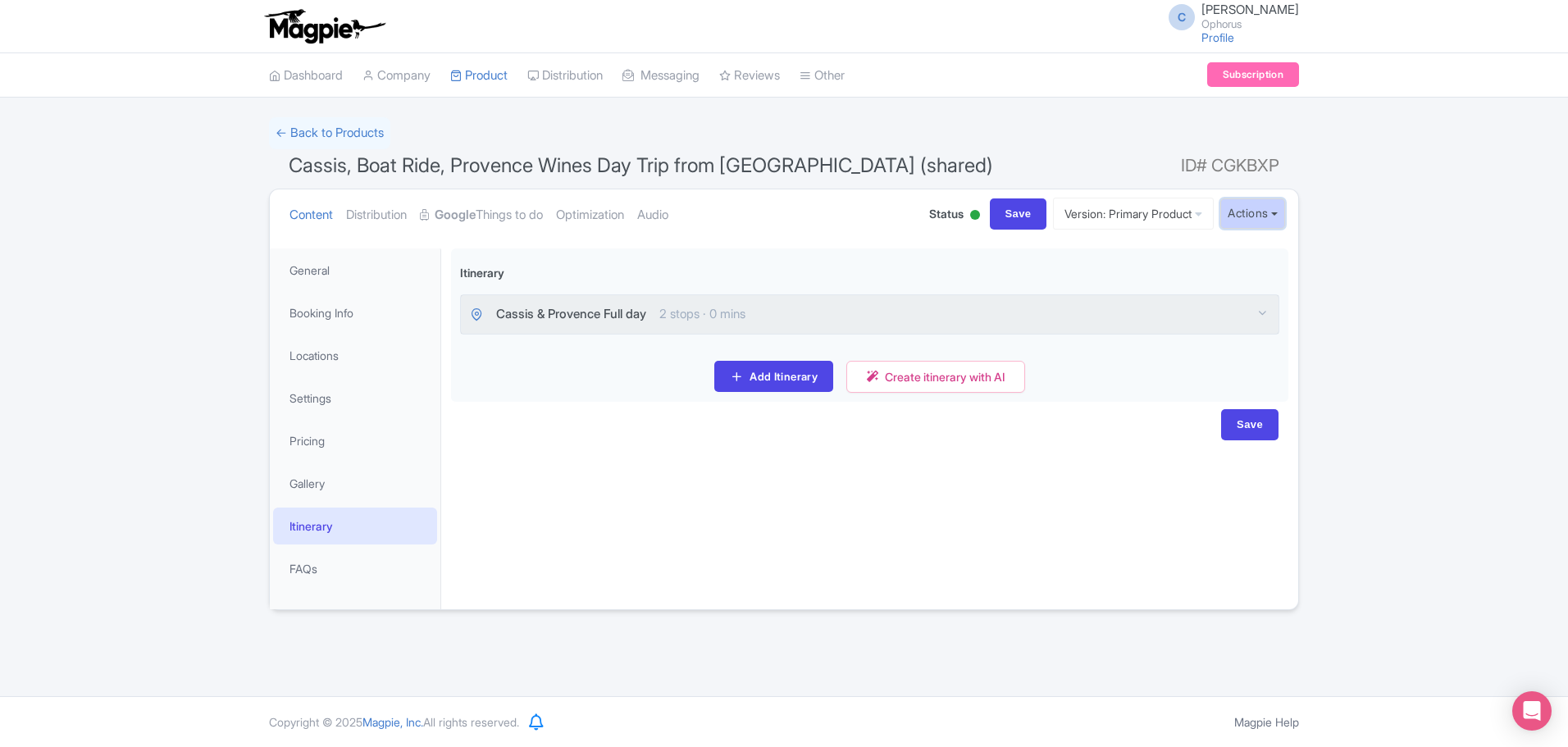
click at [1251, 214] on button "Actions" at bounding box center [1252, 213] width 65 height 30
click at [1024, 291] on link "Industry Partner View" at bounding box center [1068, 285] width 157 height 25
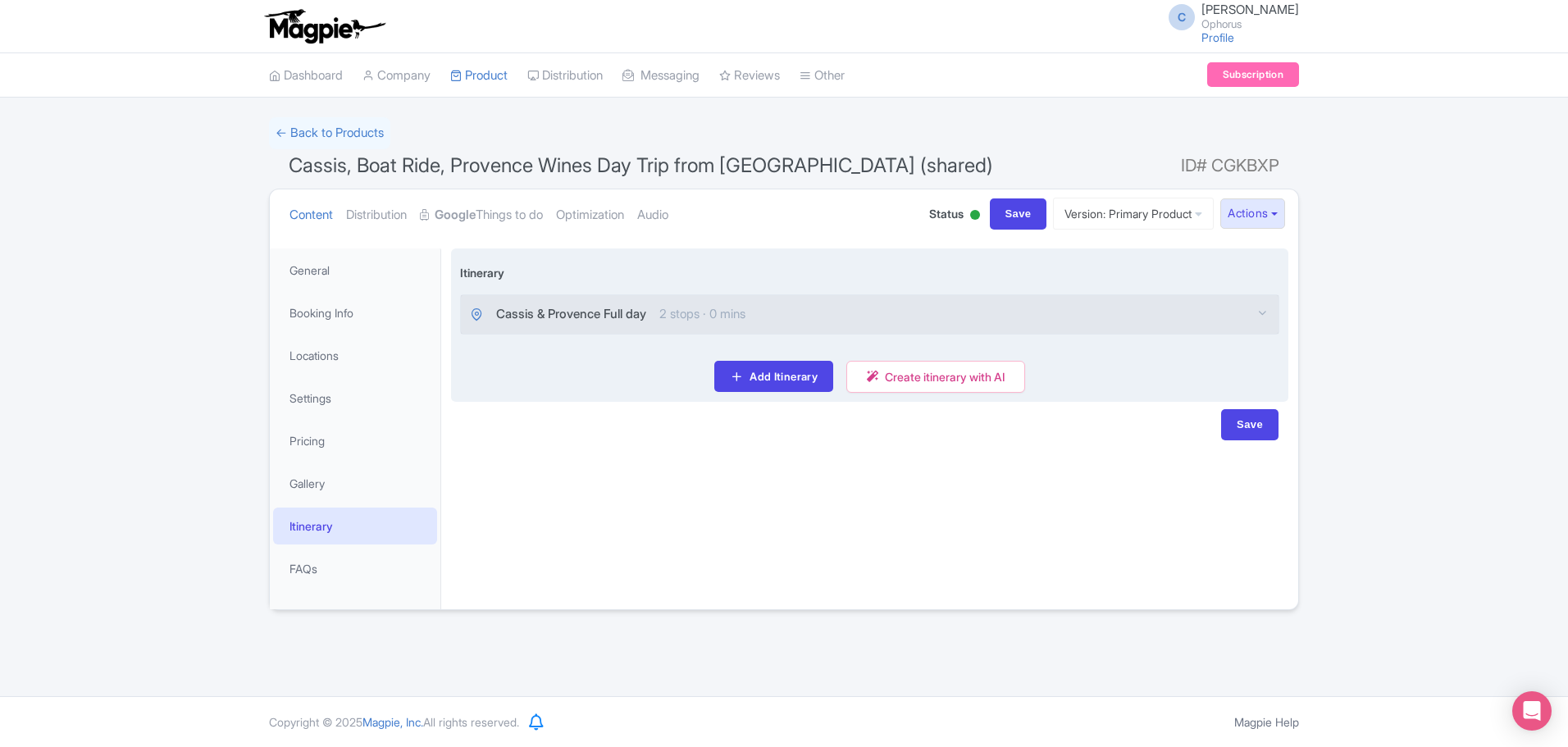
click at [555, 313] on span "Cassis & Provence Full day" at bounding box center [570, 314] width 150 height 19
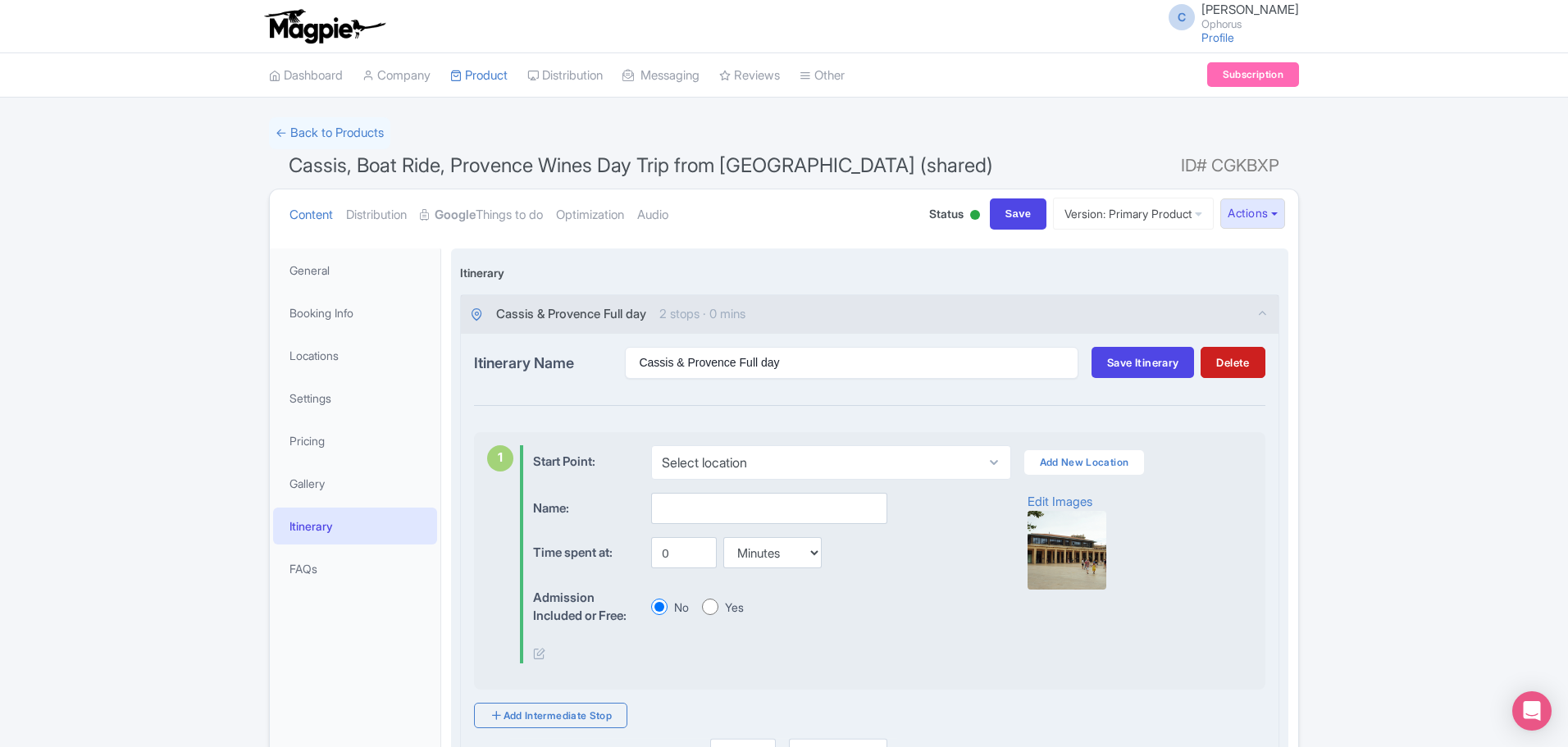
click at [555, 313] on span "Cassis & Provence Full day" at bounding box center [570, 314] width 150 height 19
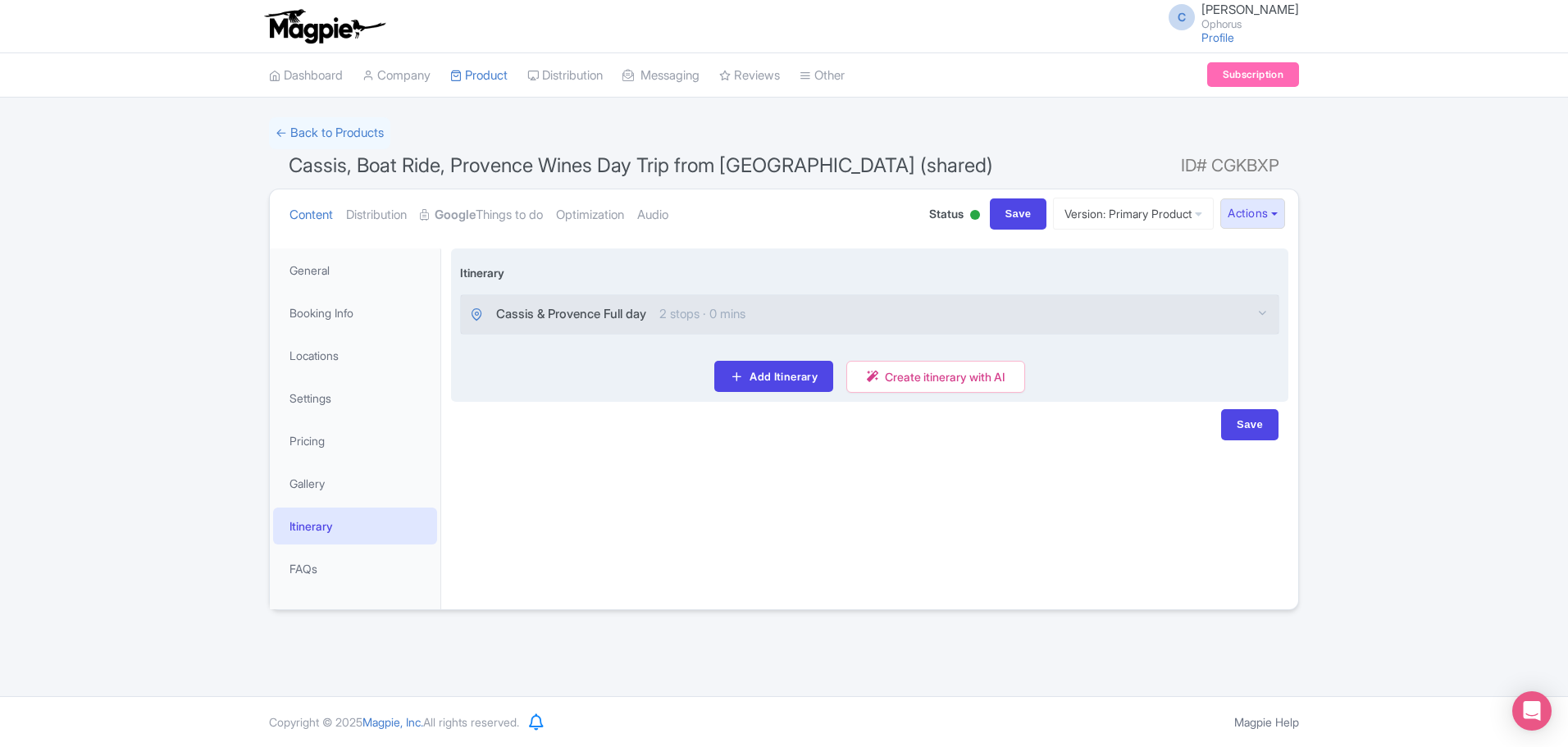
click at [555, 313] on span "Cassis & Provence Full day" at bounding box center [570, 314] width 150 height 19
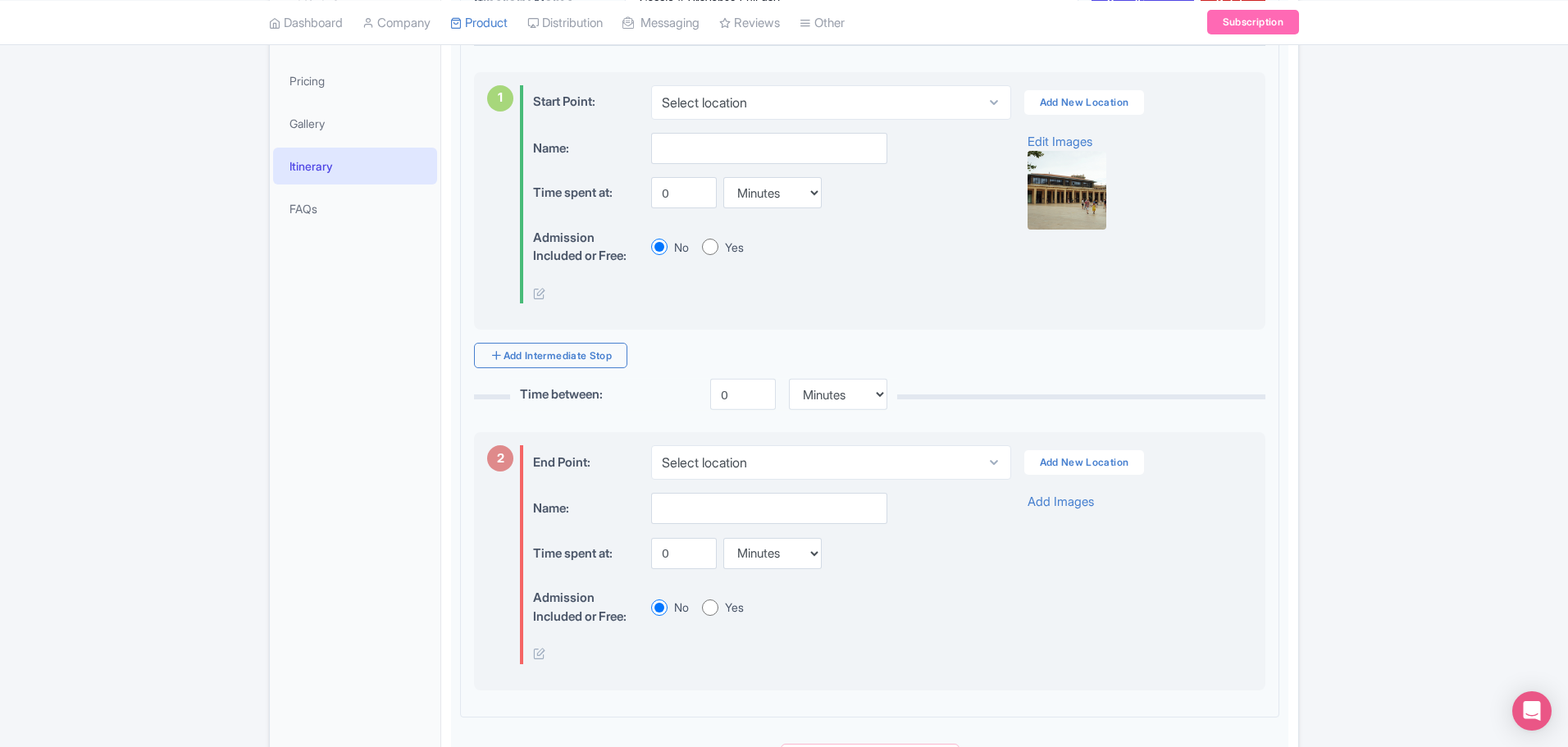
scroll to position [442, 0]
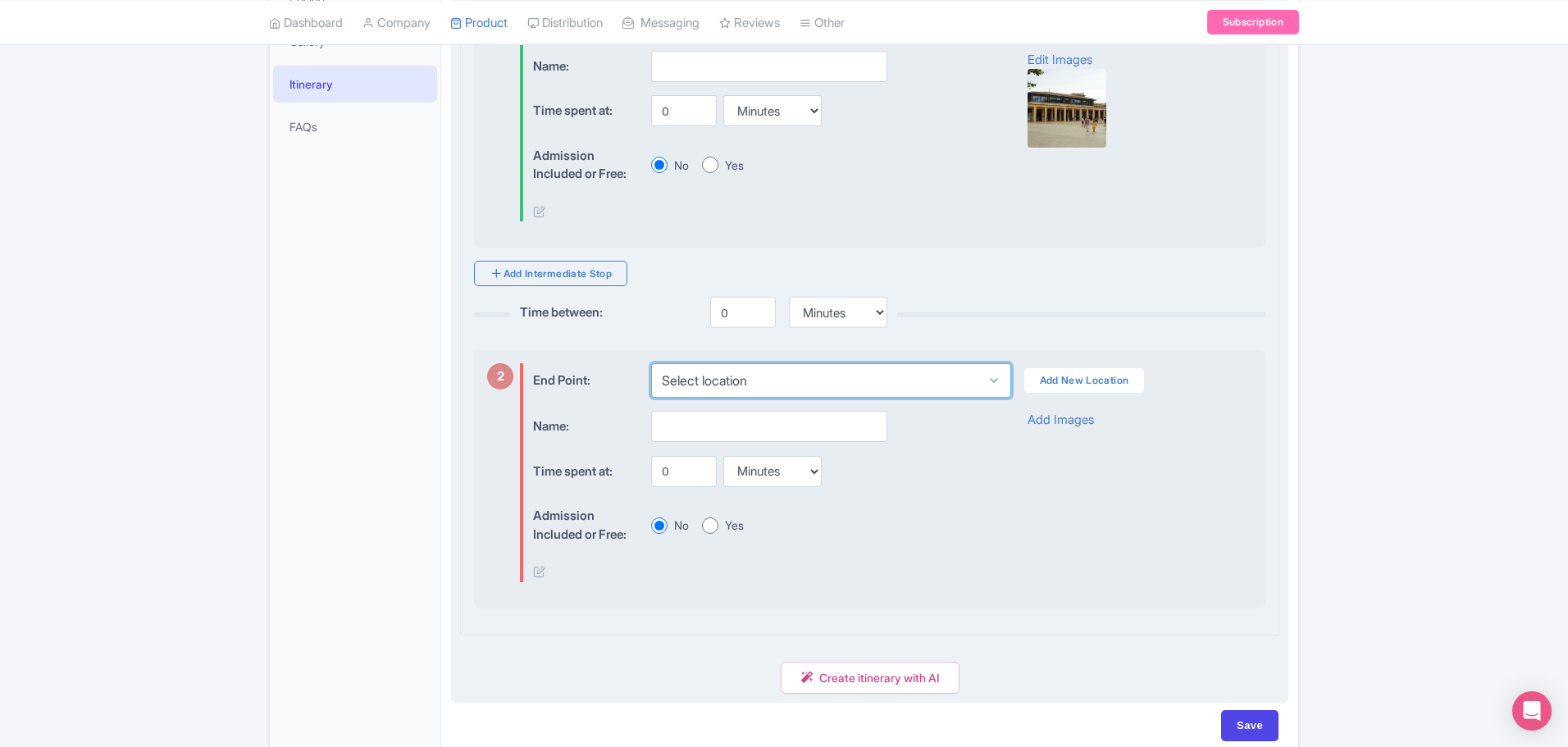
click at [697, 379] on select "Select location Tourist Information Center, Avenue Giuseppe Verdi, Aix-en-Prove…" at bounding box center [830, 380] width 360 height 34
select select "3c67e776-0132-462b-95ba-7a146a20c43d"
click at [651, 363] on select "Select location Tourist Information Center, Avenue Giuseppe Verdi, Aix-en-Prove…" at bounding box center [830, 380] width 360 height 34
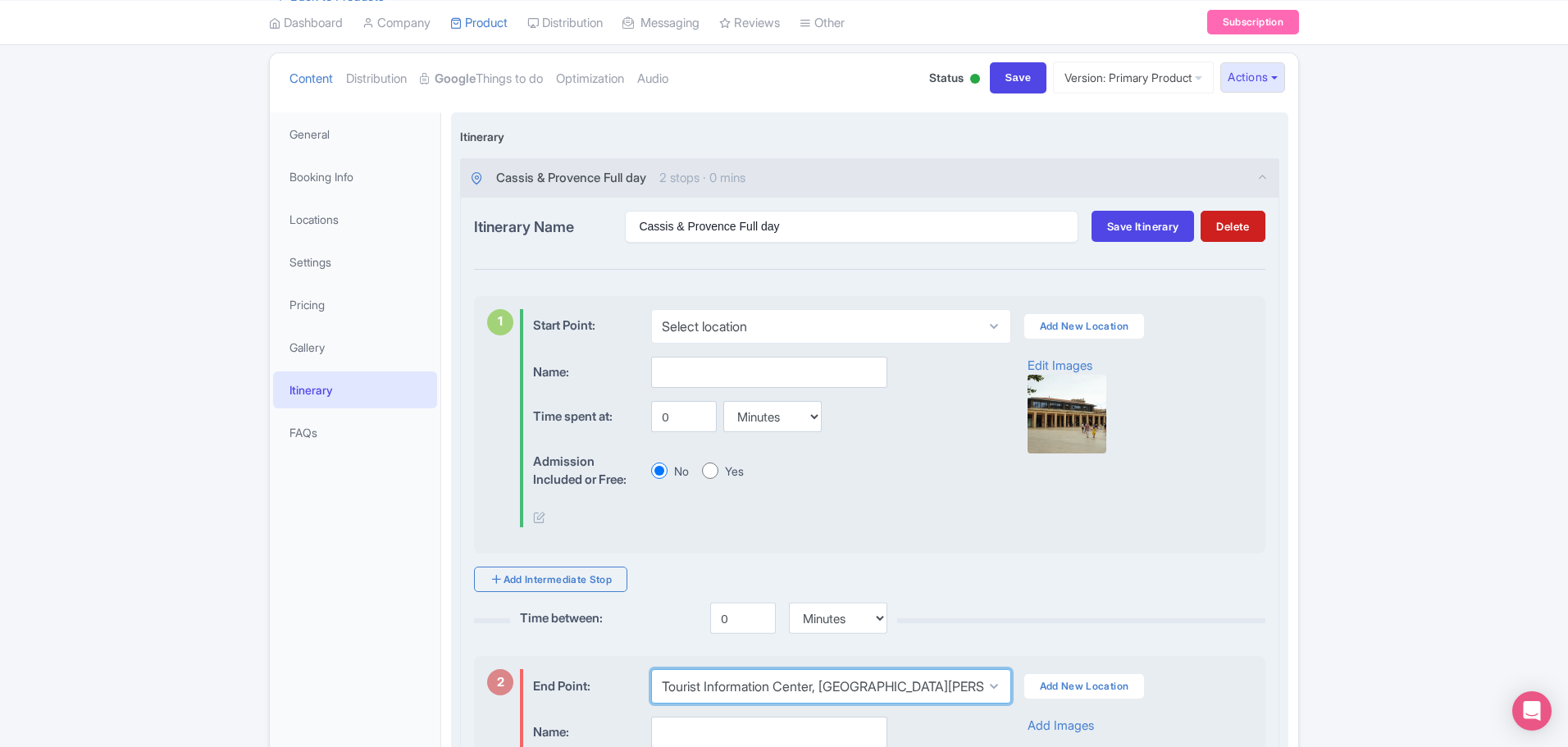
scroll to position [114, 0]
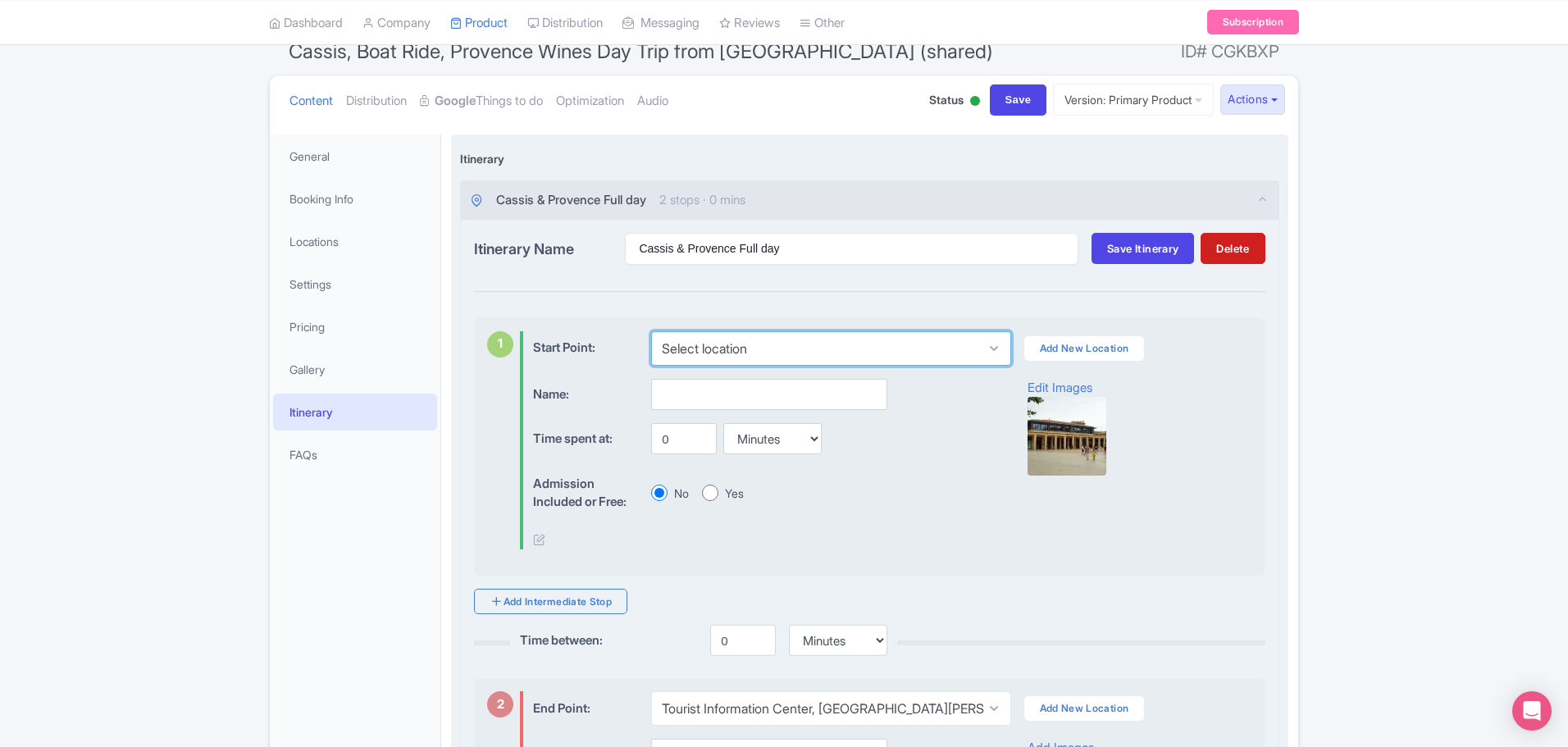
click at [770, 335] on select "Select location Tourist Information Center, Avenue Giuseppe Verdi, Aix-en-Prove…" at bounding box center [830, 349] width 360 height 34
select select "330ea78d-841e-47cd-8d20-92b0ccc99d1e"
click at [651, 332] on select "Select location Tourist Information Center, Avenue Giuseppe Verdi, Aix-en-Prove…" at bounding box center [830, 349] width 360 height 34
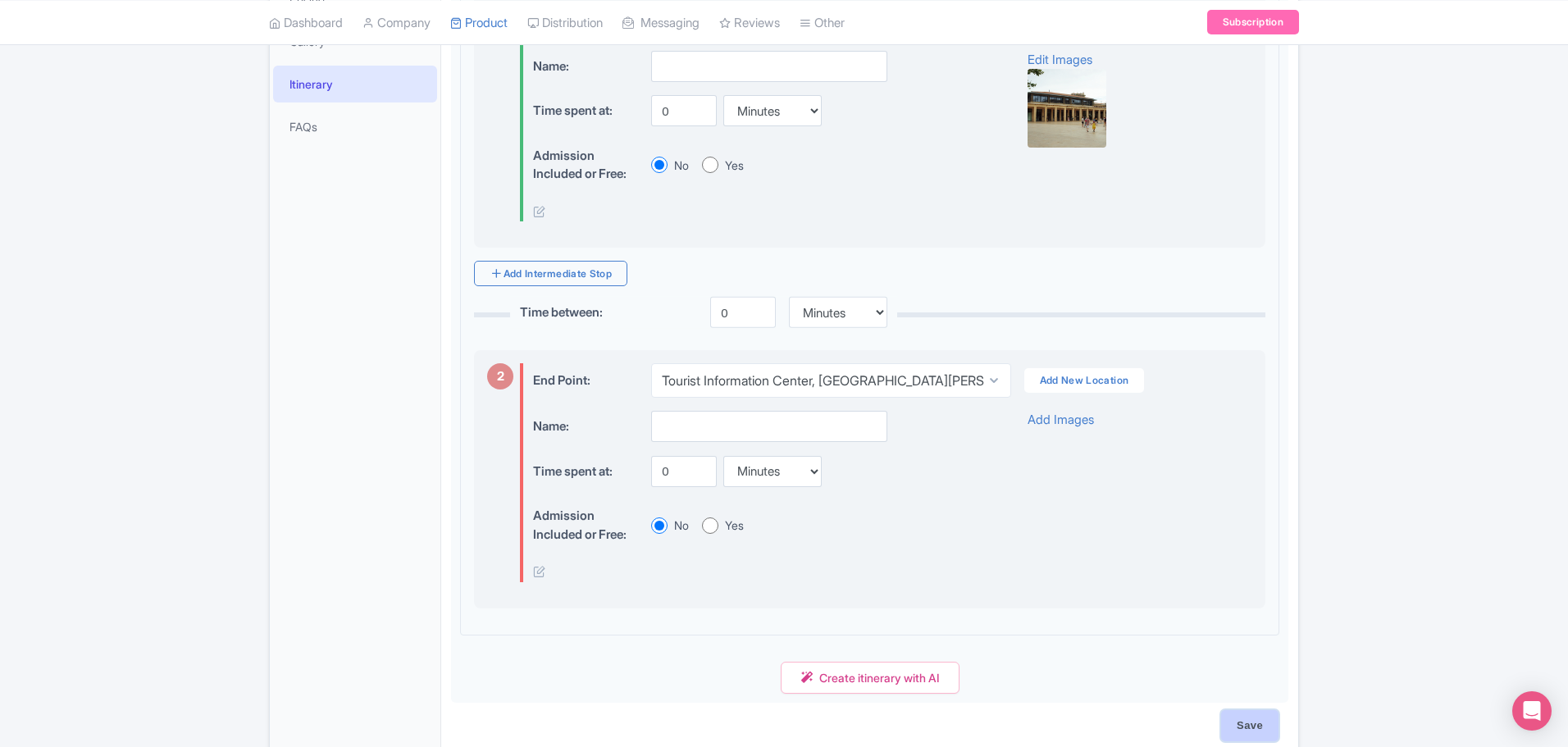
click at [1259, 727] on input "Save" at bounding box center [1250, 725] width 57 height 31
type input "Saving..."
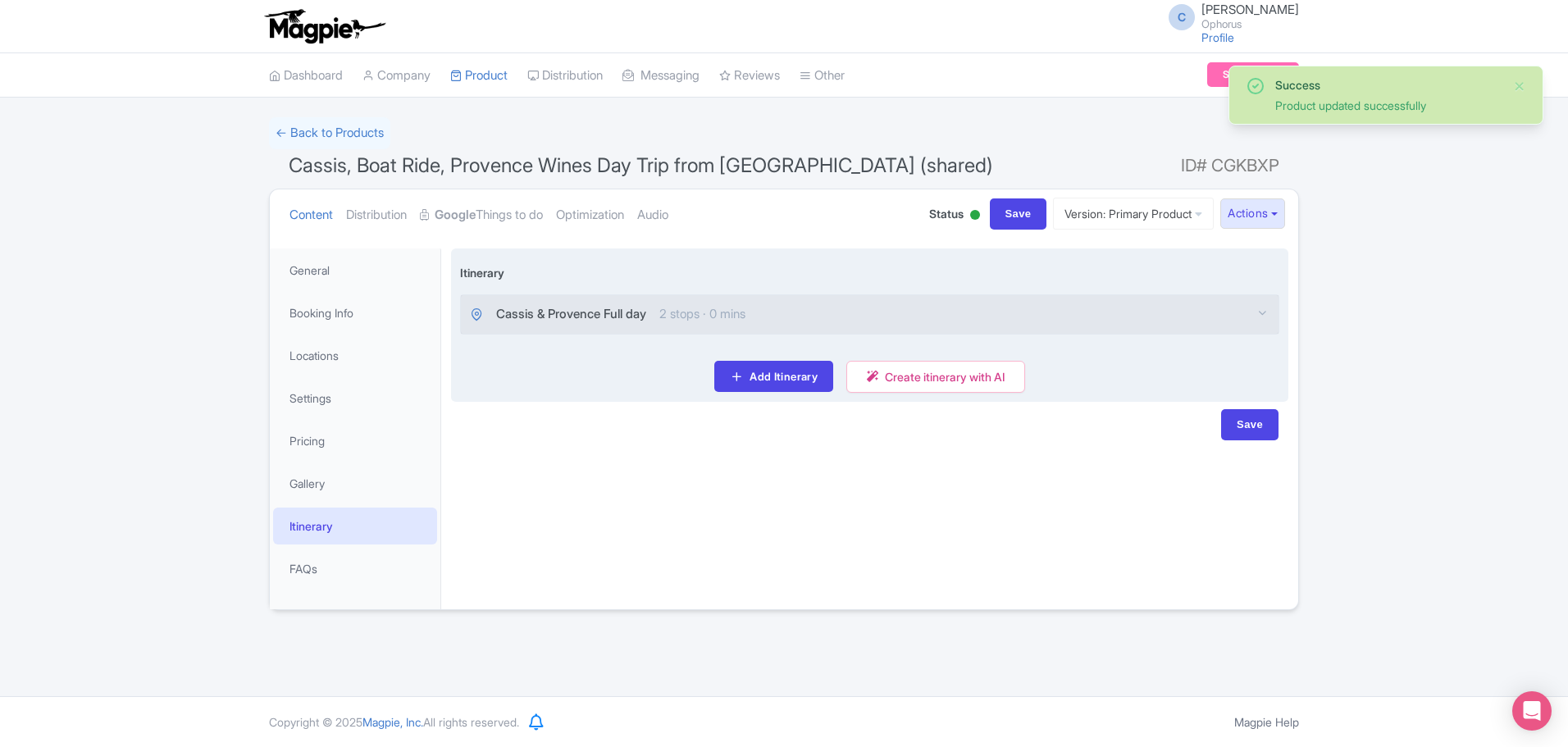
click at [697, 300] on div "Cassis & Provence Full day 2 stops · 0 mins" at bounding box center [870, 314] width 818 height 39
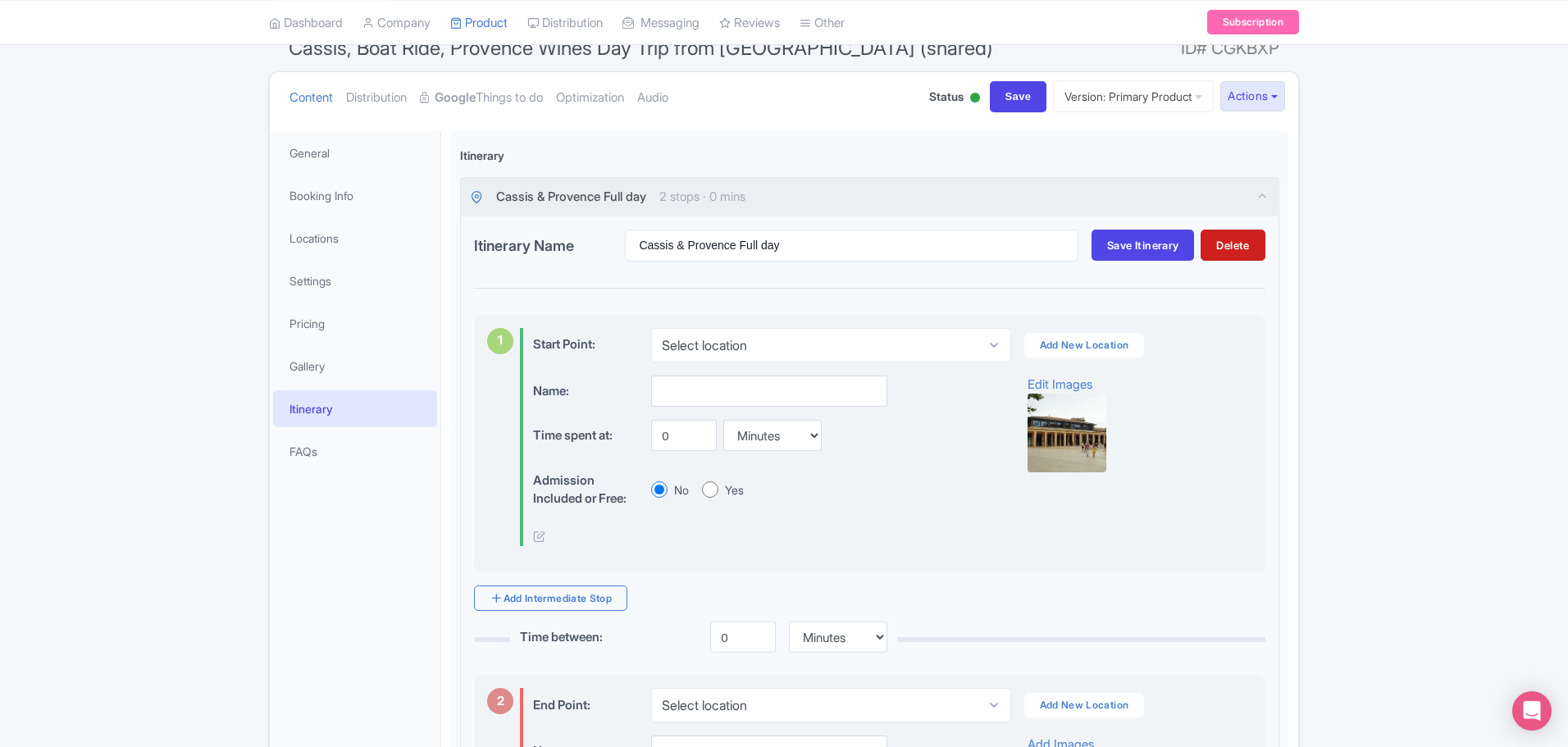
scroll to position [114, 0]
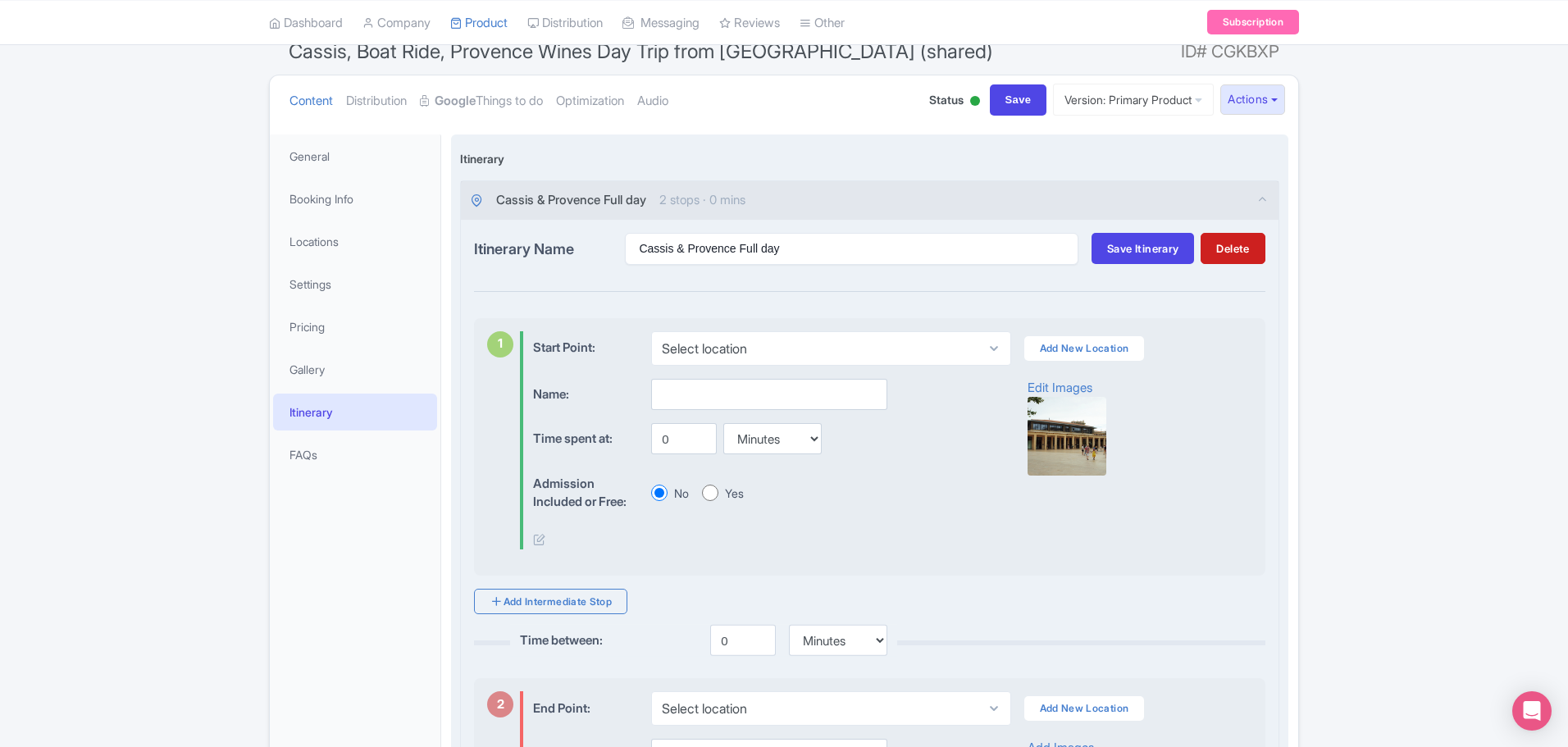
click at [576, 195] on span "Cassis & Provence Full day" at bounding box center [570, 200] width 150 height 19
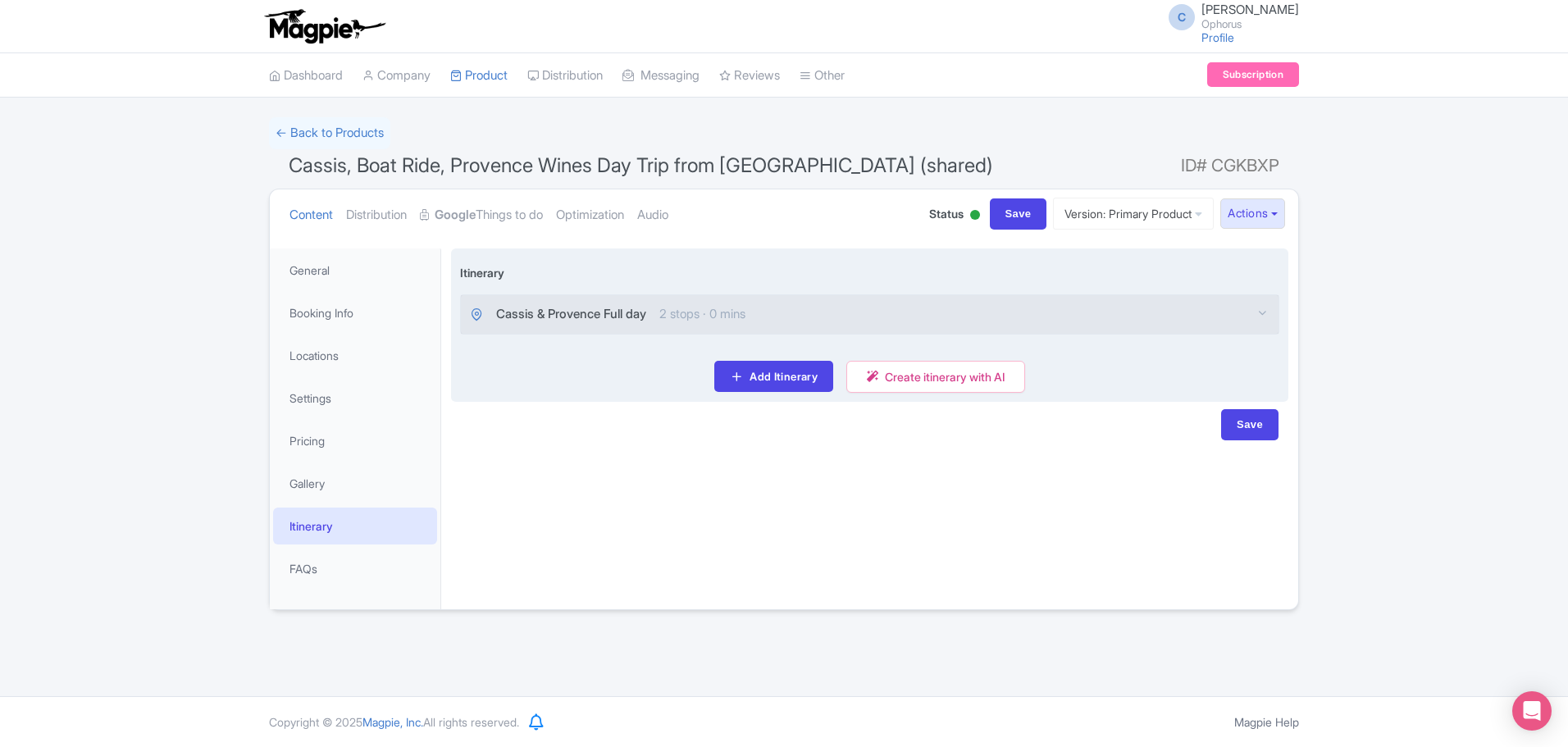
scroll to position [0, 0]
click at [542, 313] on span "Cassis & Provence Full day" at bounding box center [570, 314] width 150 height 19
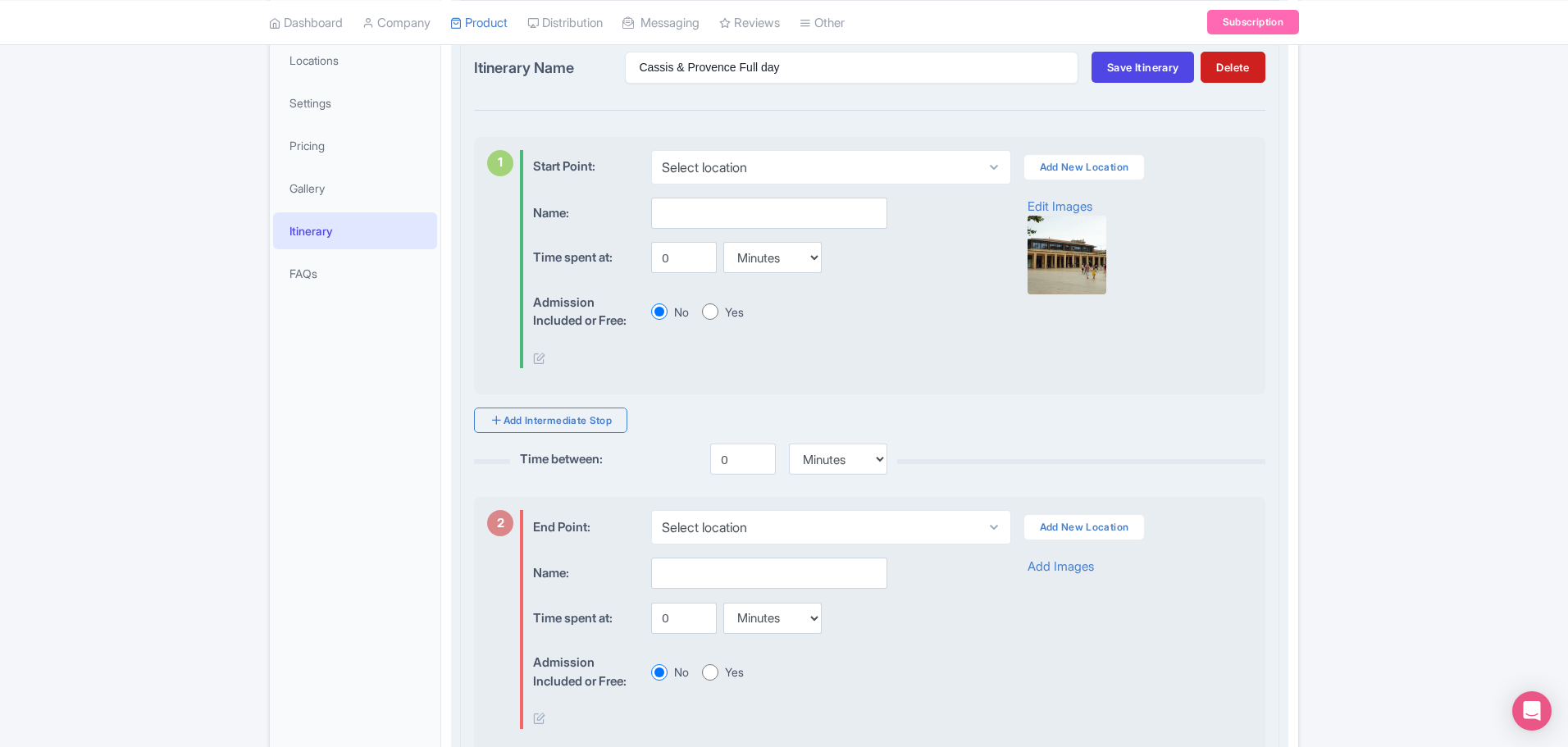
scroll to position [82, 0]
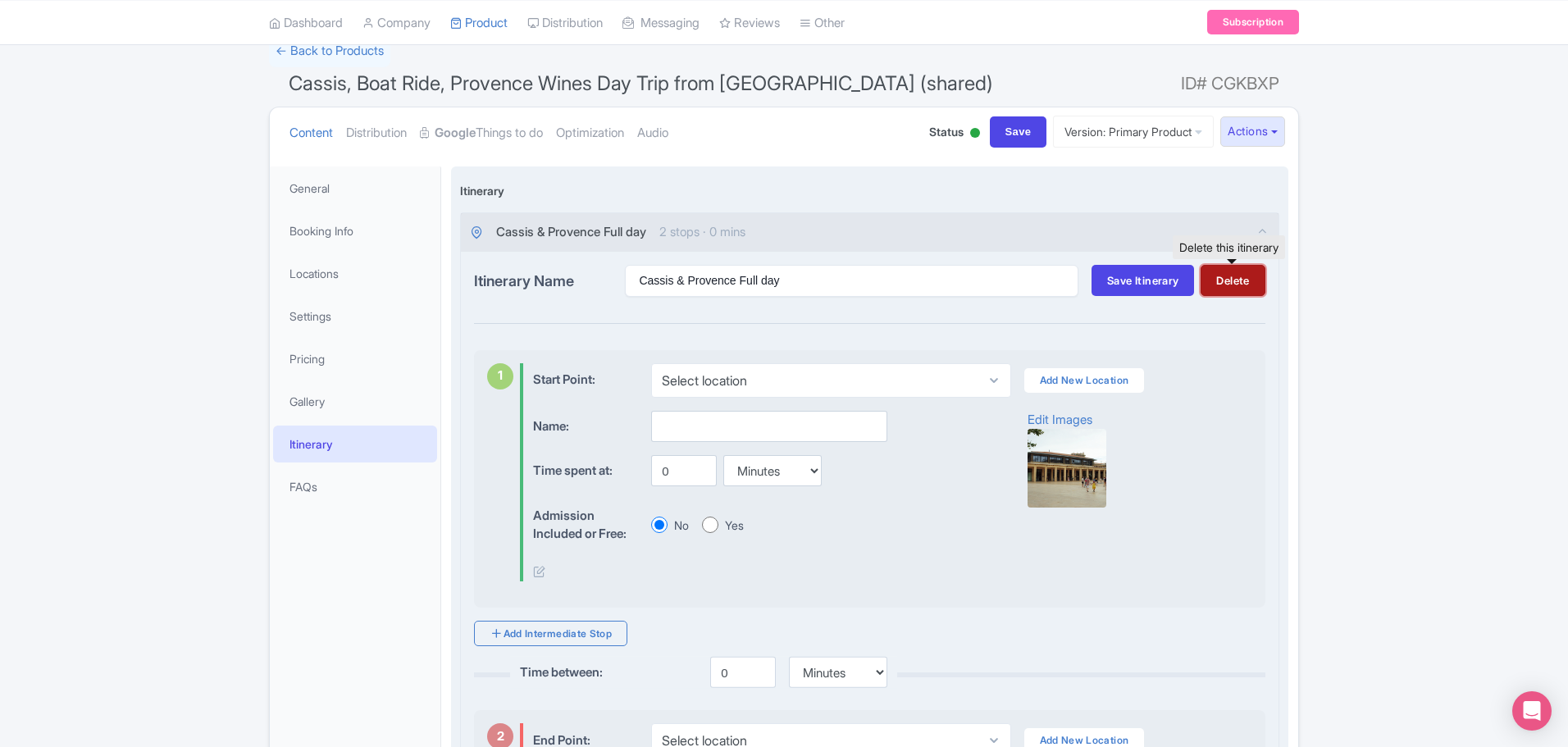
click at [1242, 291] on button "Delete" at bounding box center [1232, 280] width 64 height 31
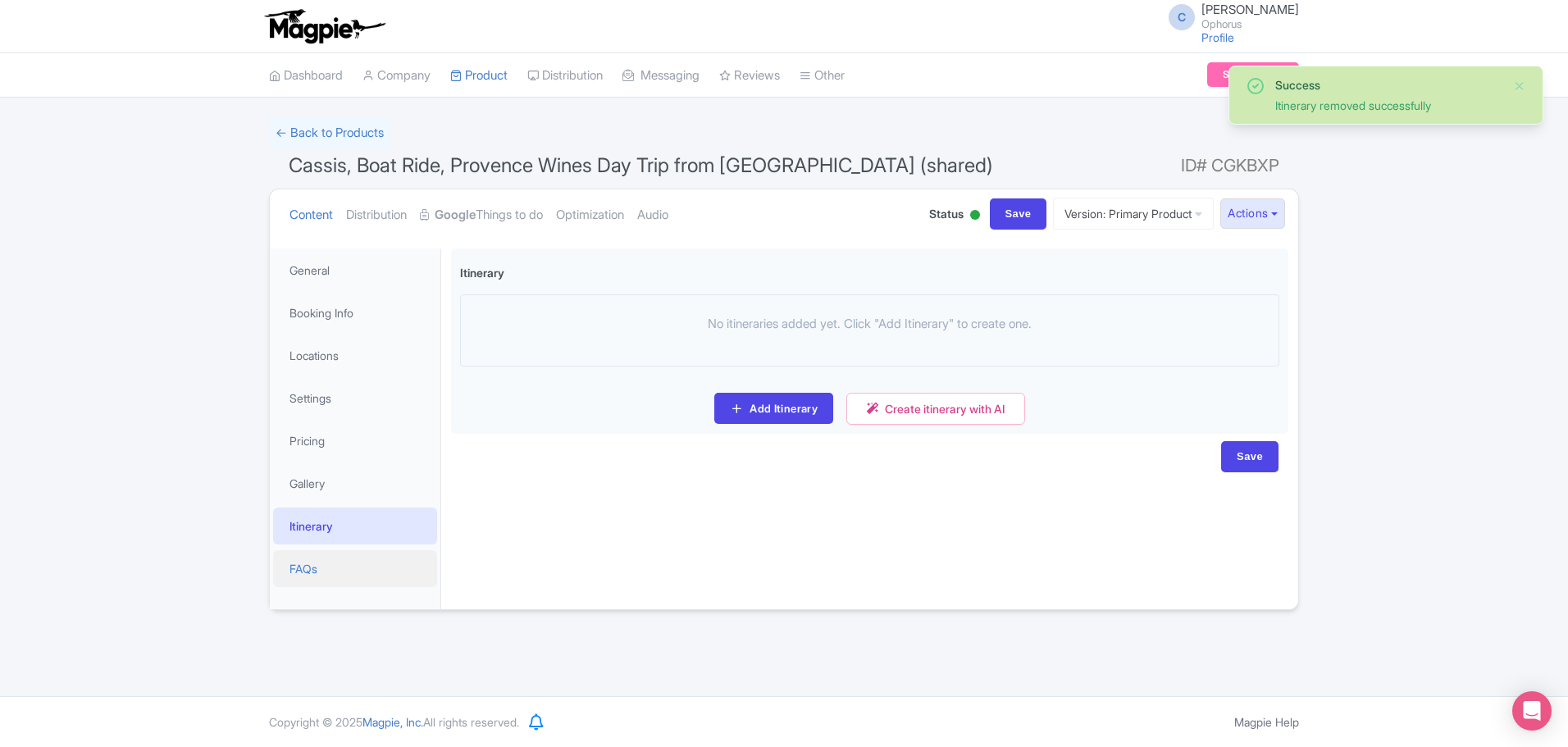
click at [301, 568] on link "FAQs" at bounding box center [355, 569] width 164 height 37
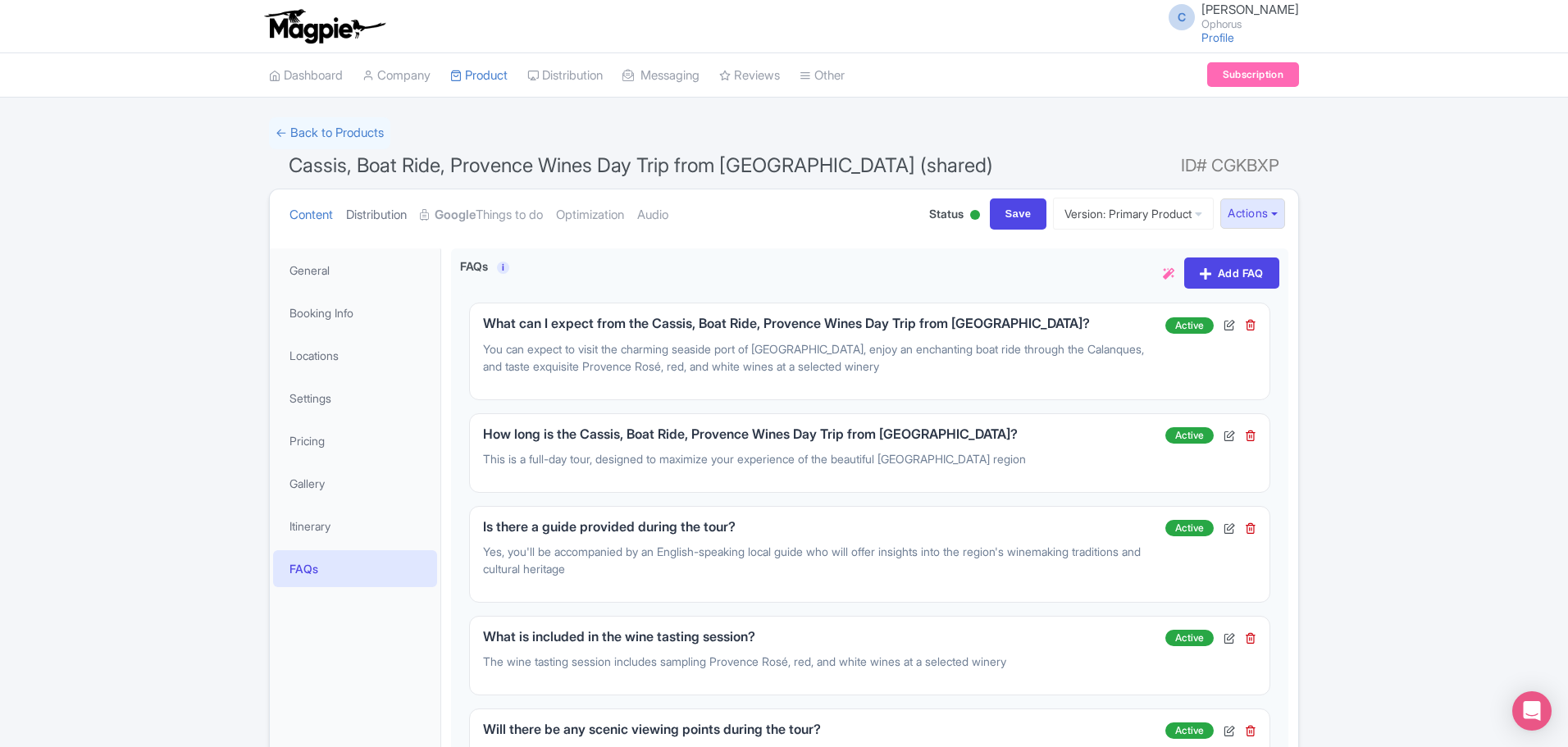
click at [377, 213] on link "Distribution" at bounding box center [377, 215] width 61 height 52
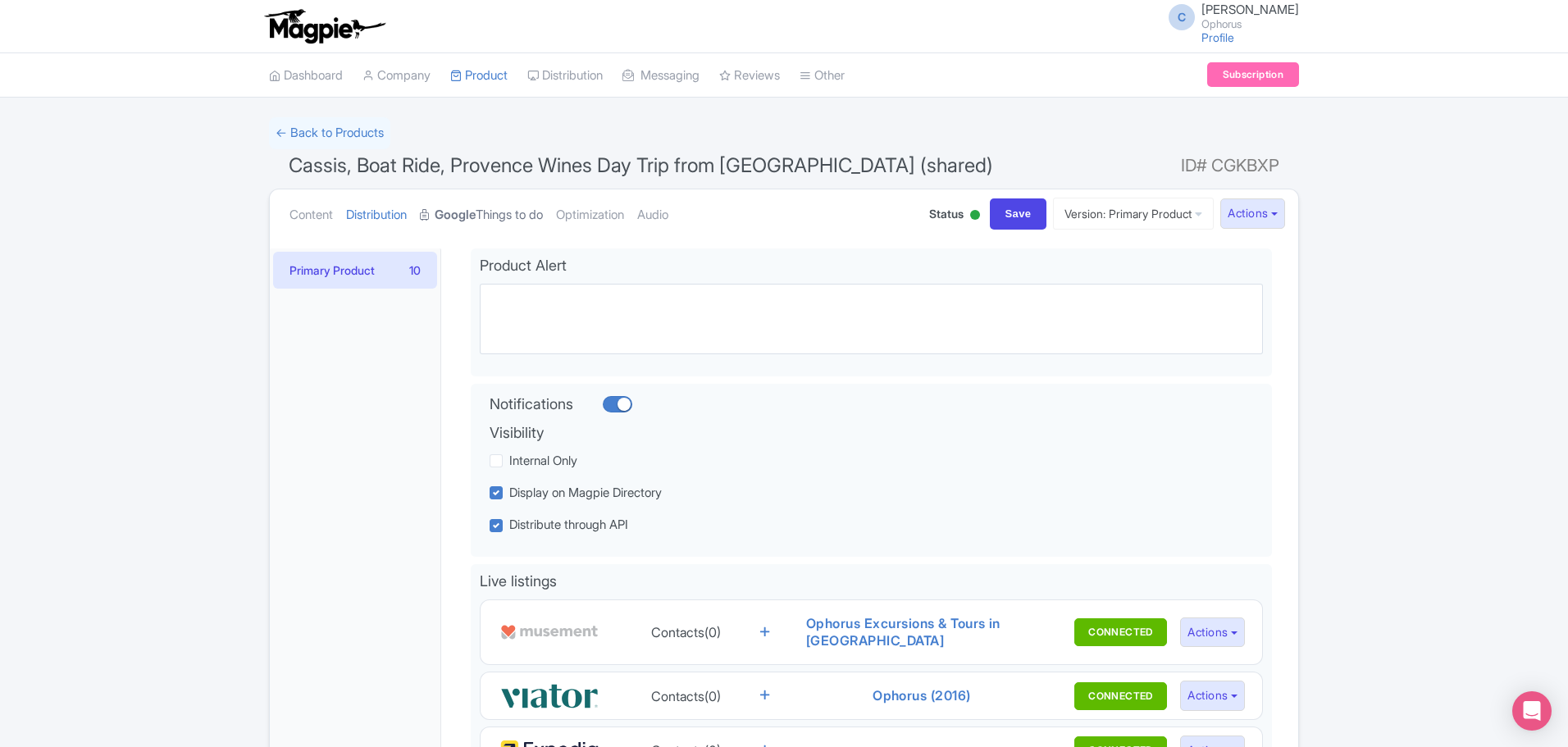
click at [482, 203] on link "Google Things to do" at bounding box center [481, 215] width 123 height 52
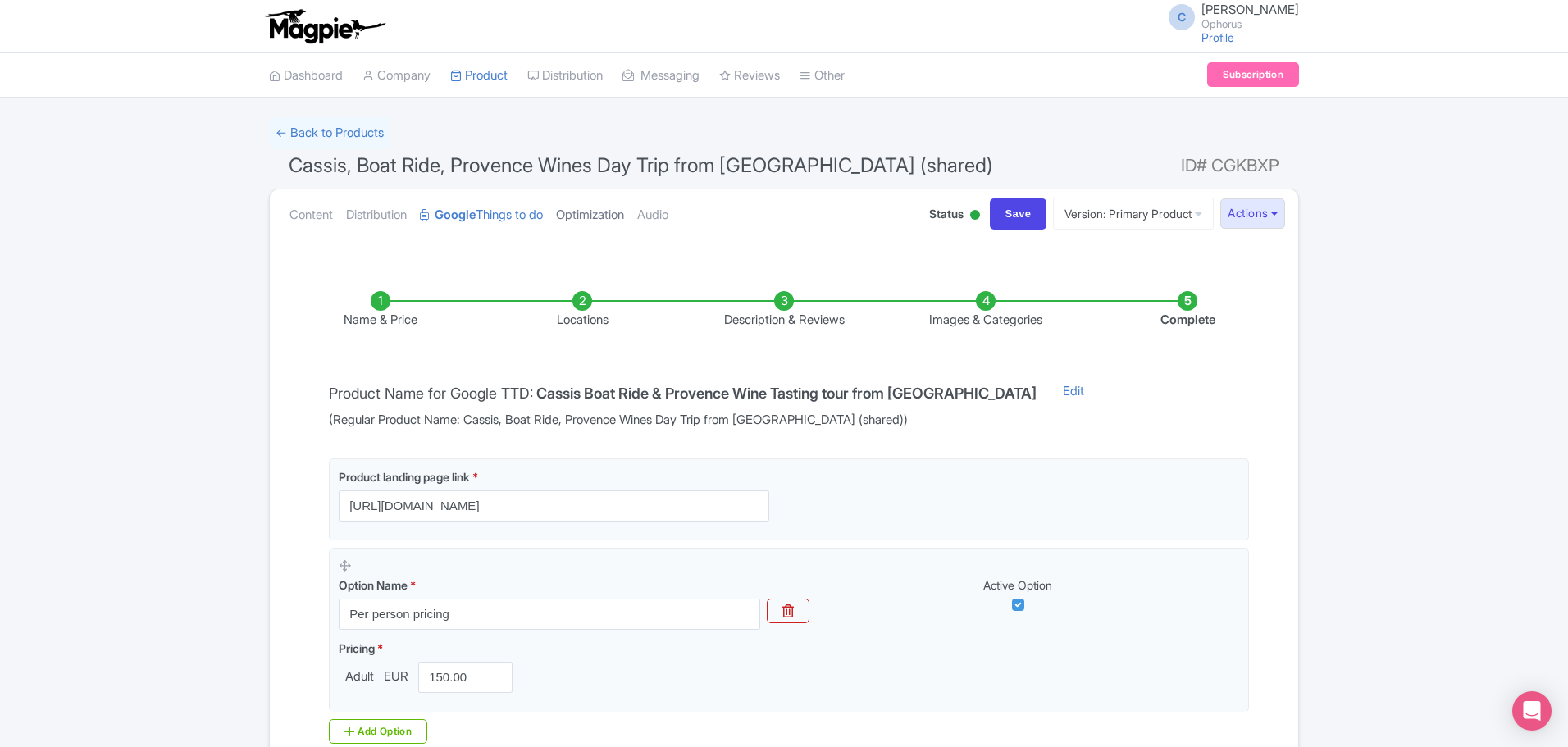
click at [619, 212] on link "Optimization" at bounding box center [590, 215] width 68 height 52
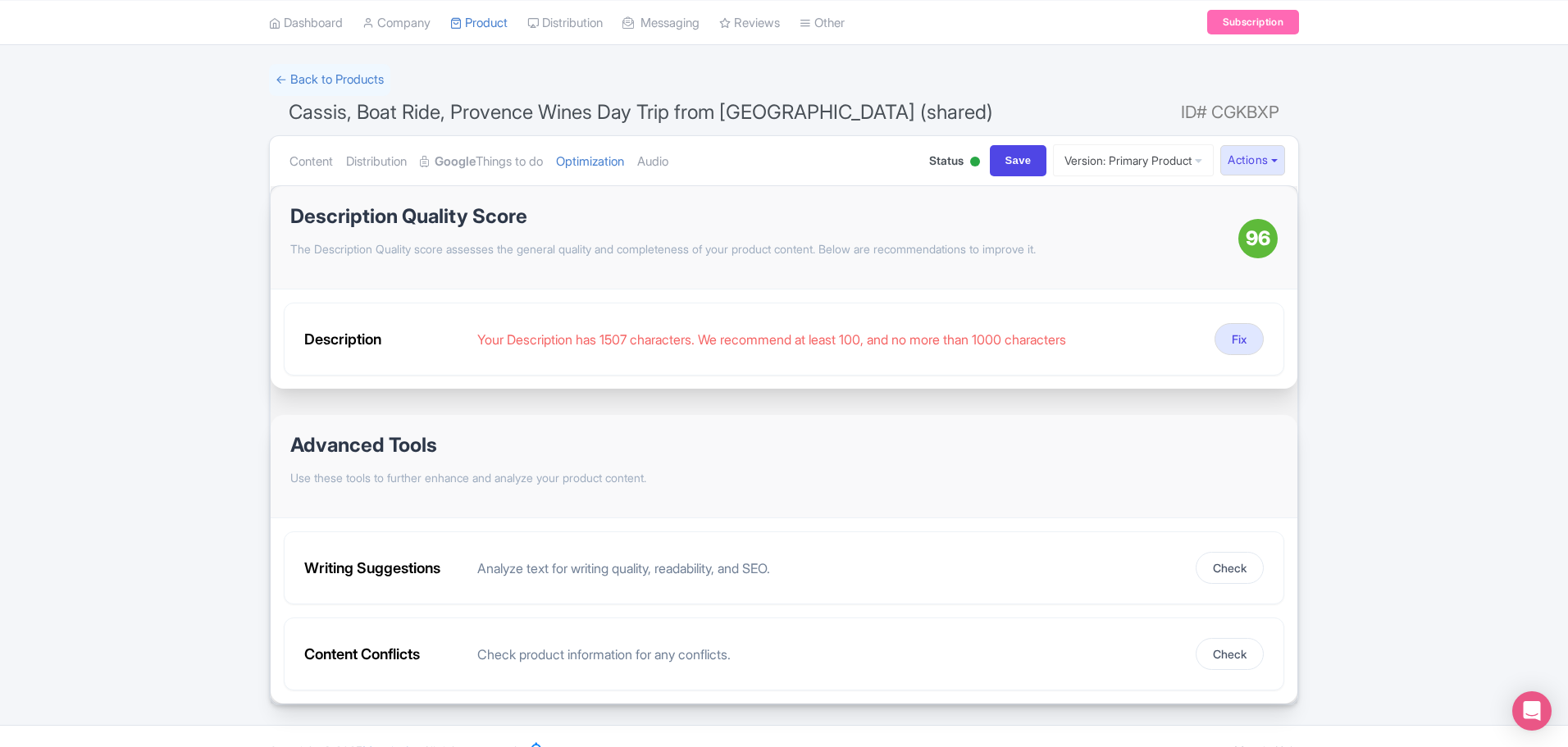
scroll to position [82, 0]
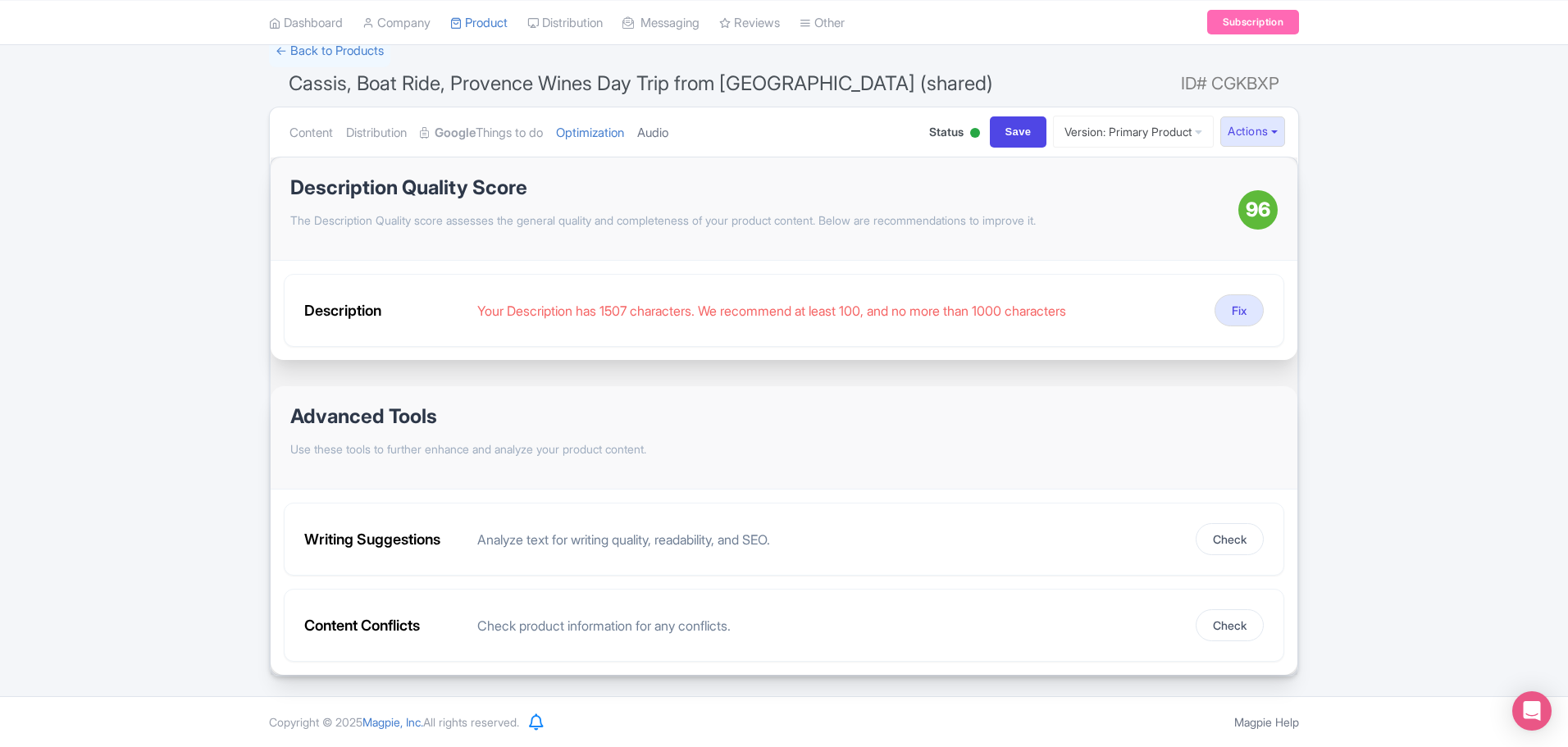
click at [668, 135] on link "Audio" at bounding box center [653, 134] width 31 height 52
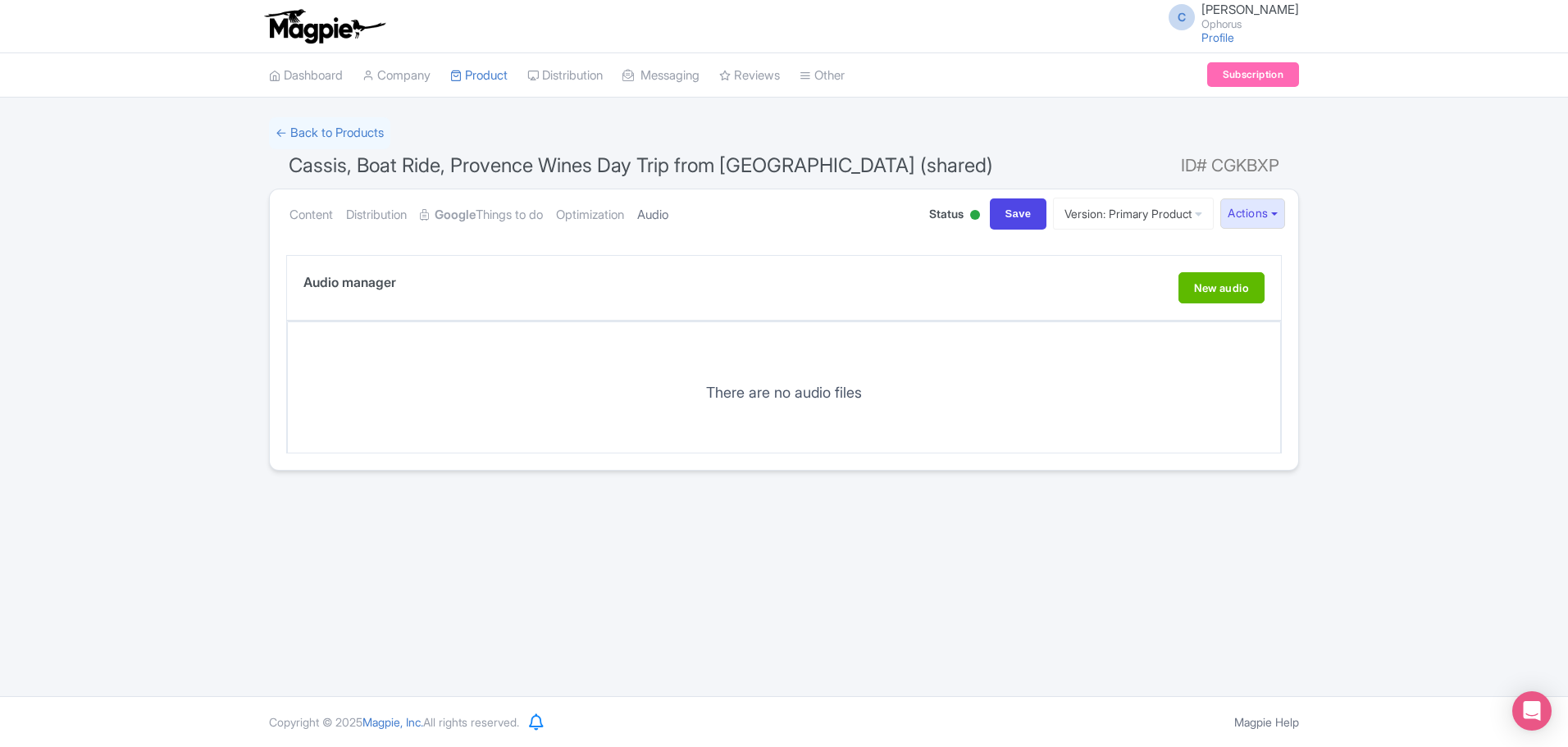
scroll to position [0, 0]
click at [347, 131] on link "← Back to Products" at bounding box center [329, 134] width 121 height 32
